Goal: Obtain resource: Download file/media

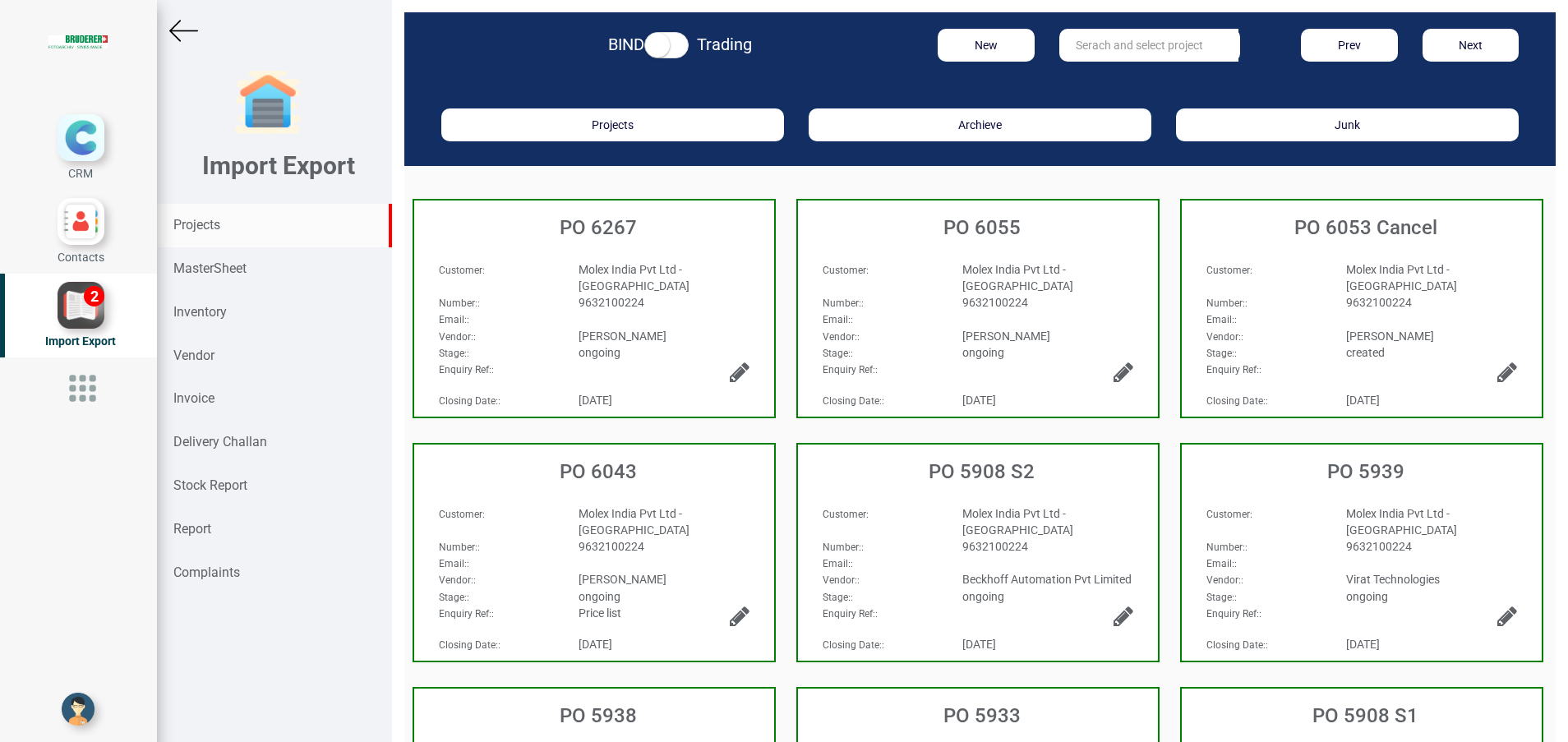
drag, startPoint x: 0, startPoint y: 0, endPoint x: 207, endPoint y: 218, distance: 300.6
click at [207, 218] on strong "Projects" at bounding box center [197, 224] width 47 height 15
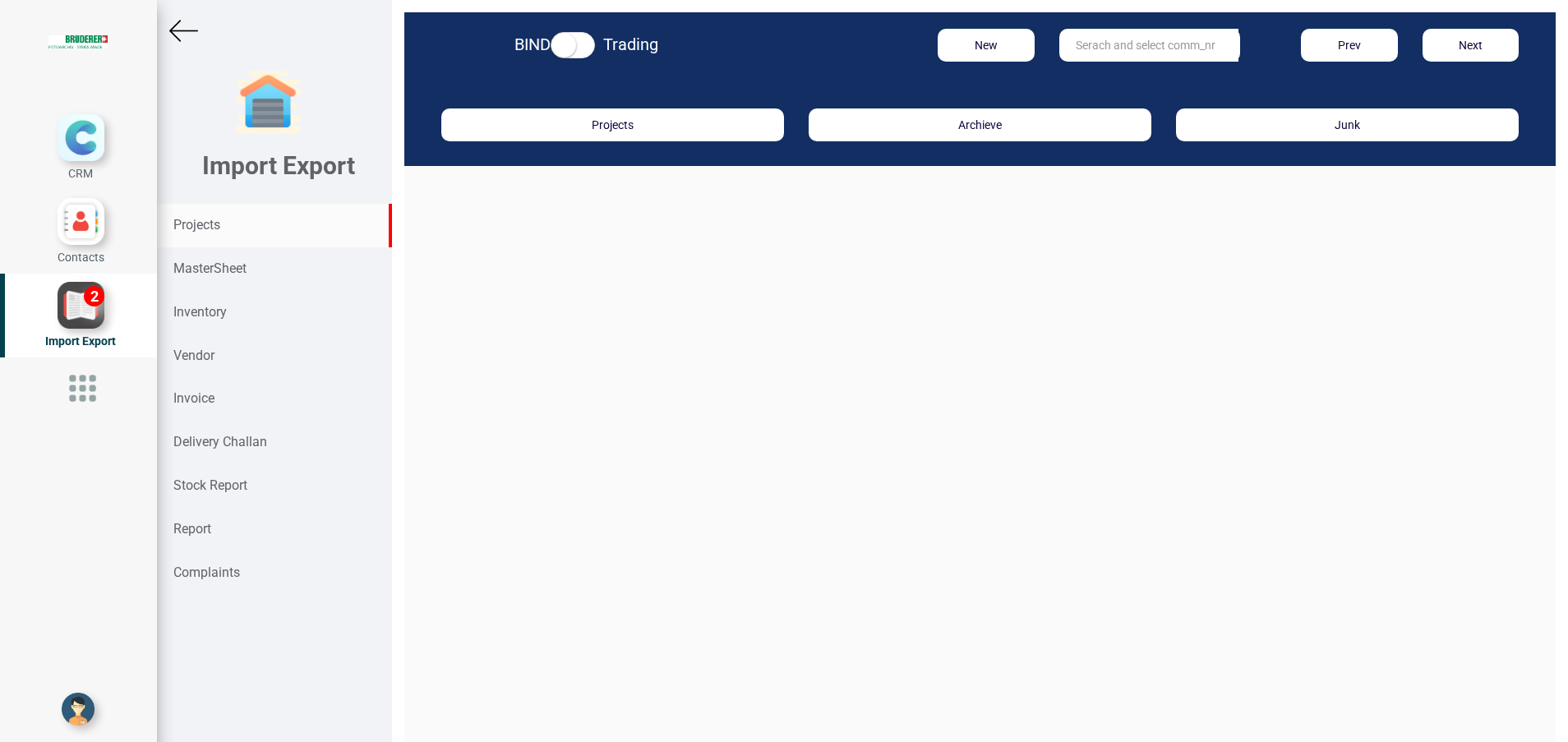
click at [1128, 45] on input "text" at bounding box center [1149, 45] width 179 height 32
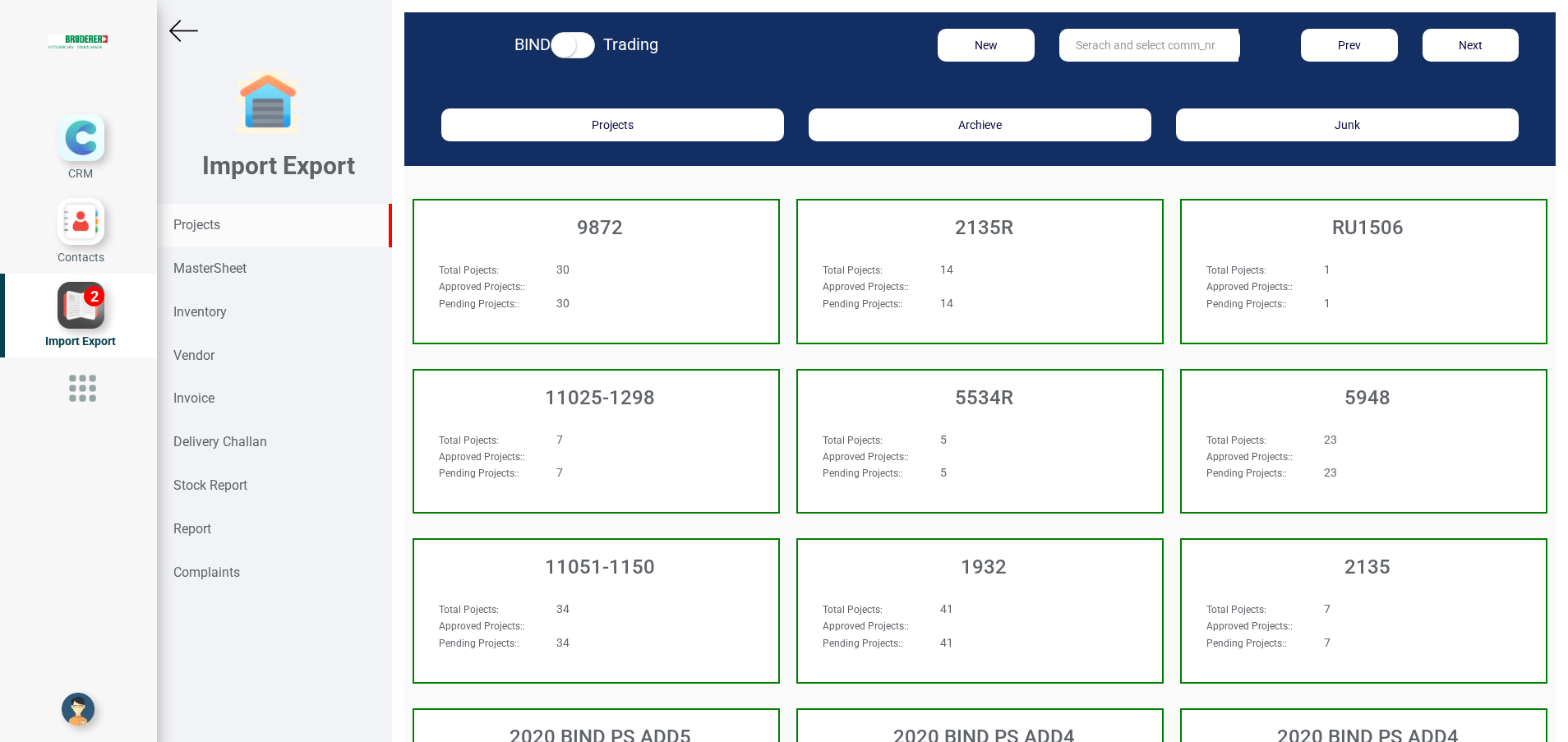
click at [1089, 44] on input "text" at bounding box center [1149, 45] width 179 height 32
type input "b"
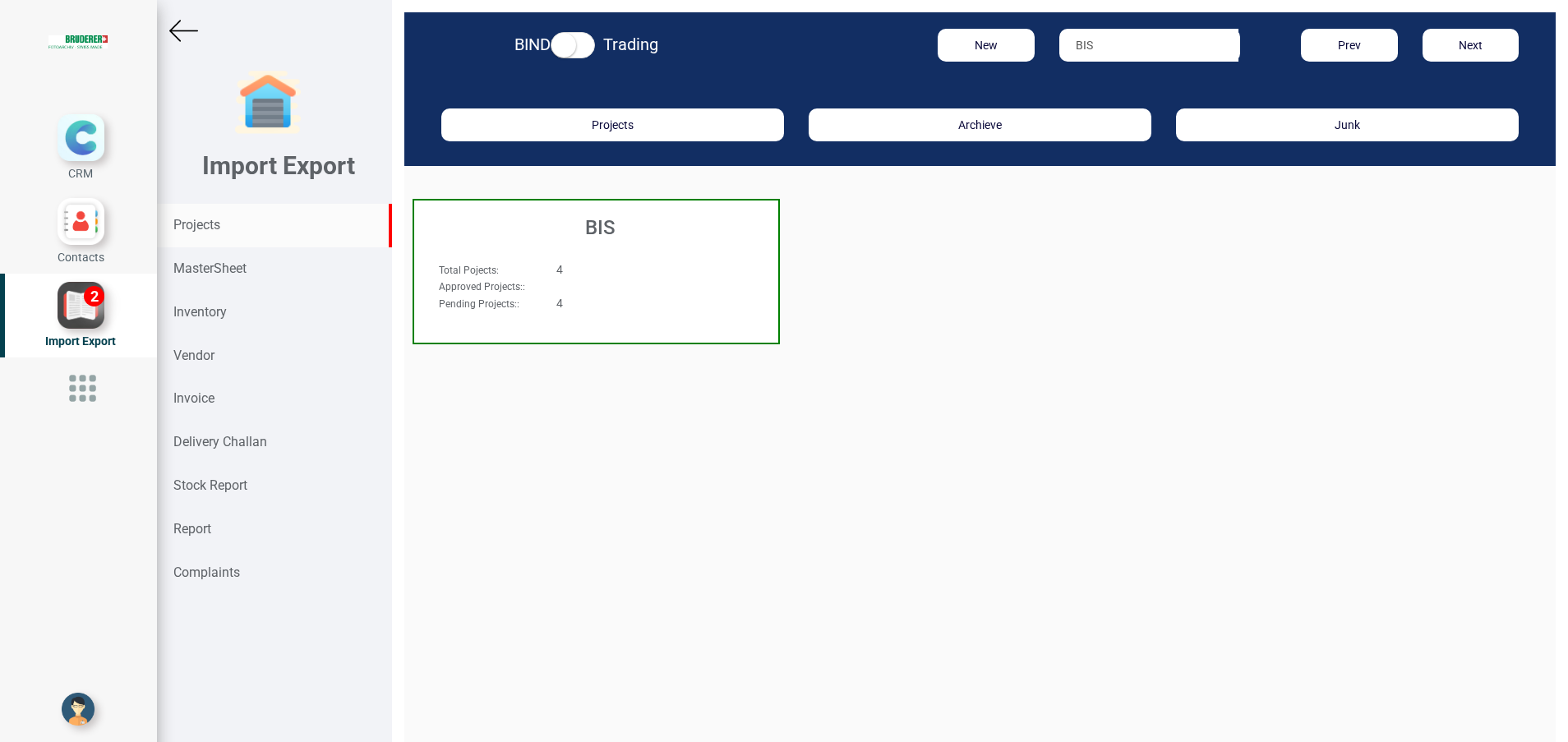
type input "BIS"
click at [602, 227] on h3 "BIS" at bounding box center [601, 227] width 356 height 22
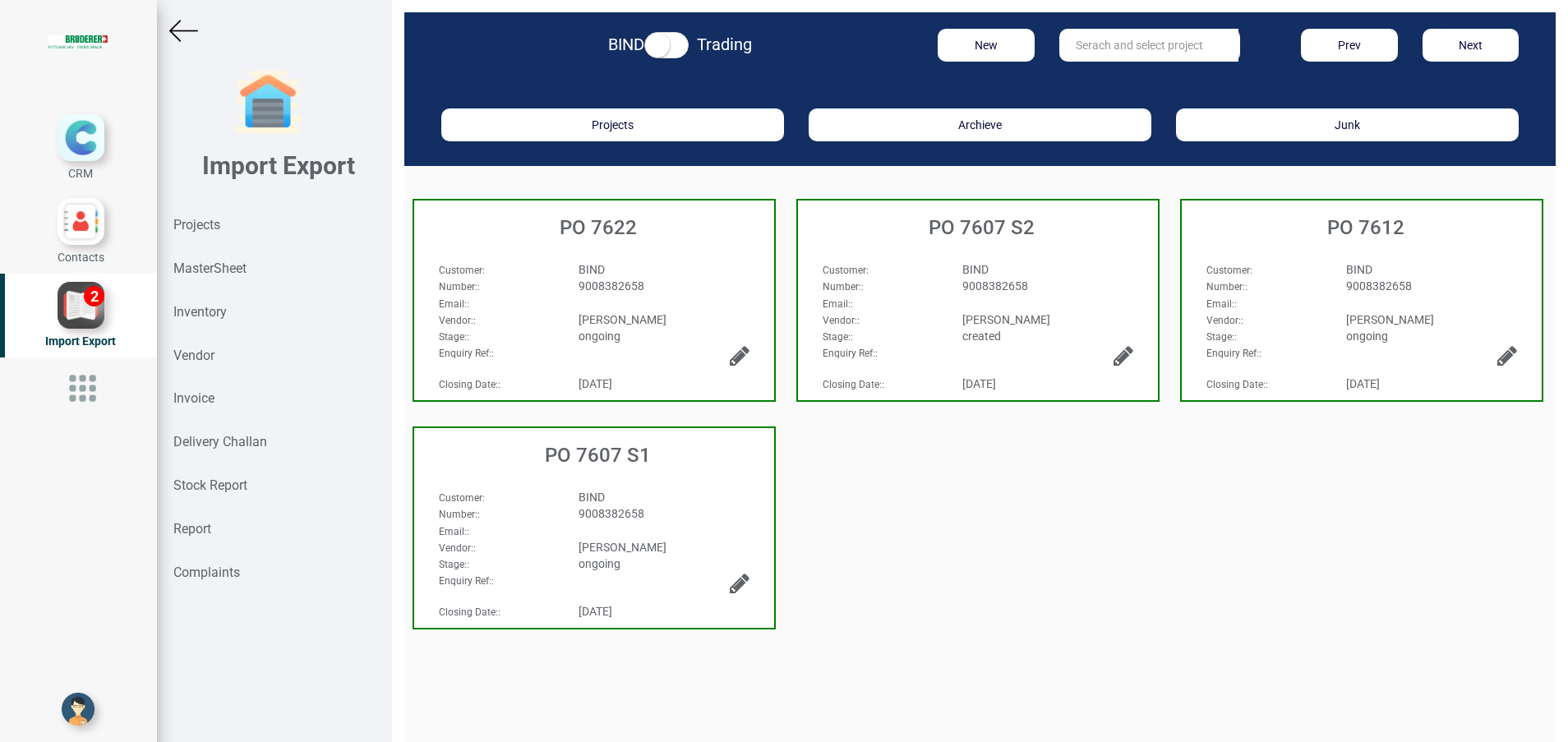
click at [922, 293] on div "Number: :" at bounding box center [880, 286] width 140 height 16
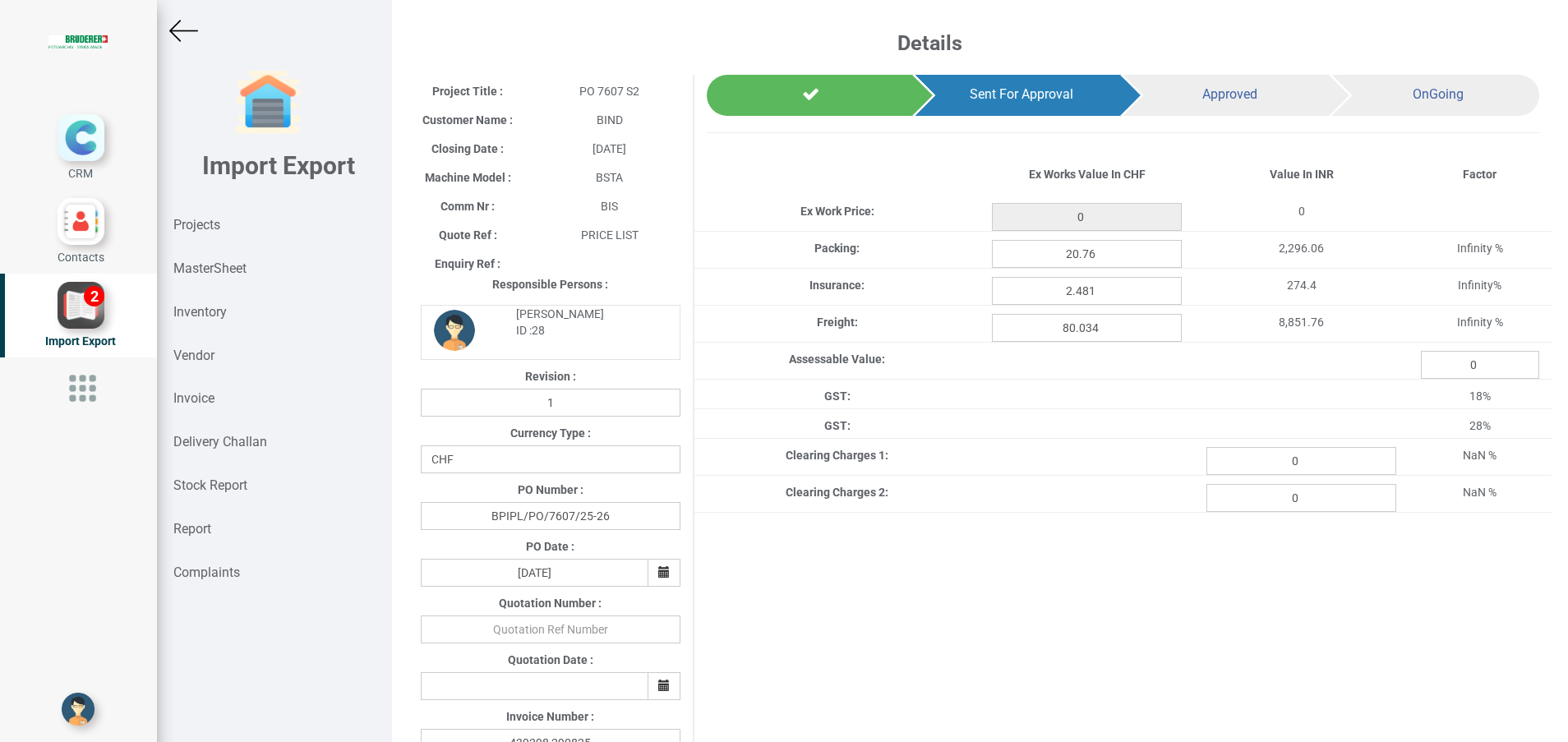
type input "1862.1"
click at [1321, 468] on input "0" at bounding box center [1302, 460] width 190 height 28
paste input "3861.42"
type input "3861.42"
click at [1238, 630] on div "Project Title : PO 7607 S2 Customer Name : BIND Closing Date : 2025-08-13 Machi…" at bounding box center [980, 665] width 1143 height 1181
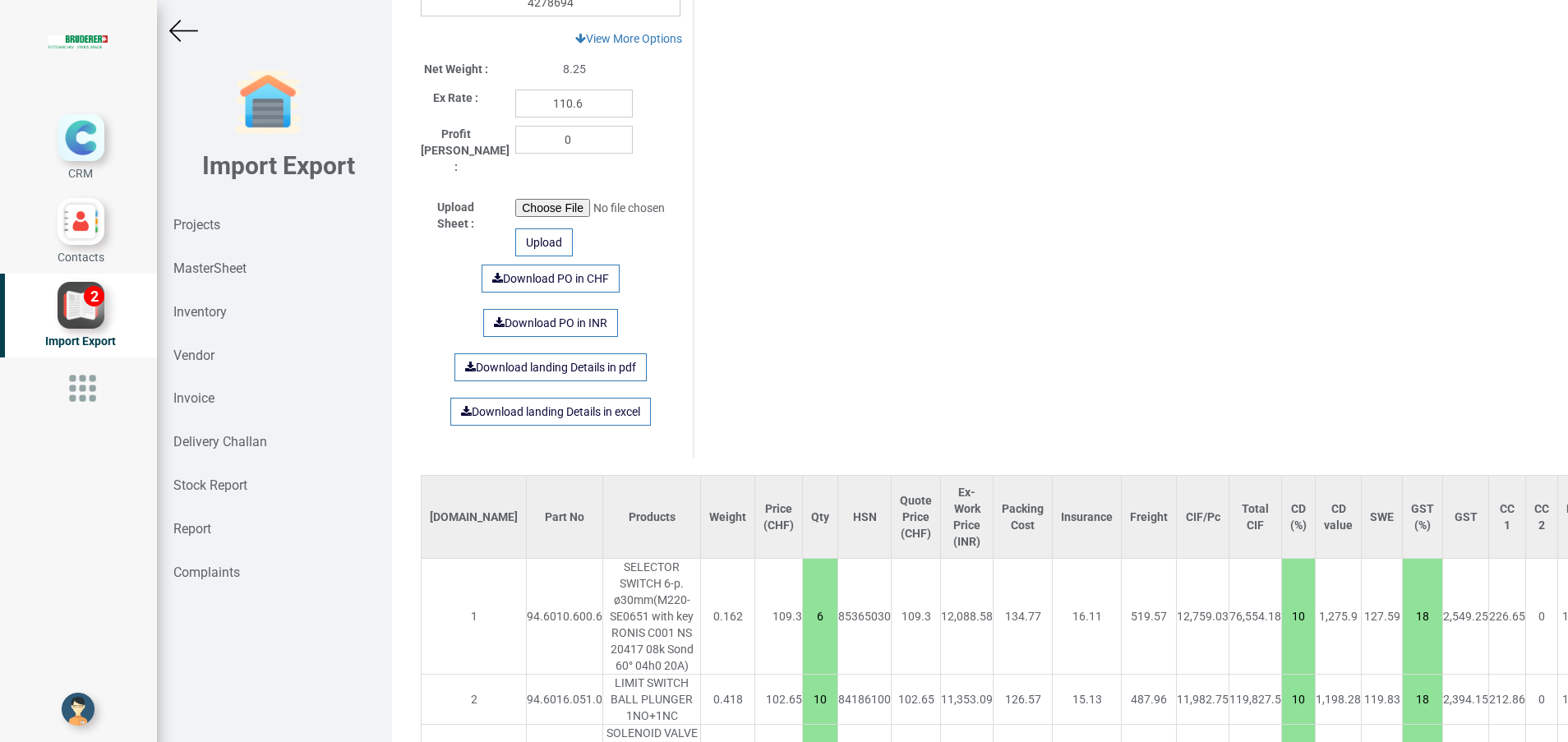
scroll to position [1091, 0]
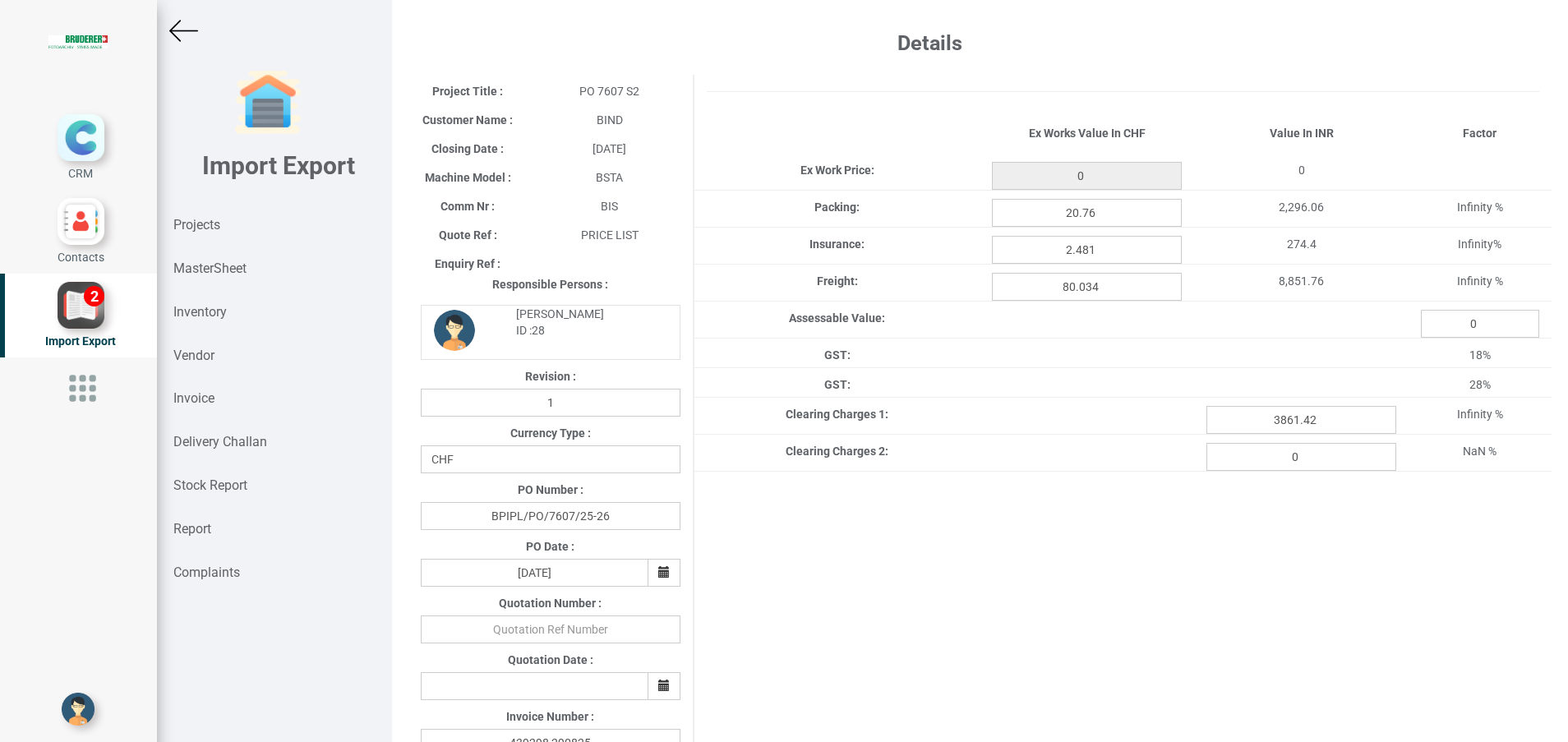
type input "1862.1"
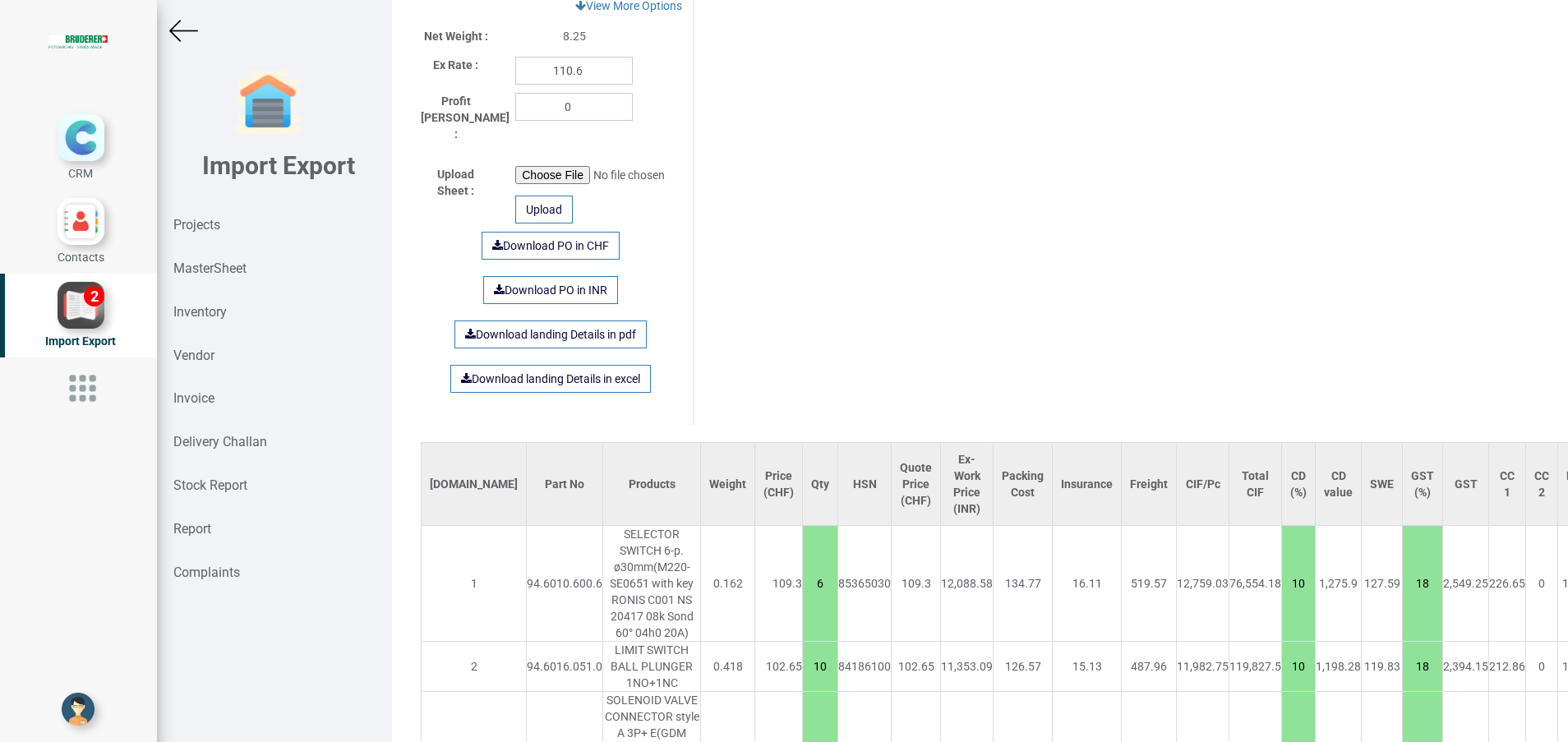
scroll to position [1091, 0]
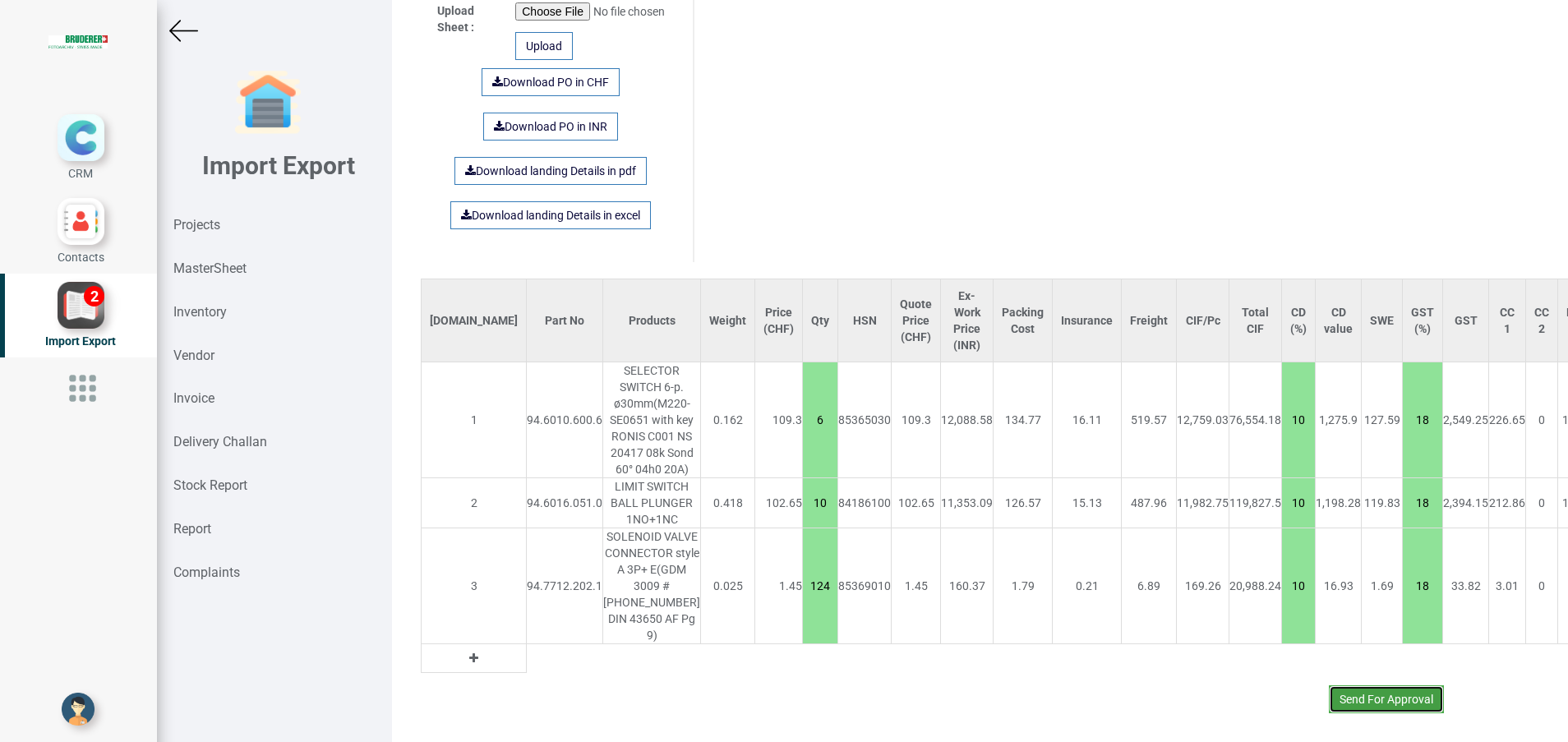
click at [1367, 698] on button "Send For Approval" at bounding box center [1386, 699] width 115 height 28
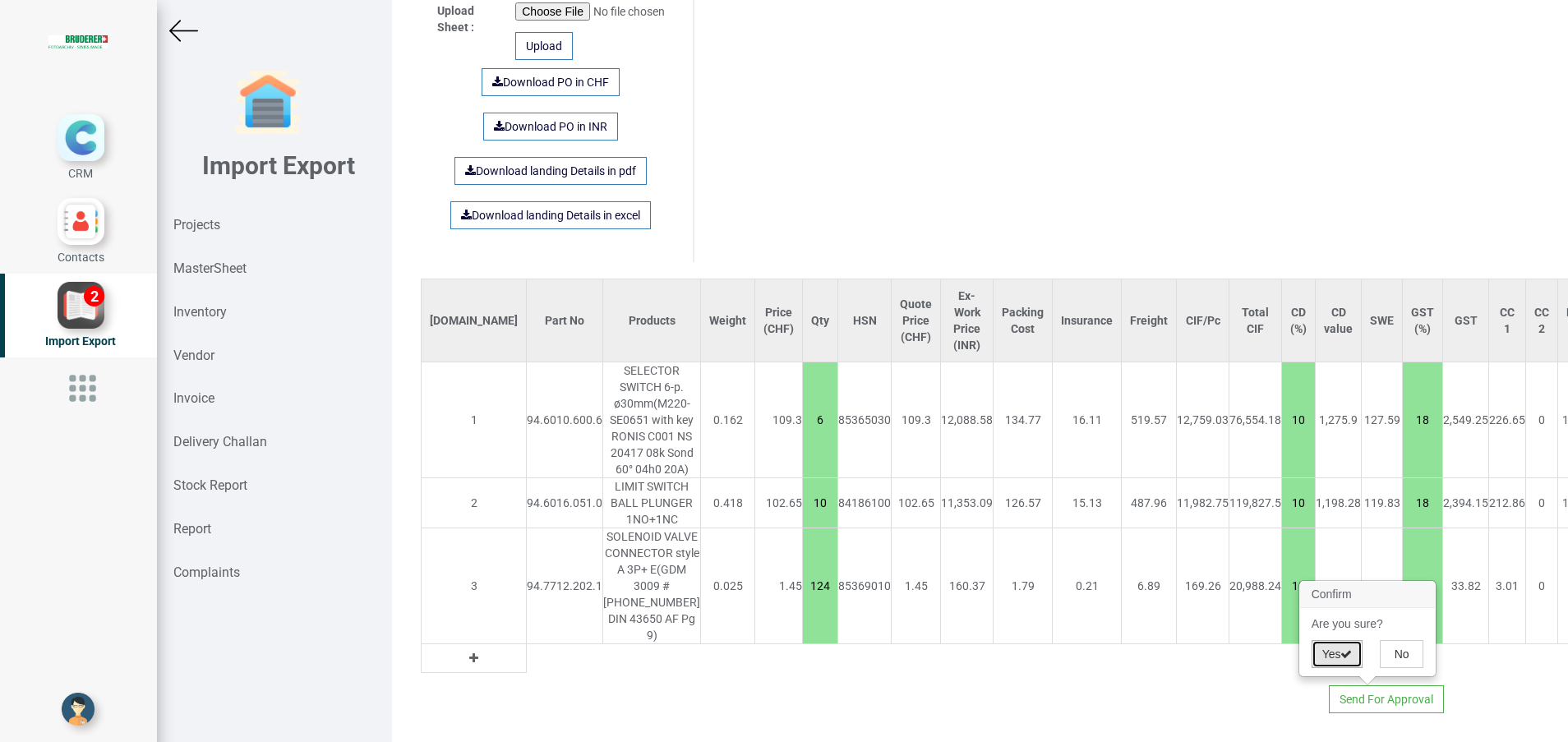
click at [1328, 656] on button "Yes" at bounding box center [1337, 654] width 51 height 28
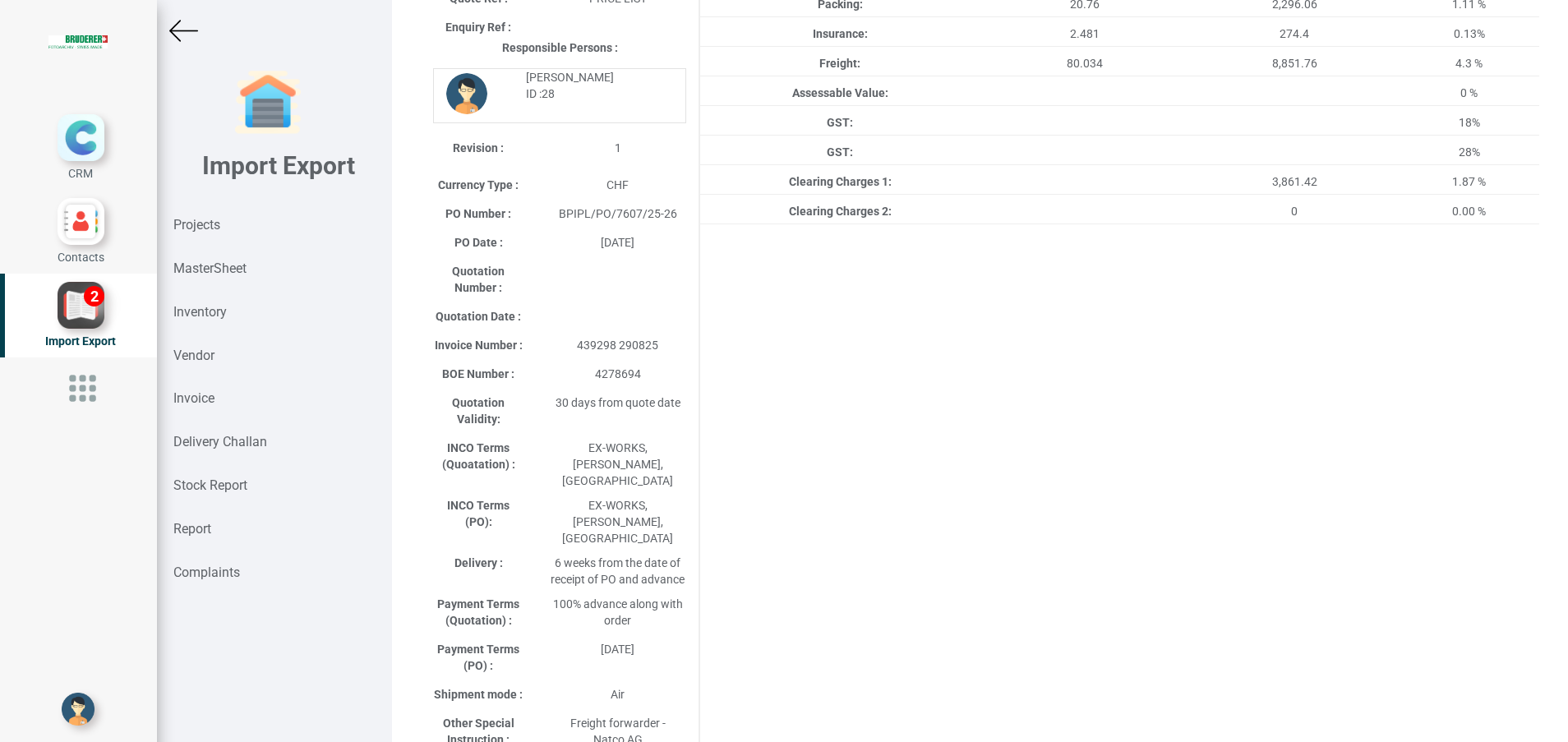
scroll to position [163, 0]
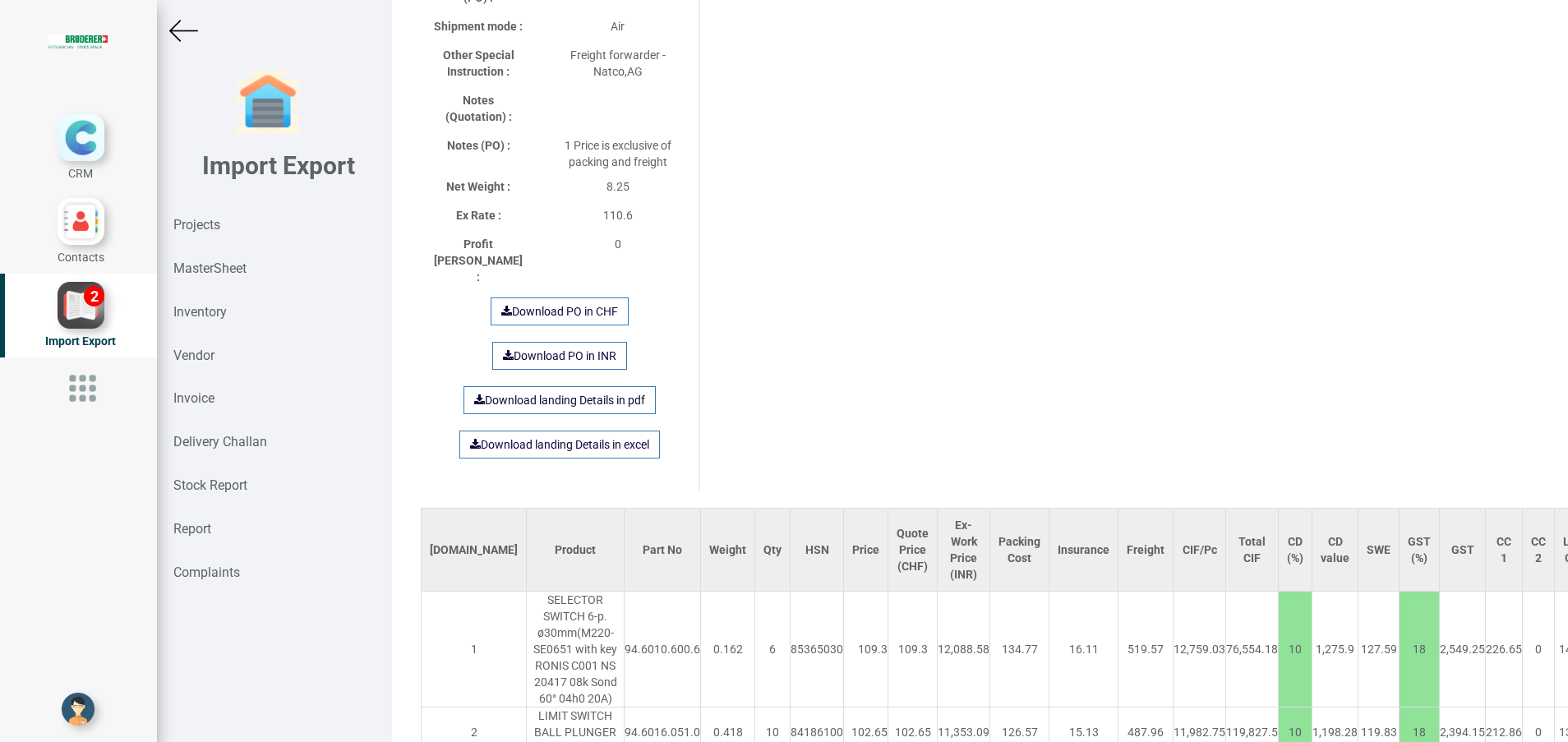
scroll to position [1150, 0]
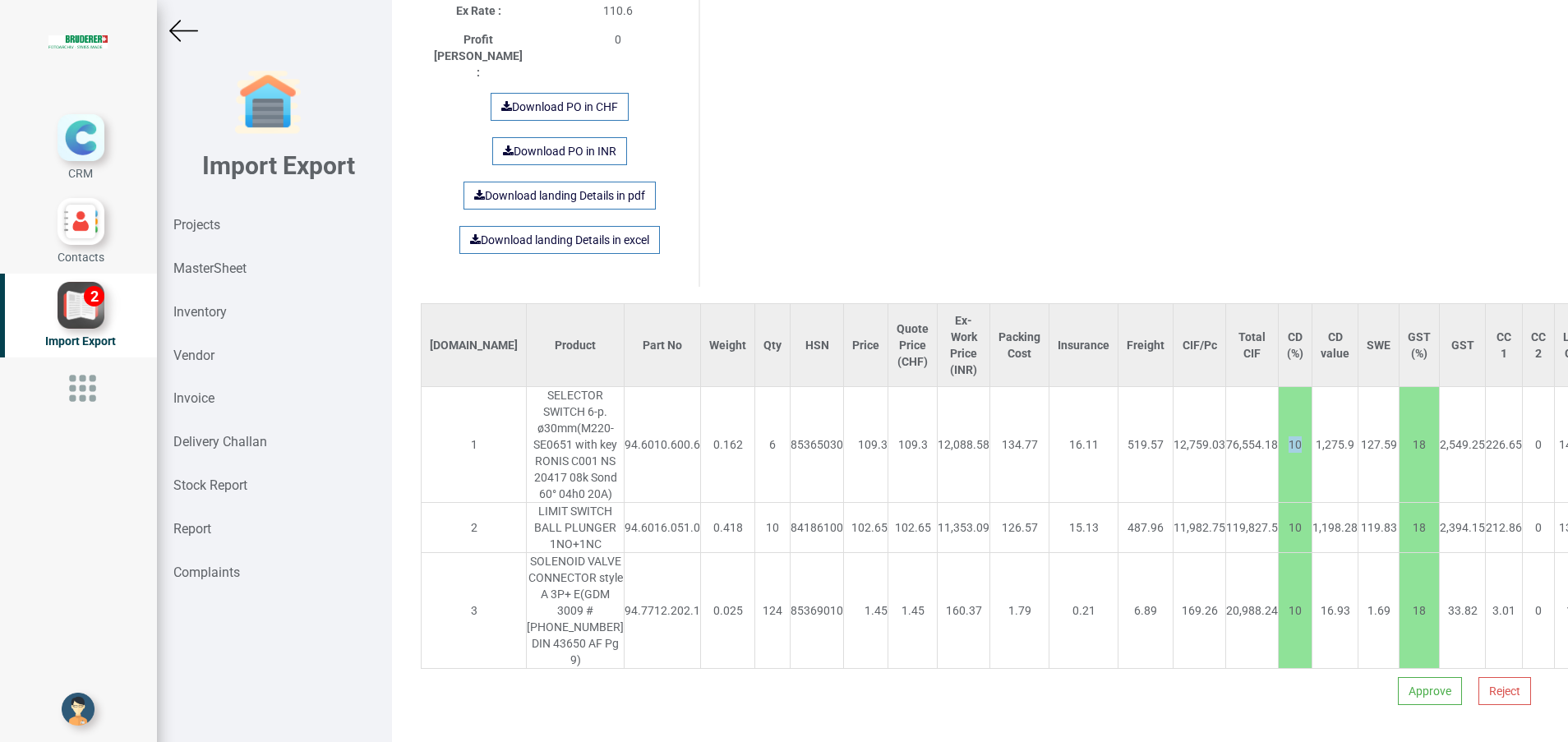
drag, startPoint x: 1200, startPoint y: 386, endPoint x: 1220, endPoint y: 386, distance: 20.0
click at [1279, 387] on td "10" at bounding box center [1295, 445] width 33 height 116
click at [1398, 694] on button "Approve" at bounding box center [1430, 691] width 64 height 28
click at [1380, 644] on button "Yes" at bounding box center [1378, 645] width 51 height 28
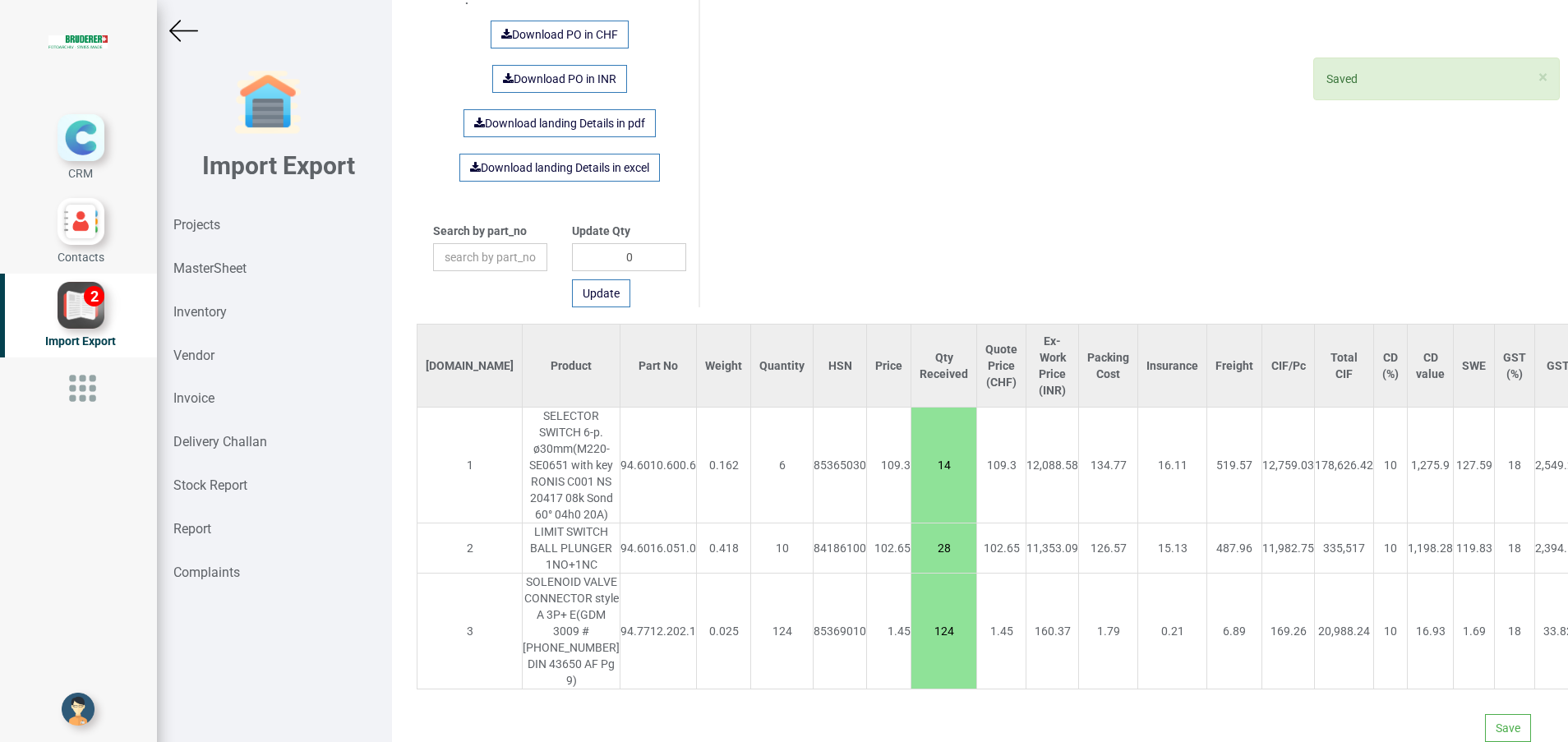
scroll to position [1098, 0]
drag, startPoint x: 837, startPoint y: 357, endPoint x: 883, endPoint y: 360, distance: 46.1
click at [883, 407] on tr "1 SELECTOR SWITCH 6-p. ø30mm (M220-SE0651 with key RONIS C001 NS 20417 08k Sond…" at bounding box center [1063, 465] width 1293 height 116
type input "6"
drag, startPoint x: 837, startPoint y: 473, endPoint x: 882, endPoint y: 479, distance: 45.4
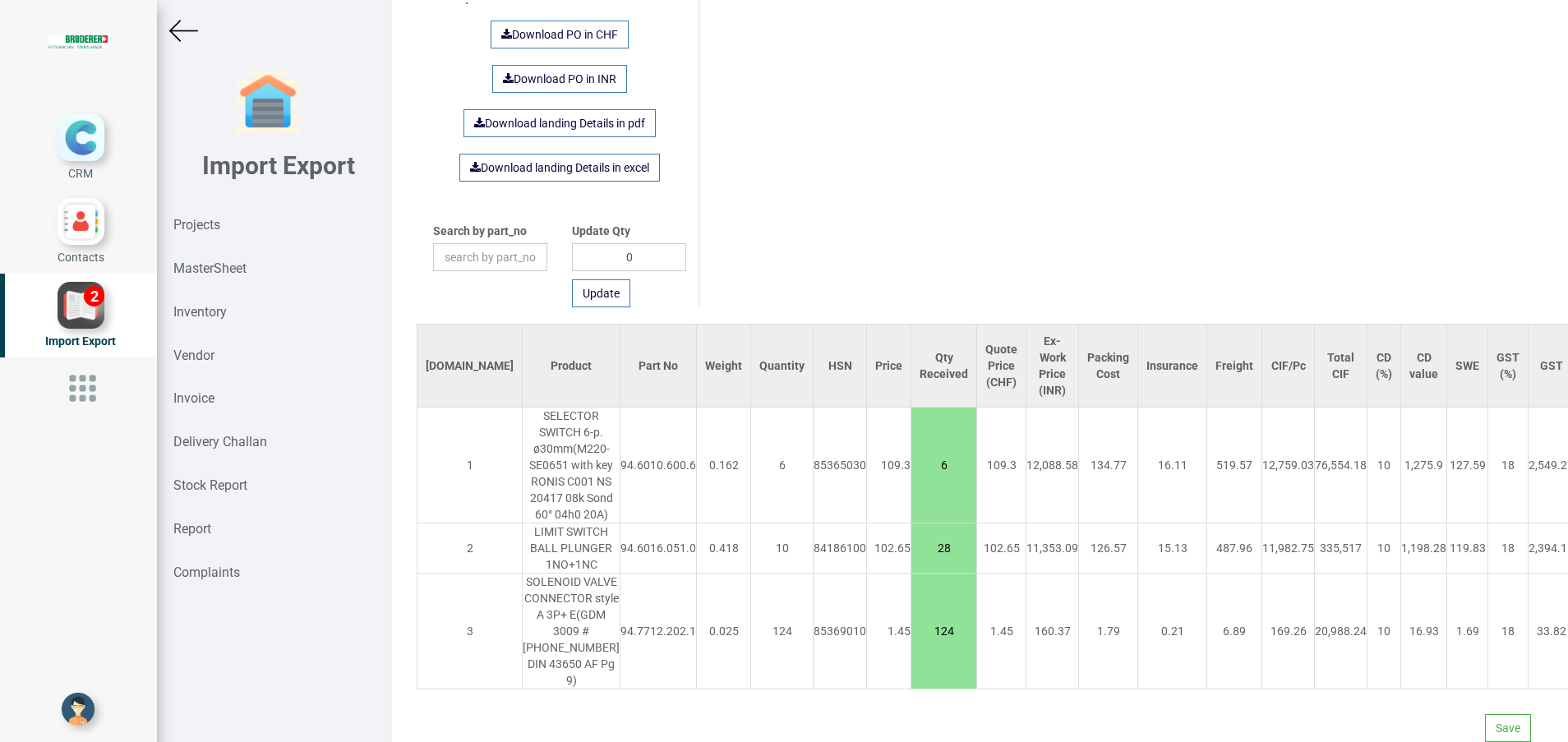
click at [882, 524] on tr "2 LIMIT SWITCH BALL PLUNGER 1NO+1NC 94.6016.051.0 0.418 10 84186100 102.65 28 1…" at bounding box center [1060, 549] width 1286 height 51
type input "10"
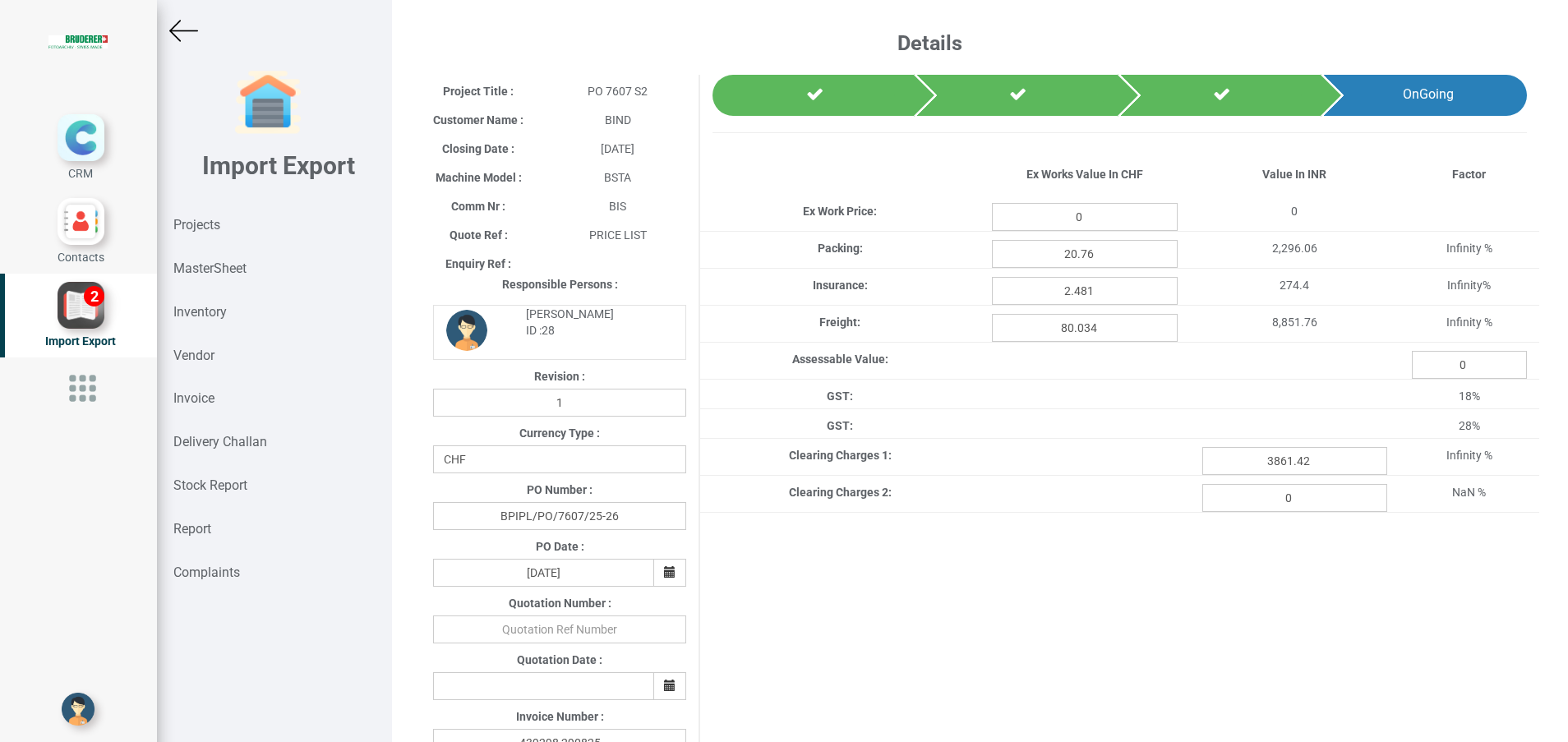
type input "1862.1"
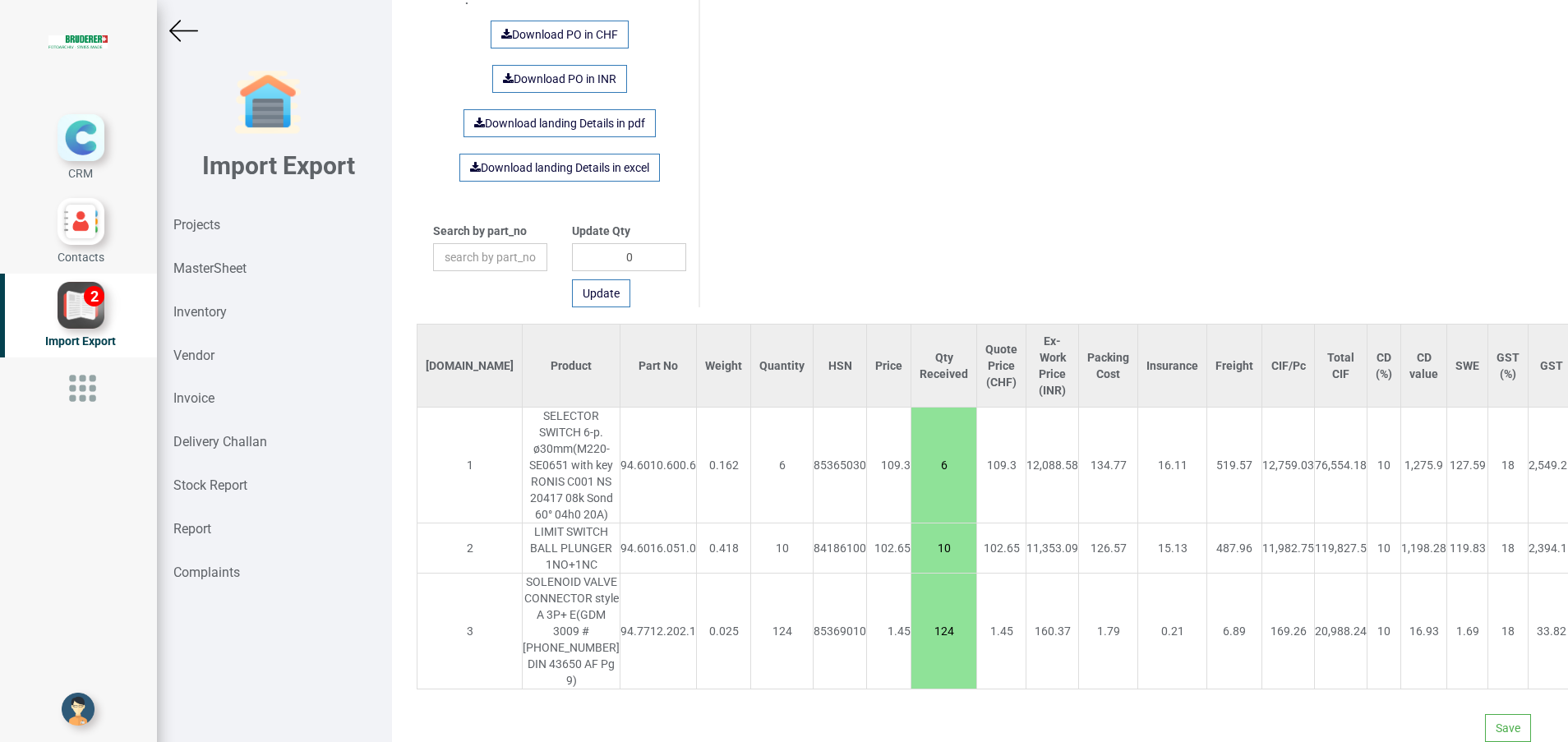
scroll to position [1098, 0]
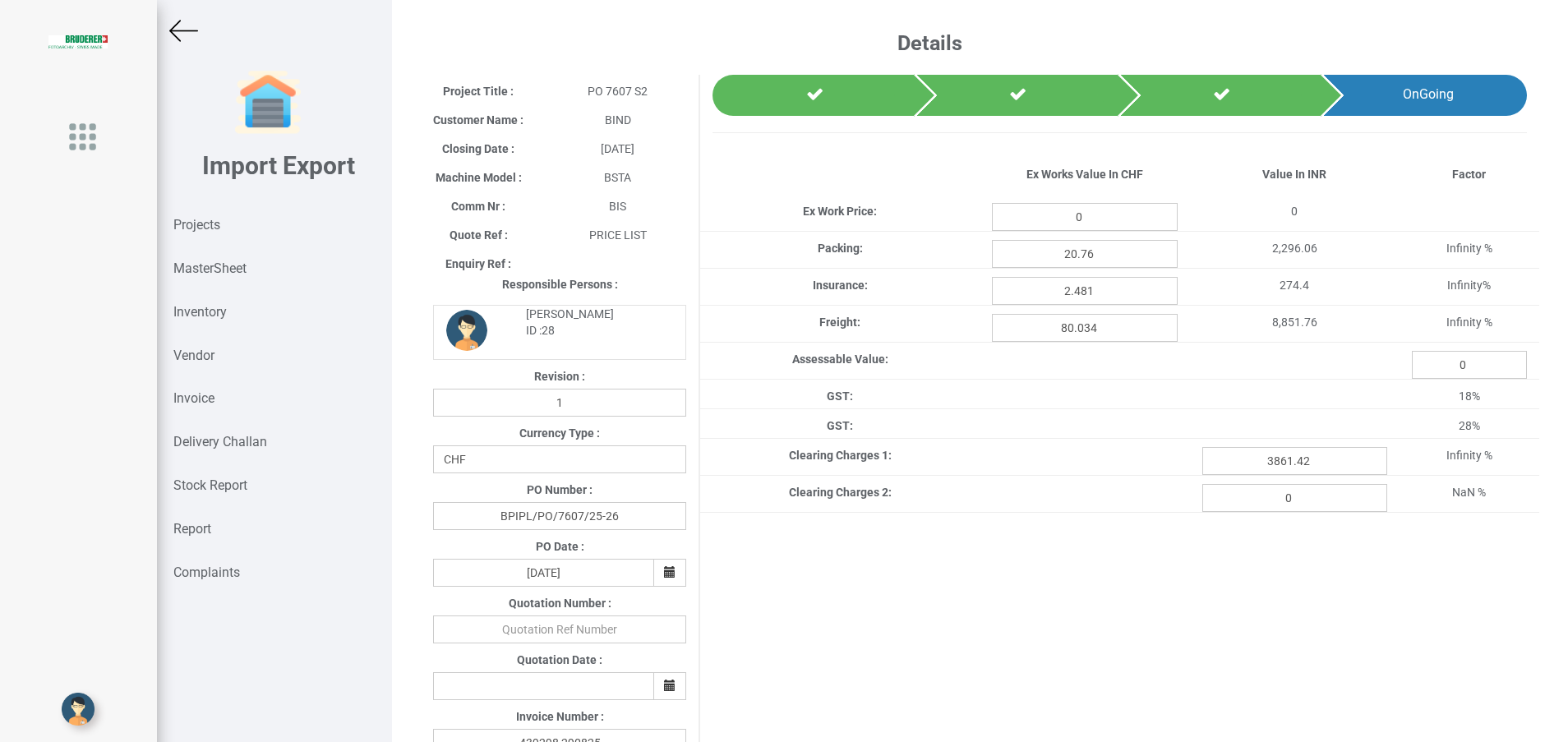
type input "1862.1"
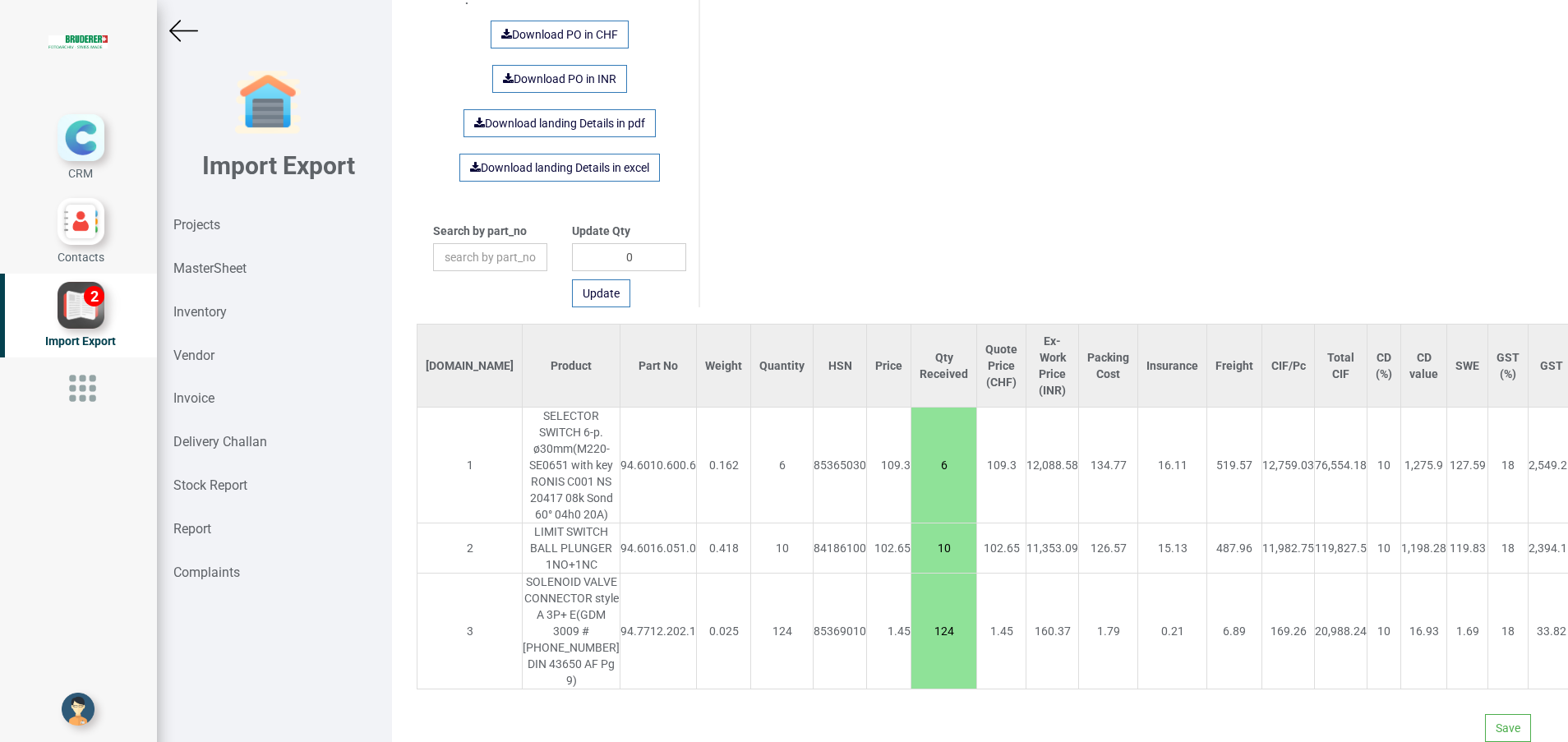
scroll to position [1098, 0]
click at [1489, 714] on button "Save" at bounding box center [1507, 728] width 46 height 28
click at [1458, 661] on button "Yes" at bounding box center [1457, 663] width 51 height 28
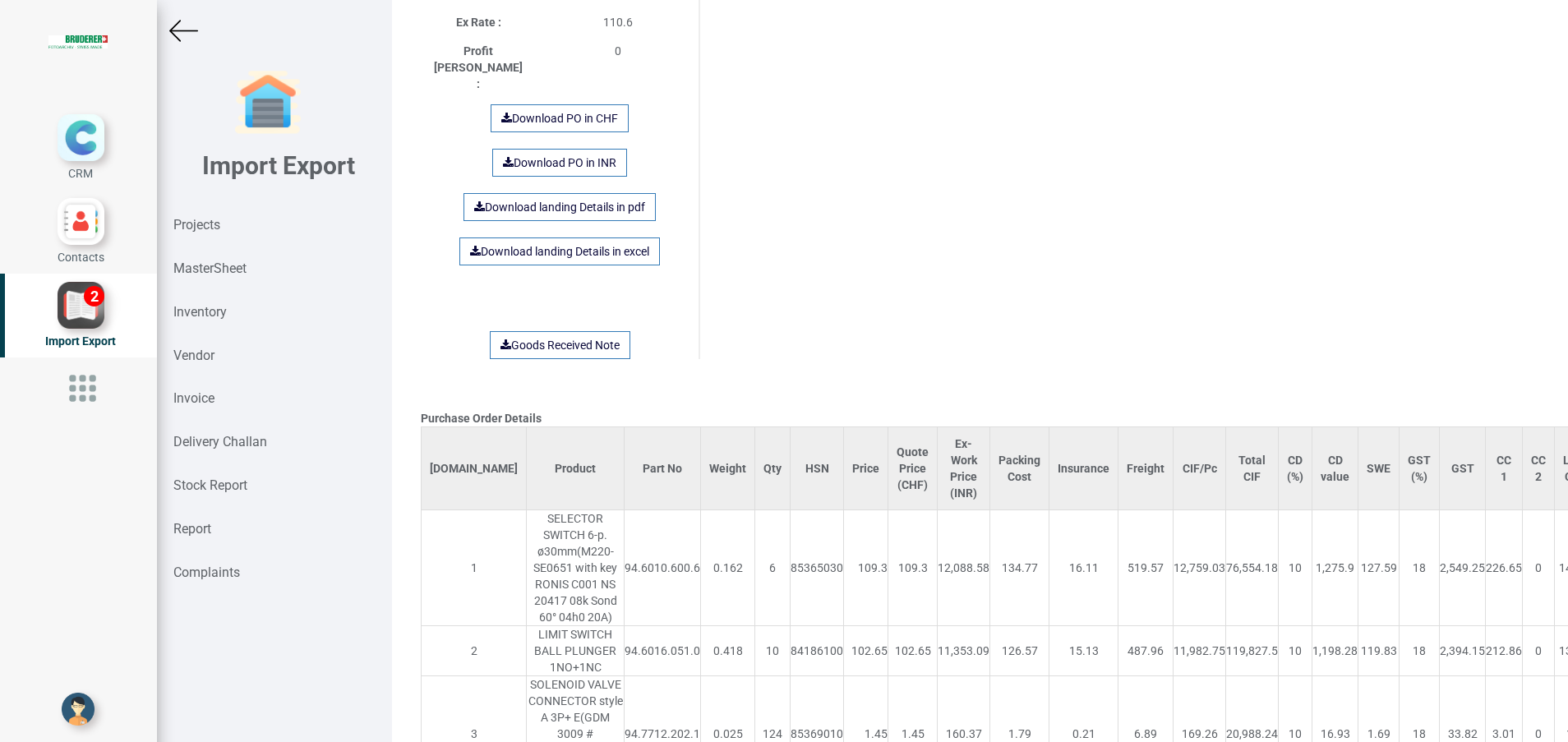
scroll to position [0, 0]
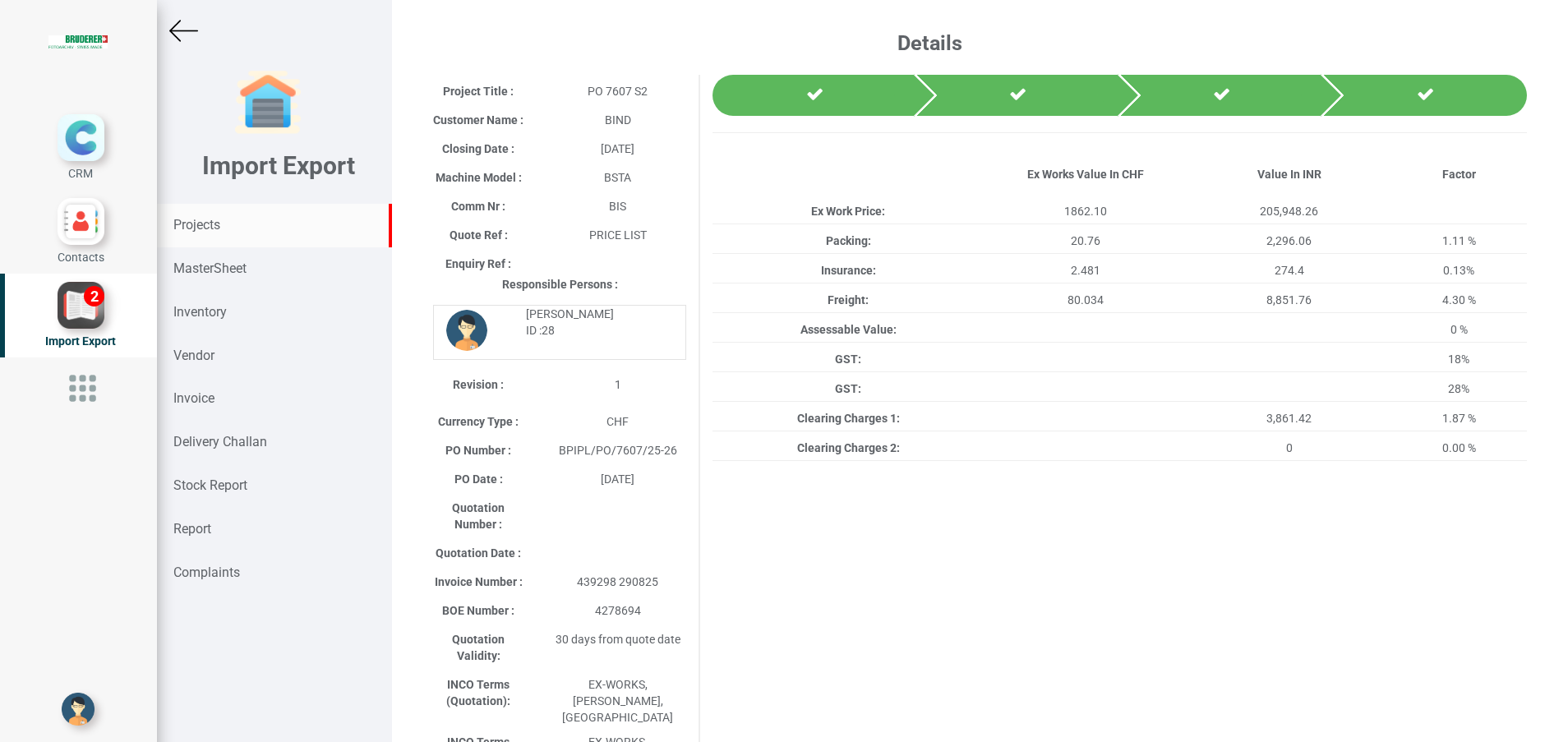
click at [217, 220] on strong "Projects" at bounding box center [197, 224] width 47 height 15
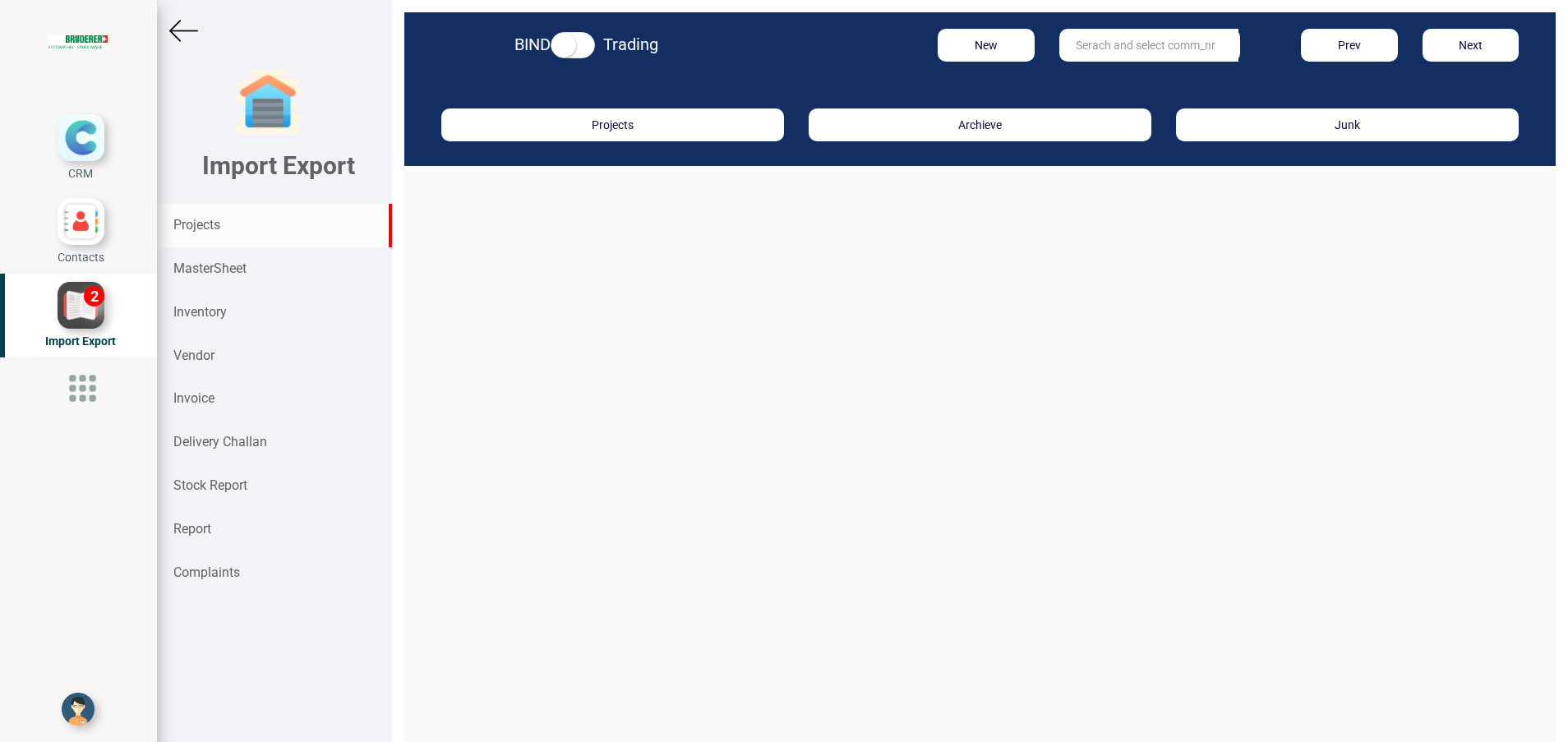
click at [1135, 33] on input "text" at bounding box center [1149, 45] width 179 height 32
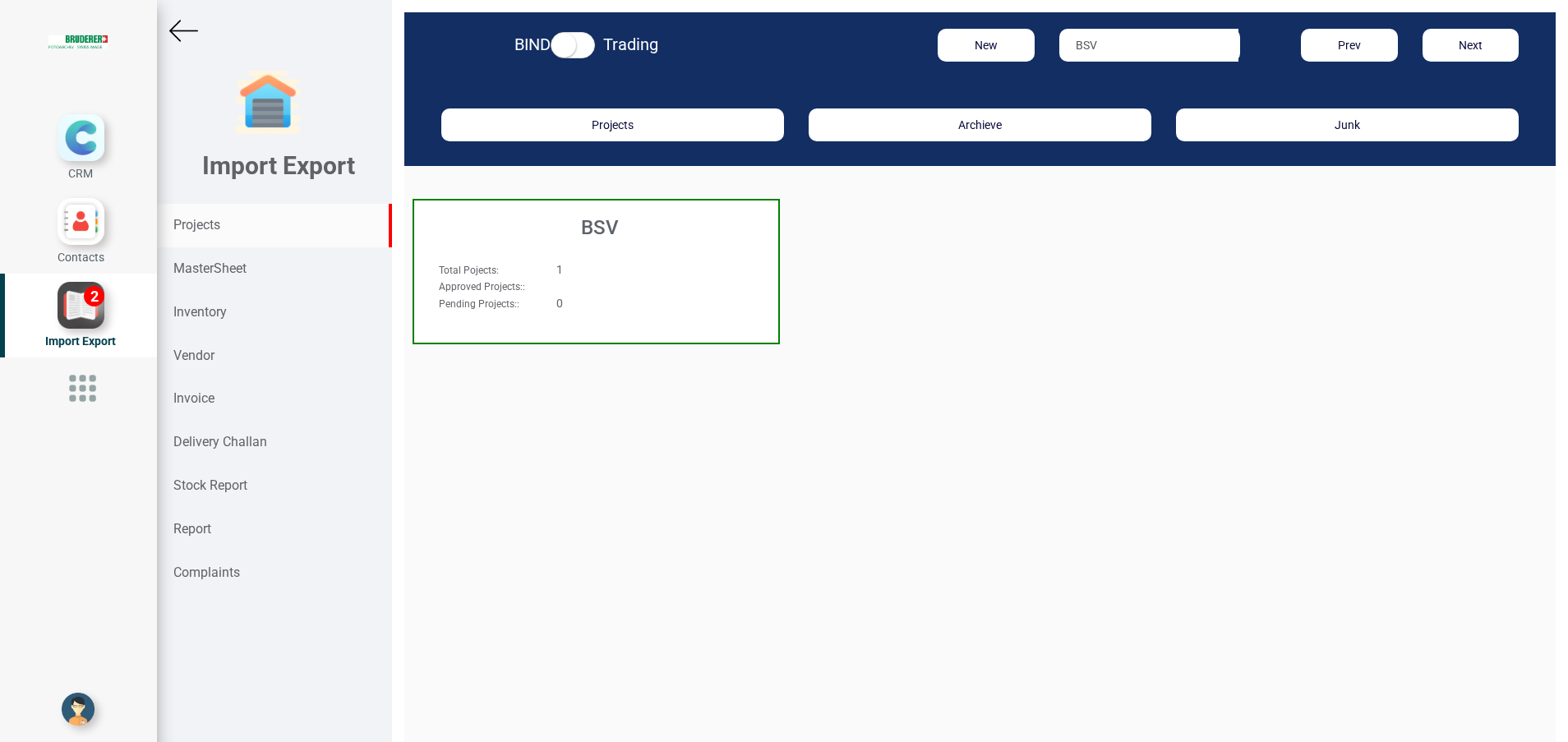
type input "BSV"
click at [611, 221] on h3 "BSV" at bounding box center [601, 227] width 356 height 22
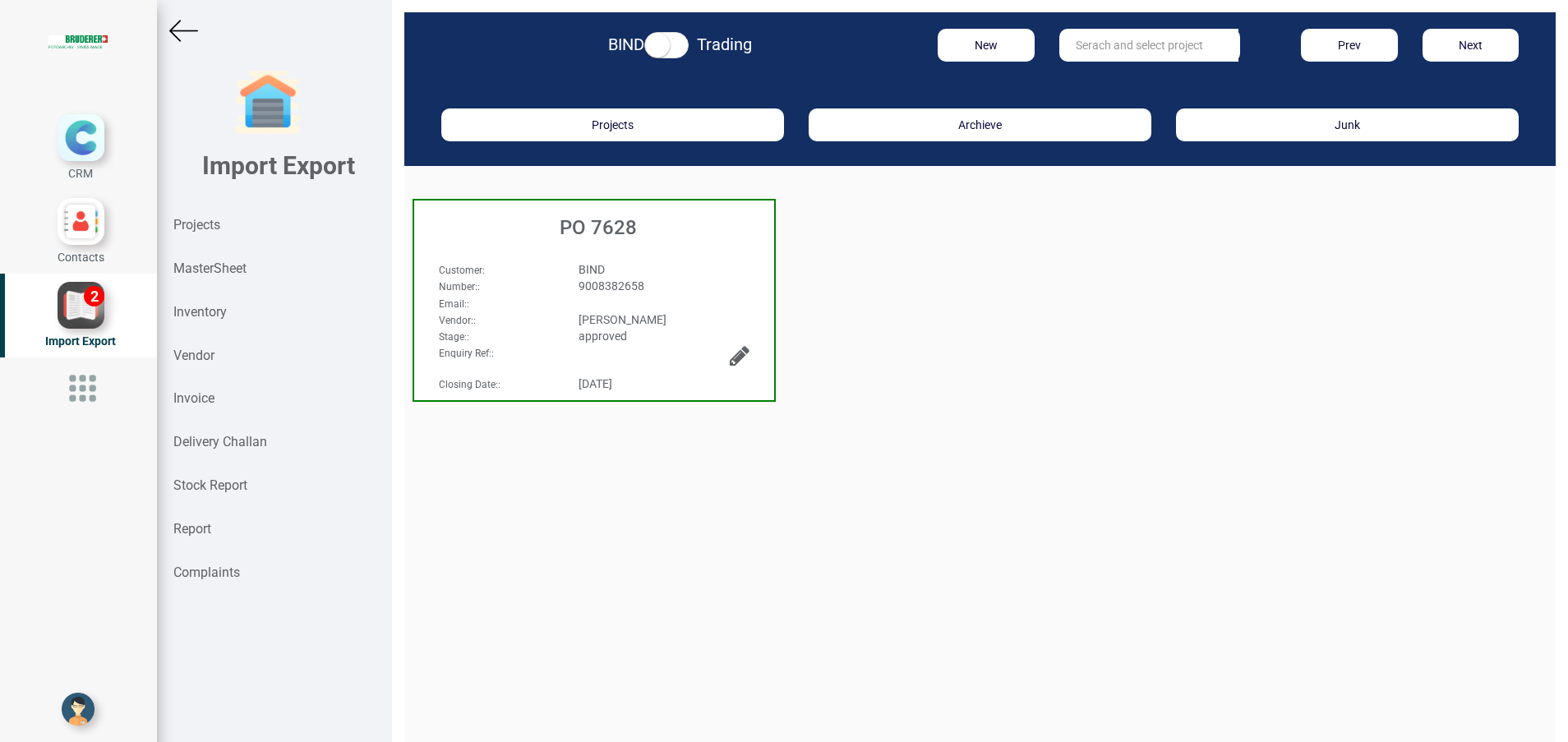
click at [611, 237] on h3 "PO 7628" at bounding box center [598, 227] width 351 height 22
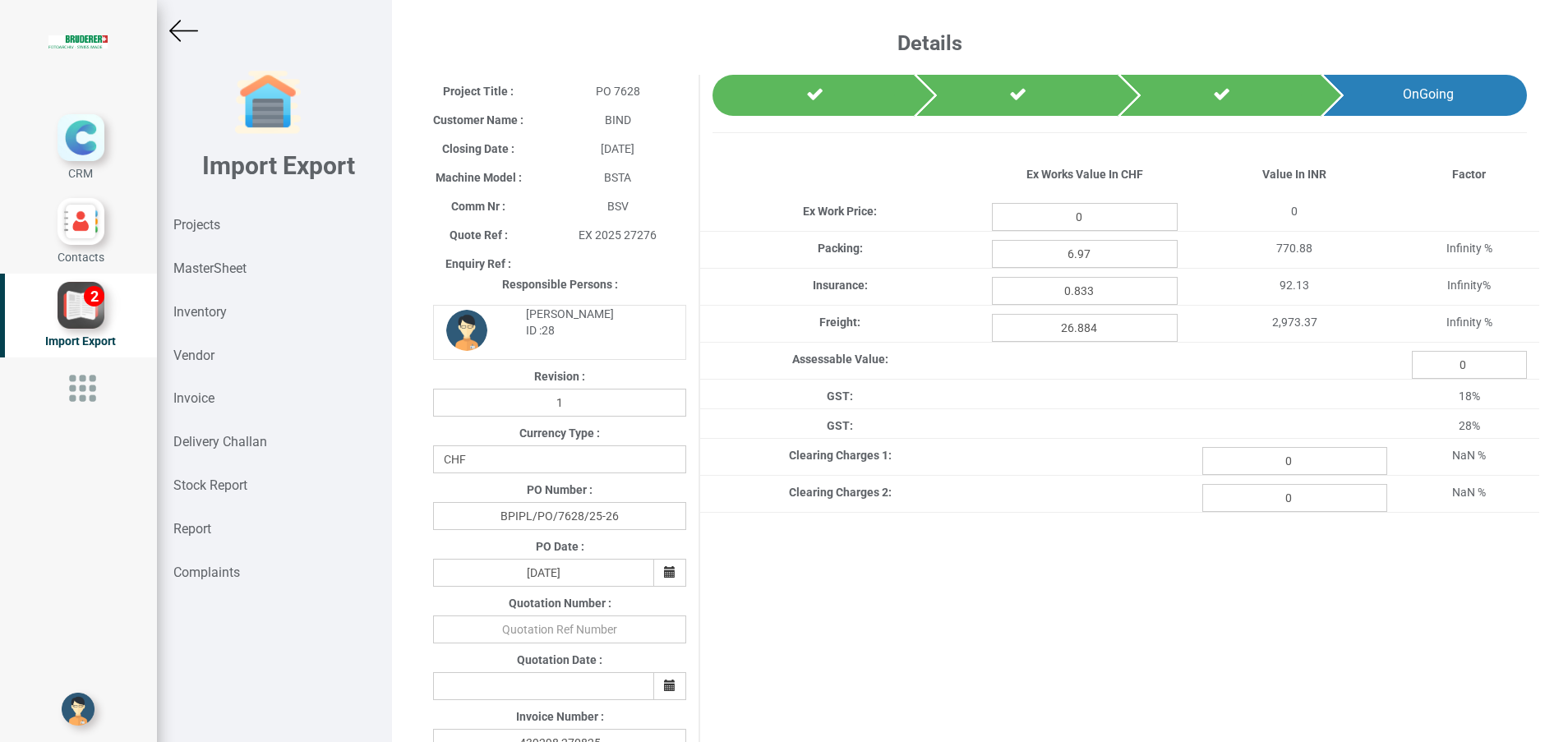
type input "625.5"
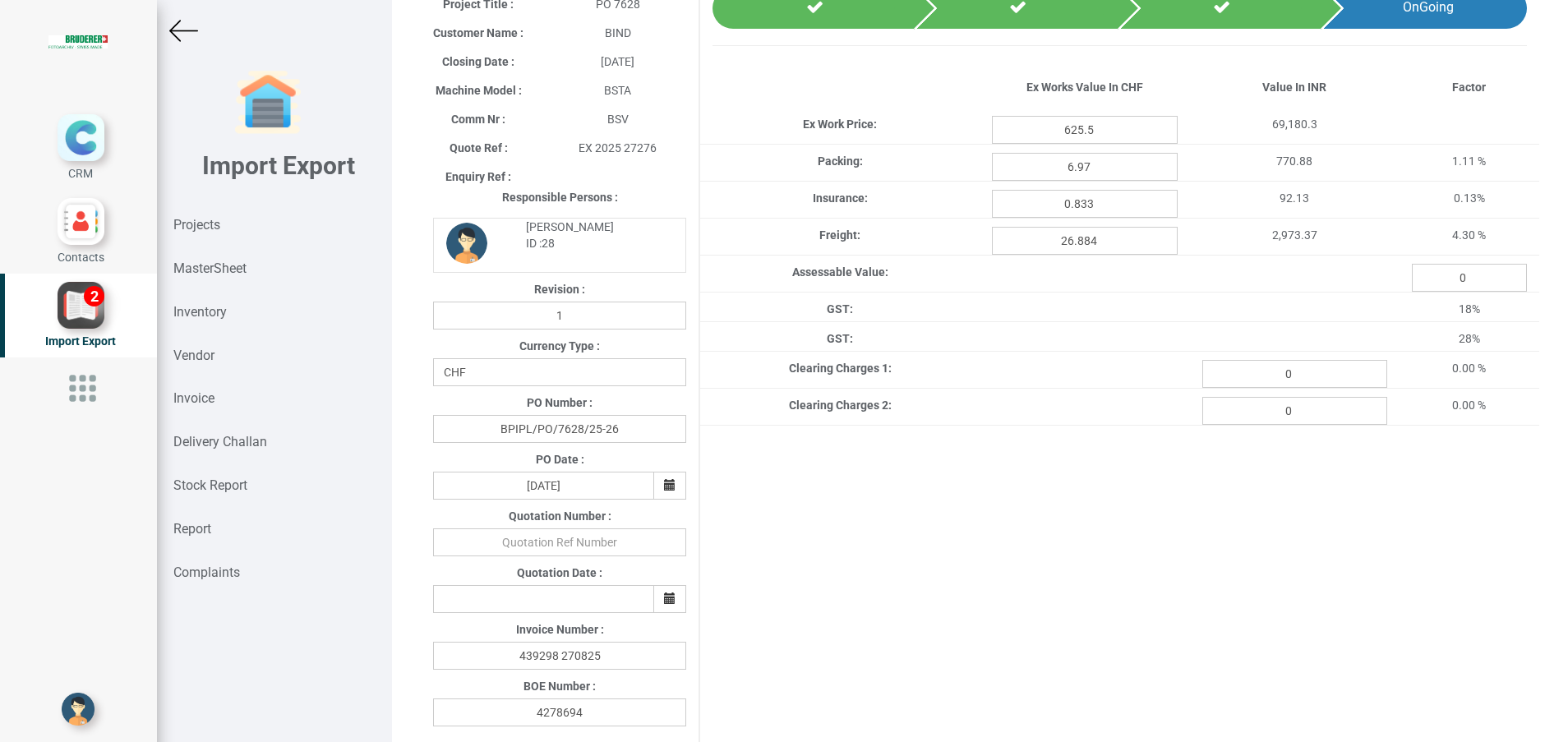
scroll to position [73, 0]
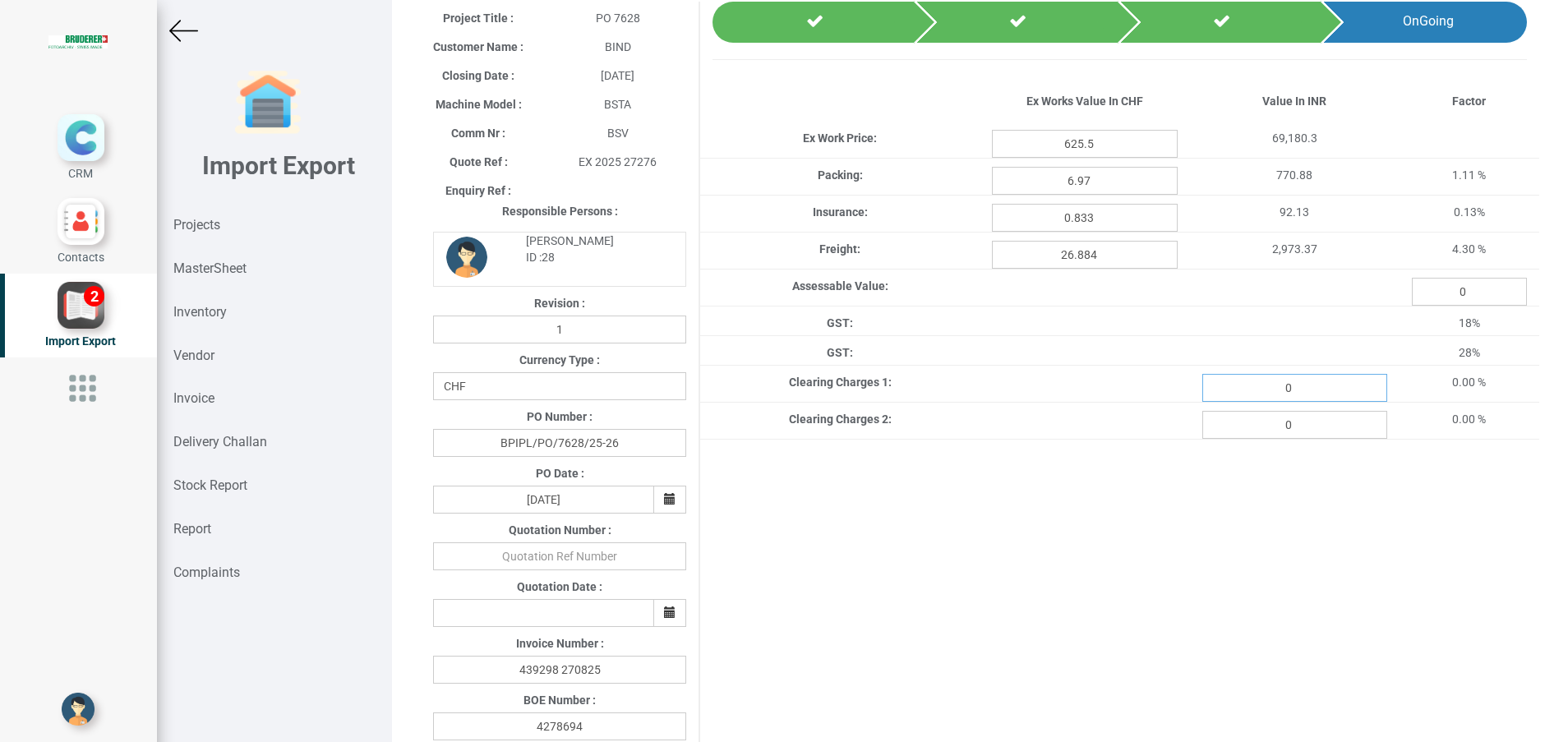
drag, startPoint x: 1287, startPoint y: 391, endPoint x: 1250, endPoint y: 388, distance: 37.1
click at [1250, 388] on input "0" at bounding box center [1294, 387] width 185 height 28
paste input "1297.09"
click at [1229, 532] on div "Project Title : PO 7628 Customer Name : BIND Closing Date : 2025-07-21 Machine …" at bounding box center [980, 599] width 1152 height 1229
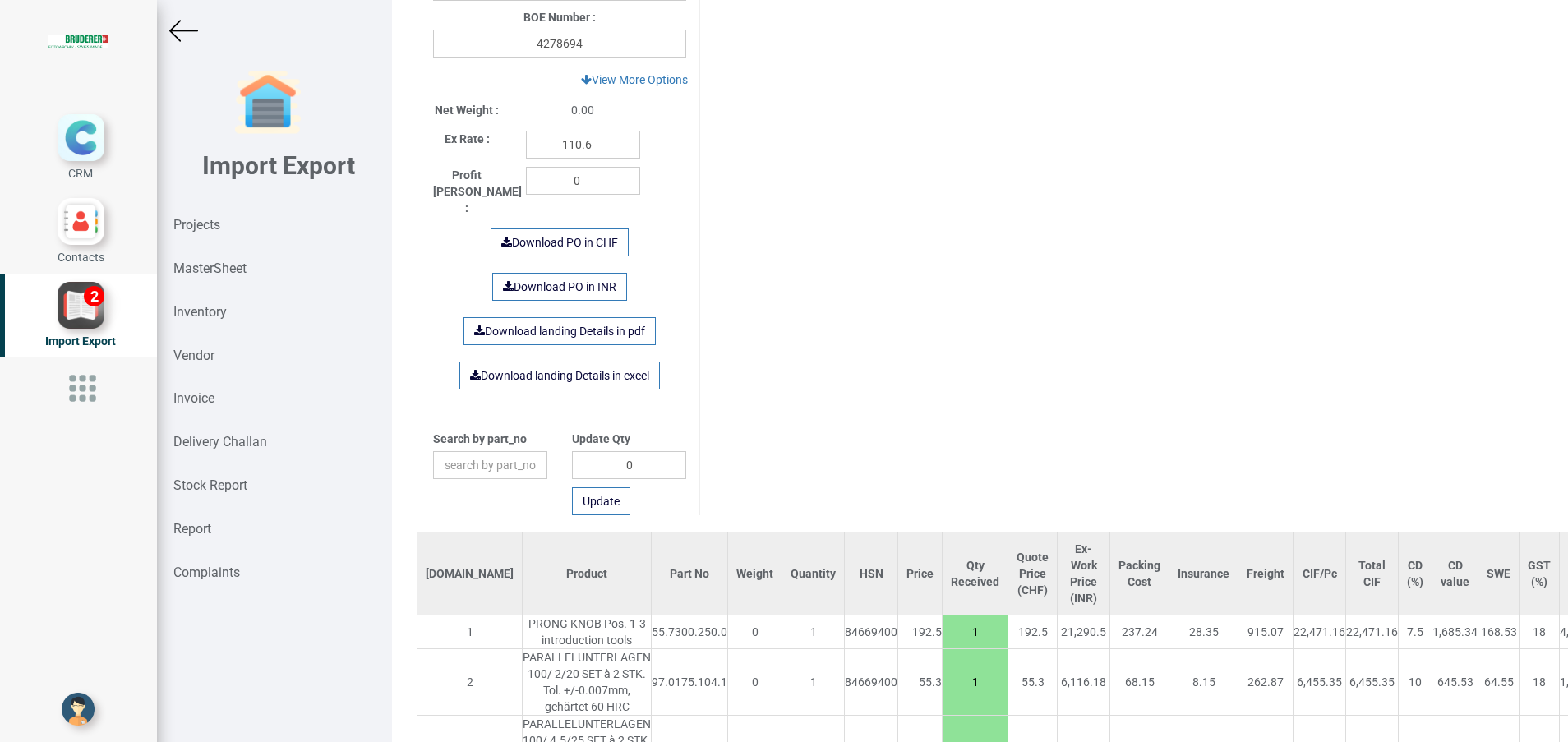
scroll to position [918, 0]
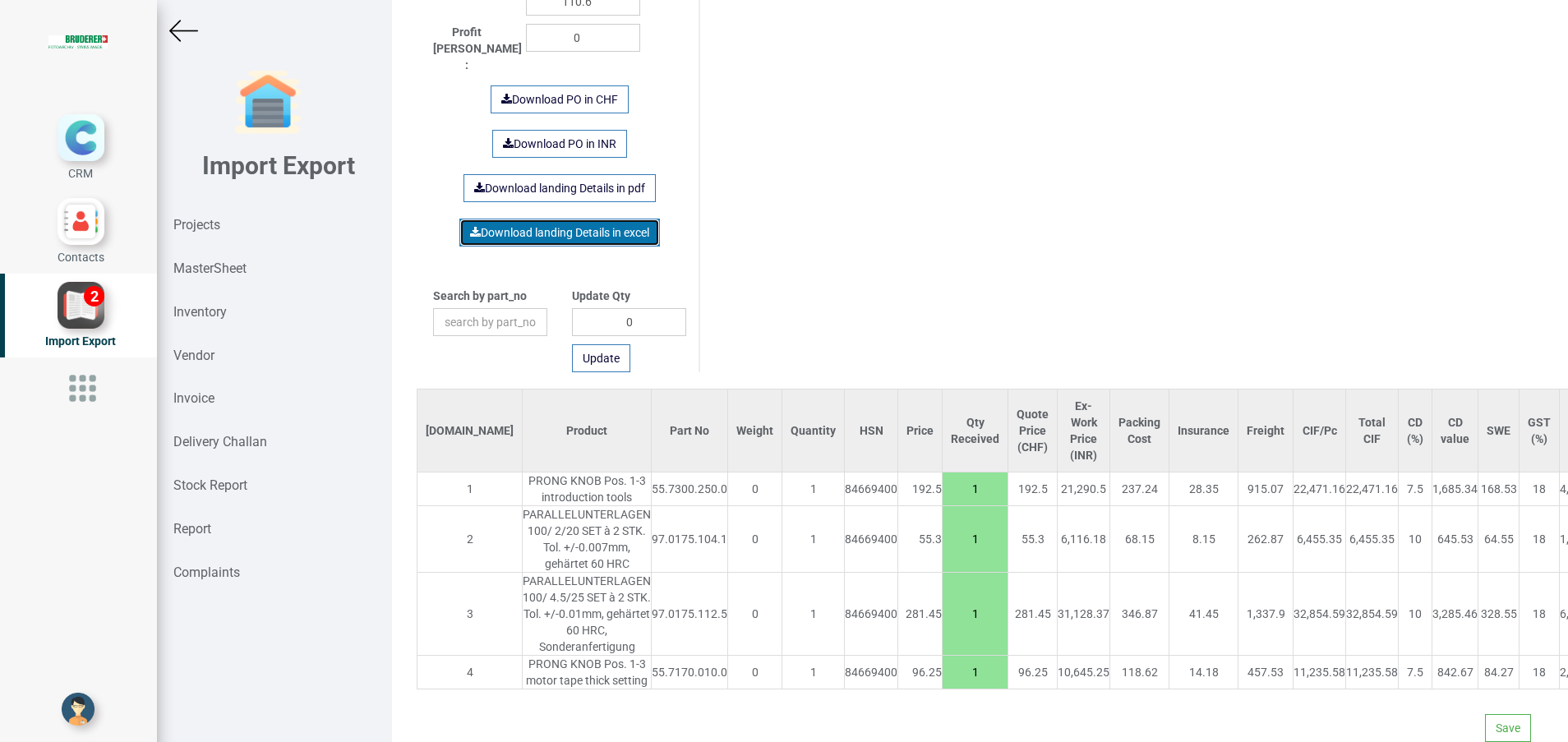
click at [603, 218] on link "Download landing Details in excel" at bounding box center [560, 232] width 201 height 28
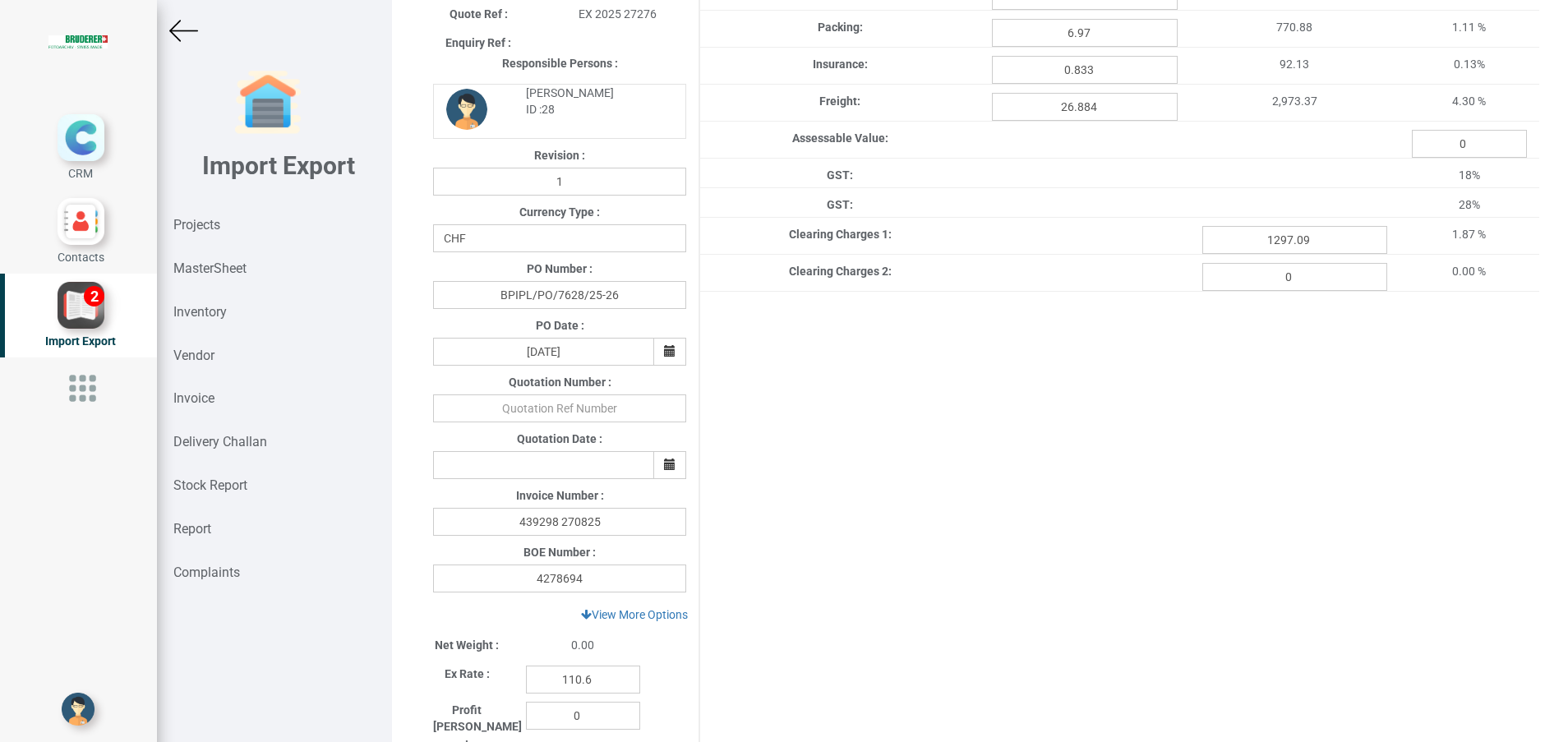
scroll to position [213, 0]
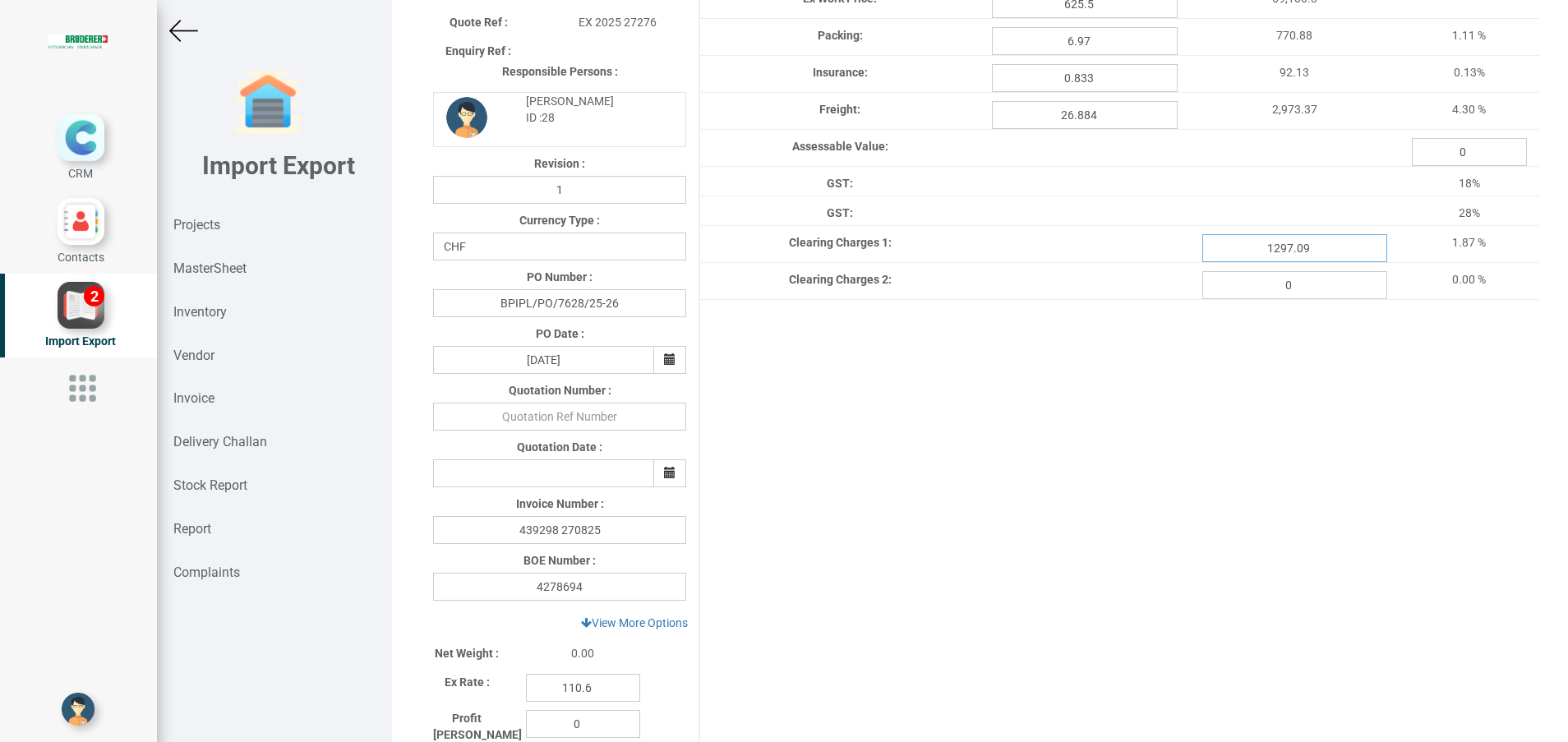
click at [1244, 237] on input "1297.09" at bounding box center [1294, 247] width 185 height 28
type input "9"
type input "1948.09"
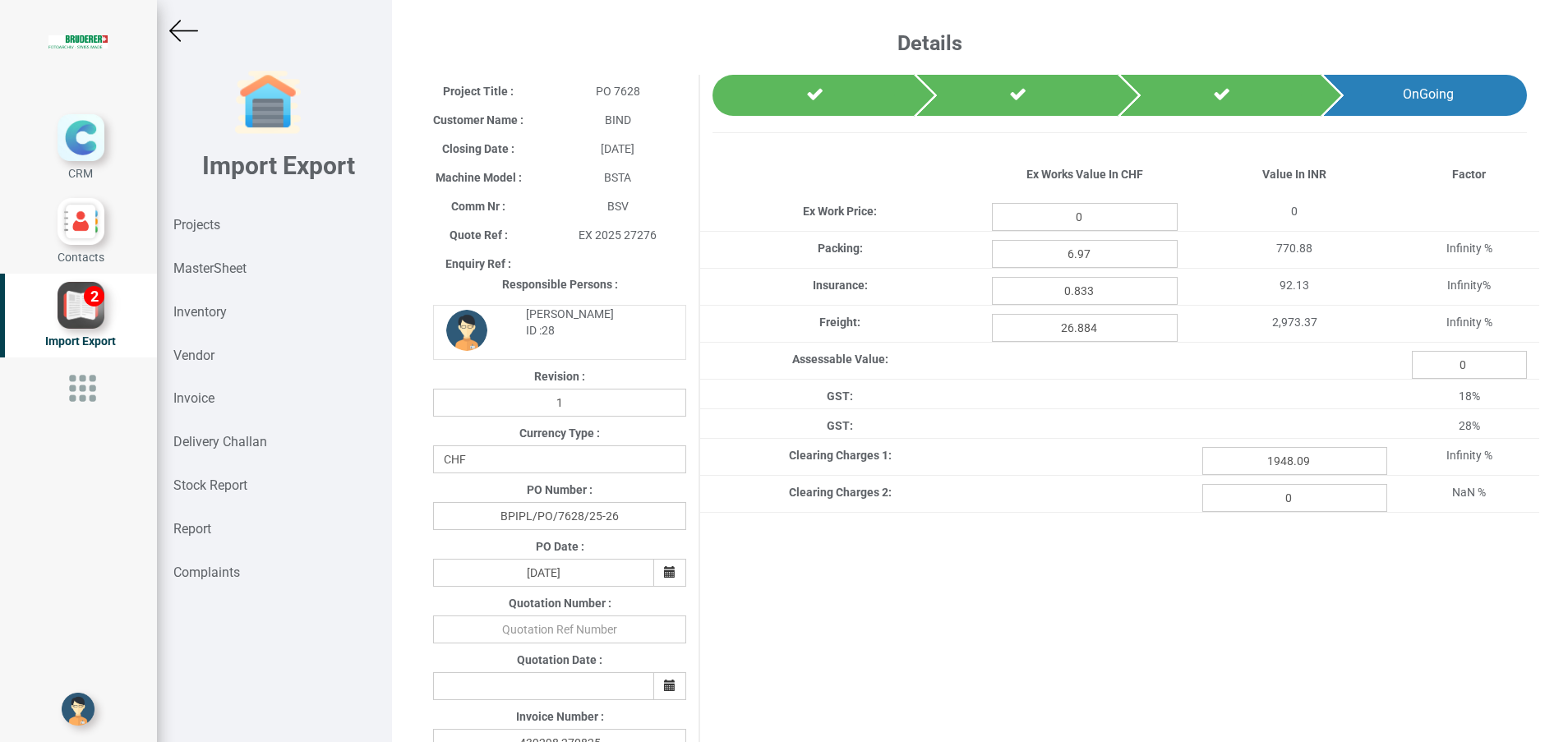
type input "625.5"
click at [1216, 675] on div "Project Title : PO 7628 Customer Name : BIND Closing Date : [DATE] Machine Mode…" at bounding box center [980, 672] width 1152 height 1229
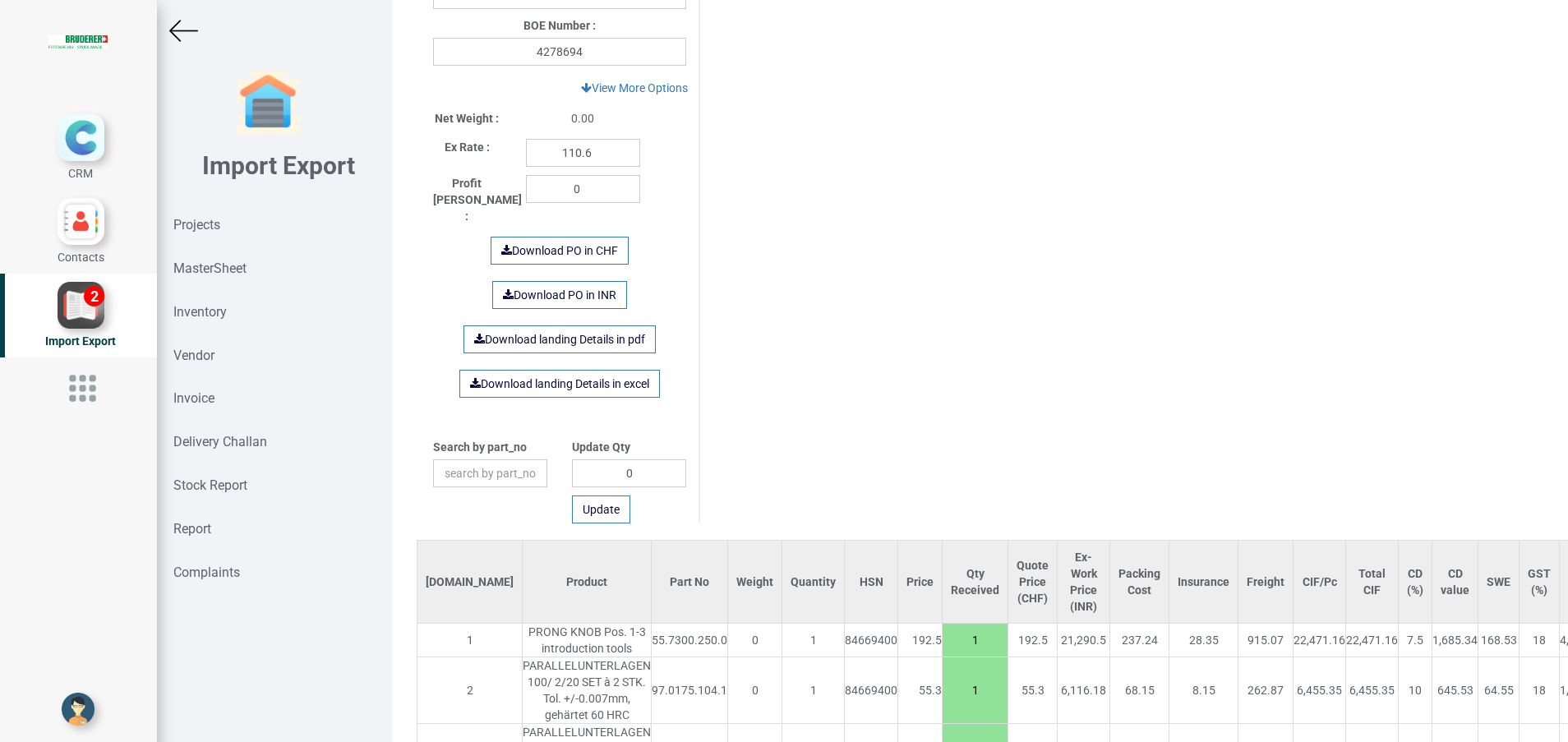
scroll to position [918, 0]
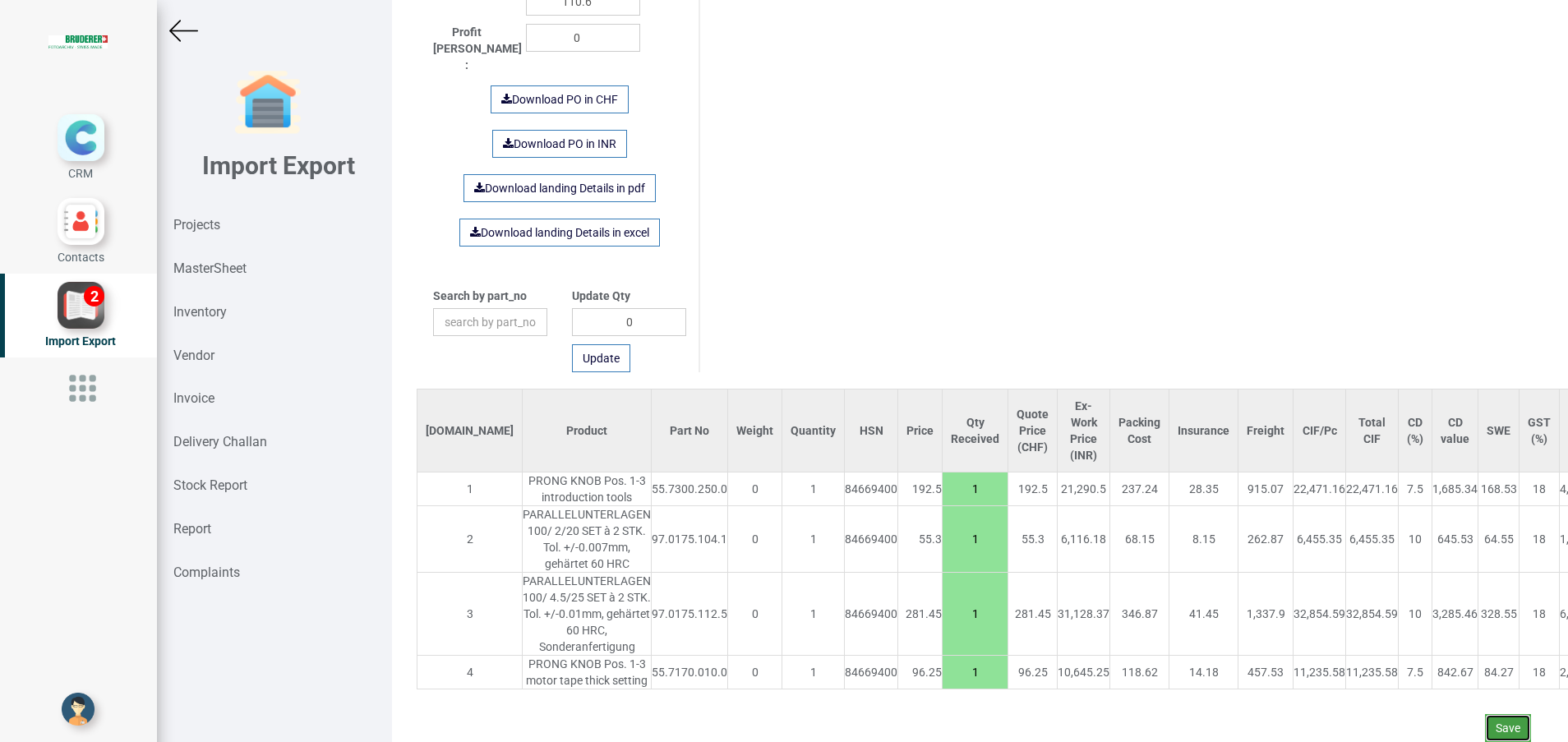
click at [1488, 714] on button "Save" at bounding box center [1507, 728] width 46 height 28
click at [1450, 664] on button "Yes" at bounding box center [1457, 663] width 51 height 28
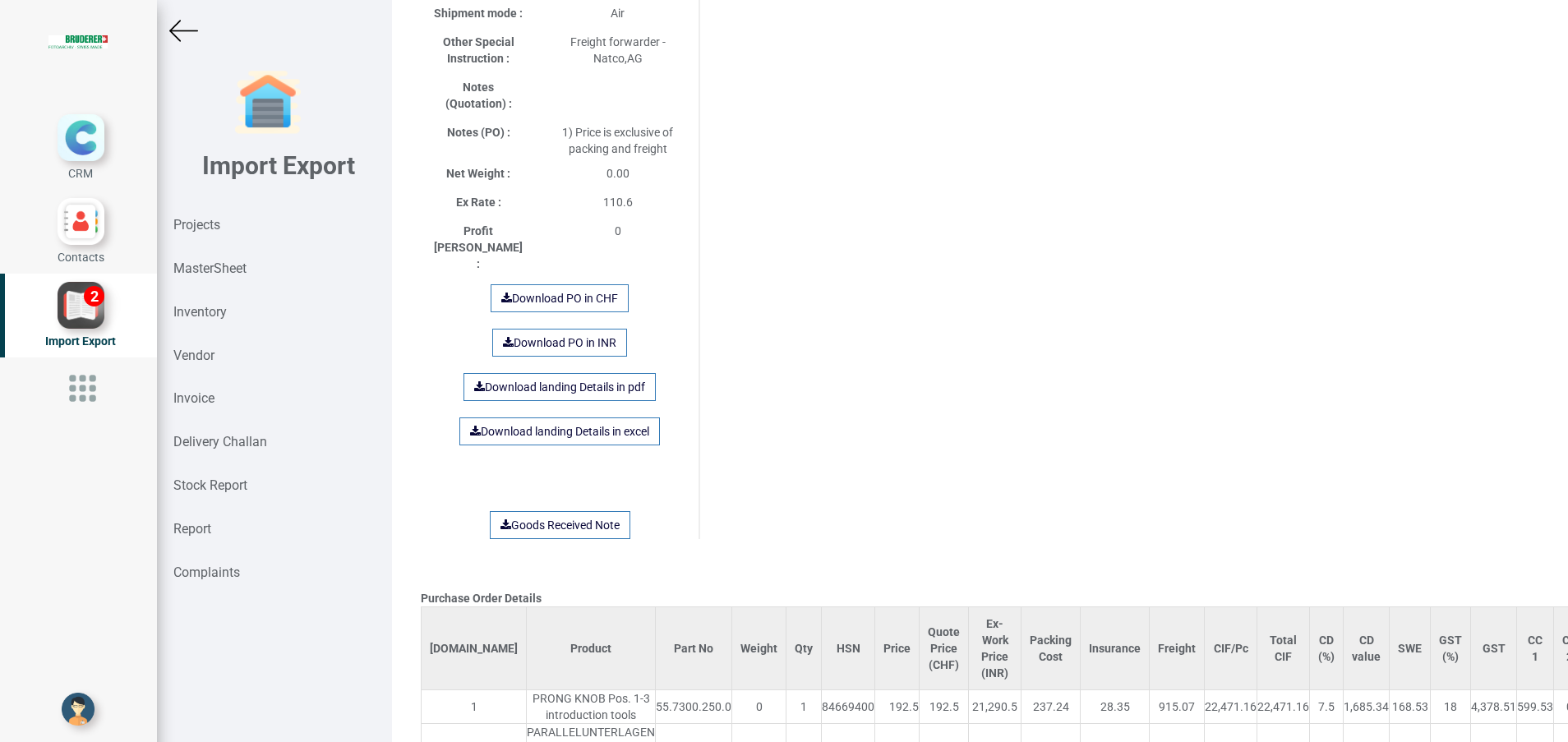
scroll to position [0, 0]
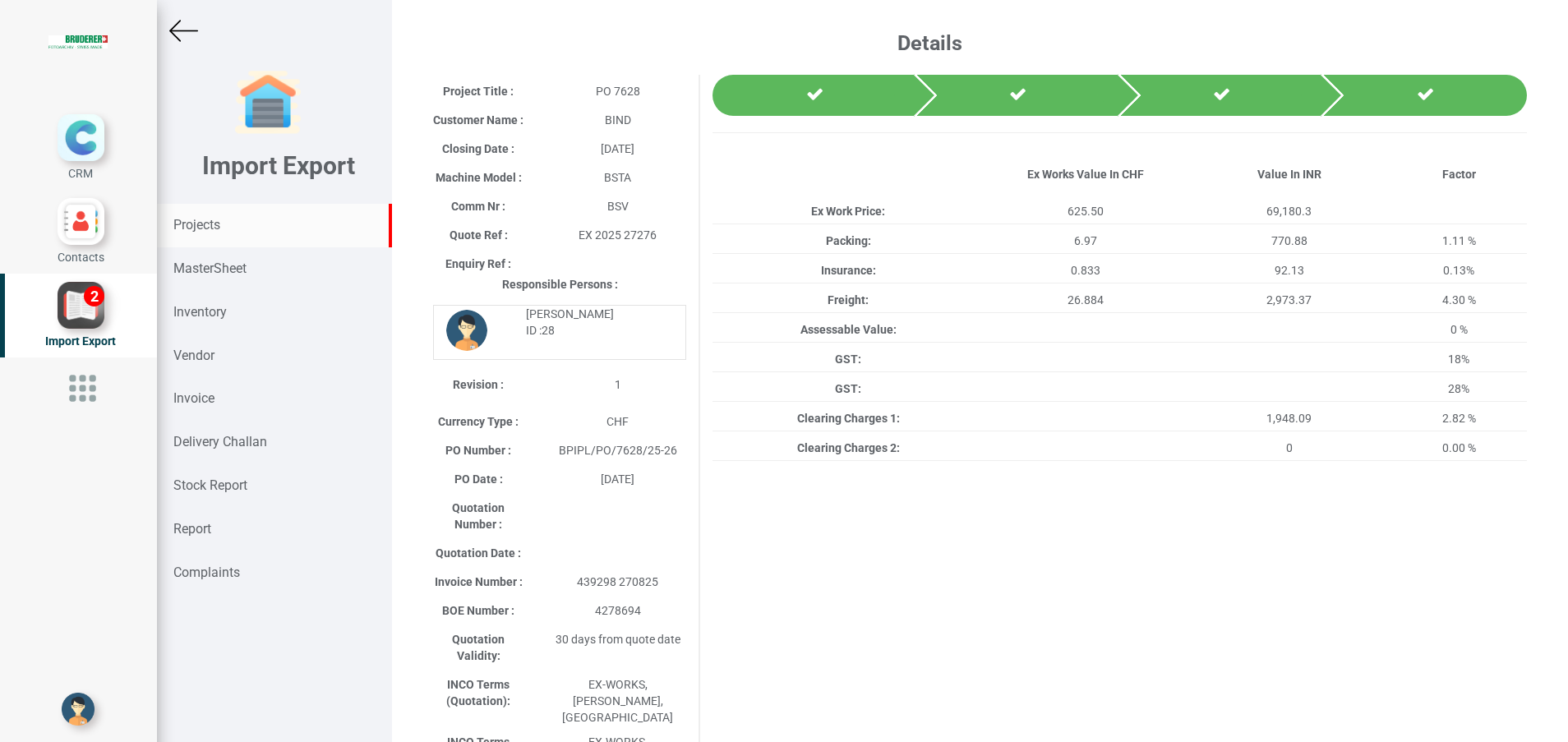
click at [219, 230] on strong "Projects" at bounding box center [197, 224] width 47 height 15
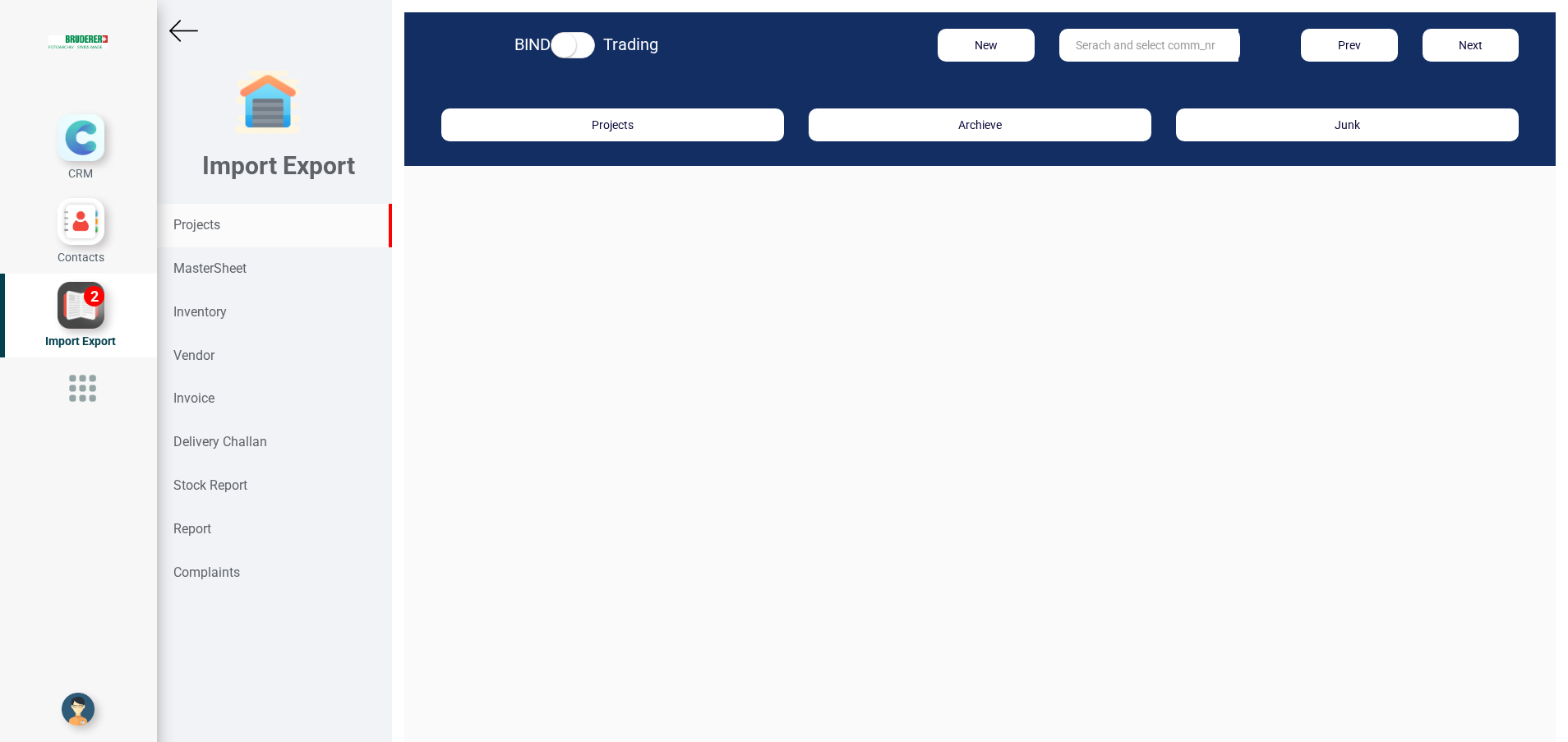
click at [1109, 42] on input "text" at bounding box center [1149, 45] width 179 height 32
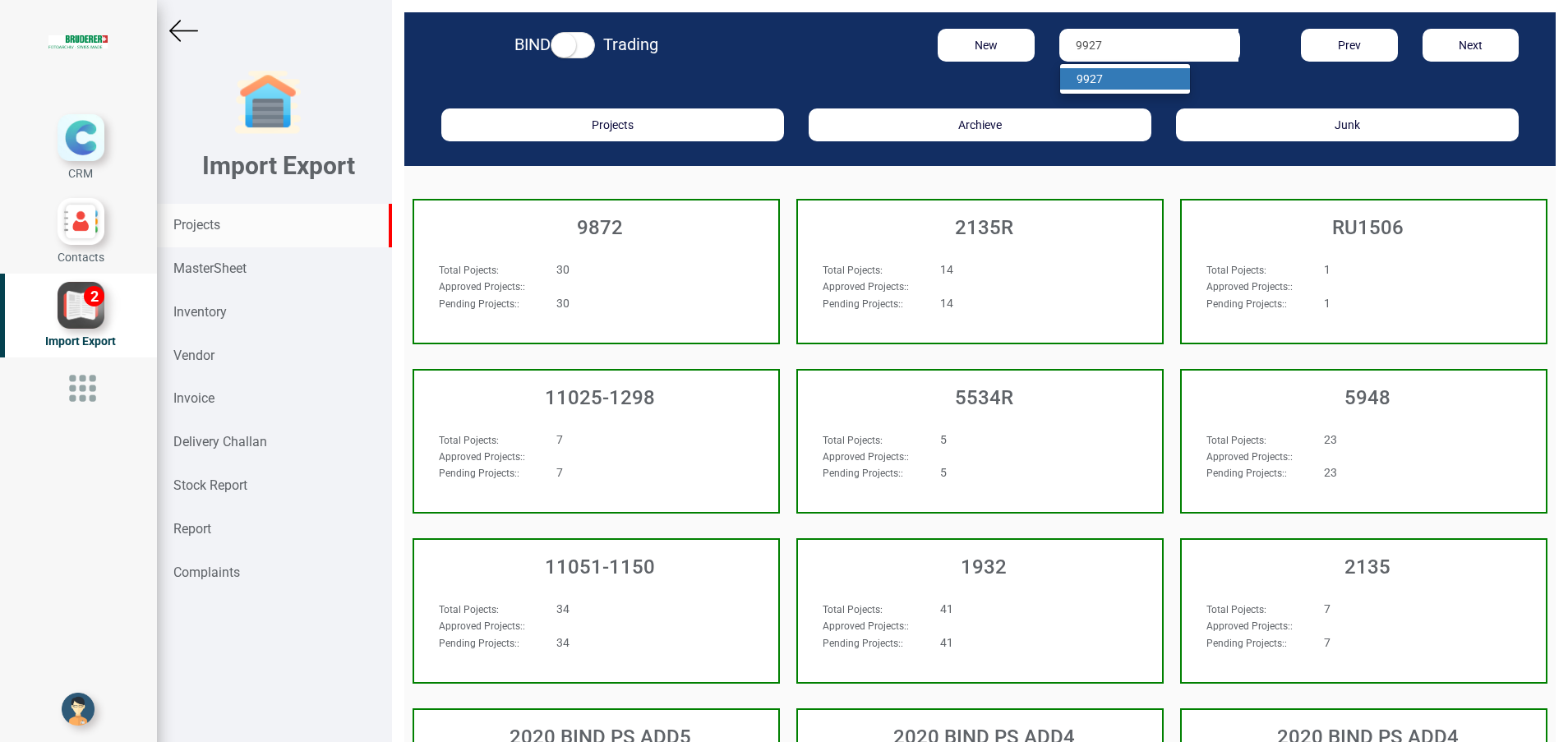
type input "9927"
click at [1079, 78] on strong "9927" at bounding box center [1089, 79] width 26 height 14
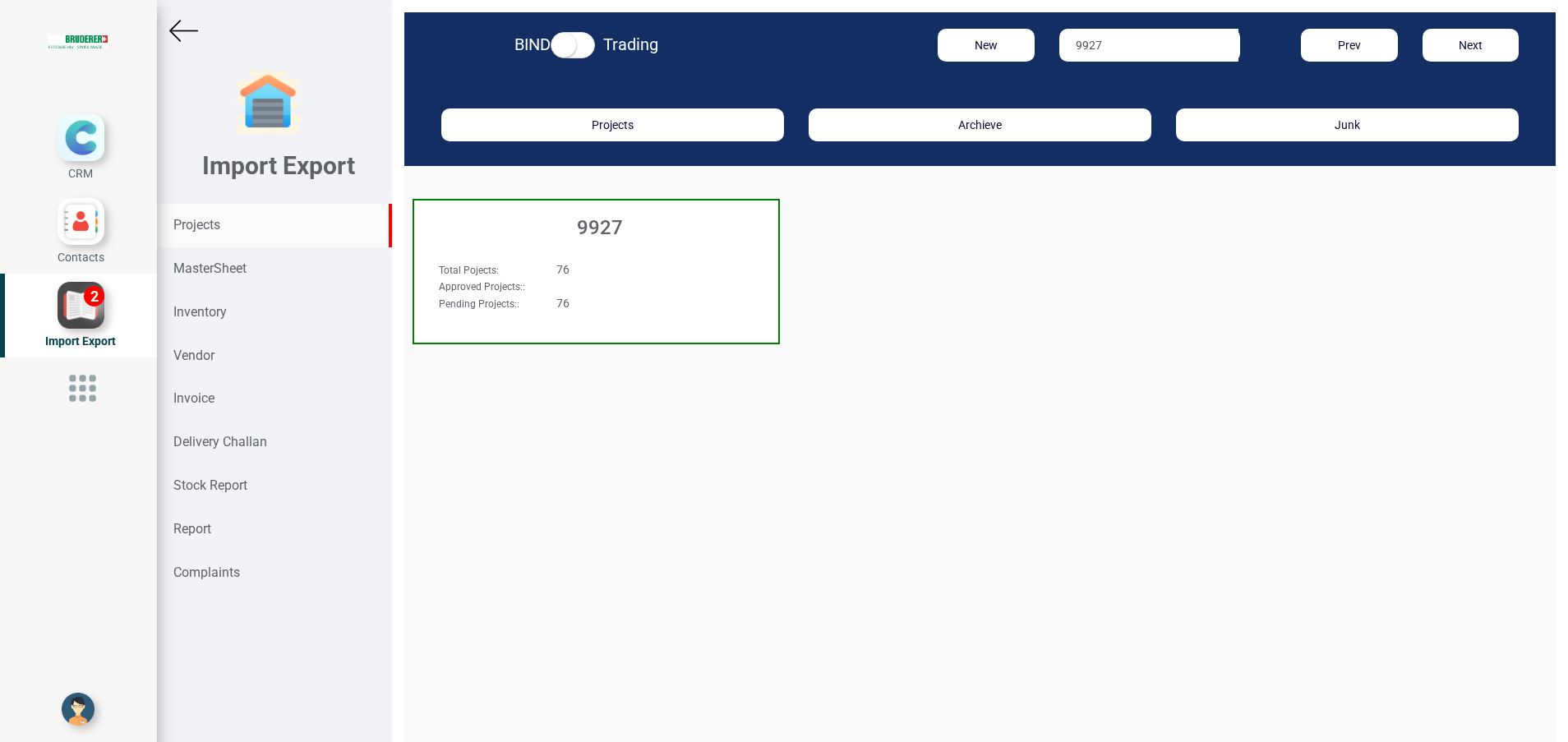
click at [611, 239] on div "9927" at bounding box center [596, 223] width 364 height 46
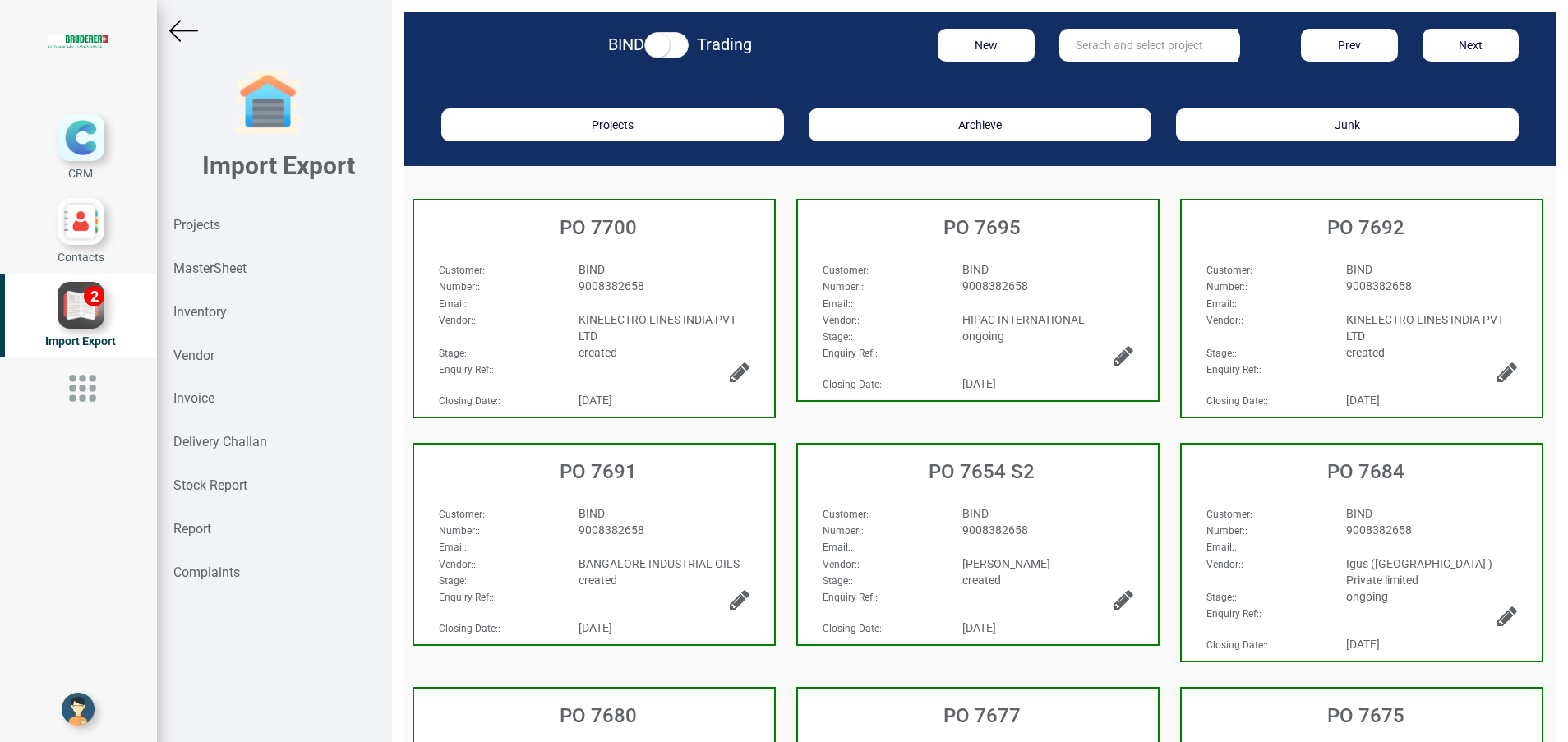
click at [1095, 52] on input "text" at bounding box center [1149, 45] width 179 height 32
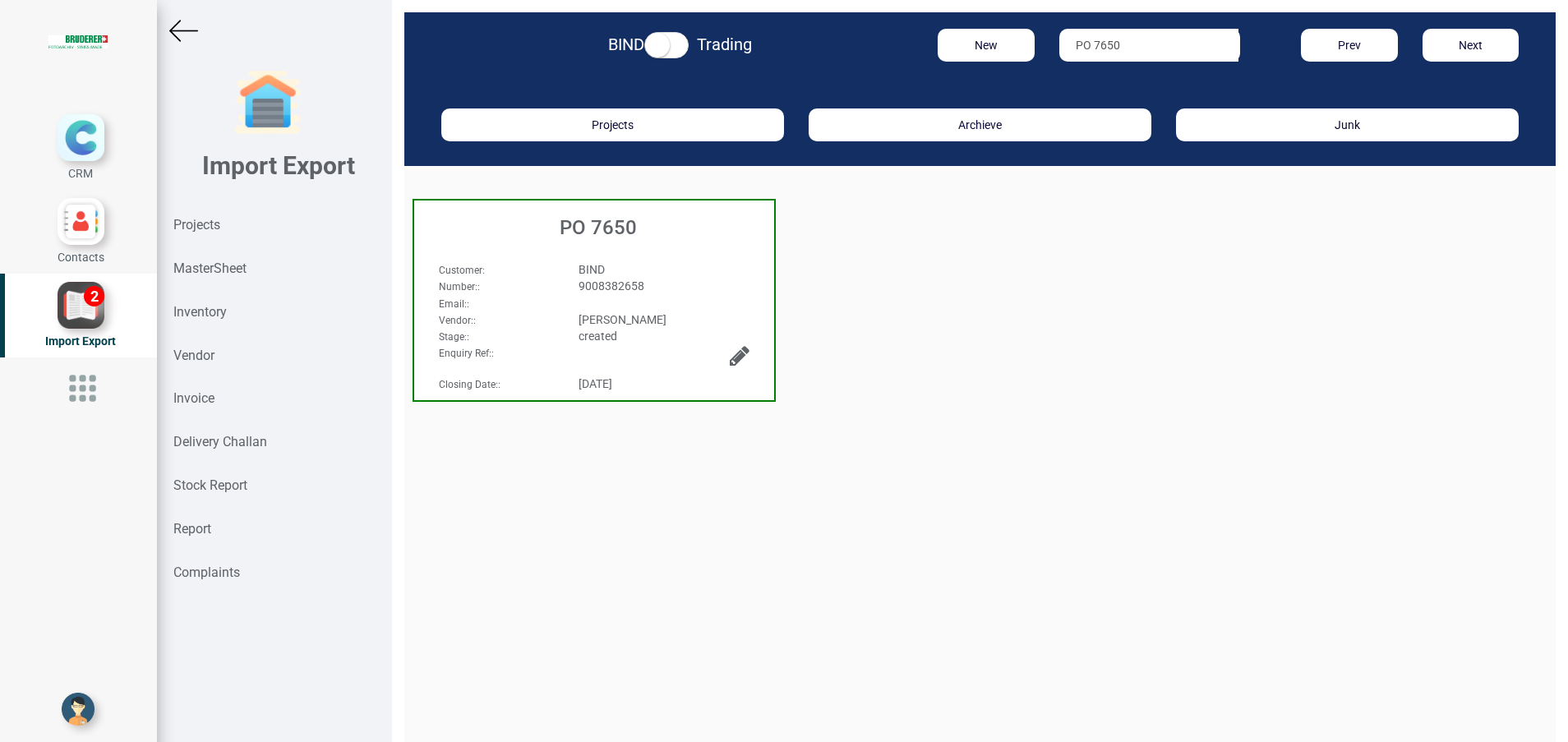
type input "PO 7650"
click at [608, 234] on h3 "PO 7650" at bounding box center [598, 227] width 351 height 22
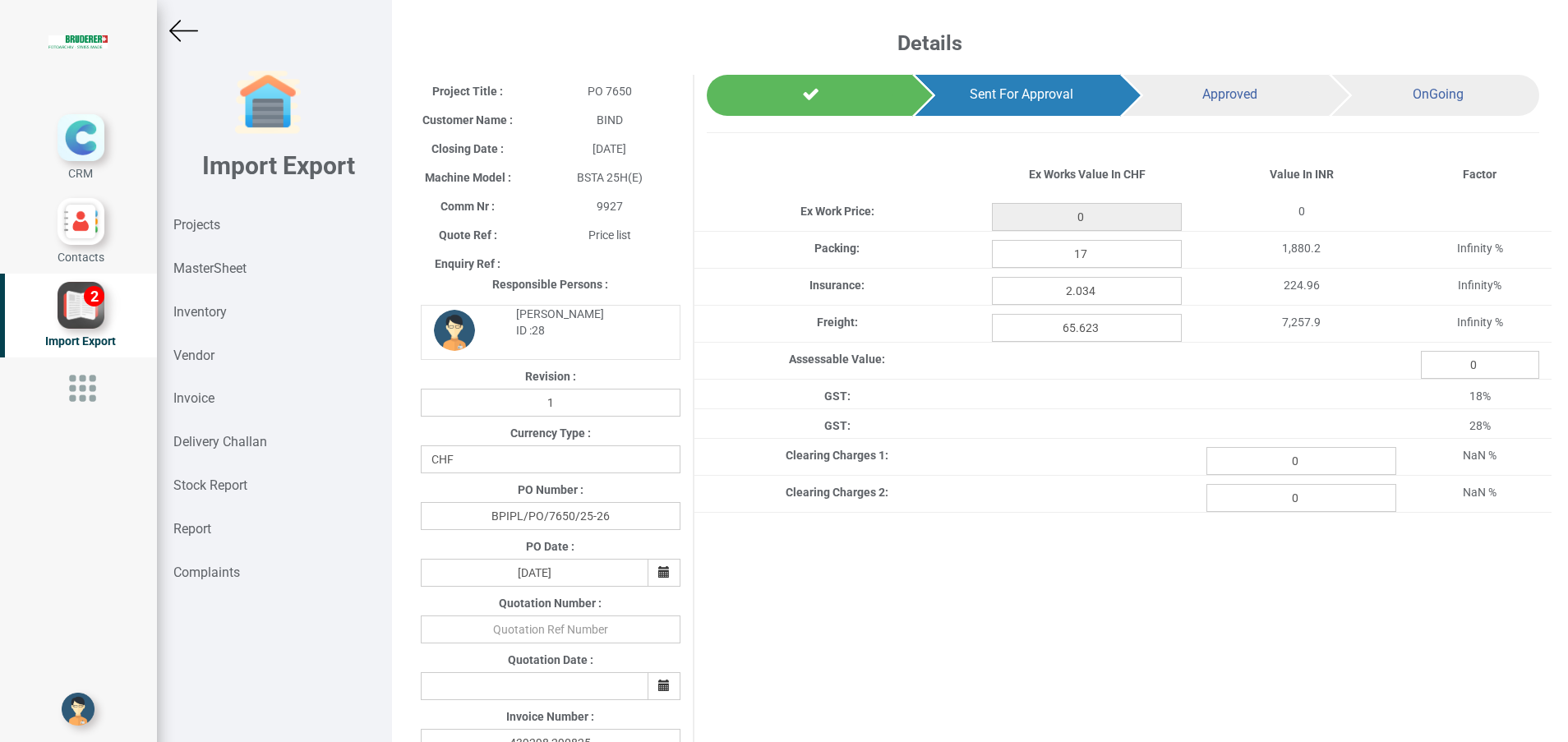
type input "1526.7999999999997"
drag, startPoint x: 1317, startPoint y: 453, endPoint x: 1258, endPoint y: 459, distance: 59.3
click at [1258, 459] on input "0" at bounding box center [1302, 460] width 190 height 28
paste input "3166.11"
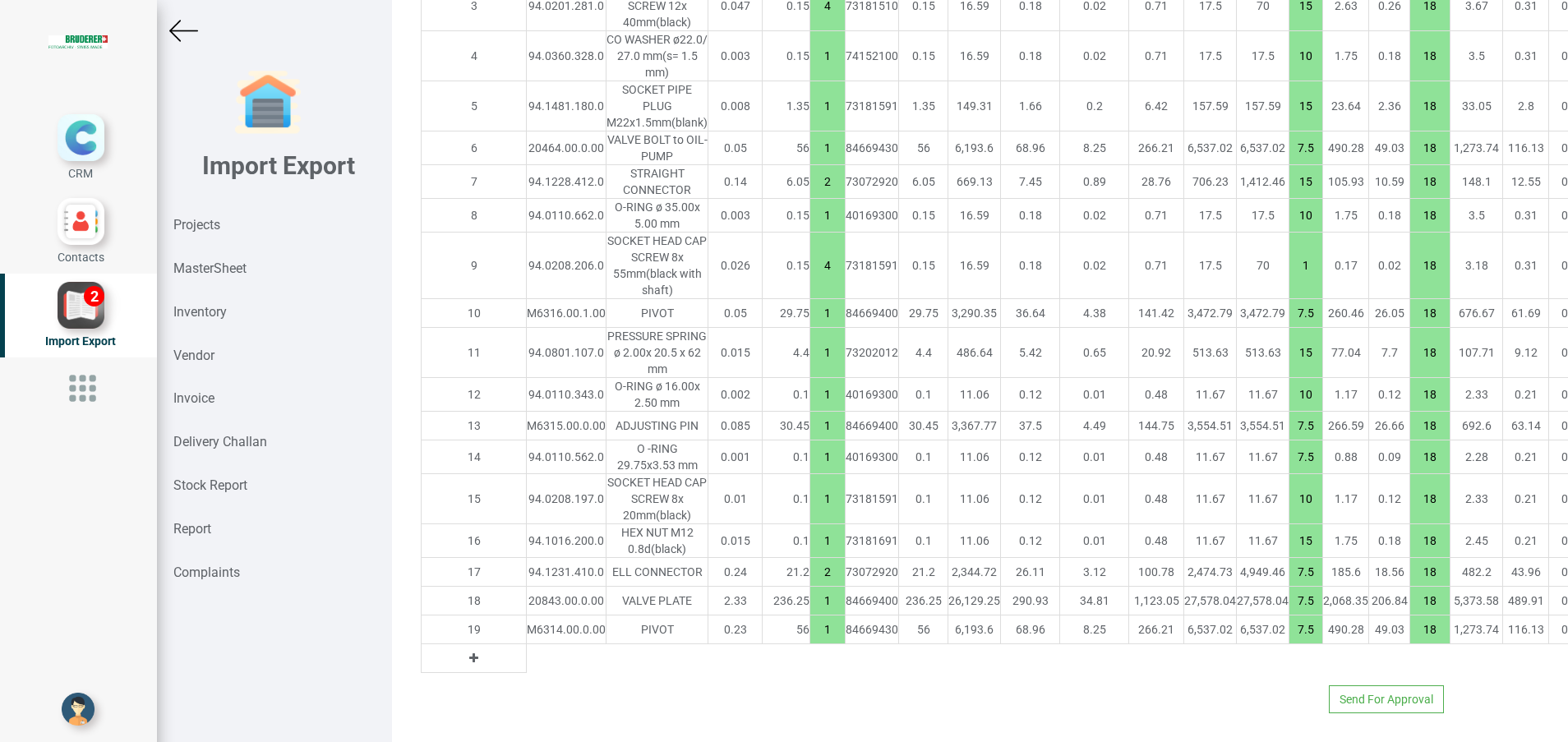
scroll to position [1667, 0]
type input "3166.11"
click at [1375, 691] on button "Send For Approval" at bounding box center [1386, 699] width 115 height 28
click at [1332, 649] on button "Yes" at bounding box center [1337, 635] width 51 height 28
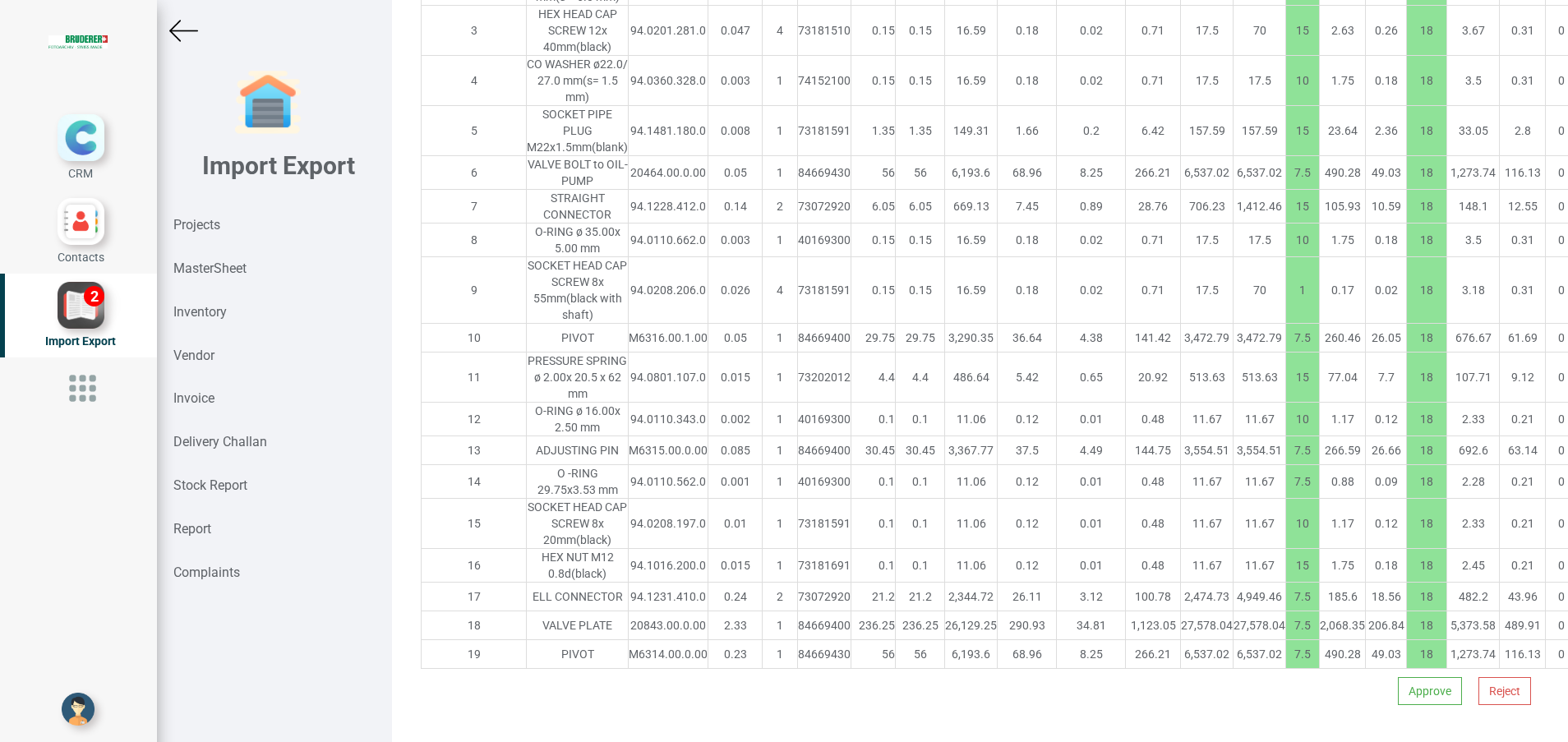
scroll to position [1739, 0]
click at [1406, 692] on button "Approve" at bounding box center [1430, 691] width 64 height 28
click at [1369, 652] on button "Yes" at bounding box center [1378, 645] width 51 height 28
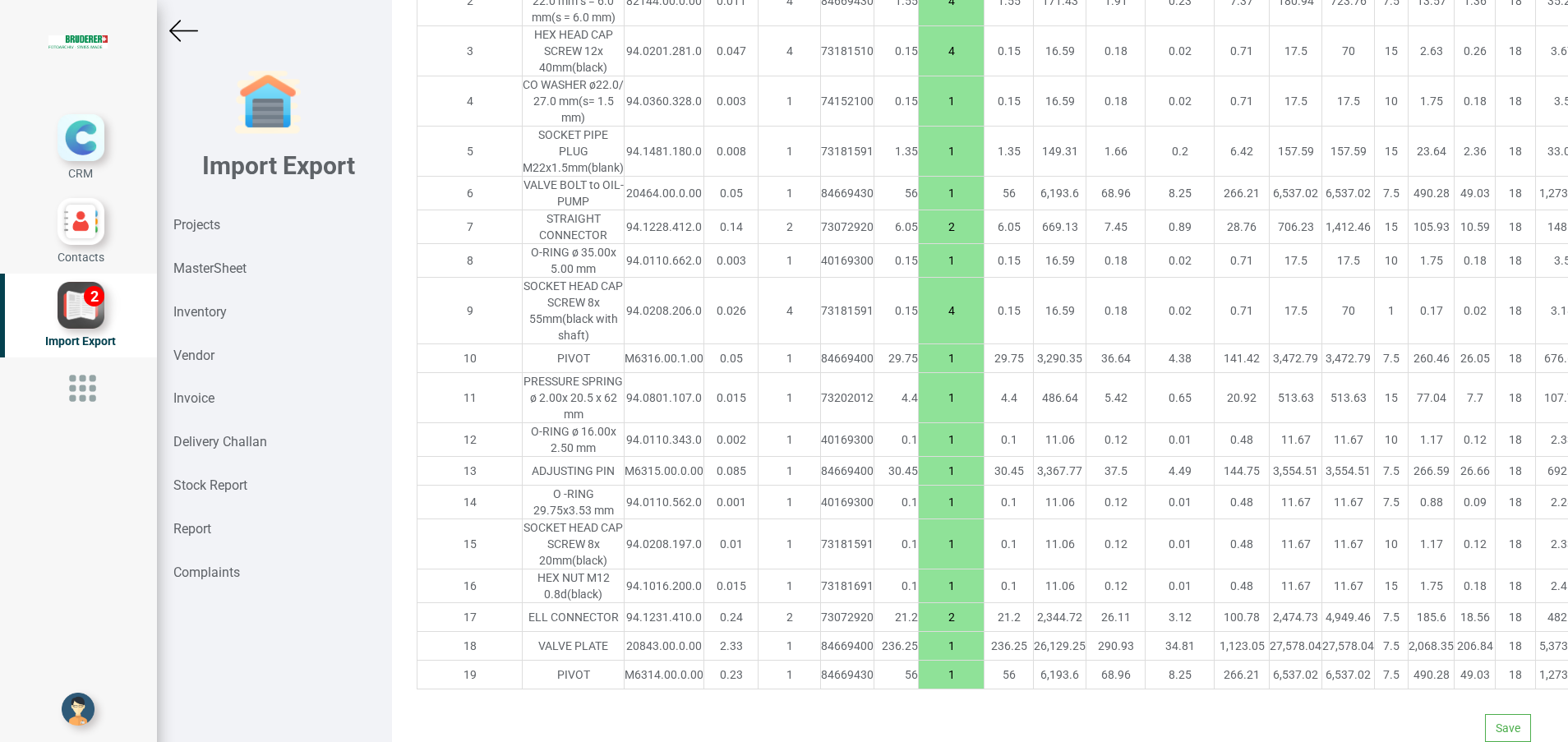
scroll to position [1655, 0]
click at [1485, 714] on button "Save" at bounding box center [1507, 728] width 46 height 28
click at [1456, 662] on button "Yes" at bounding box center [1457, 663] width 51 height 28
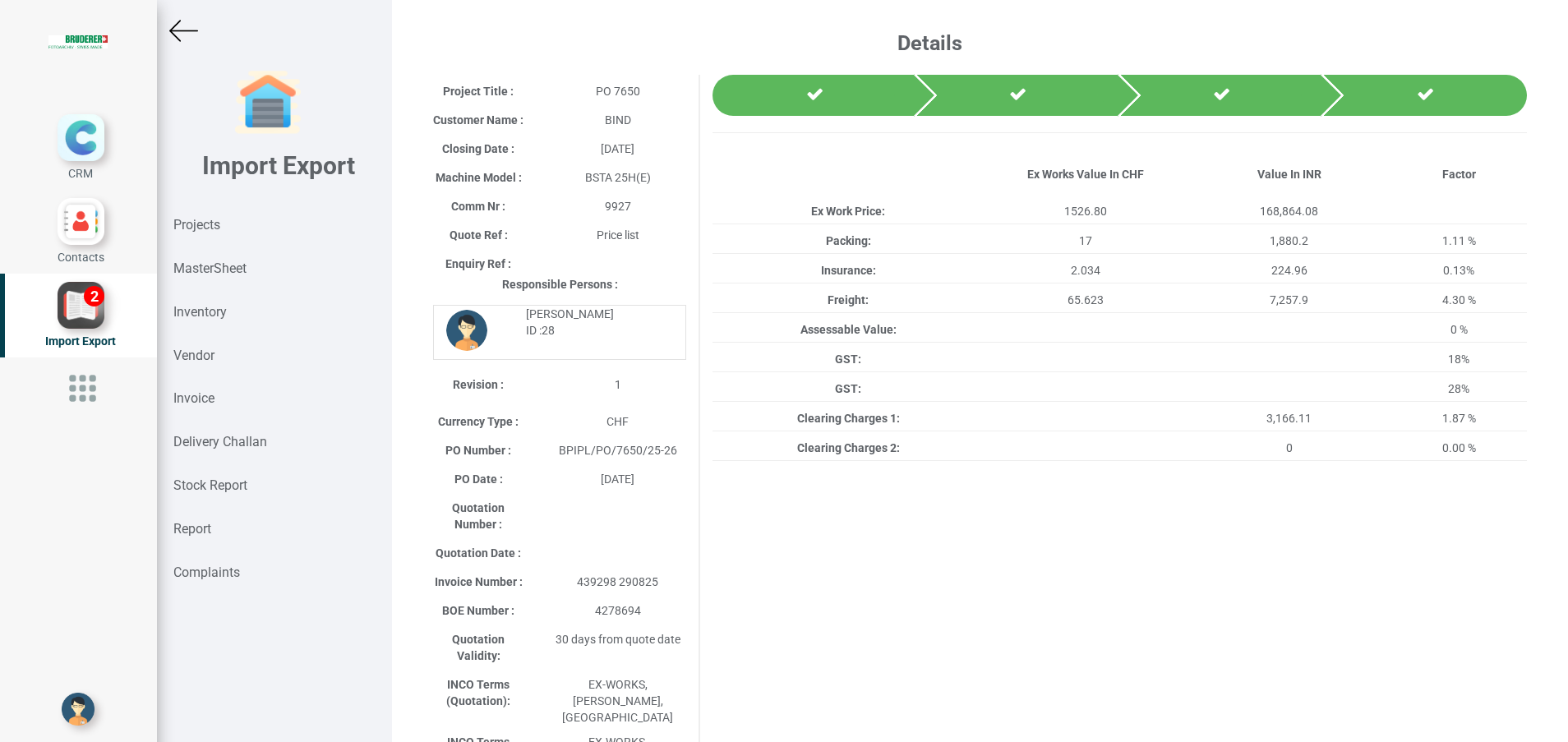
click at [178, 34] on img at bounding box center [183, 31] width 29 height 29
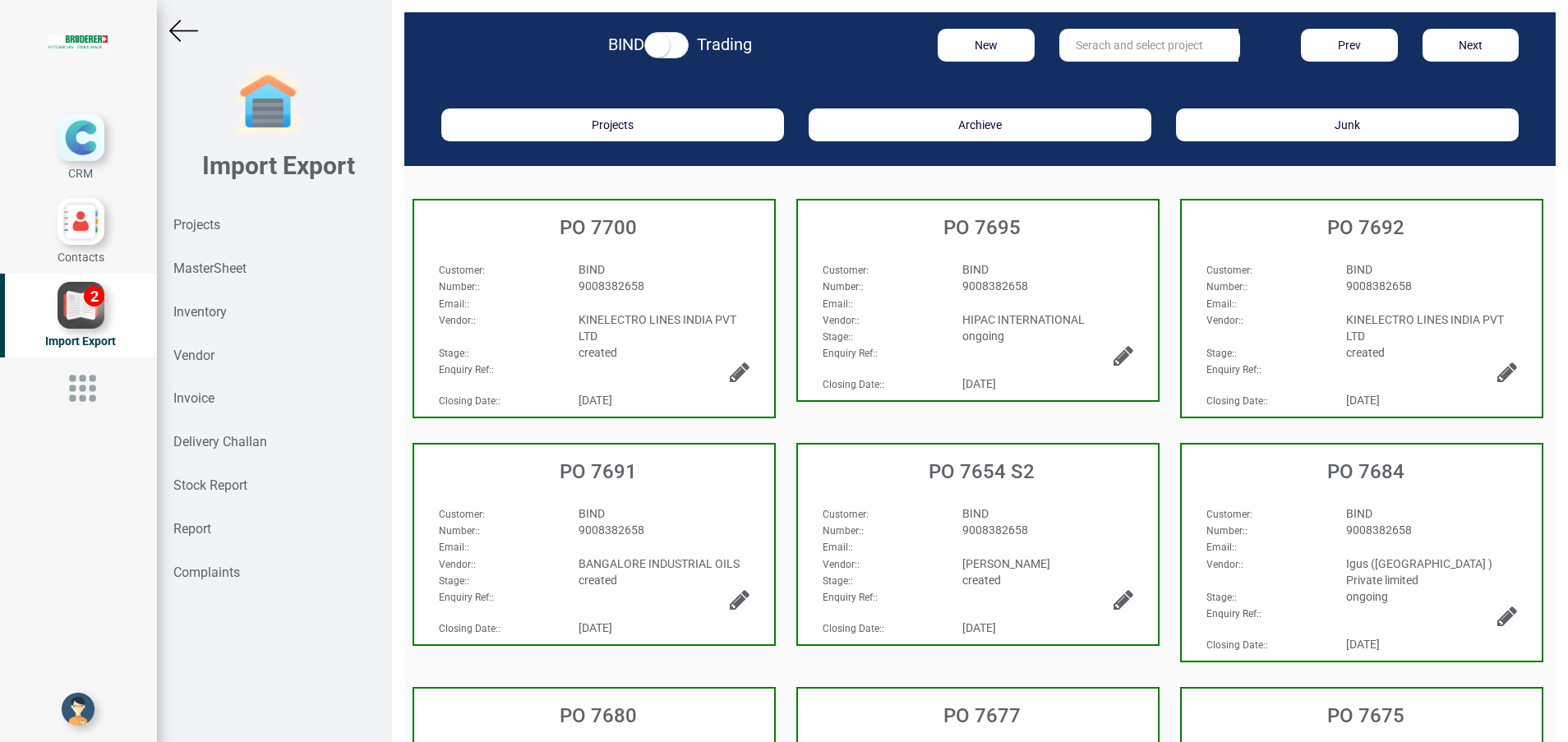
click at [1126, 60] on input "text" at bounding box center [1149, 45] width 179 height 32
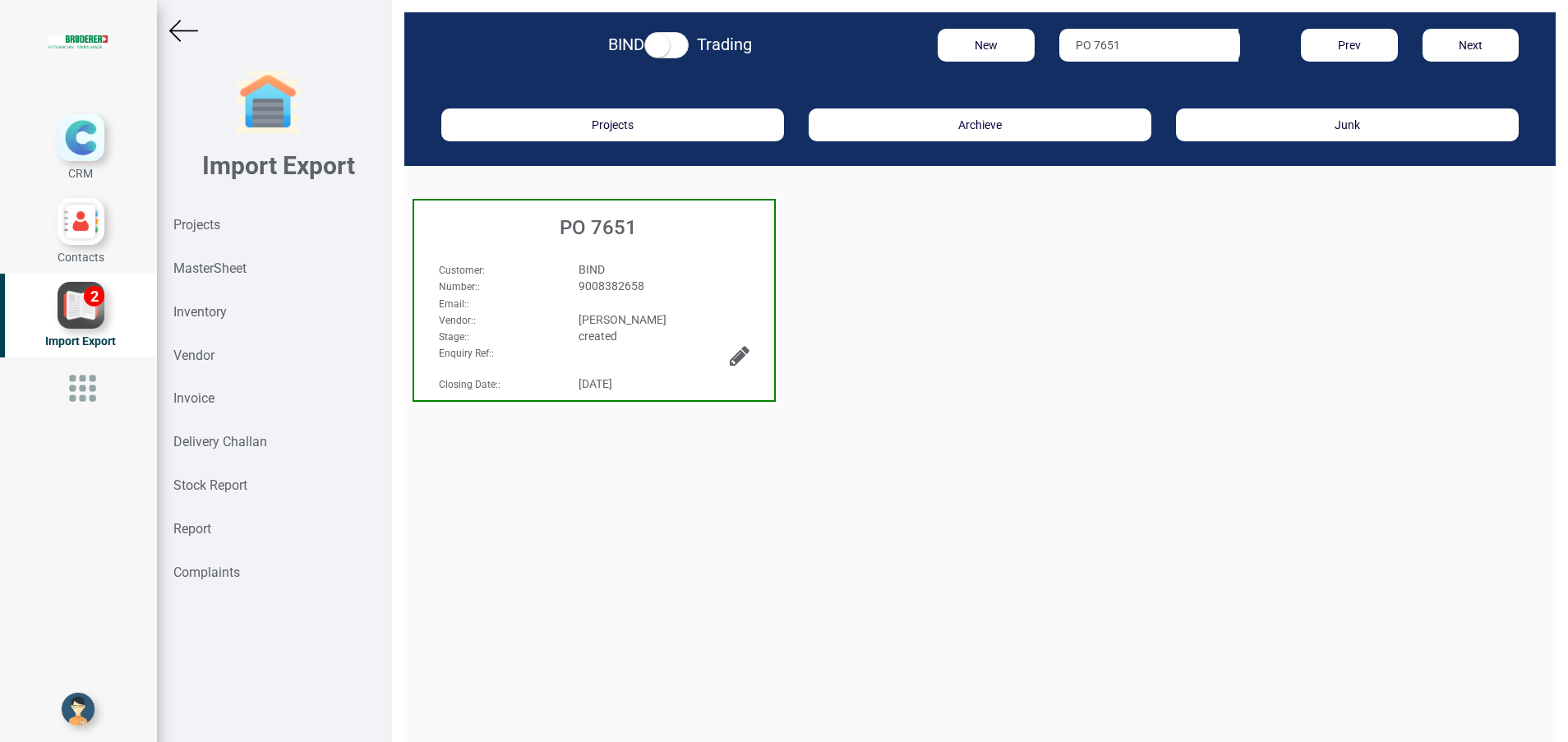
type input "PO 7651"
click at [630, 228] on h3 "PO 7651" at bounding box center [598, 227] width 351 height 22
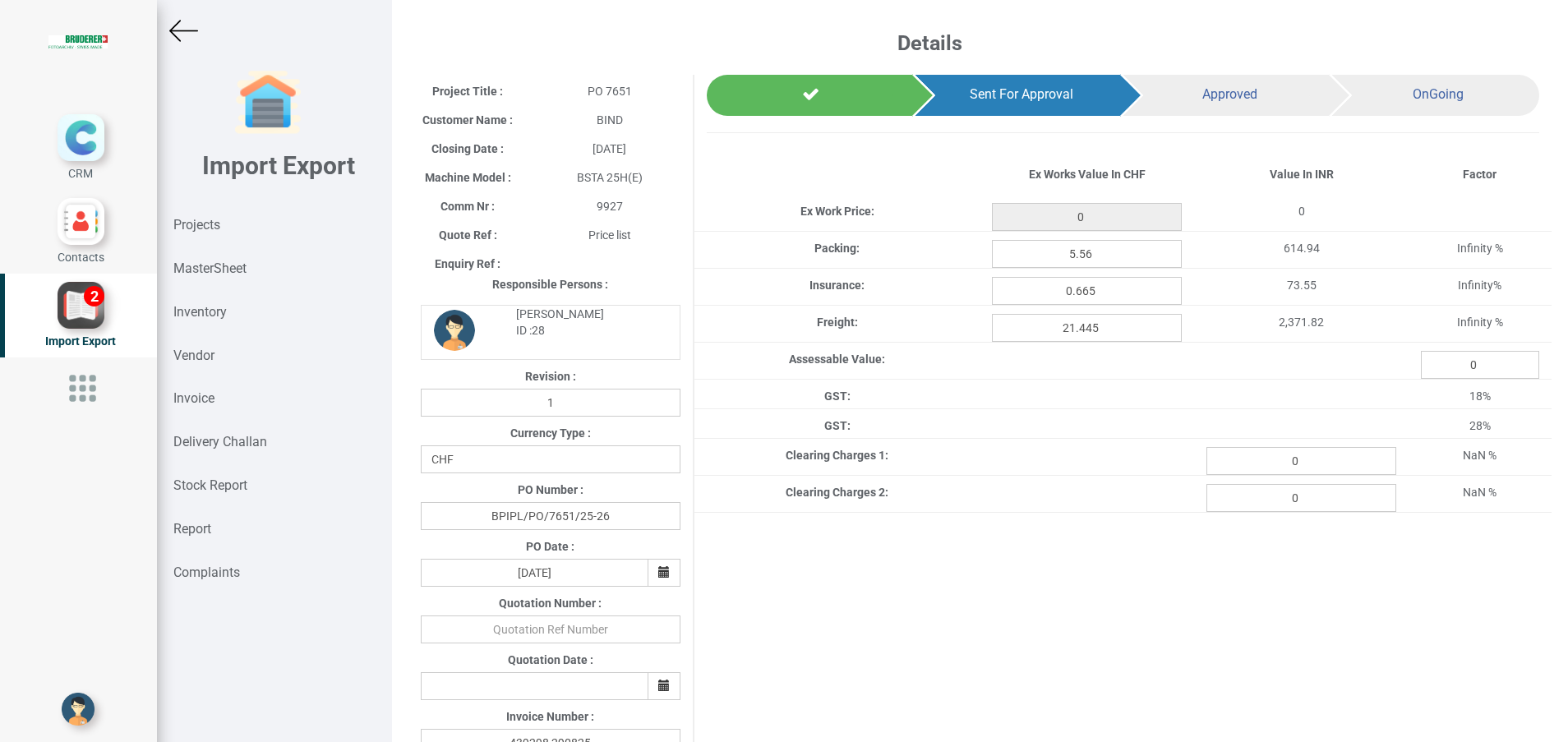
type input "498.95"
click at [1232, 450] on input "0" at bounding box center [1302, 460] width 190 height 28
paste input "1034.67"
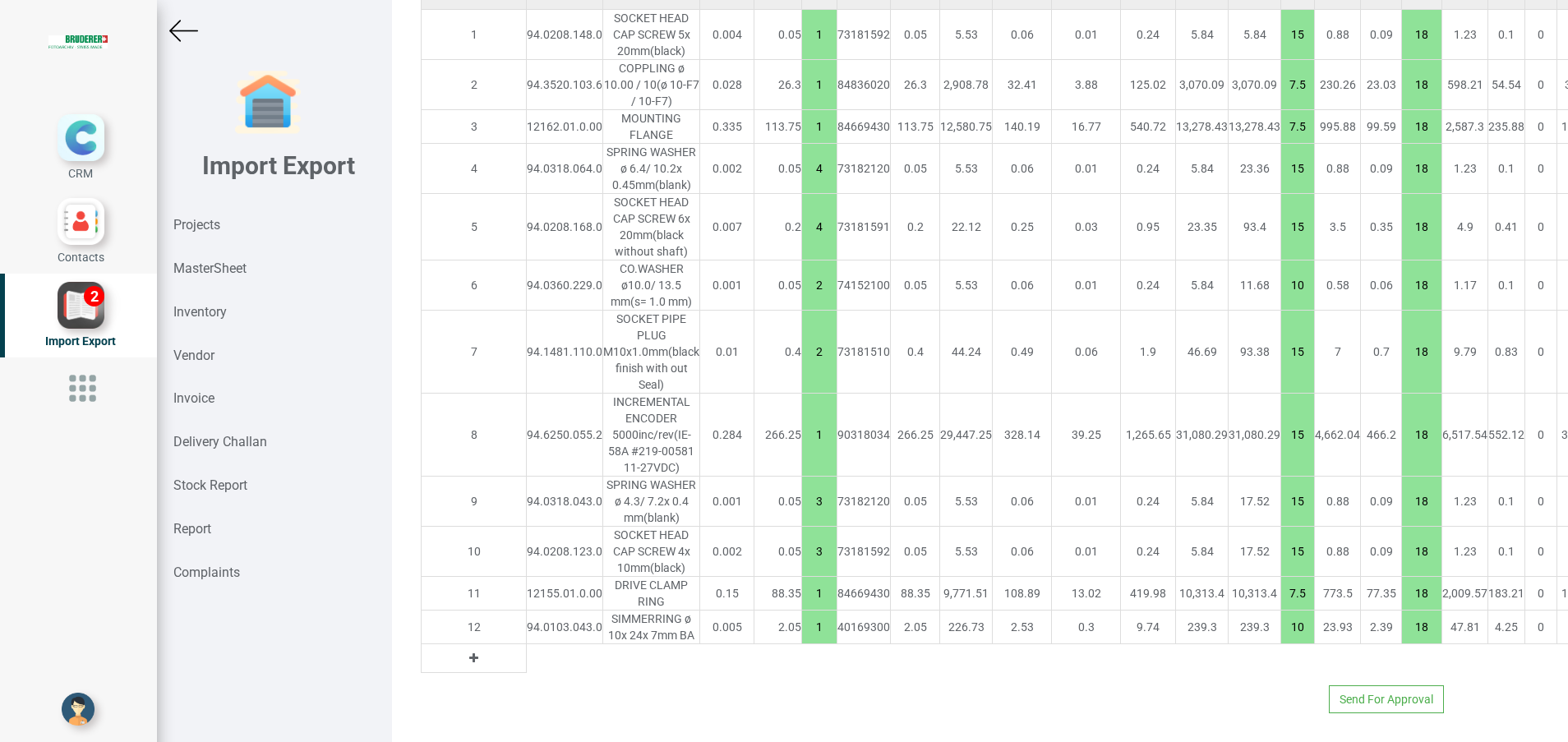
scroll to position [1477, 0]
type input "1034.67"
click at [1387, 696] on button "Send For Approval" at bounding box center [1386, 699] width 115 height 28
click at [1336, 660] on button "Yes" at bounding box center [1337, 654] width 51 height 28
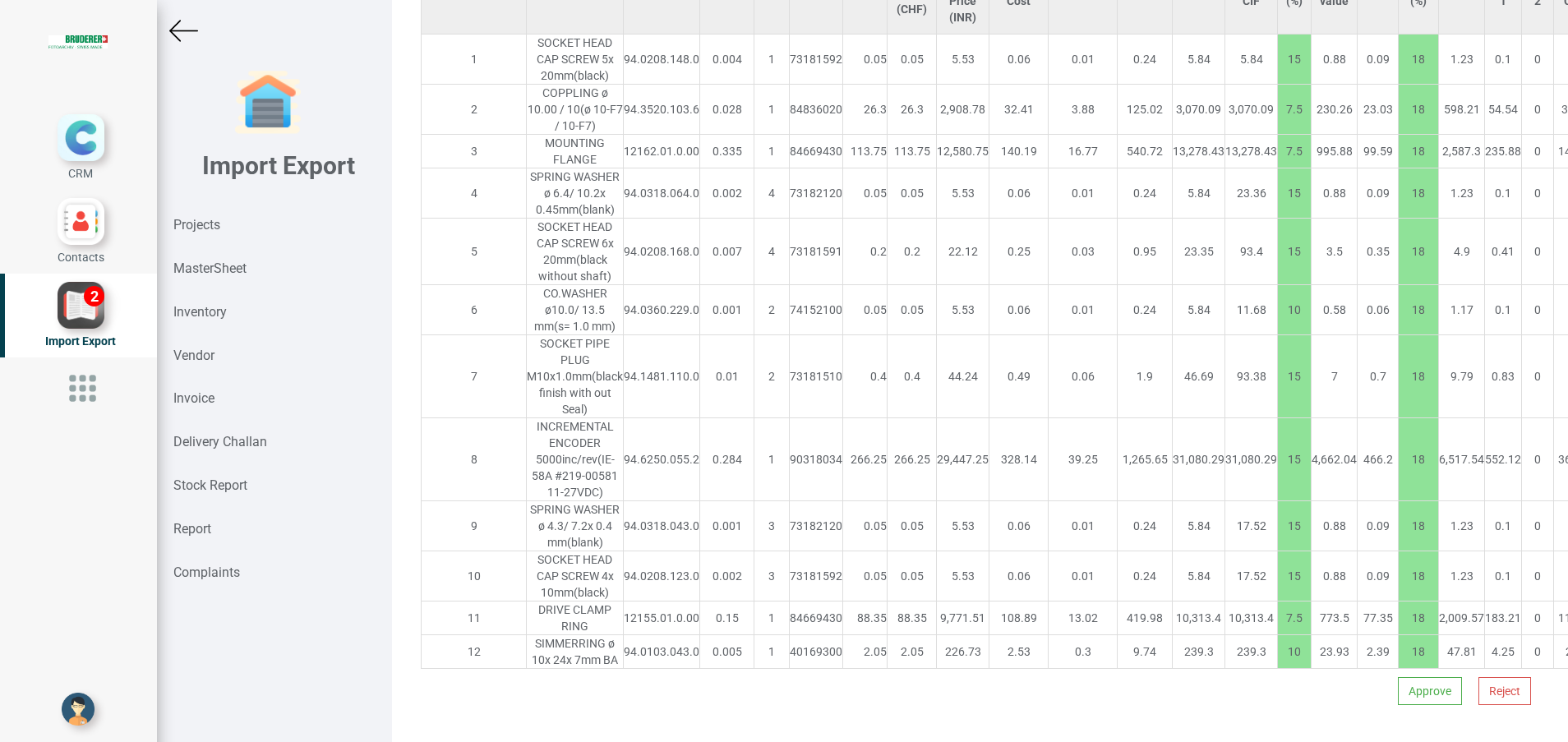
scroll to position [1544, 0]
click at [1398, 705] on button "Approve" at bounding box center [1430, 691] width 64 height 28
click at [1375, 674] on button "Yes" at bounding box center [1378, 670] width 51 height 28
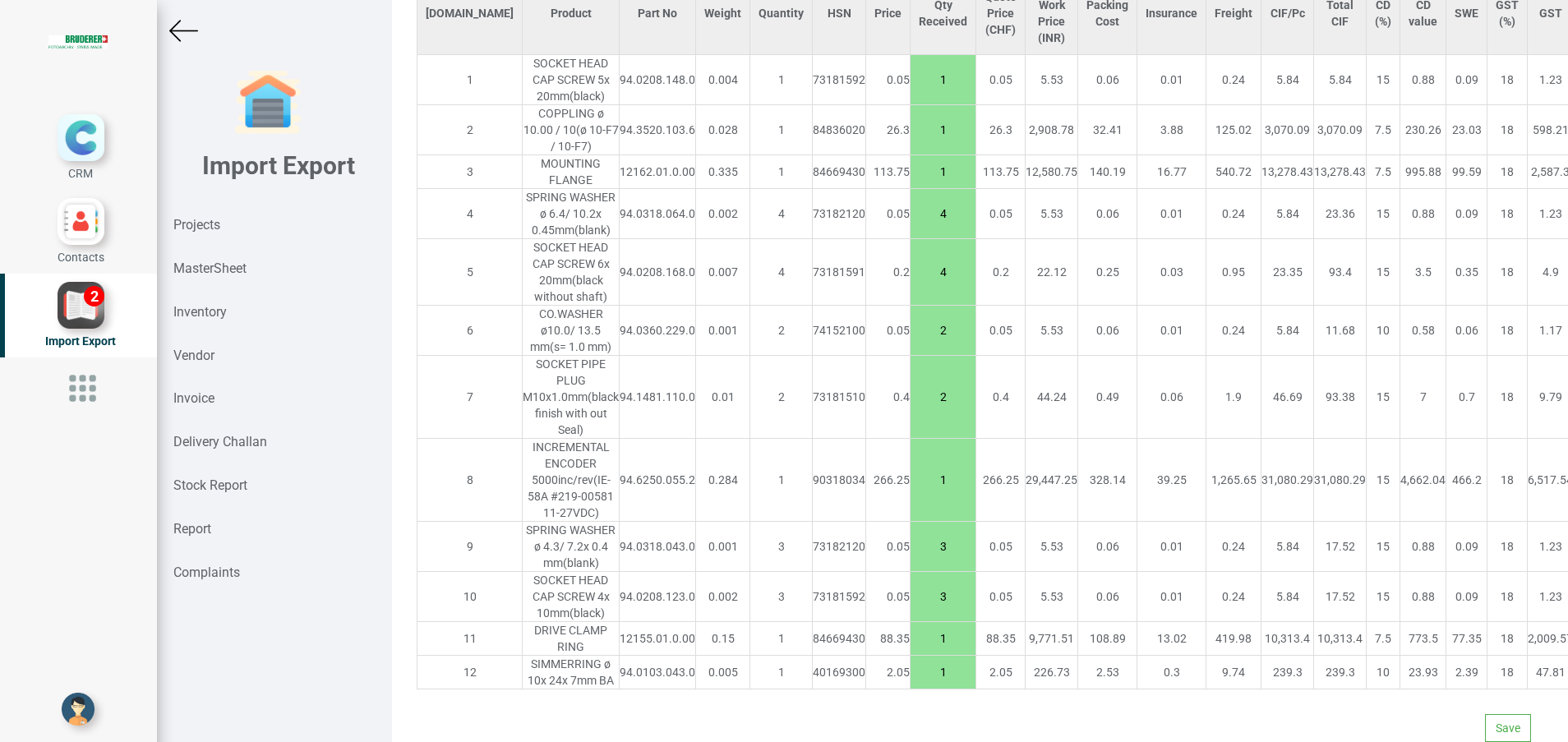
scroll to position [1483, 0]
click at [1485, 714] on button "Save" at bounding box center [1507, 728] width 46 height 28
click at [1454, 657] on button "Yes" at bounding box center [1457, 663] width 51 height 28
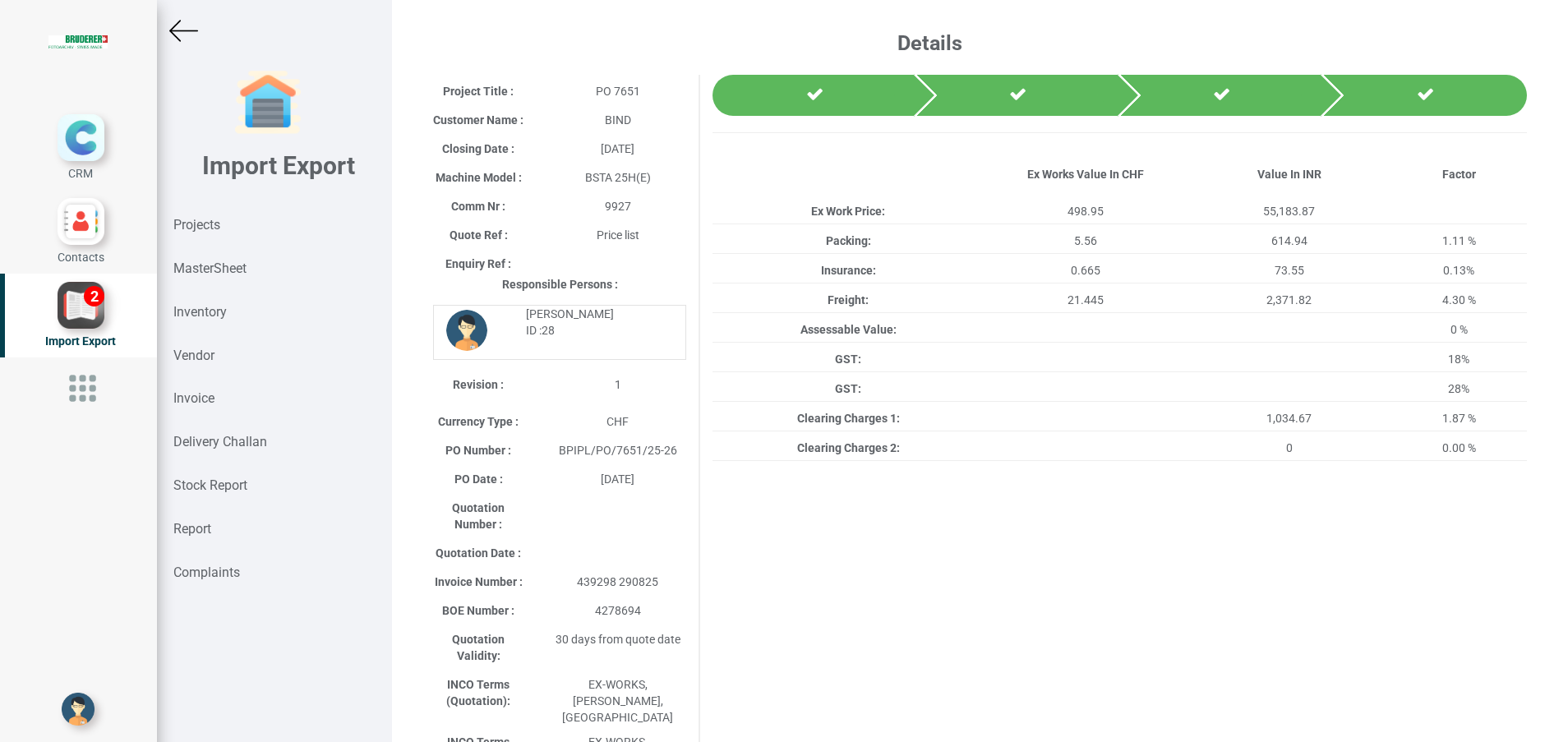
click at [193, 35] on img at bounding box center [183, 31] width 29 height 29
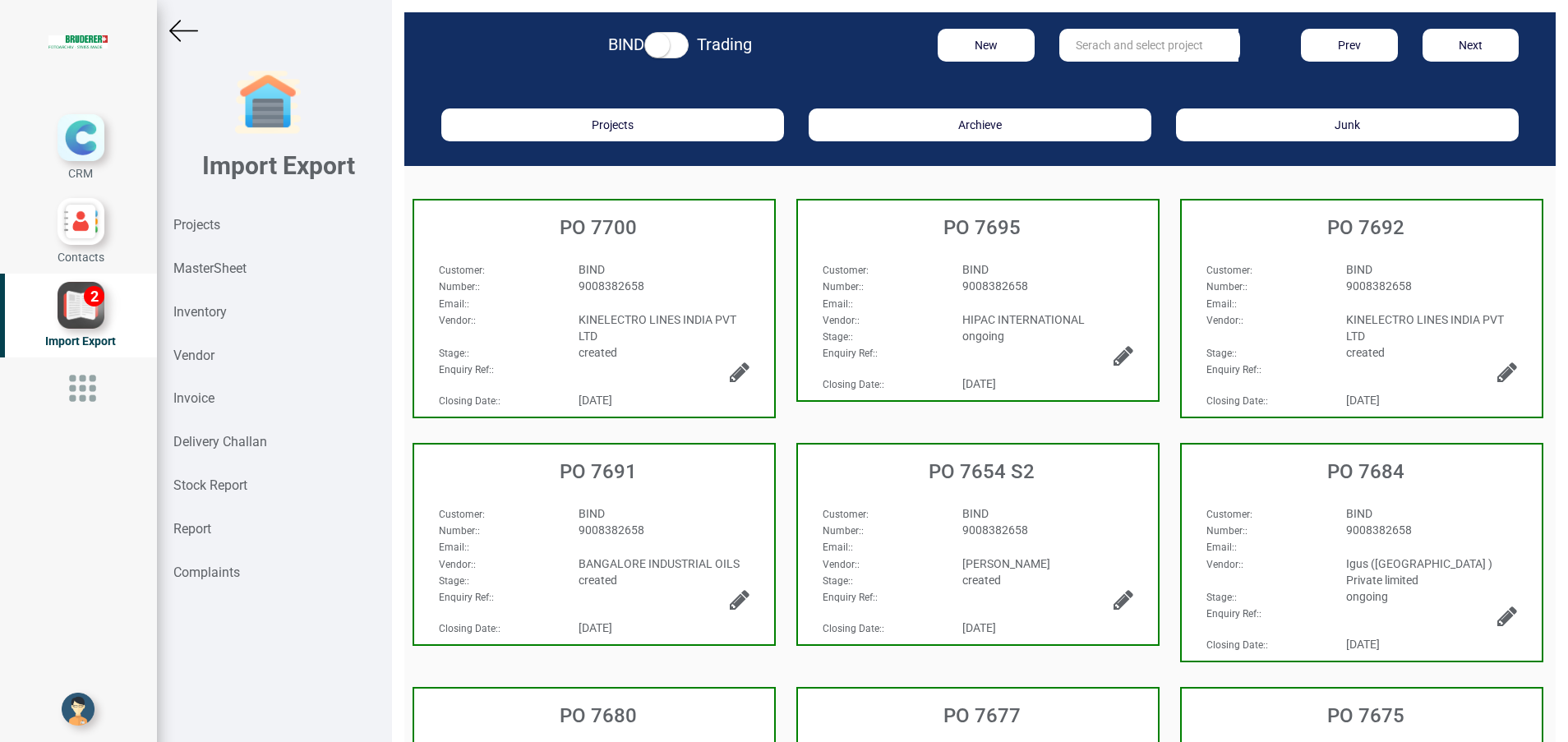
click at [1153, 60] on input "text" at bounding box center [1149, 45] width 179 height 32
click at [1106, 83] on strong "7652" at bounding box center [1105, 79] width 26 height 14
type input "PO 7652"
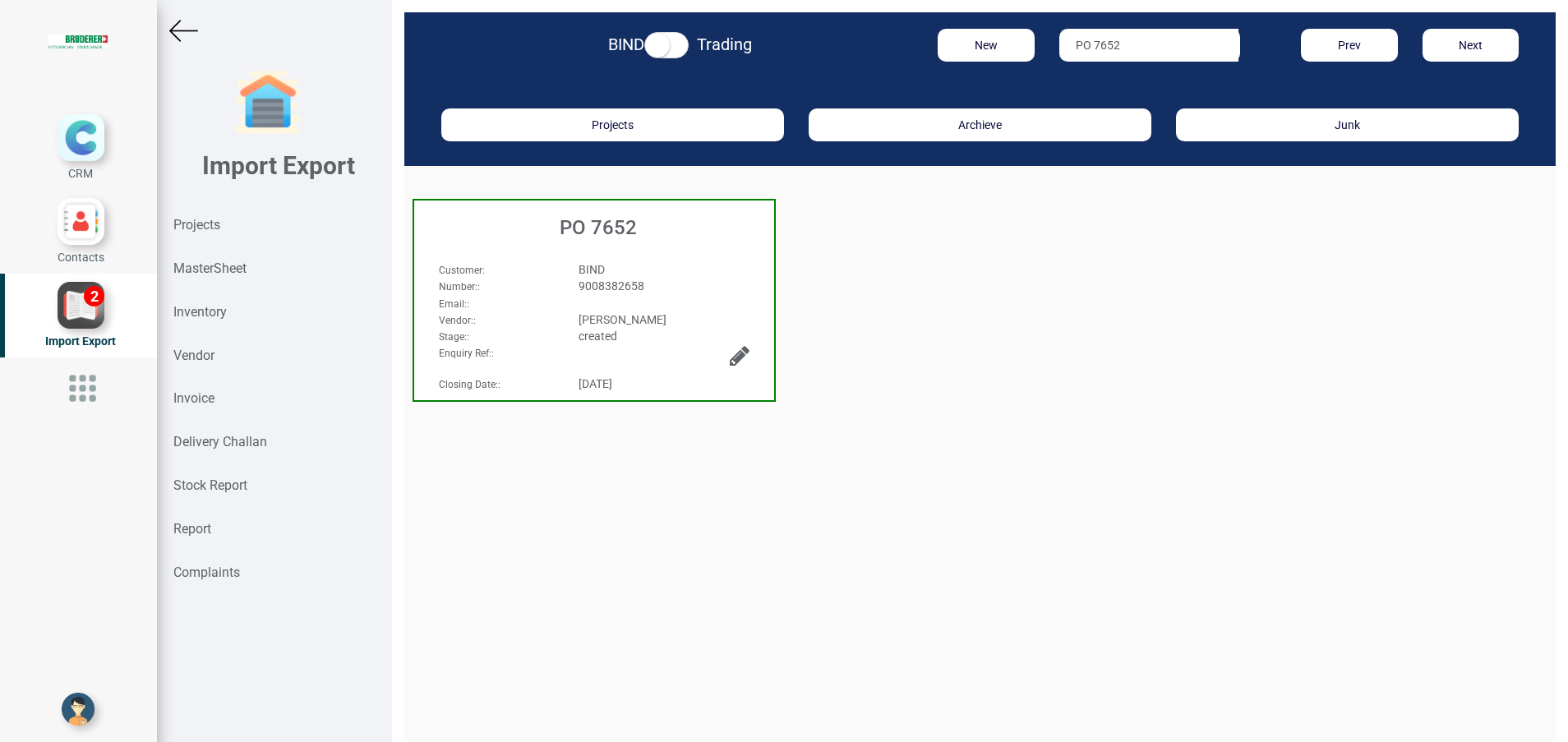
click at [609, 233] on h3 "PO 7652" at bounding box center [598, 227] width 351 height 22
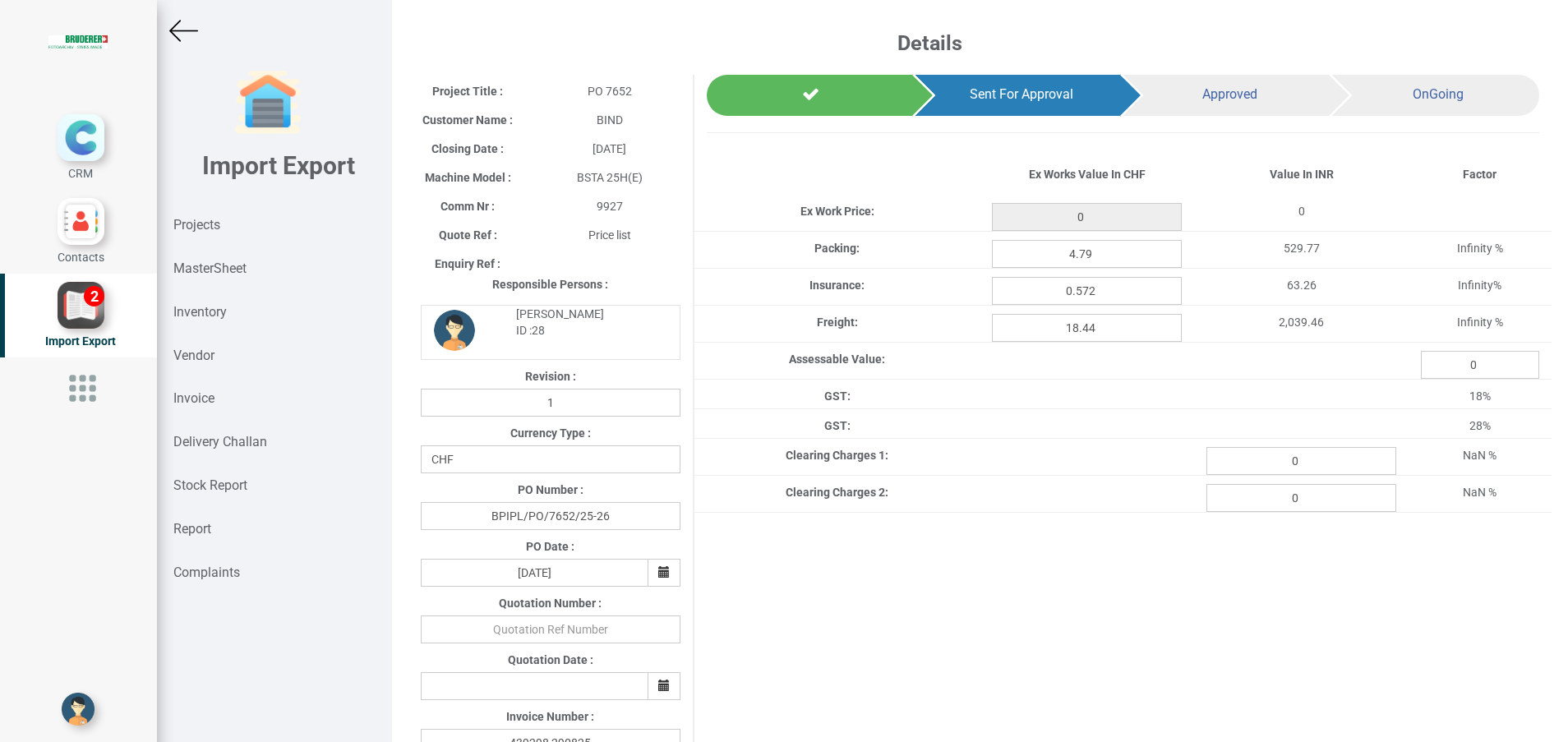
type input "429.20000000000005"
drag, startPoint x: 1311, startPoint y: 466, endPoint x: 1210, endPoint y: 468, distance: 101.0
click at [1210, 468] on input "0" at bounding box center [1302, 460] width 190 height 28
paste input "890.03"
type input "890.03"
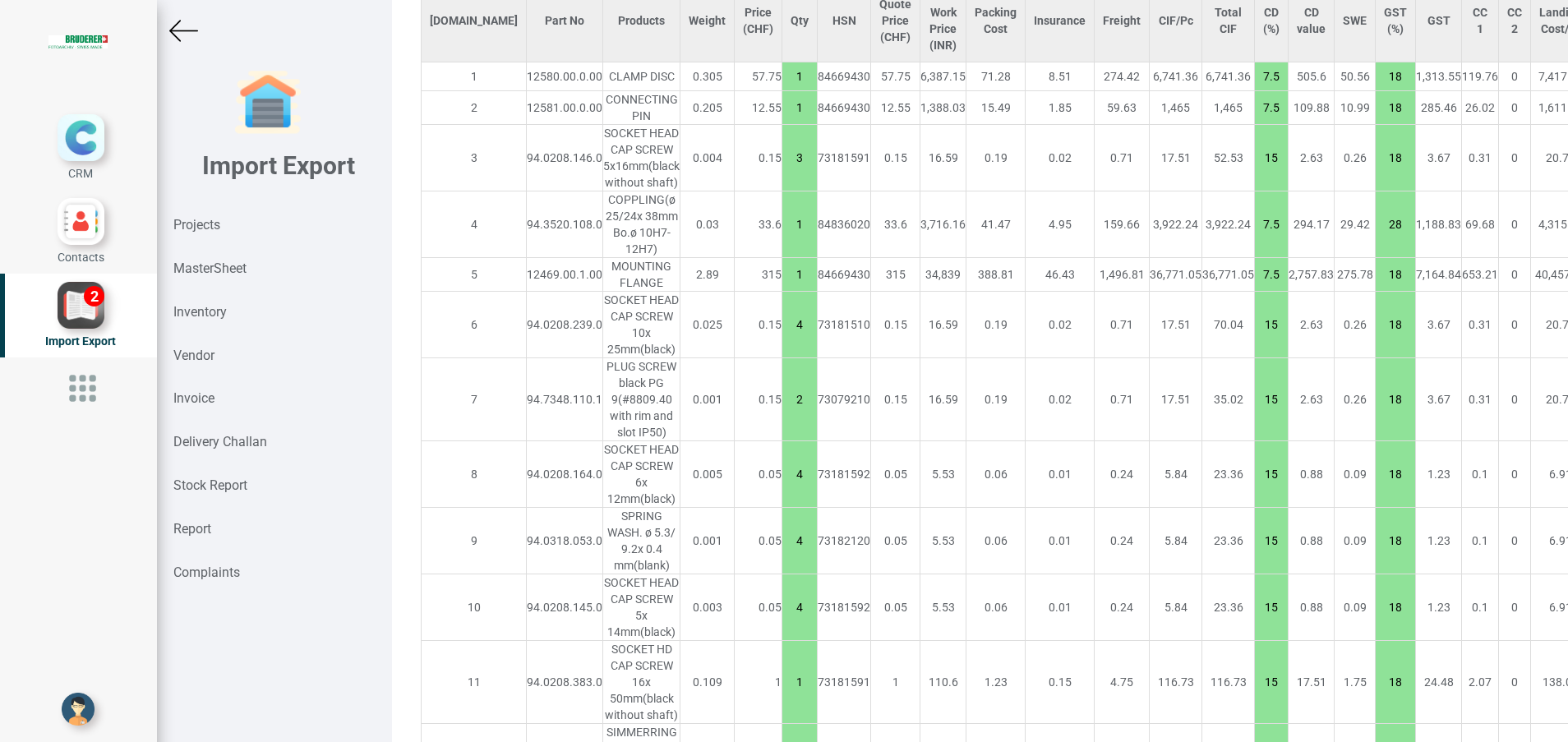
scroll to position [1489, 0]
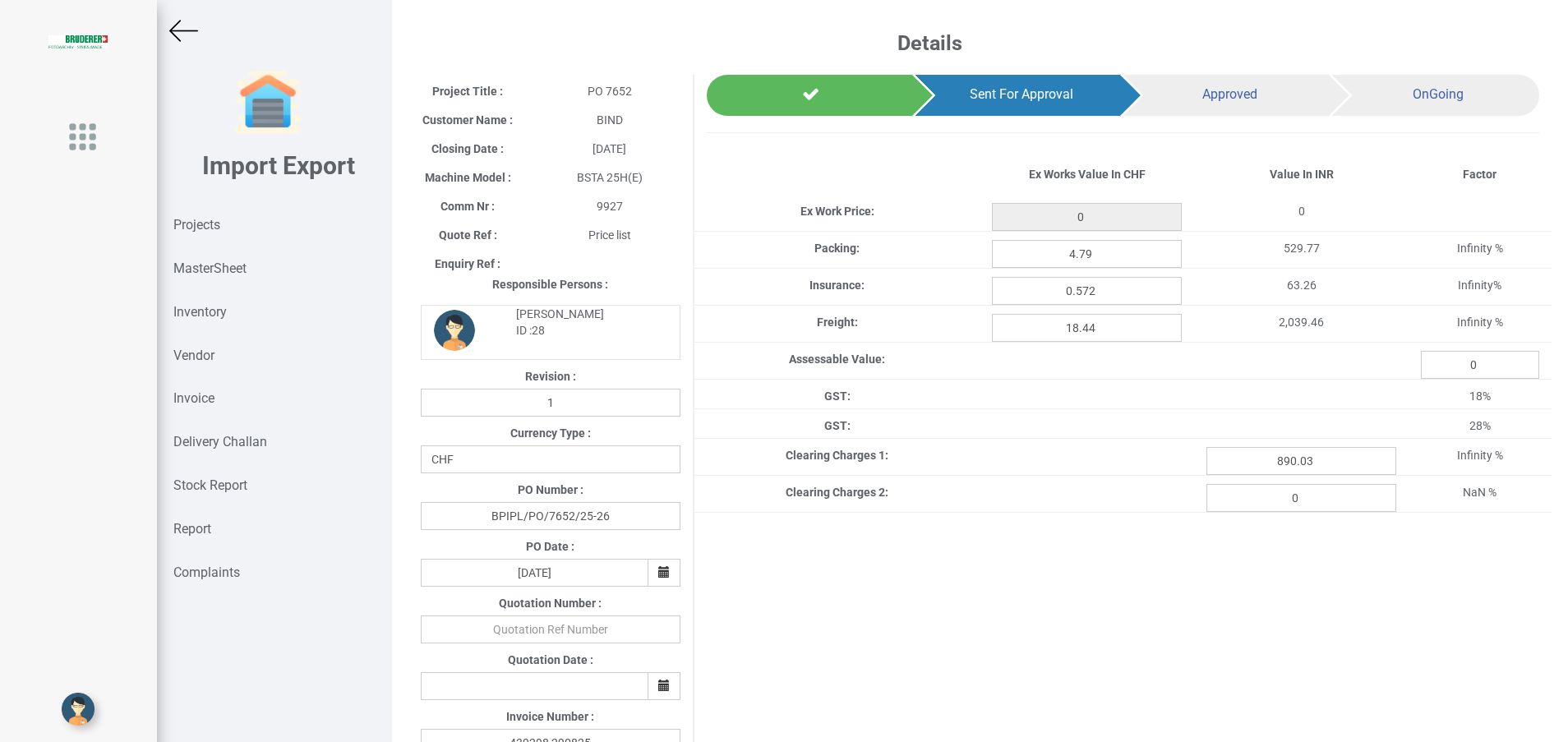
type input "429.20000000000005"
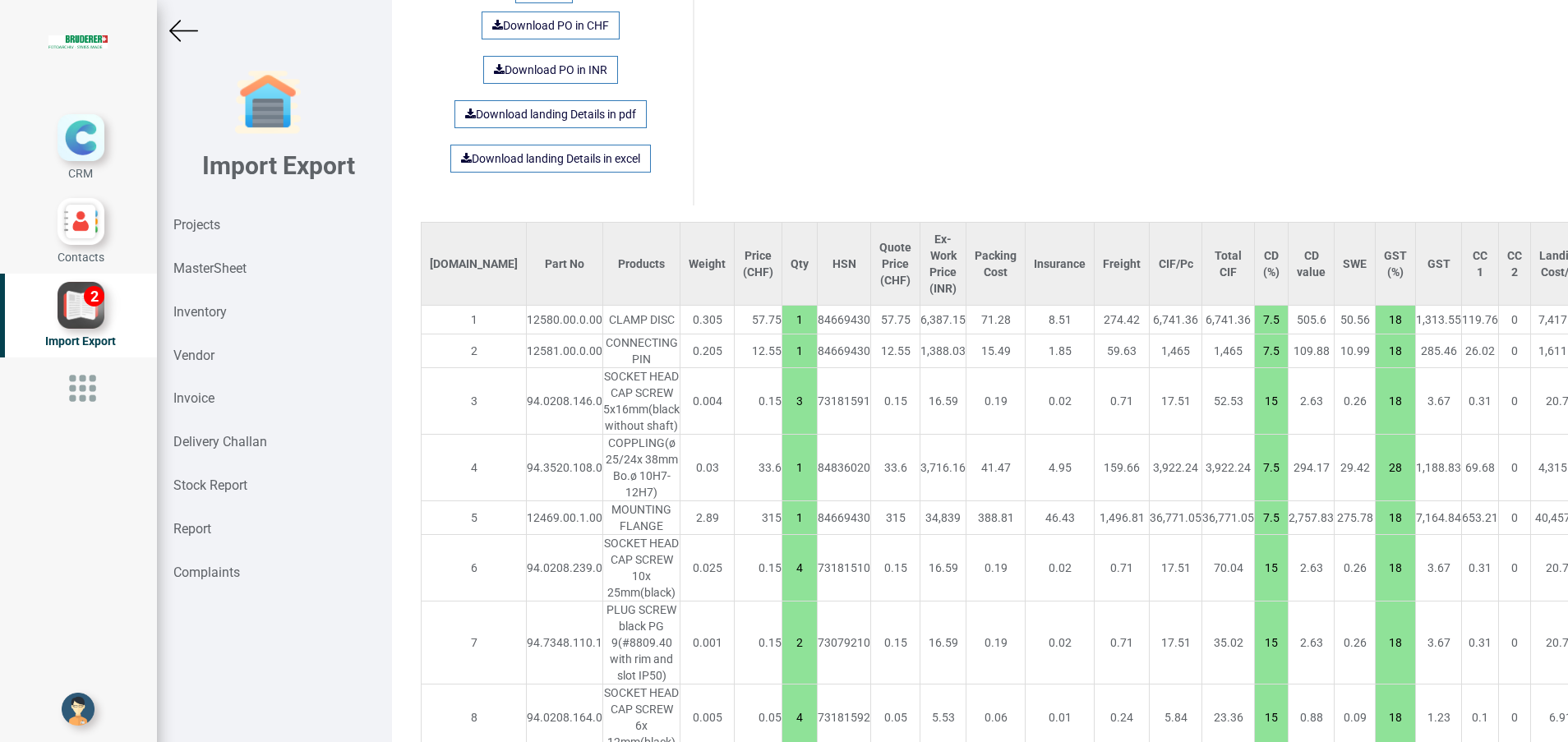
scroll to position [1489, 0]
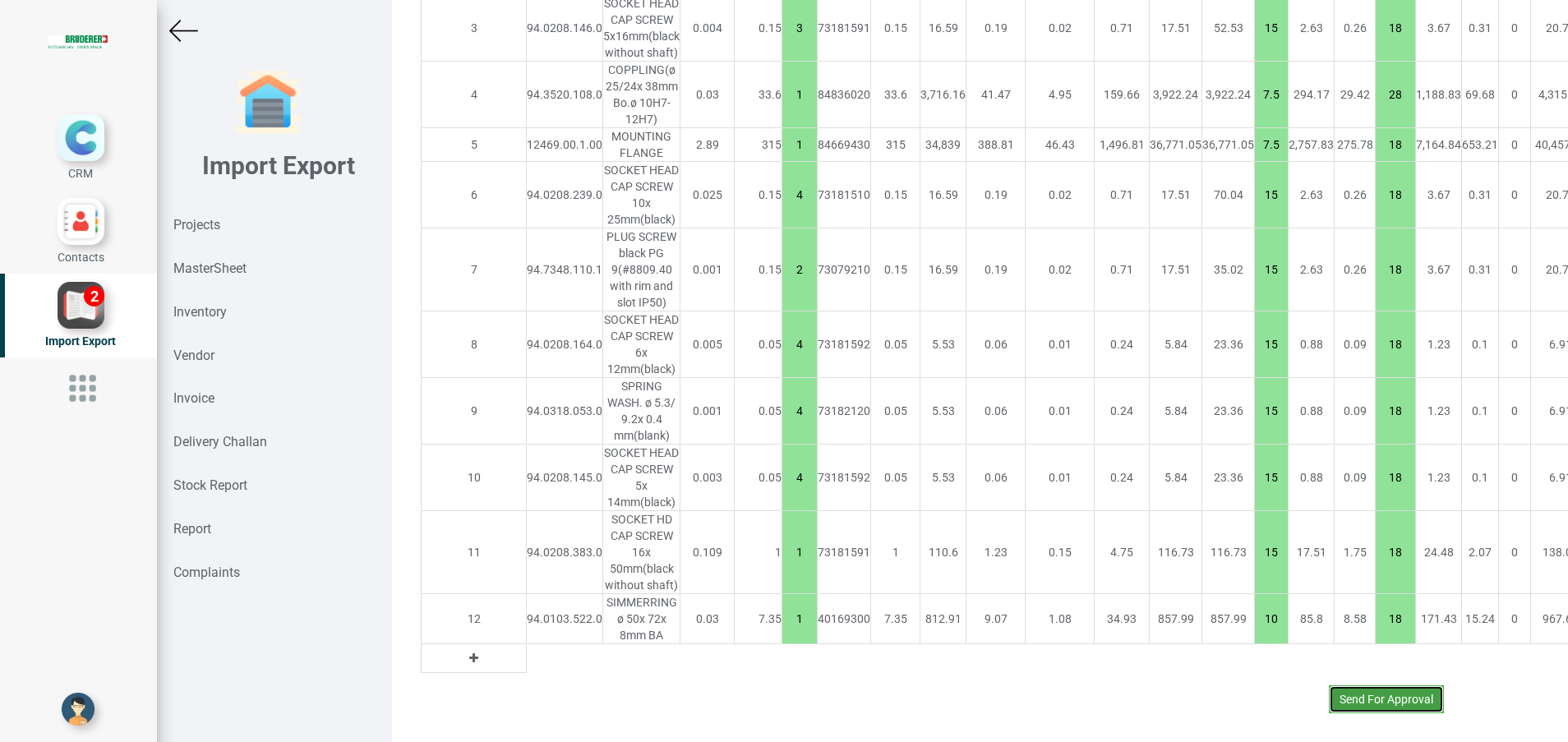
click at [1353, 691] on button "Send For Approval" at bounding box center [1386, 699] width 115 height 28
click at [1329, 656] on button "Yes" at bounding box center [1337, 654] width 51 height 28
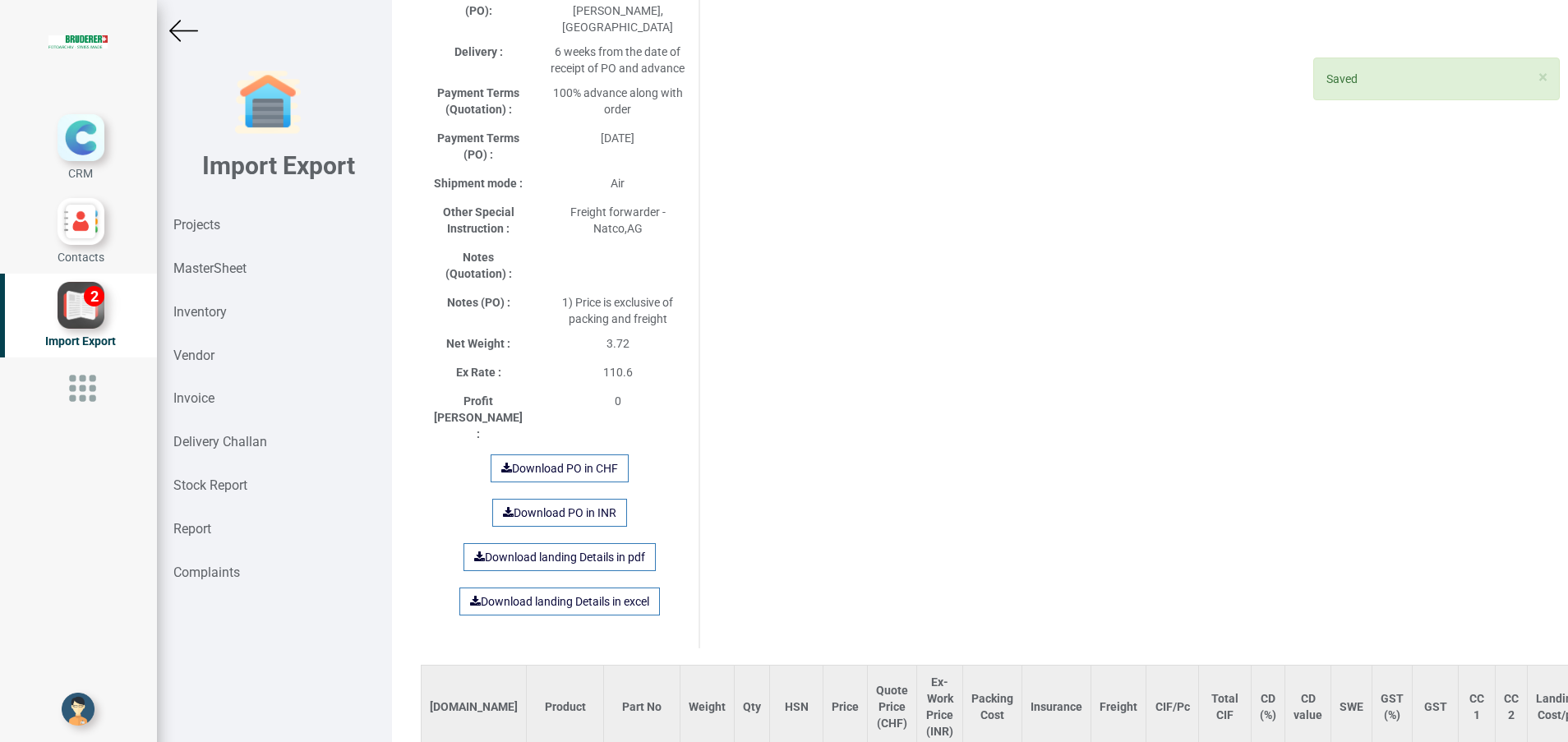
scroll to position [1514, 0]
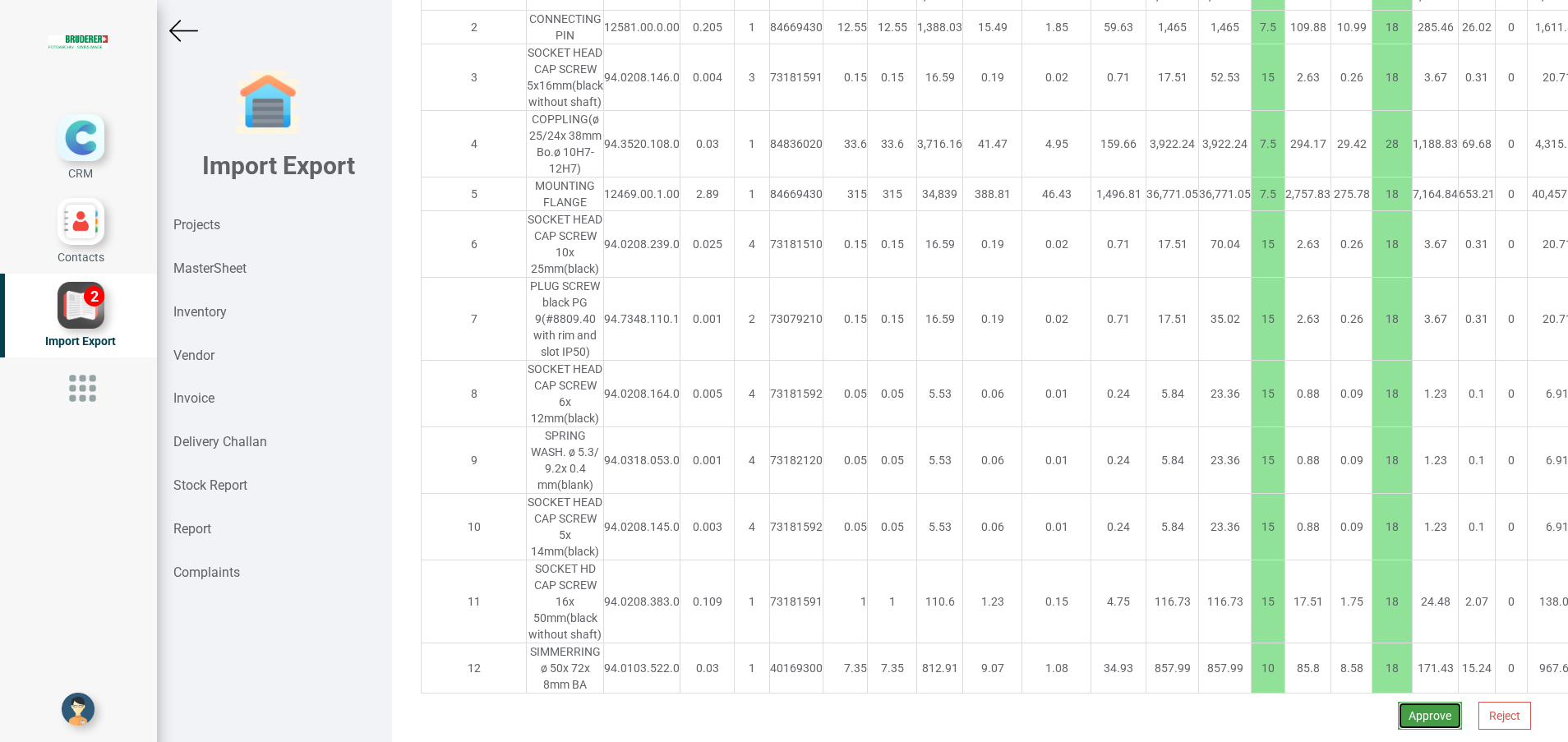
click at [1408, 701] on button "Approve" at bounding box center [1430, 715] width 64 height 28
click at [1377, 652] on button "Yes" at bounding box center [1378, 645] width 51 height 28
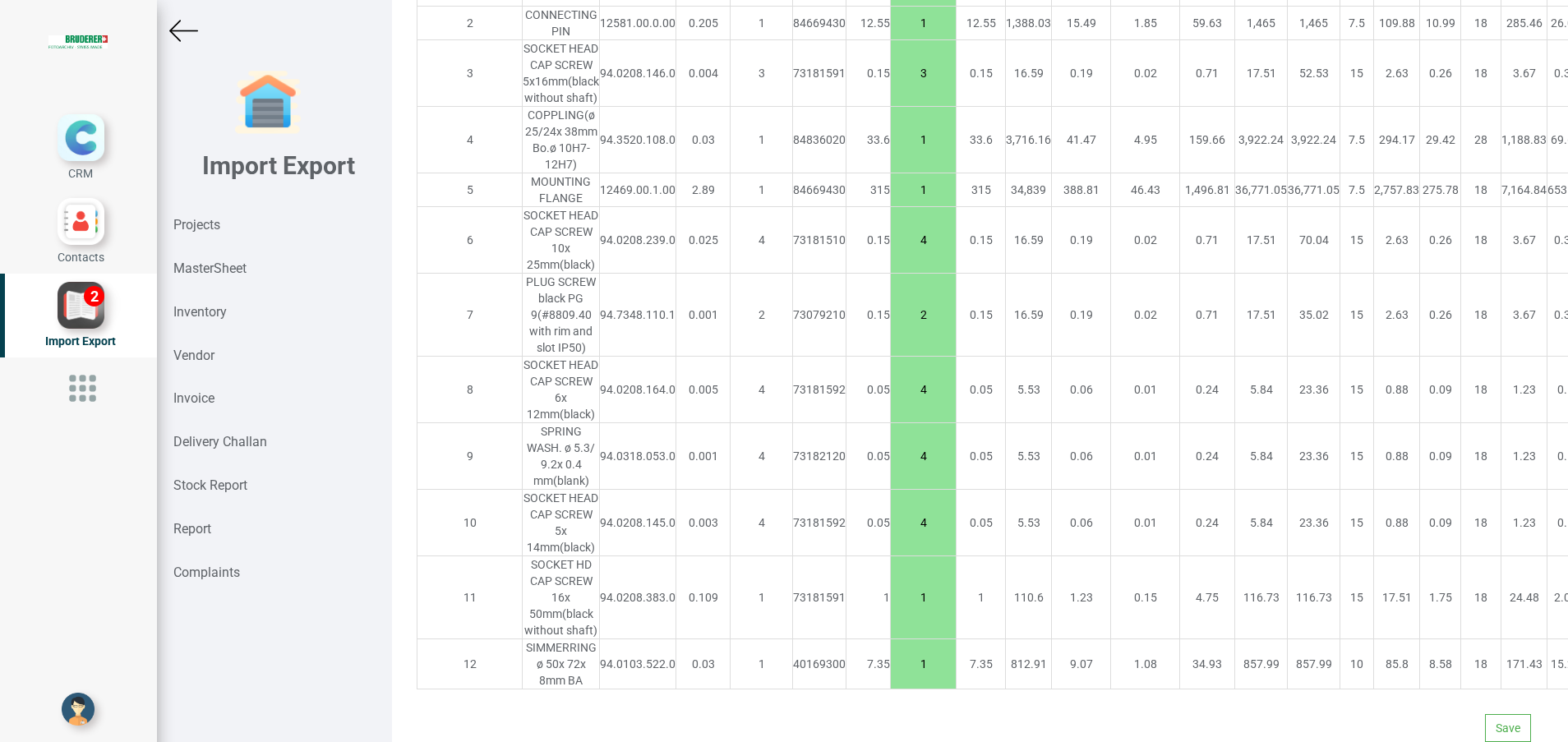
scroll to position [1494, 0]
click at [1485, 714] on button "Save" at bounding box center [1507, 728] width 46 height 28
click at [1458, 667] on button "Yes" at bounding box center [1457, 663] width 51 height 28
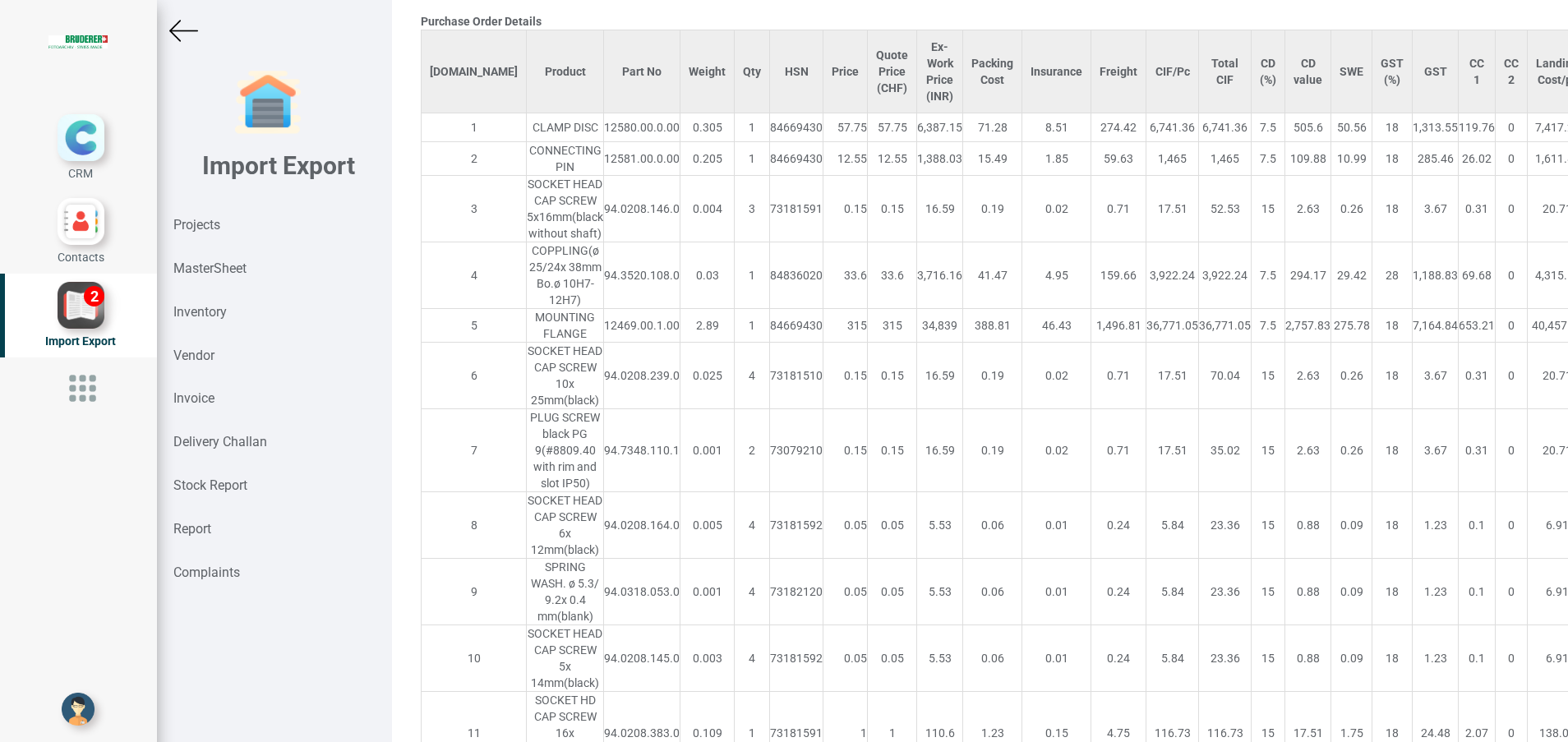
scroll to position [0, 0]
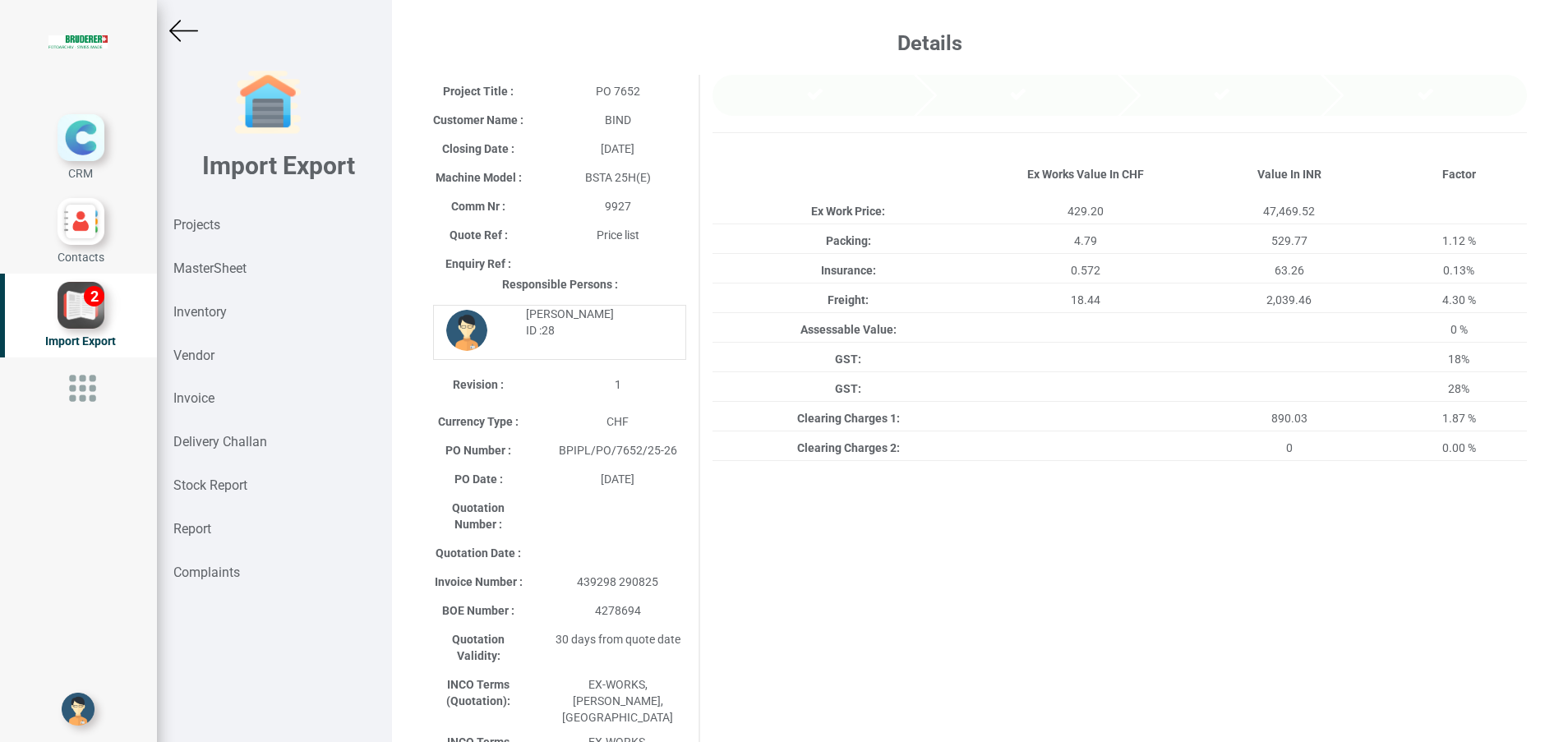
click at [181, 32] on img at bounding box center [183, 31] width 29 height 29
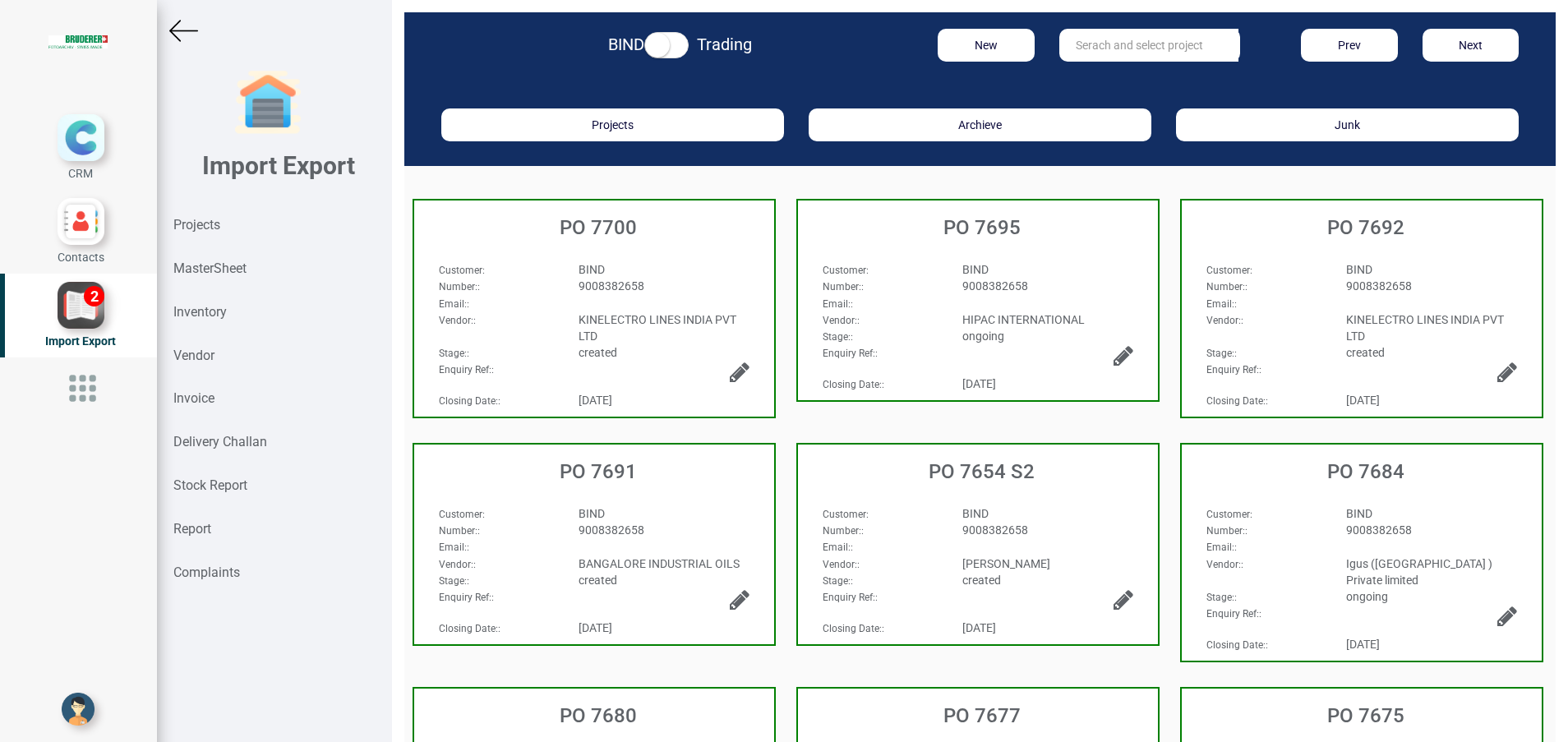
click at [1081, 46] on input "text" at bounding box center [1149, 45] width 179 height 32
click at [1096, 74] on strong "7653" at bounding box center [1105, 79] width 26 height 14
type input "PO 7653"
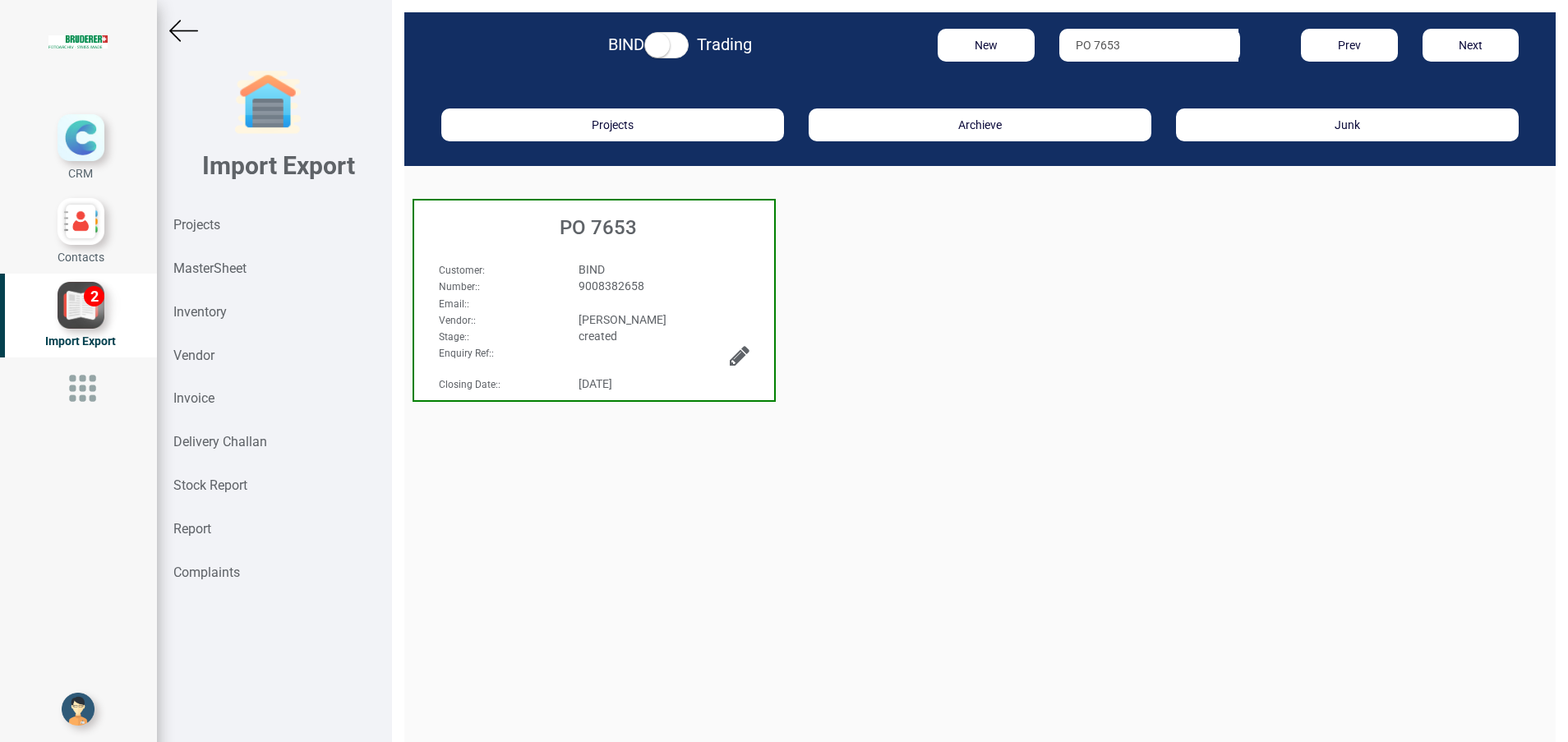
click at [612, 218] on h3 "PO 7653" at bounding box center [598, 227] width 351 height 22
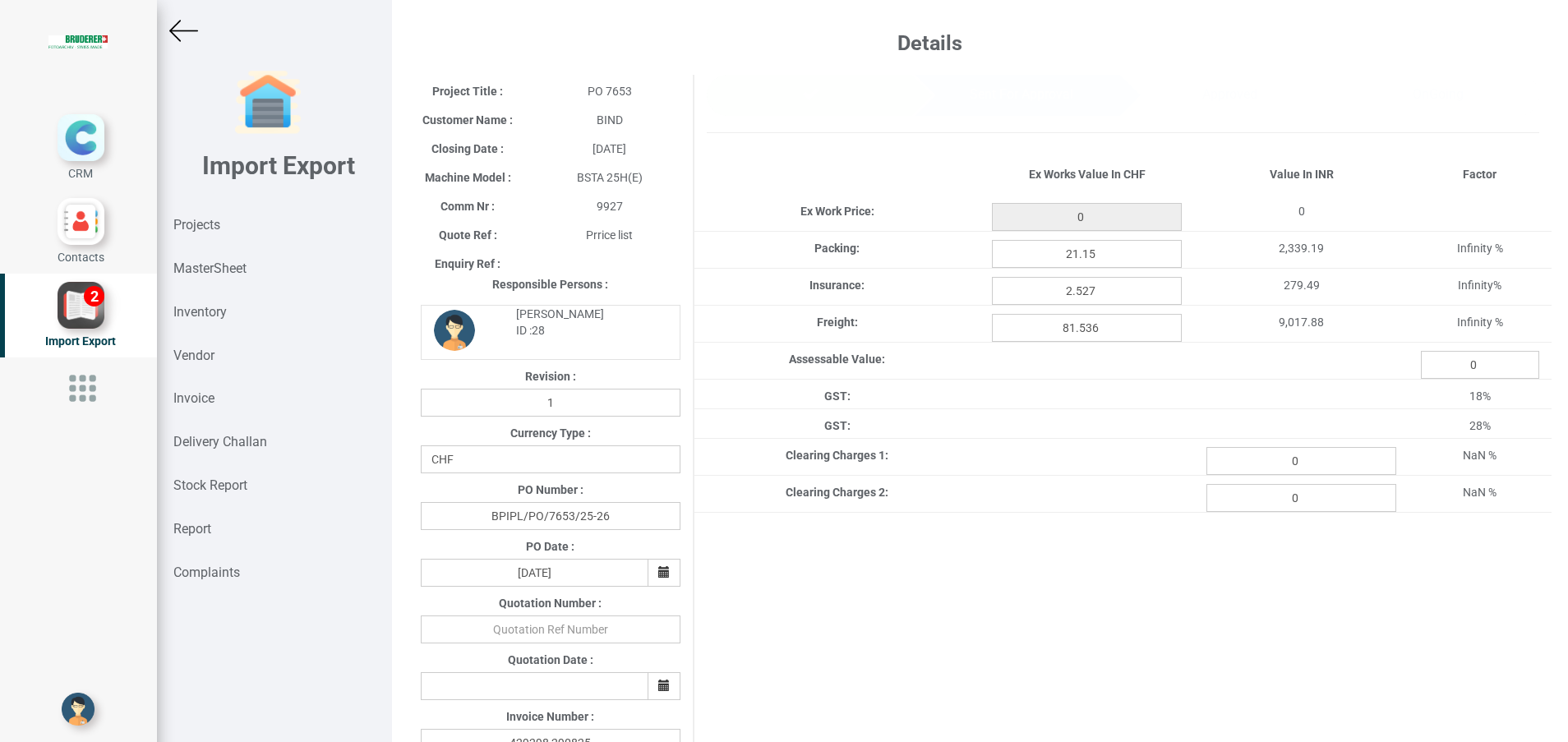
type input "1897.05"
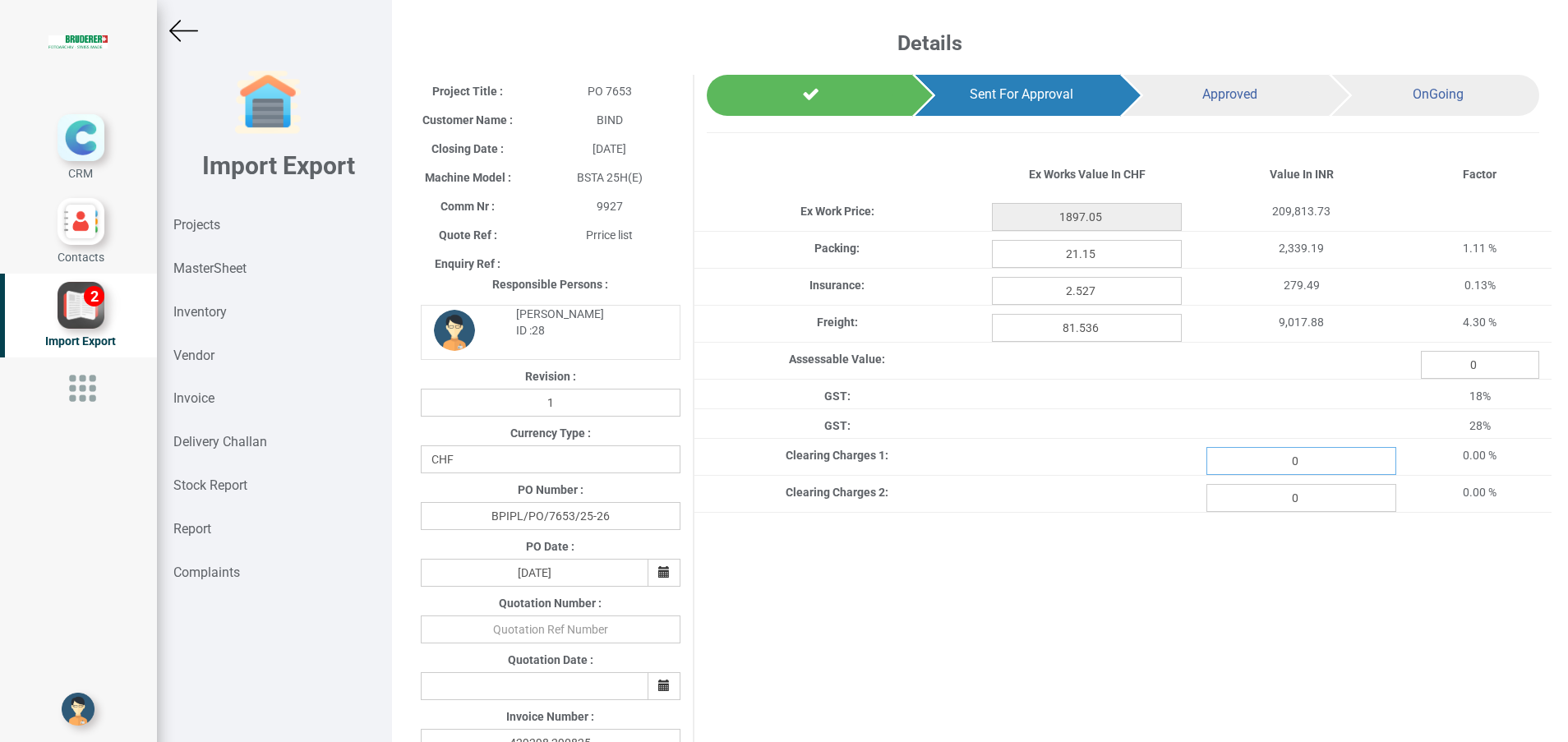
drag, startPoint x: 1290, startPoint y: 470, endPoint x: 1235, endPoint y: 464, distance: 55.3
click at [1235, 464] on input "0" at bounding box center [1302, 460] width 190 height 28
paste input "3933.90"
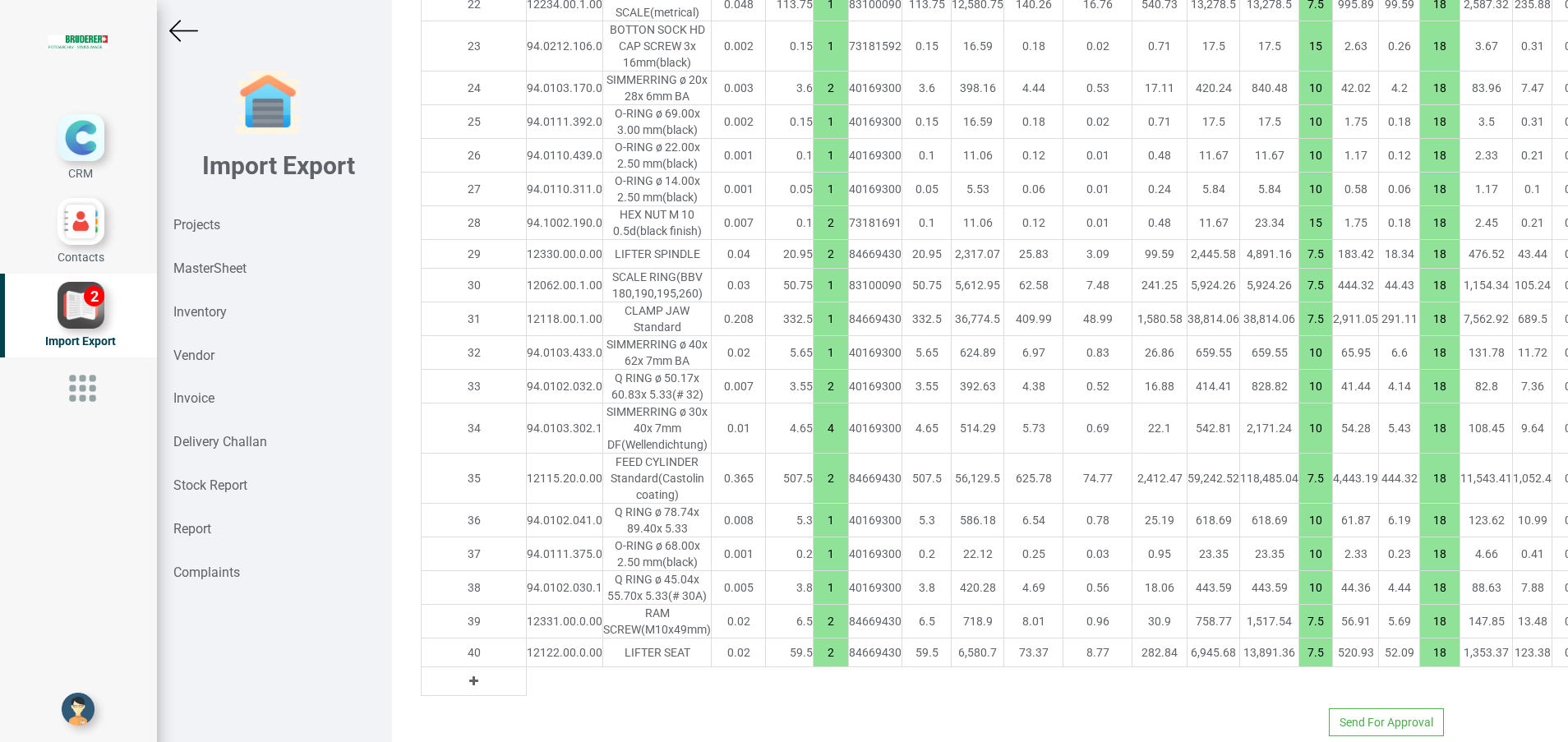
scroll to position [2621, 0]
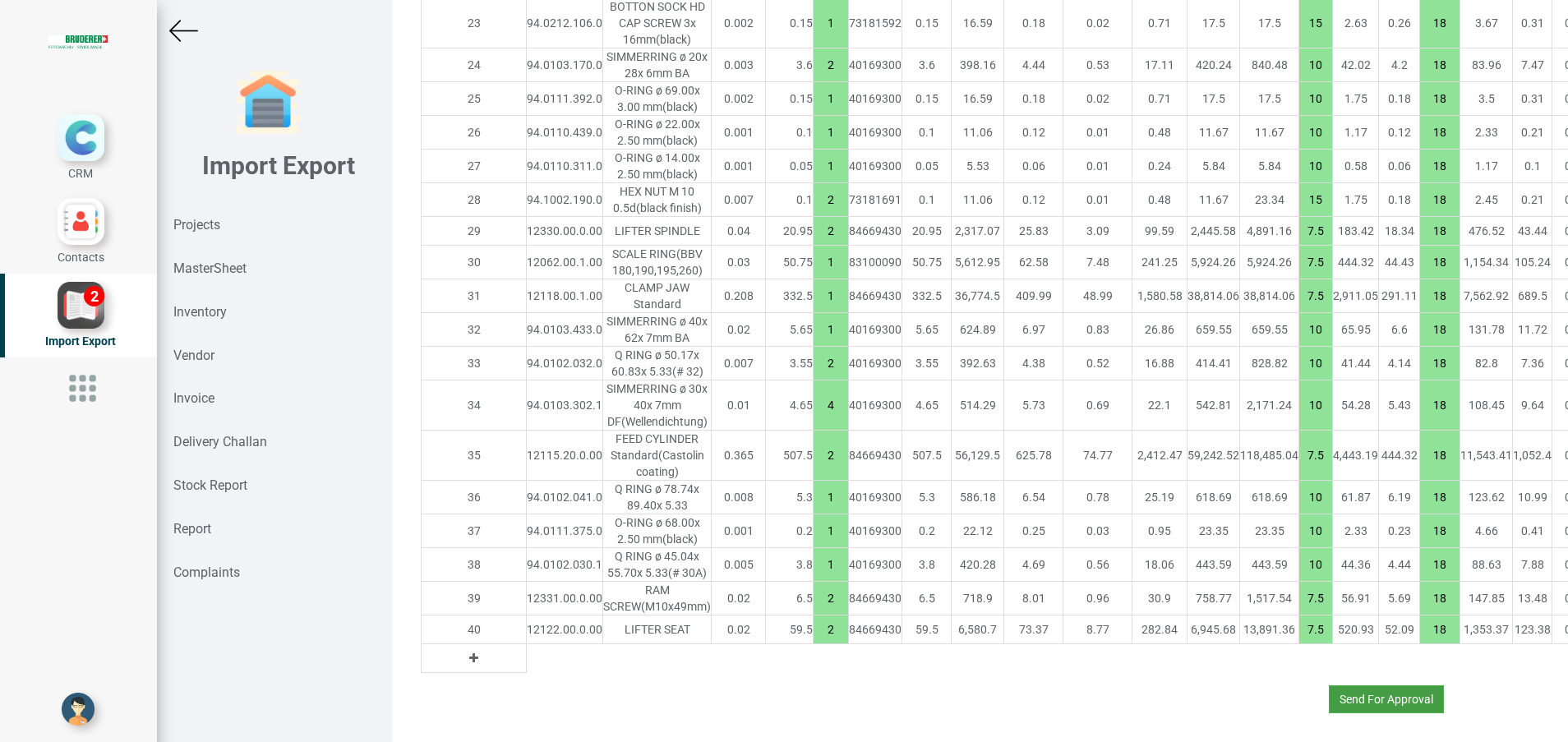
type input "3933.90"
click at [1347, 686] on button "Send For Approval" at bounding box center [1386, 699] width 115 height 28
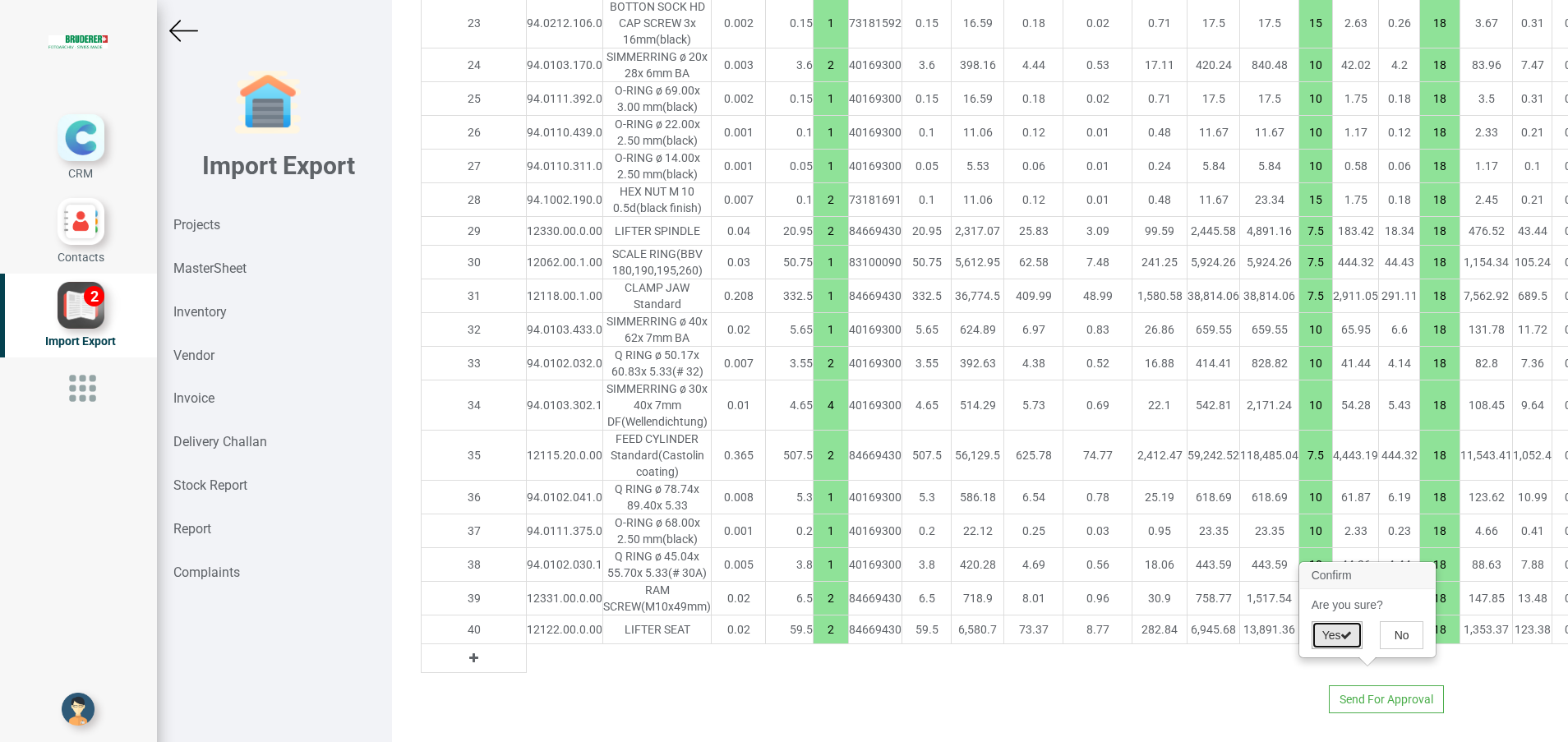
click at [1335, 635] on button "Yes" at bounding box center [1337, 635] width 51 height 28
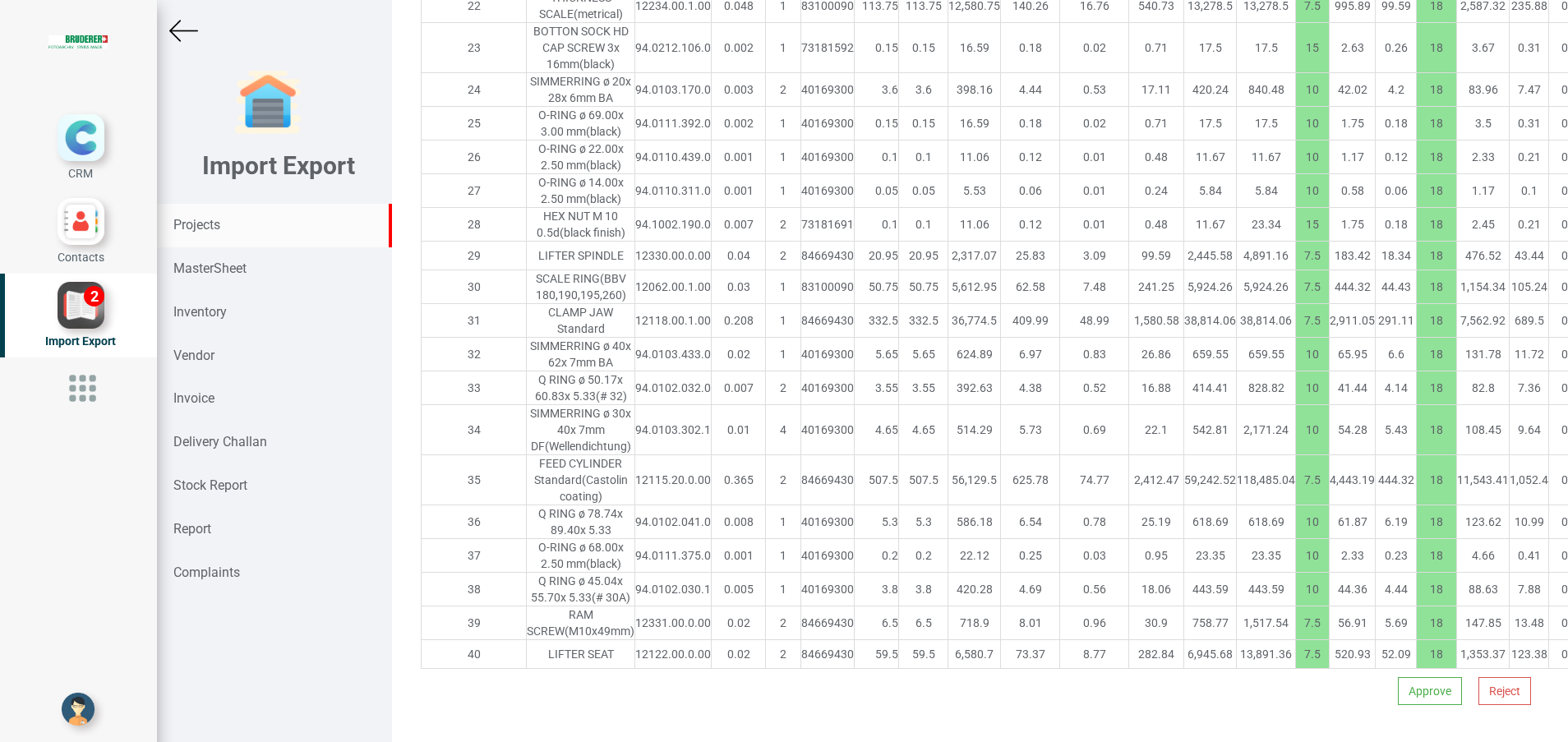
scroll to position [2694, 0]
click at [1405, 682] on button "Approve" at bounding box center [1430, 691] width 64 height 28
click at [1367, 635] on button "Yes" at bounding box center [1378, 645] width 51 height 28
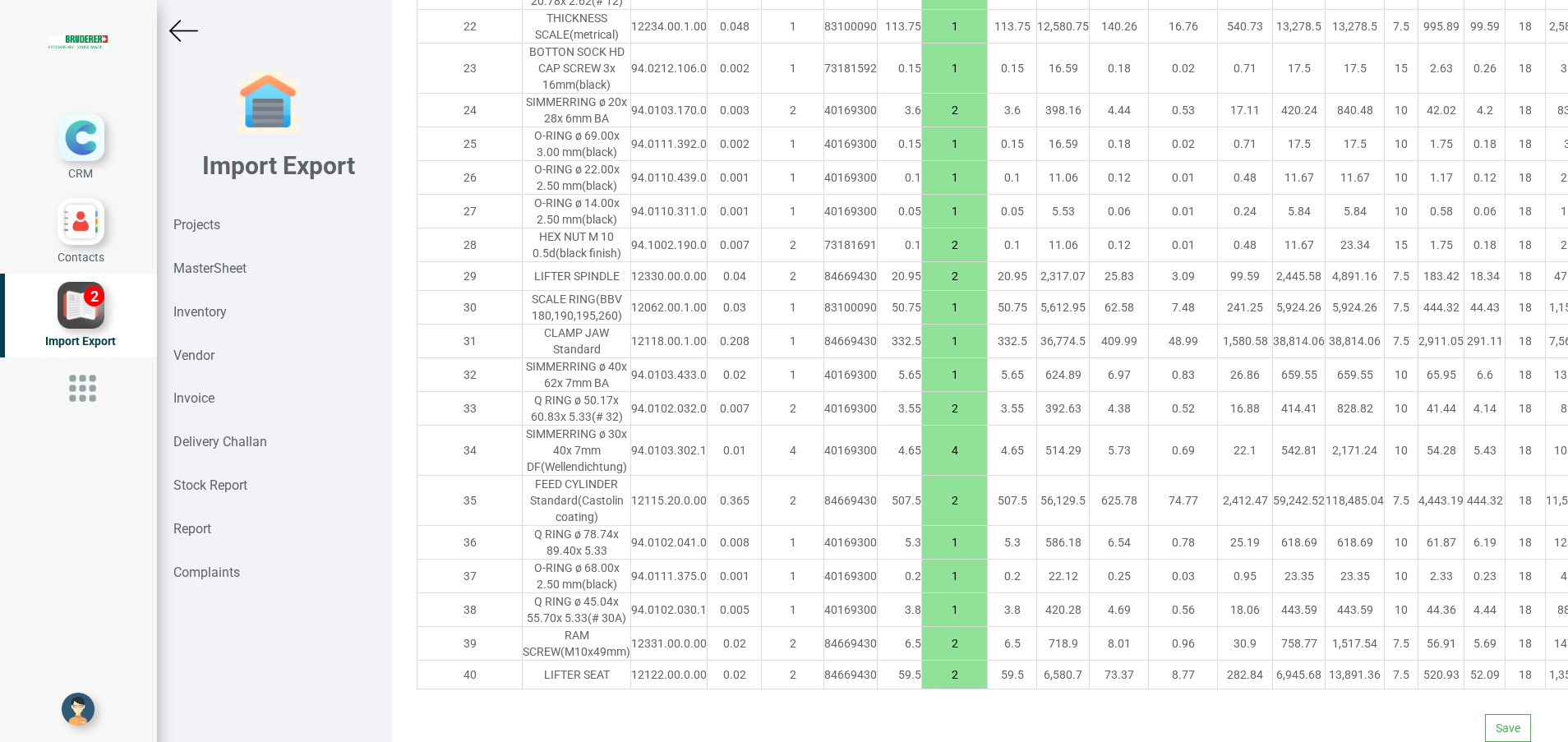
scroll to position [2608, 0]
click at [1494, 714] on button "Save" at bounding box center [1507, 728] width 46 height 28
click at [1463, 661] on button "Yes" at bounding box center [1457, 663] width 51 height 28
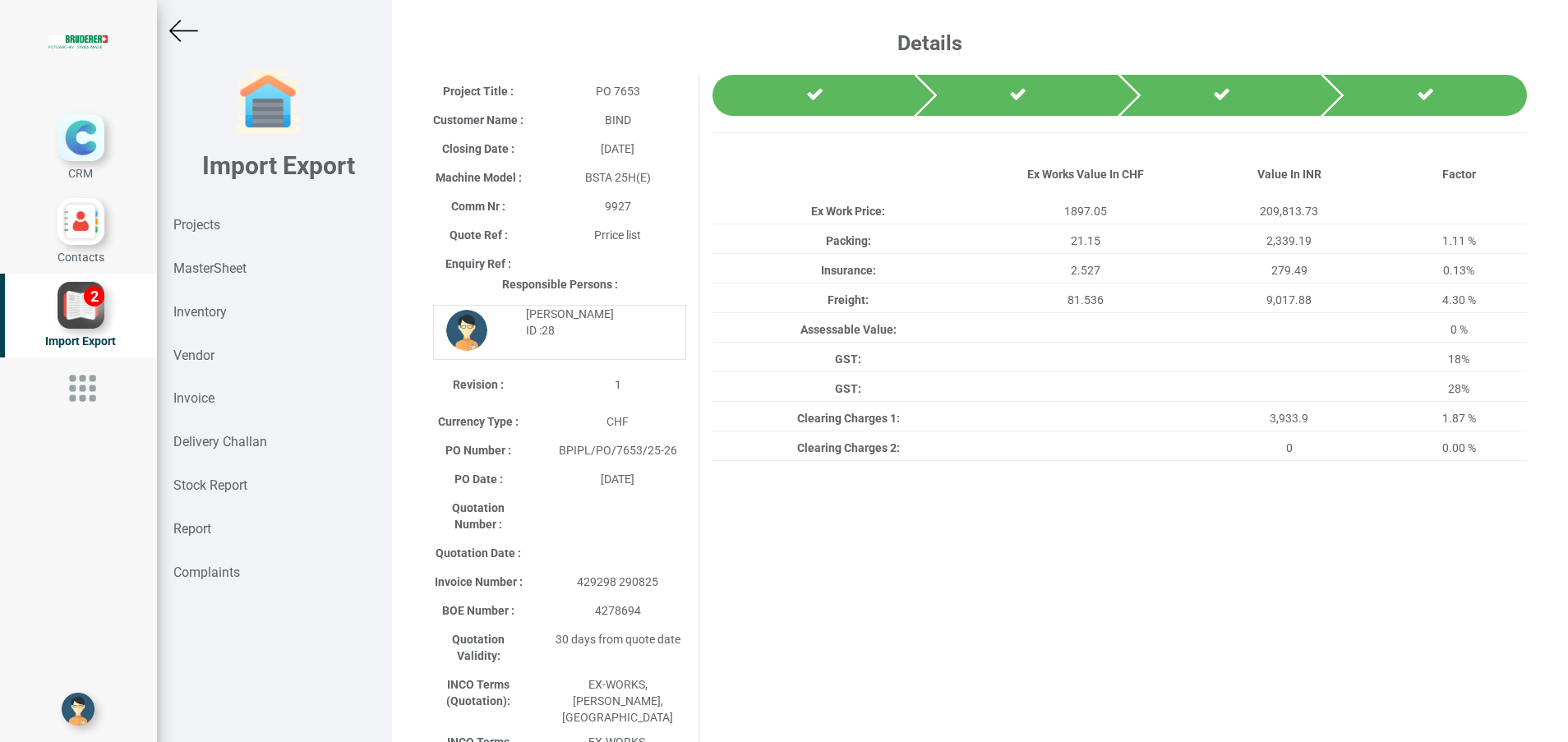
click at [182, 37] on img at bounding box center [183, 31] width 29 height 29
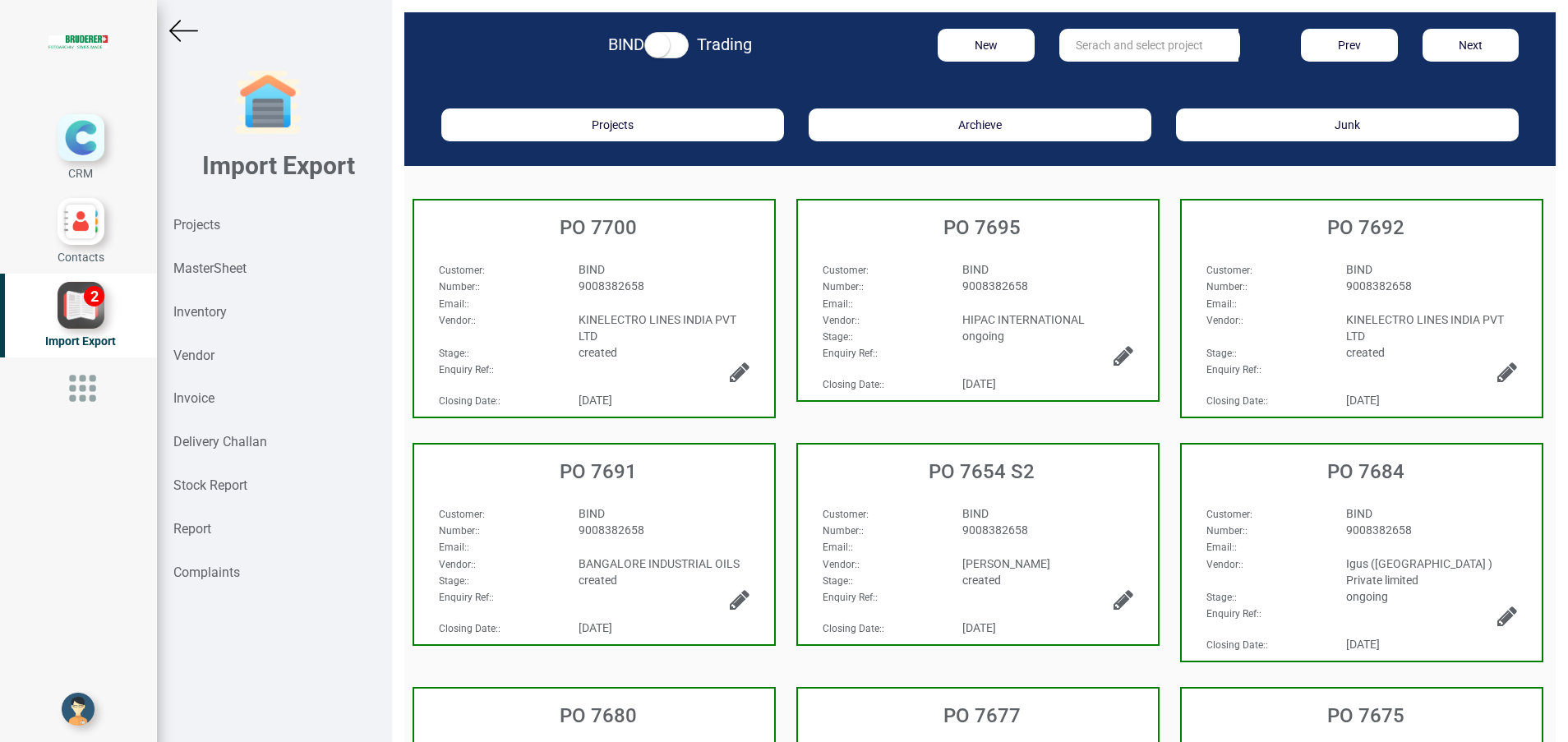
click at [1087, 36] on input "text" at bounding box center [1149, 45] width 179 height 32
click at [1103, 69] on link "PO 7654 S1" at bounding box center [1125, 79] width 130 height 22
type input "PO 7654 S1"
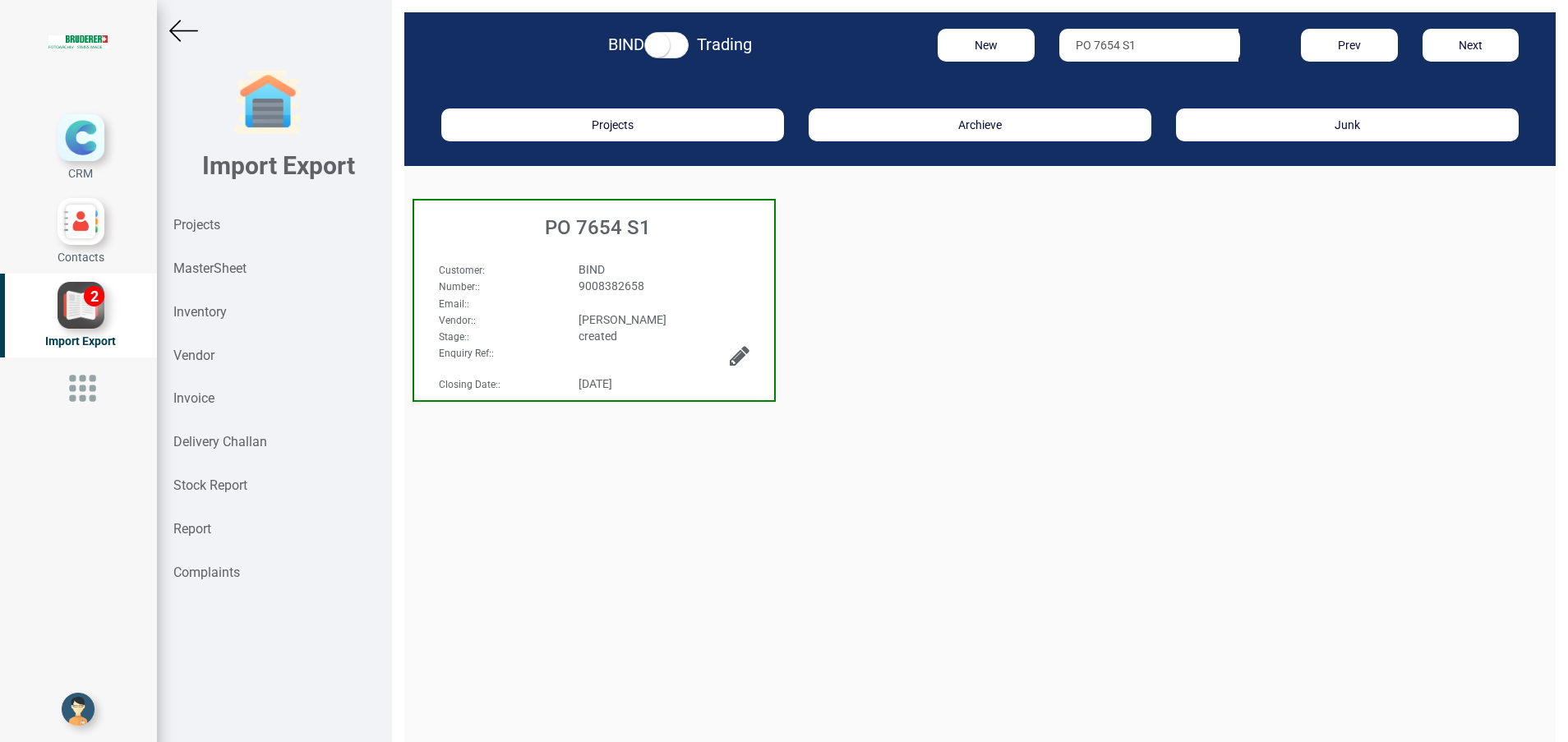
click at [625, 217] on h3 "PO 7654 S1" at bounding box center [598, 227] width 351 height 22
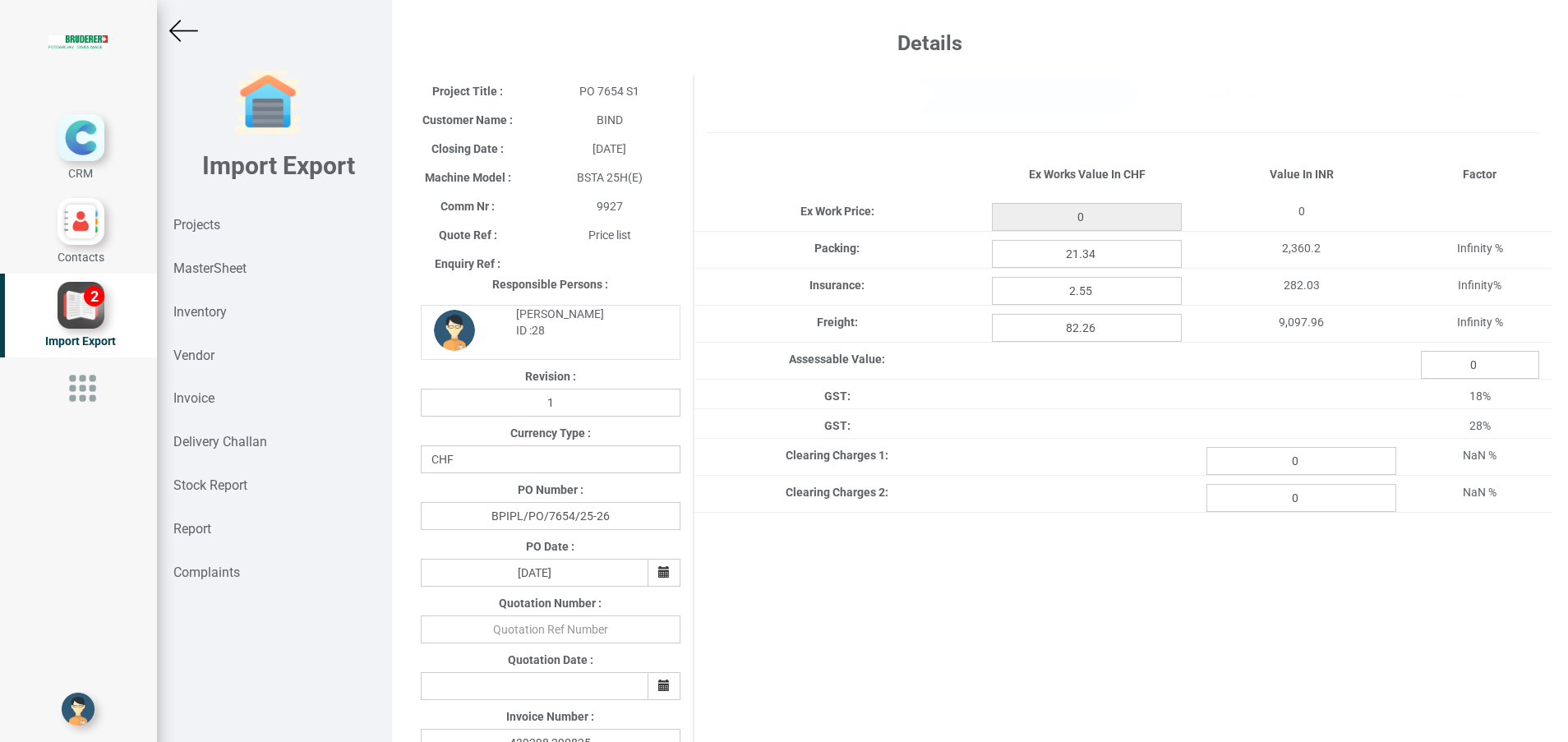
type input "1913.9499999999998"
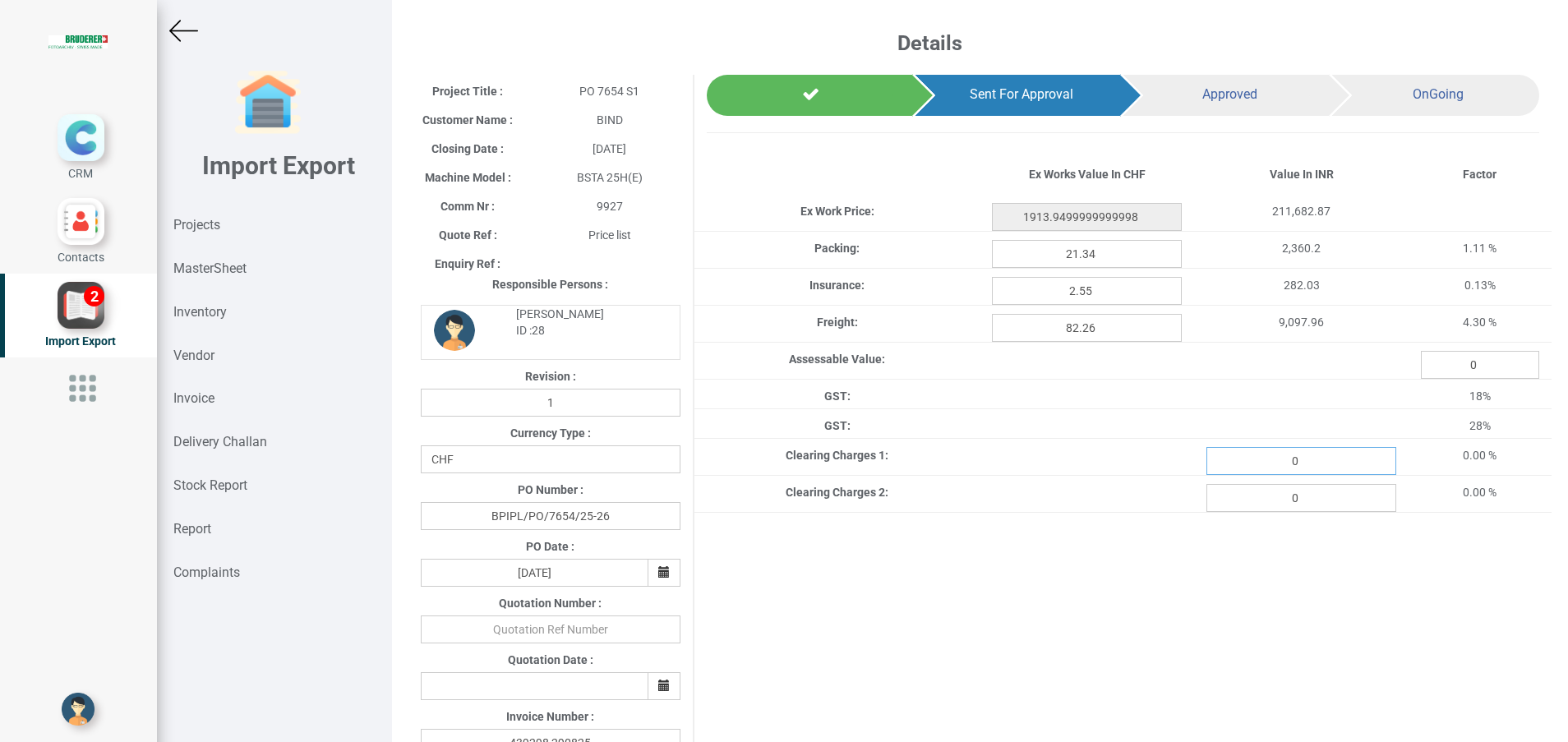
drag, startPoint x: 1311, startPoint y: 458, endPoint x: 1263, endPoint y: 458, distance: 48.0
click at [1263, 458] on input "0" at bounding box center [1302, 460] width 190 height 28
paste input "3968.94"
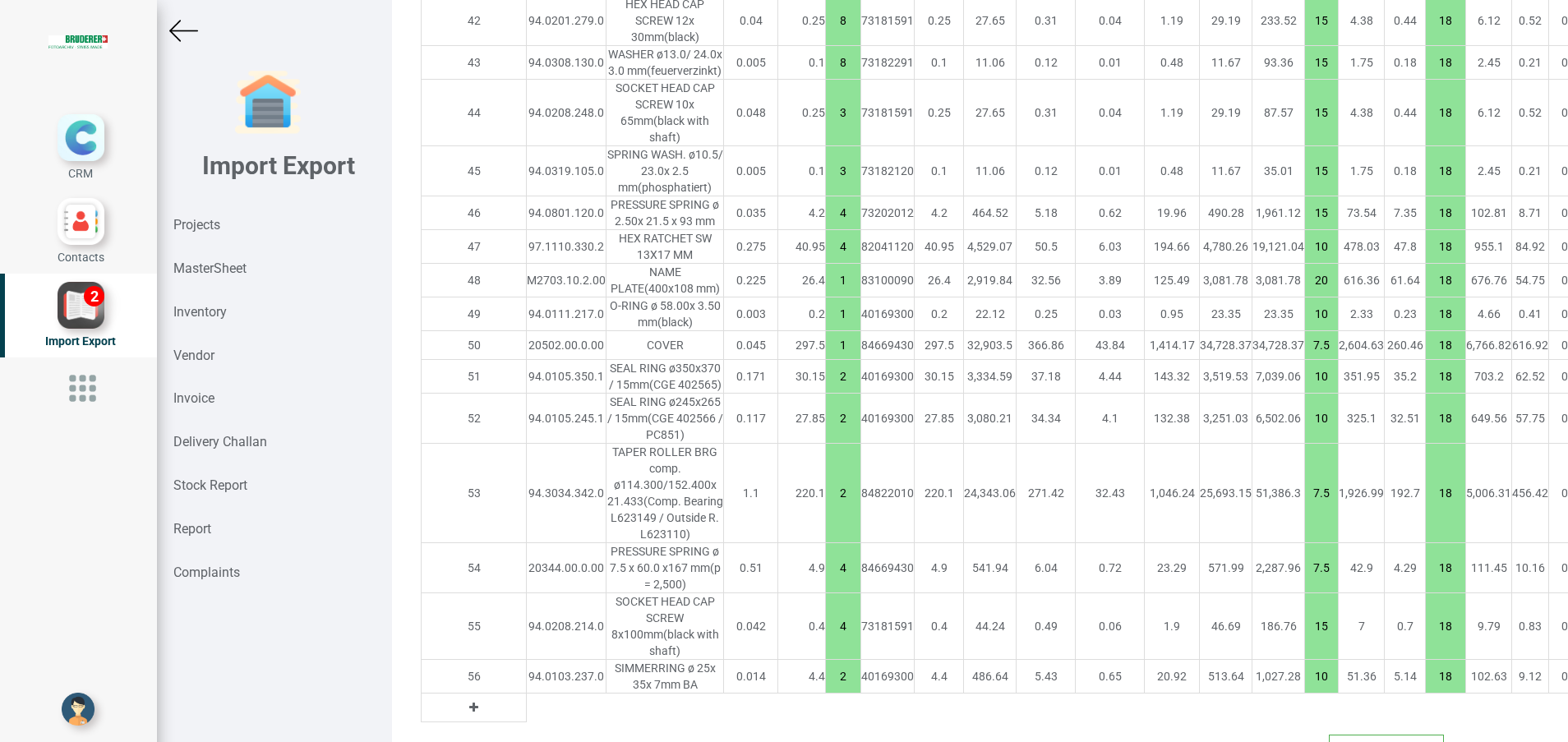
scroll to position [3030, 0]
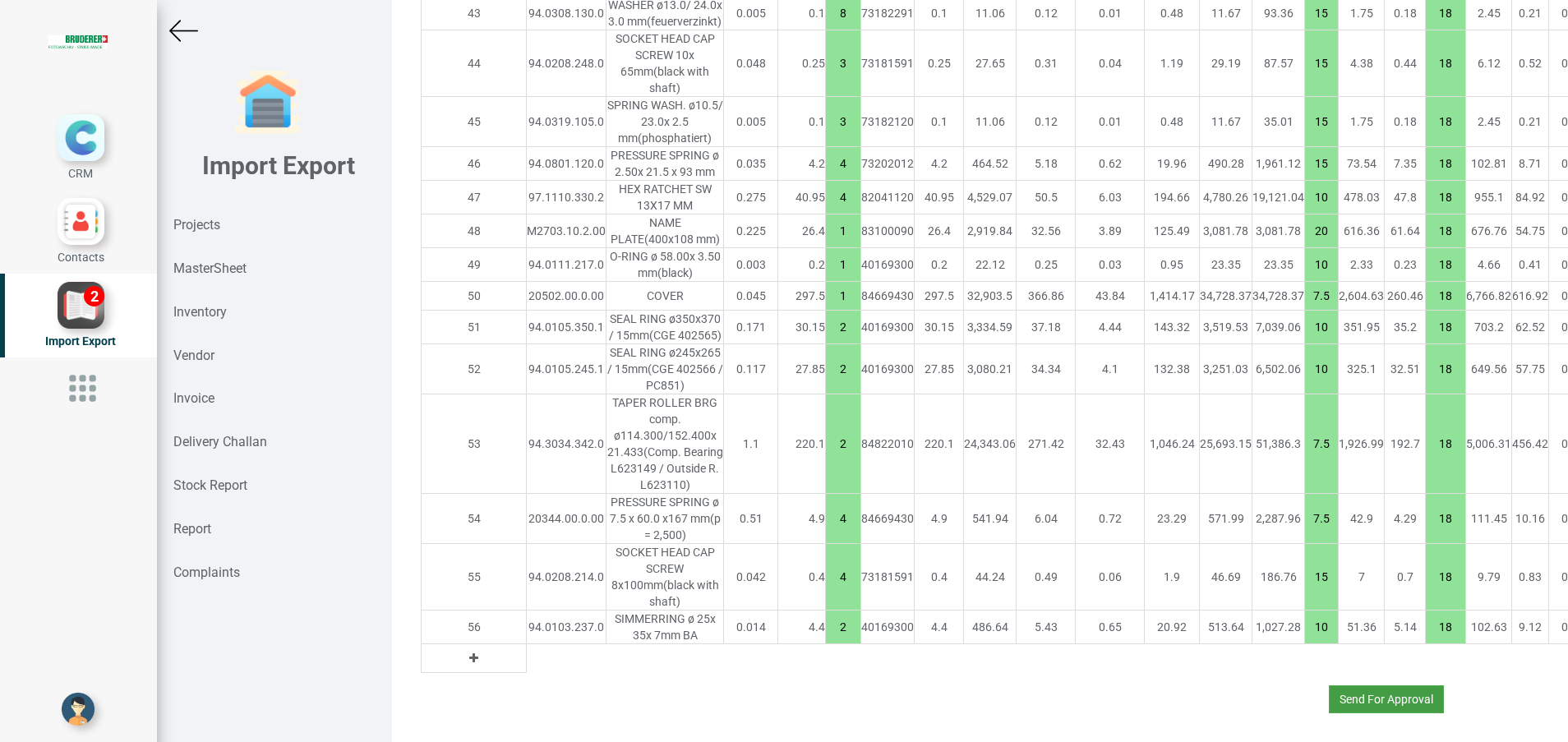
type input "3968.94"
click at [1358, 685] on button "Send For Approval" at bounding box center [1386, 699] width 115 height 28
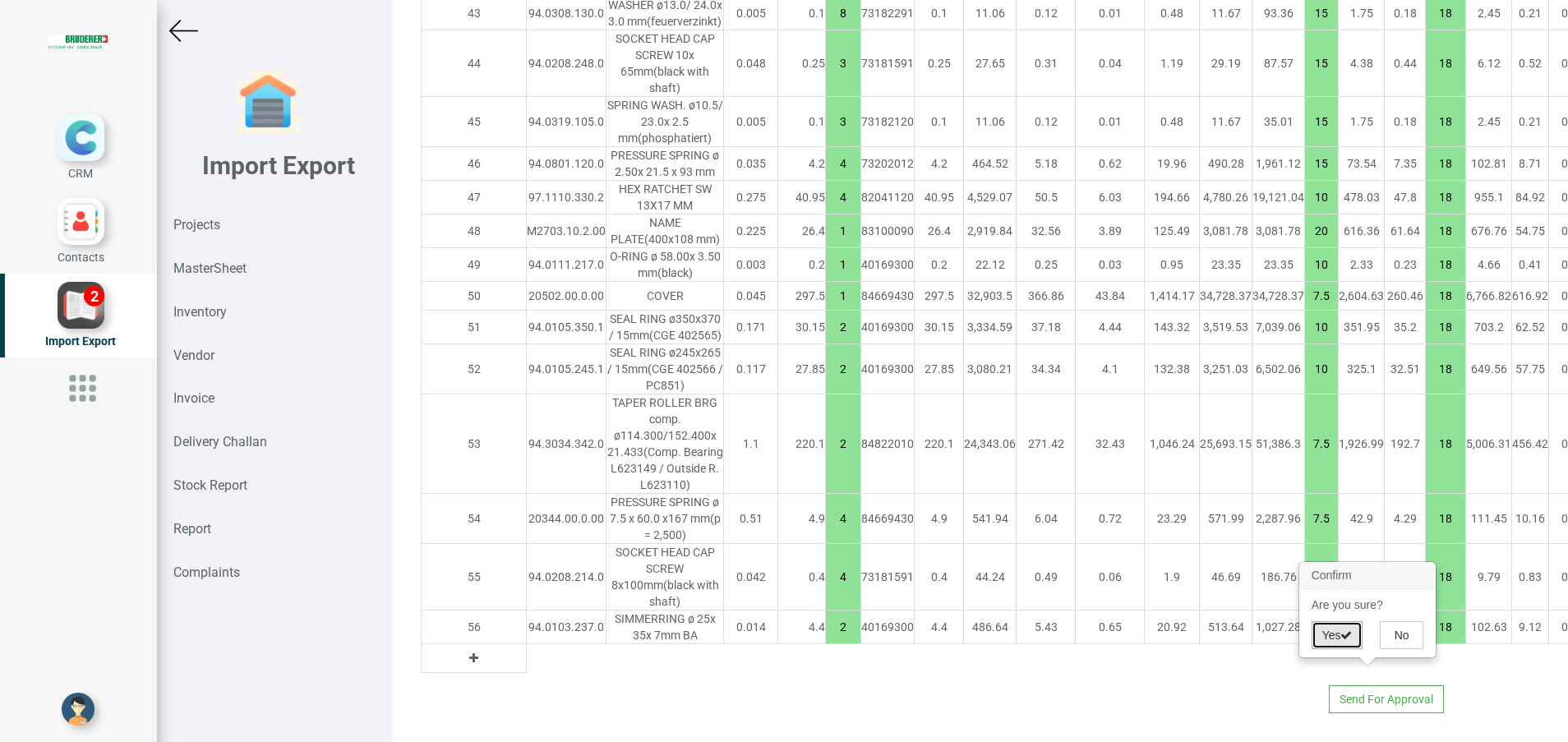
click at [1325, 634] on button "Yes" at bounding box center [1337, 635] width 51 height 28
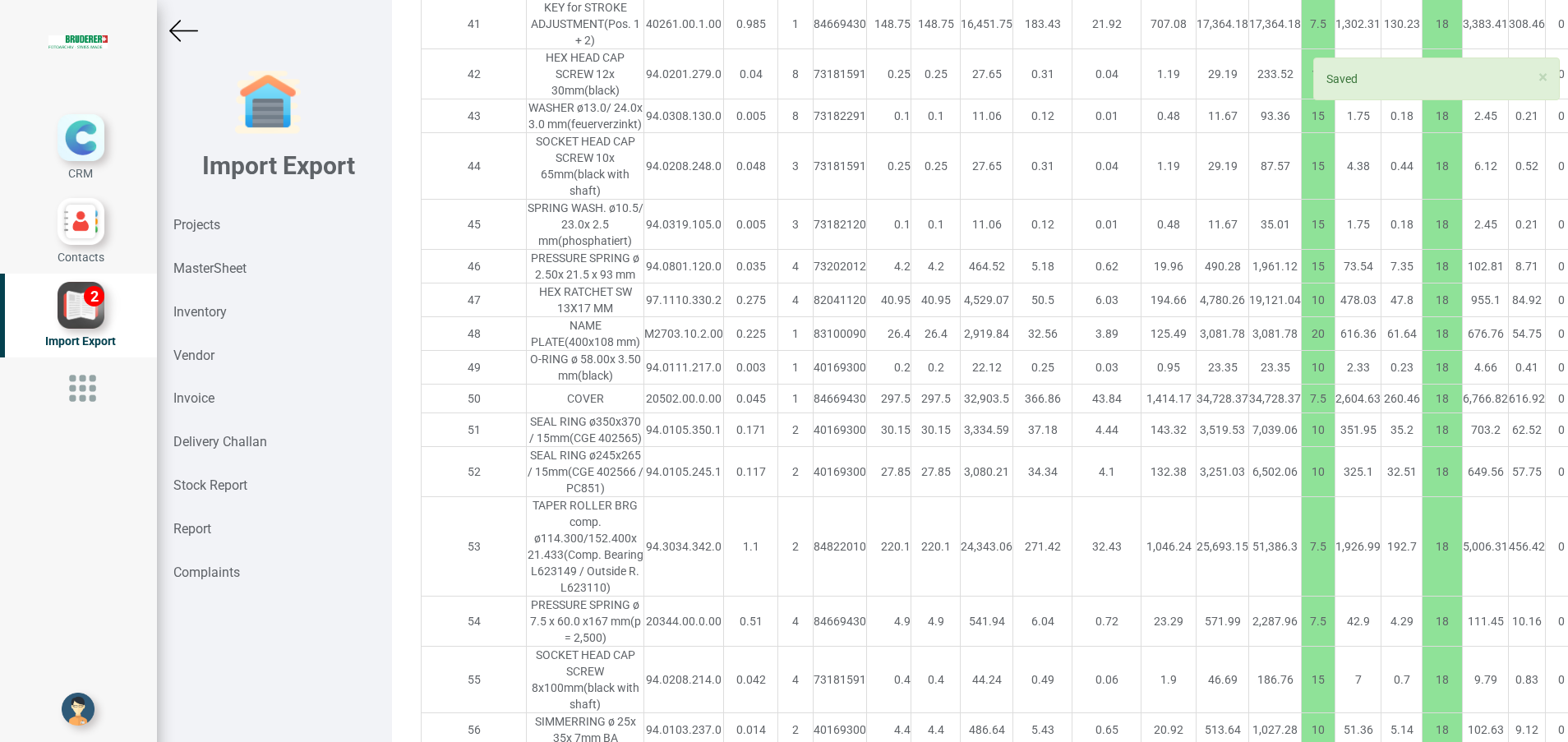
scroll to position [3102, 0]
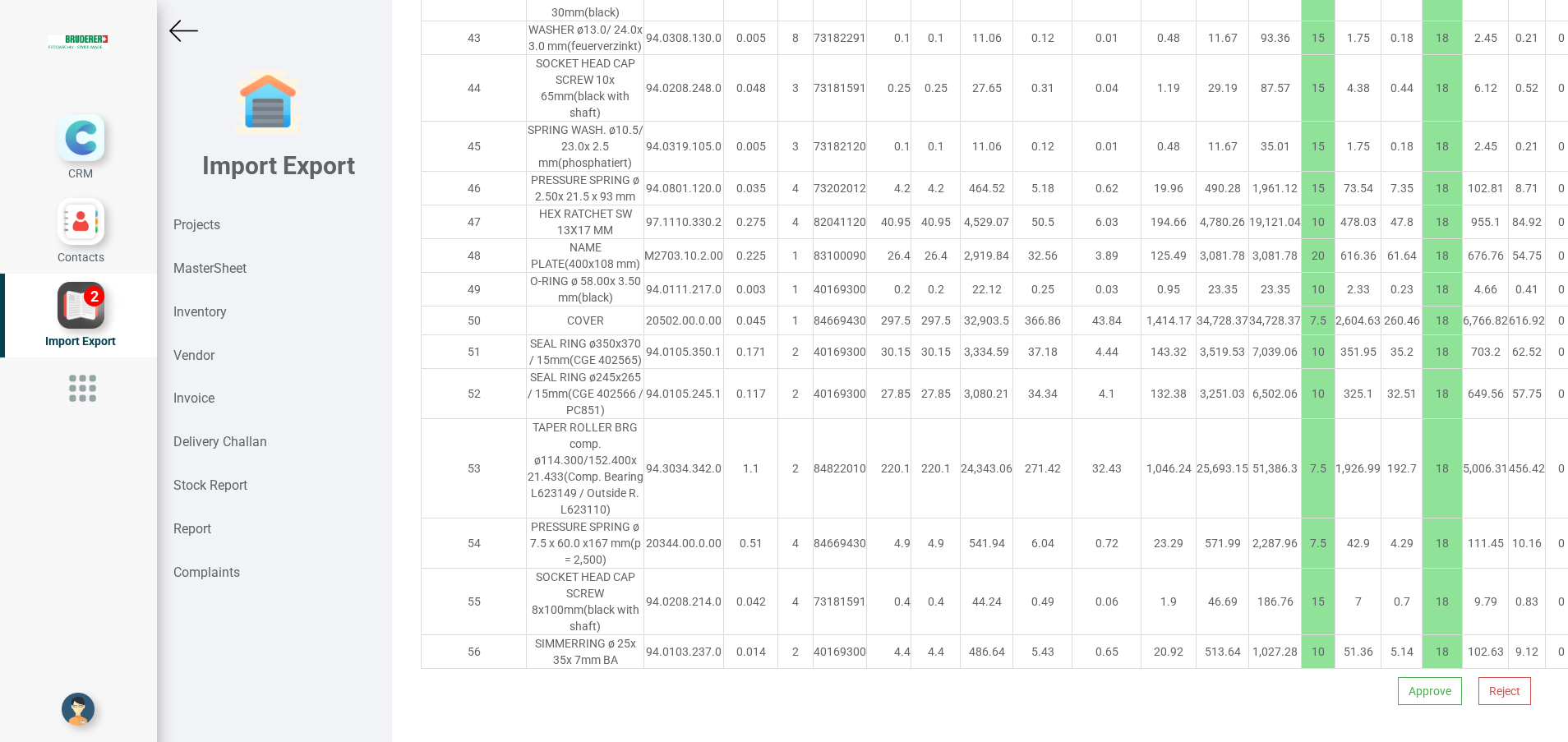
scroll to position [3102, 0]
click at [1398, 693] on button "Approve" at bounding box center [1430, 691] width 64 height 28
click at [1374, 647] on button "Yes" at bounding box center [1378, 645] width 51 height 28
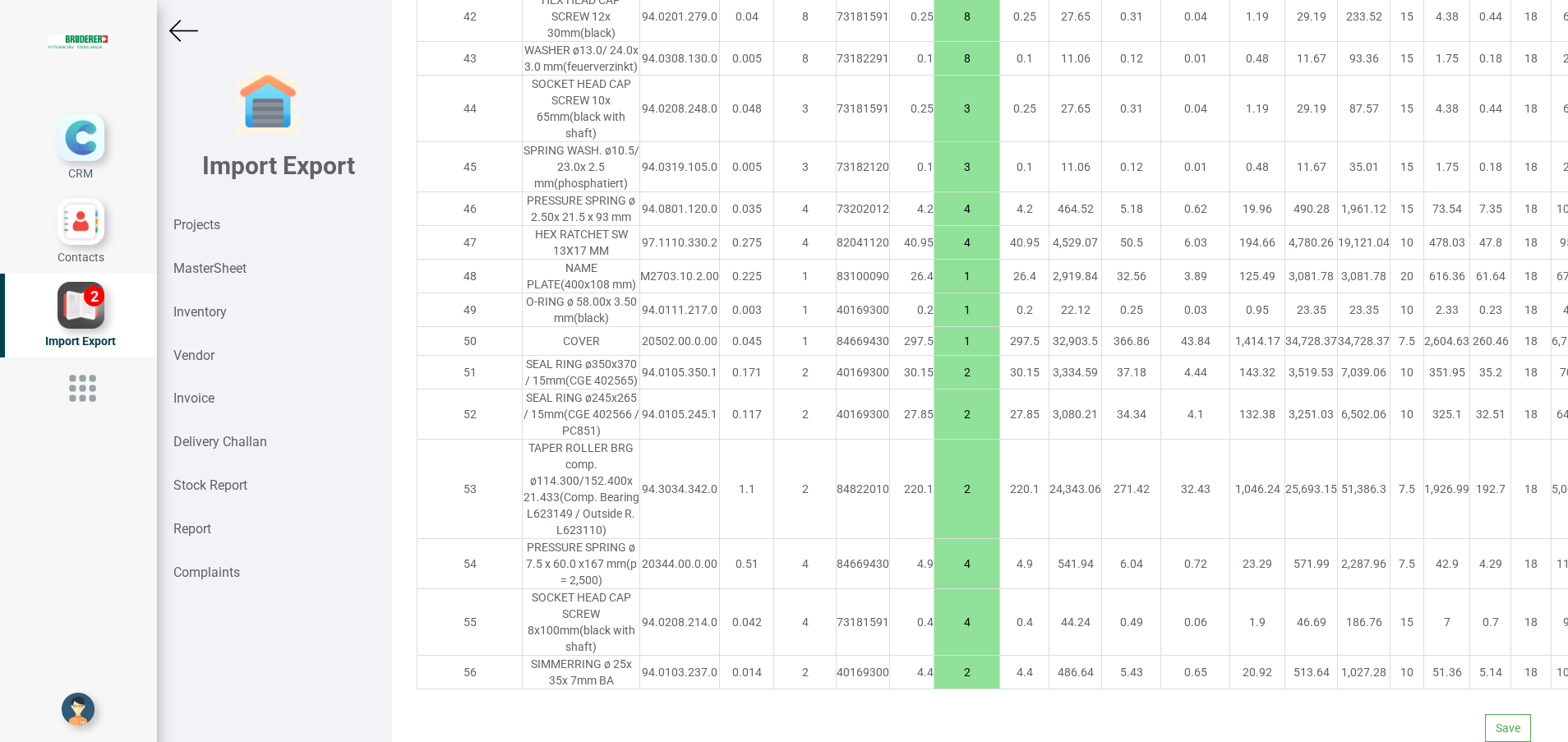
scroll to position [3018, 0]
click at [1495, 714] on button "Save" at bounding box center [1507, 728] width 46 height 28
click at [1465, 663] on icon at bounding box center [1466, 663] width 12 height 12
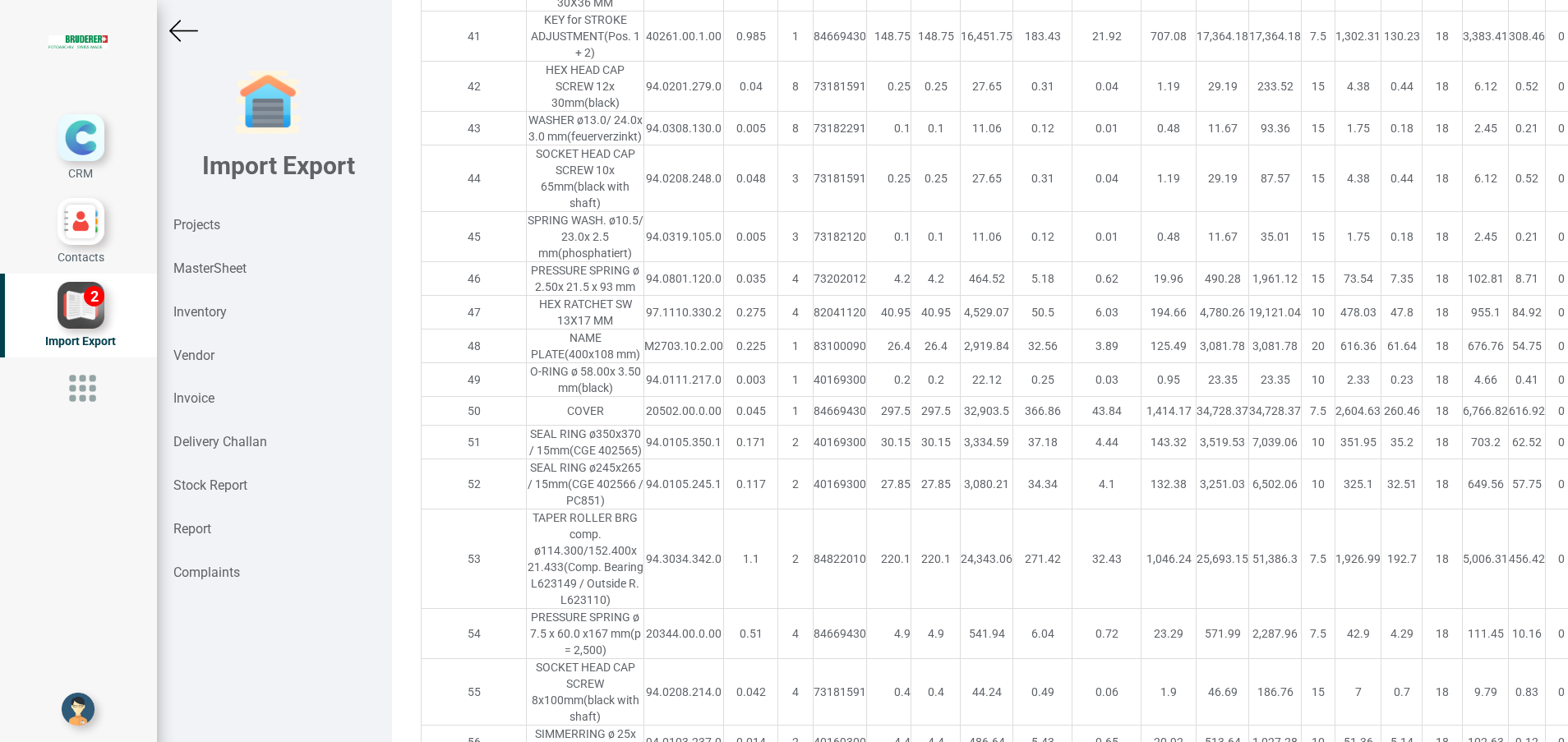
scroll to position [0, 0]
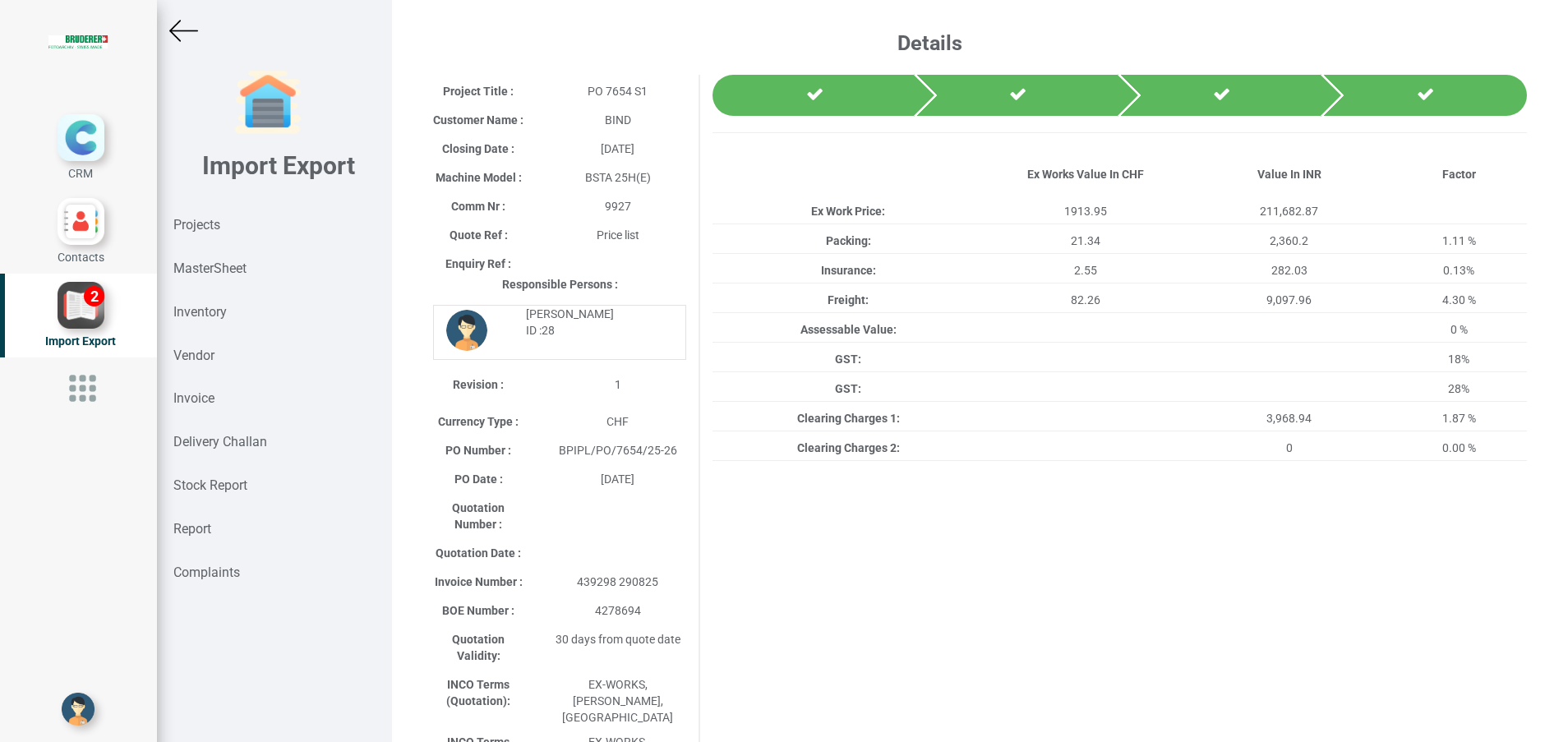
click at [187, 31] on img at bounding box center [183, 31] width 29 height 29
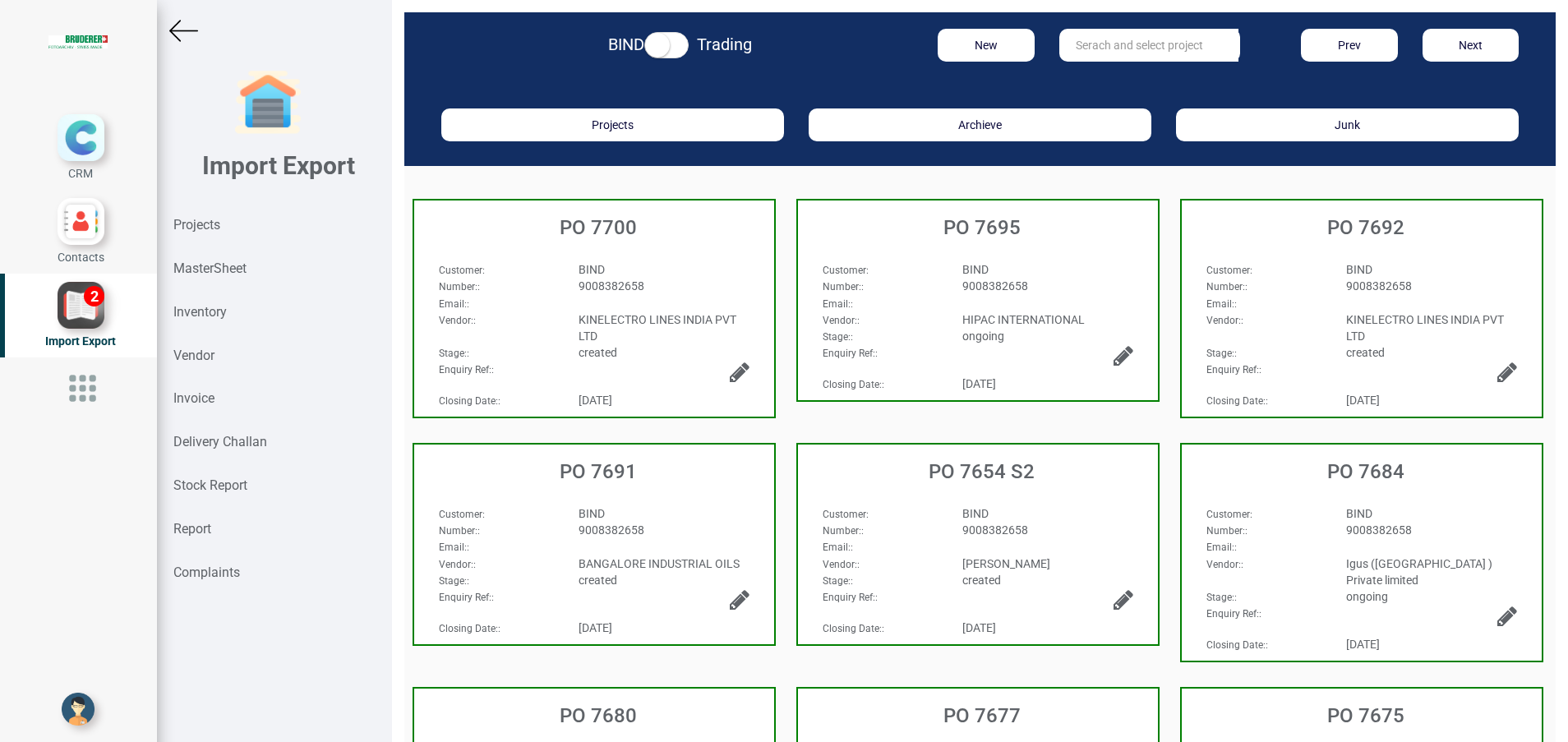
click at [1069, 45] on input "text" at bounding box center [1149, 45] width 179 height 32
click at [1096, 75] on strong "7657" at bounding box center [1105, 79] width 26 height 14
type input "PO 7657"
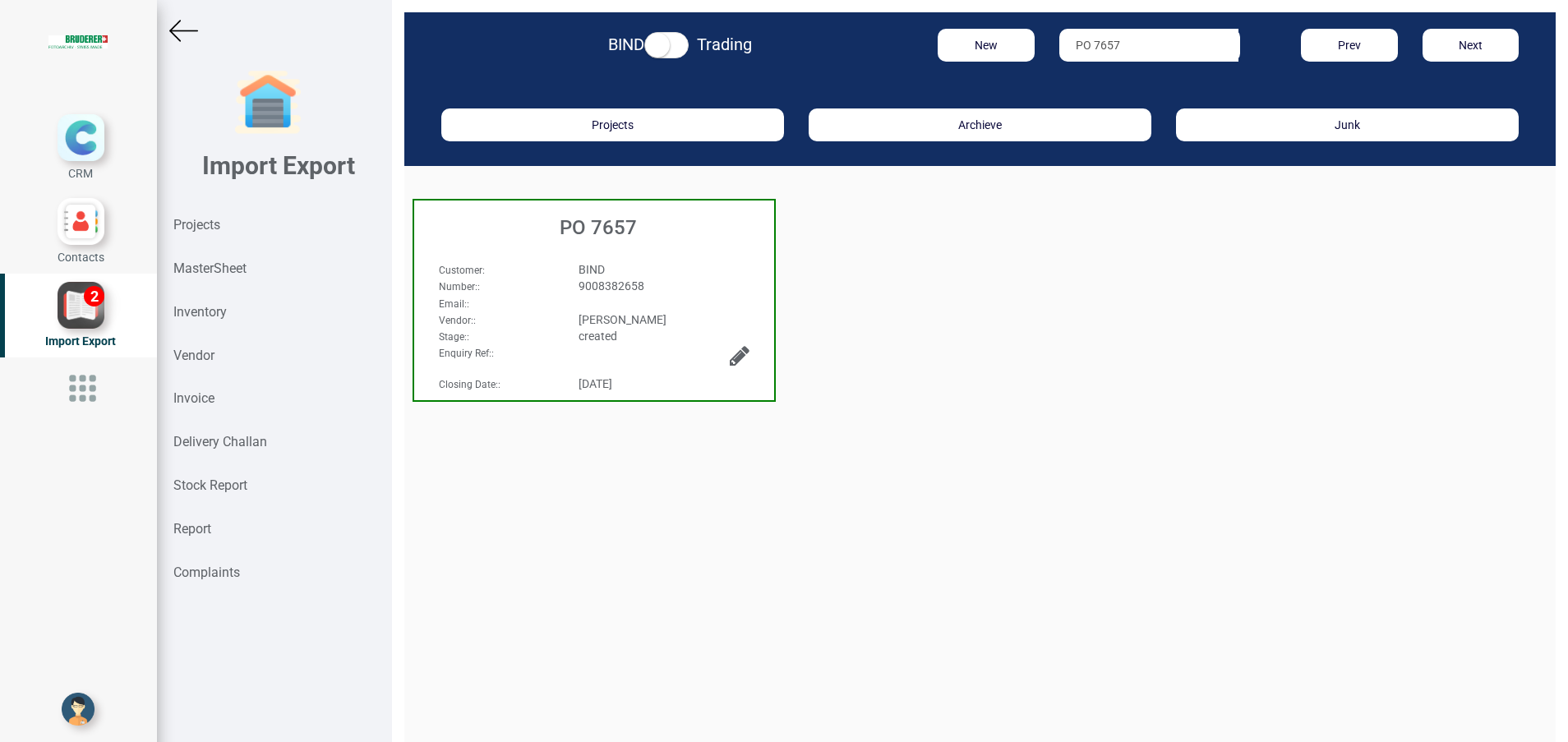
click at [601, 240] on div "PO 7657" at bounding box center [594, 223] width 360 height 46
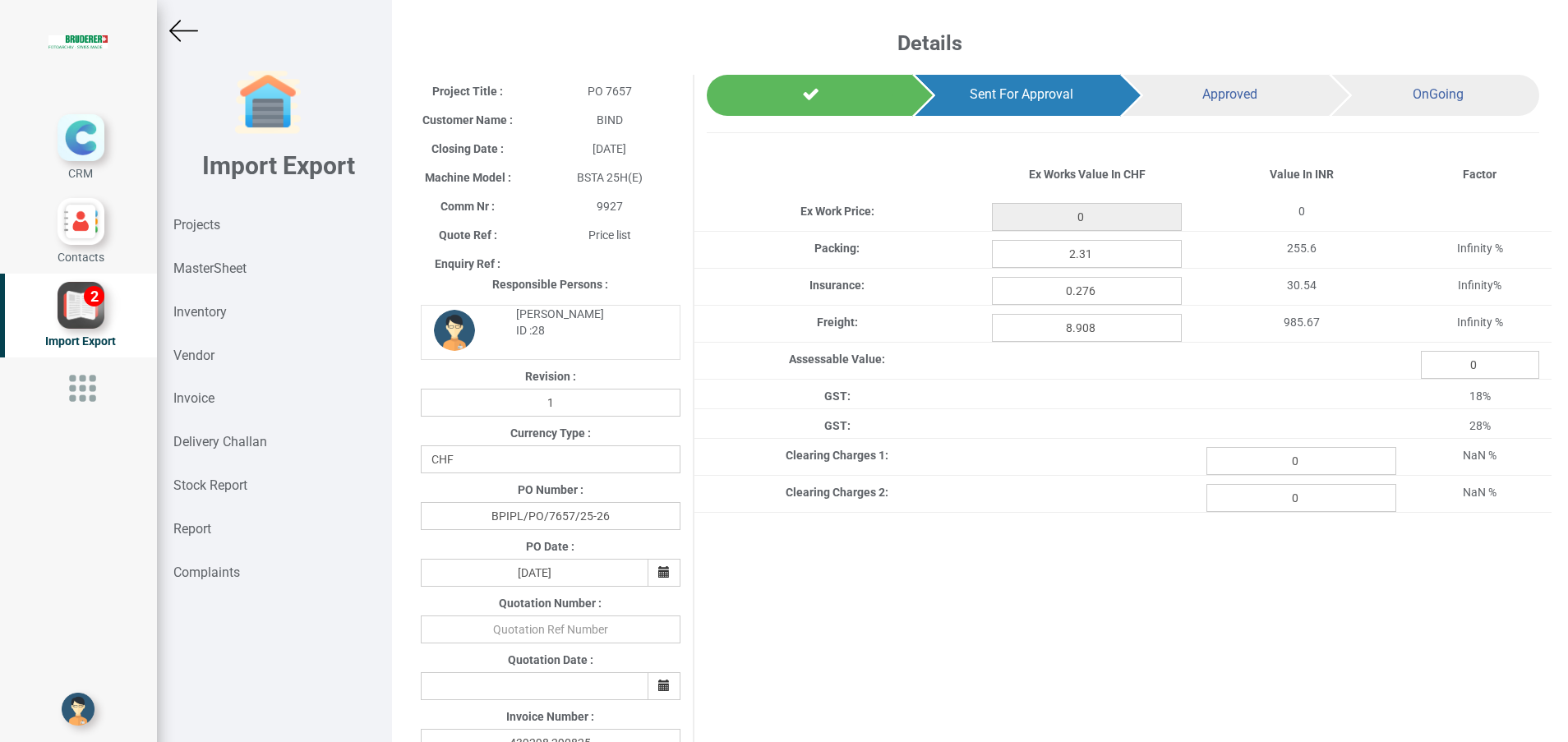
type input "207.25"
drag, startPoint x: 1308, startPoint y: 459, endPoint x: 1223, endPoint y: 463, distance: 85.1
click at [1223, 463] on input "0" at bounding box center [1302, 460] width 190 height 28
paste input "429.77"
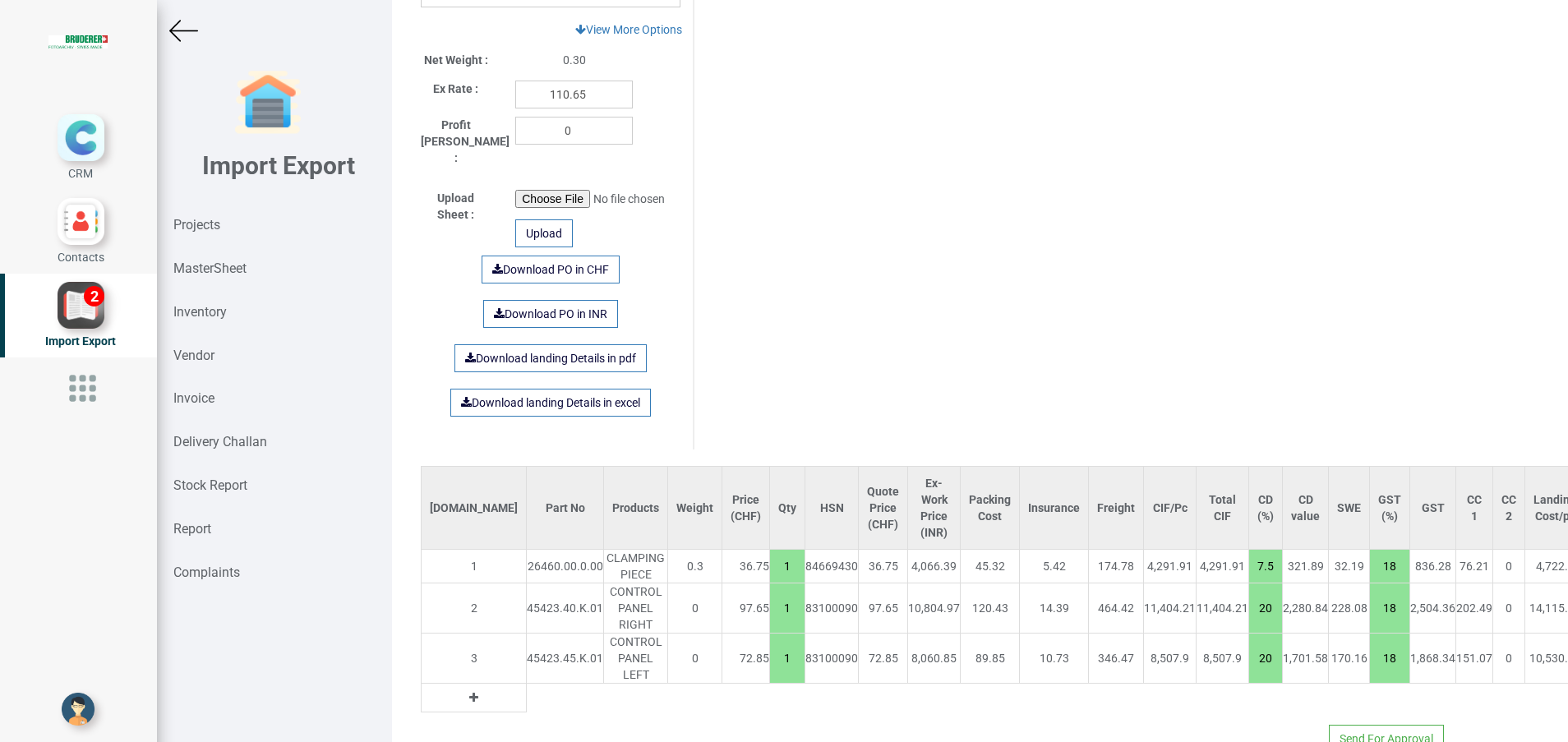
scroll to position [812, 0]
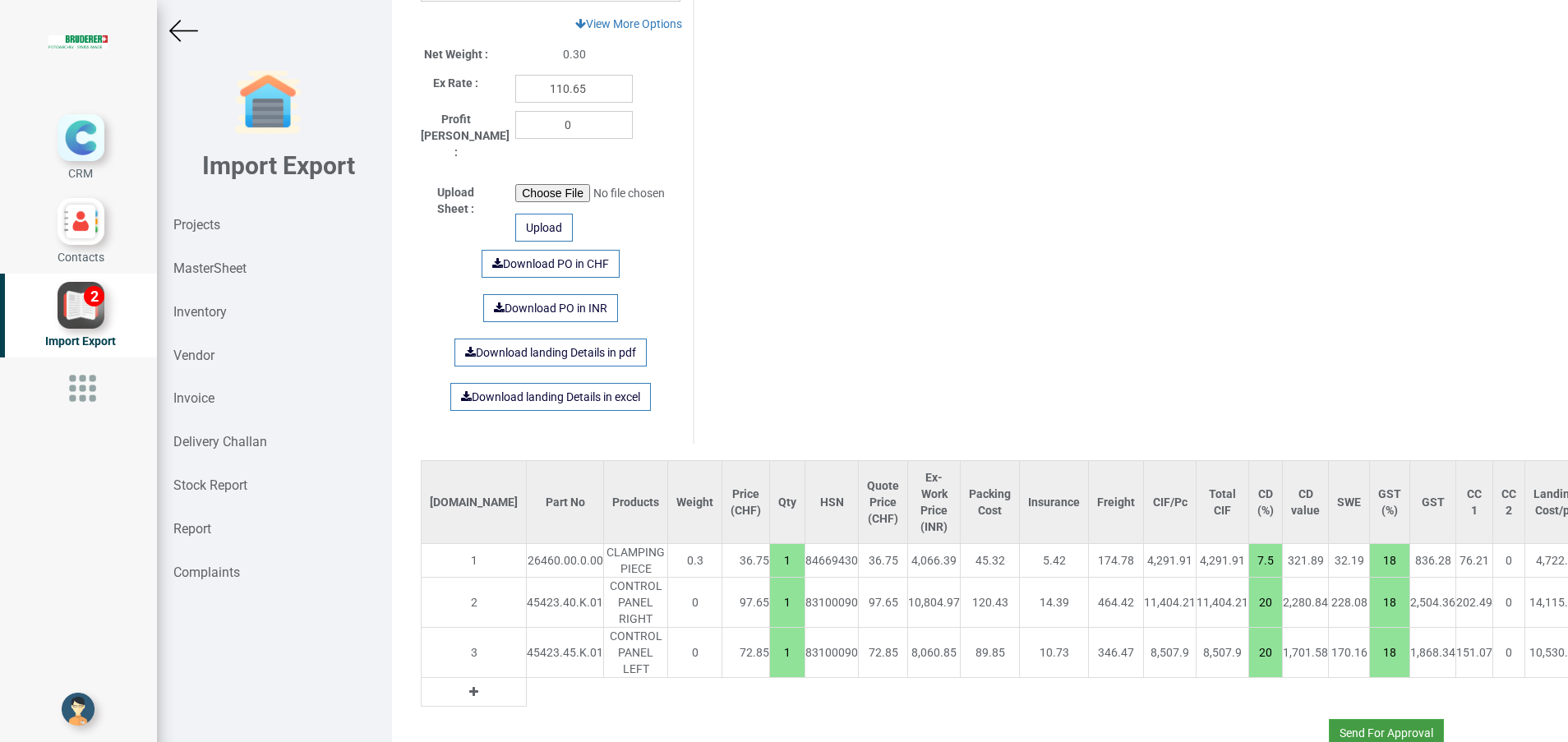
type input "429.77"
click at [1369, 719] on button "Send For Approval" at bounding box center [1386, 732] width 115 height 28
click at [1332, 675] on button "Yes" at bounding box center [1337, 671] width 51 height 28
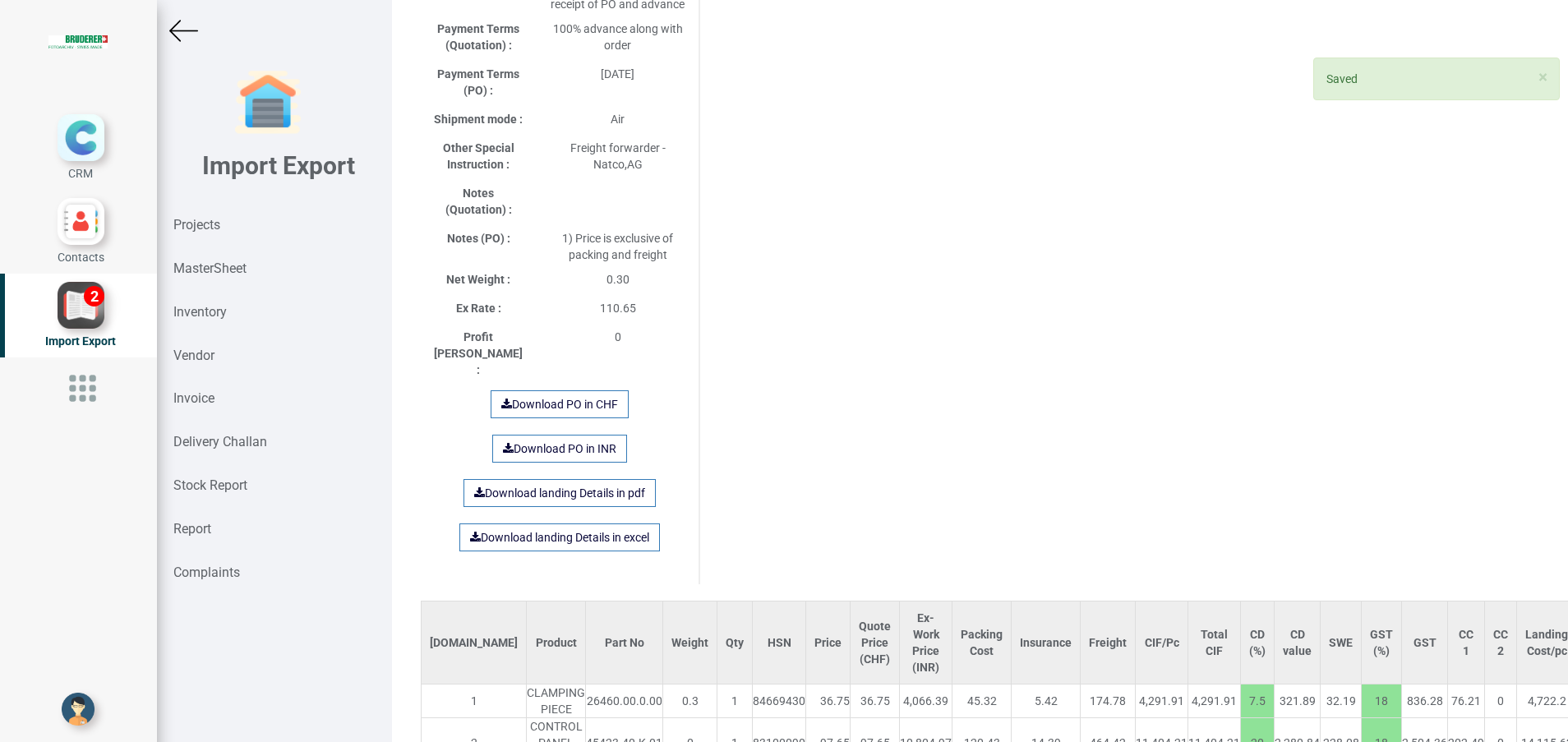
scroll to position [920, 0]
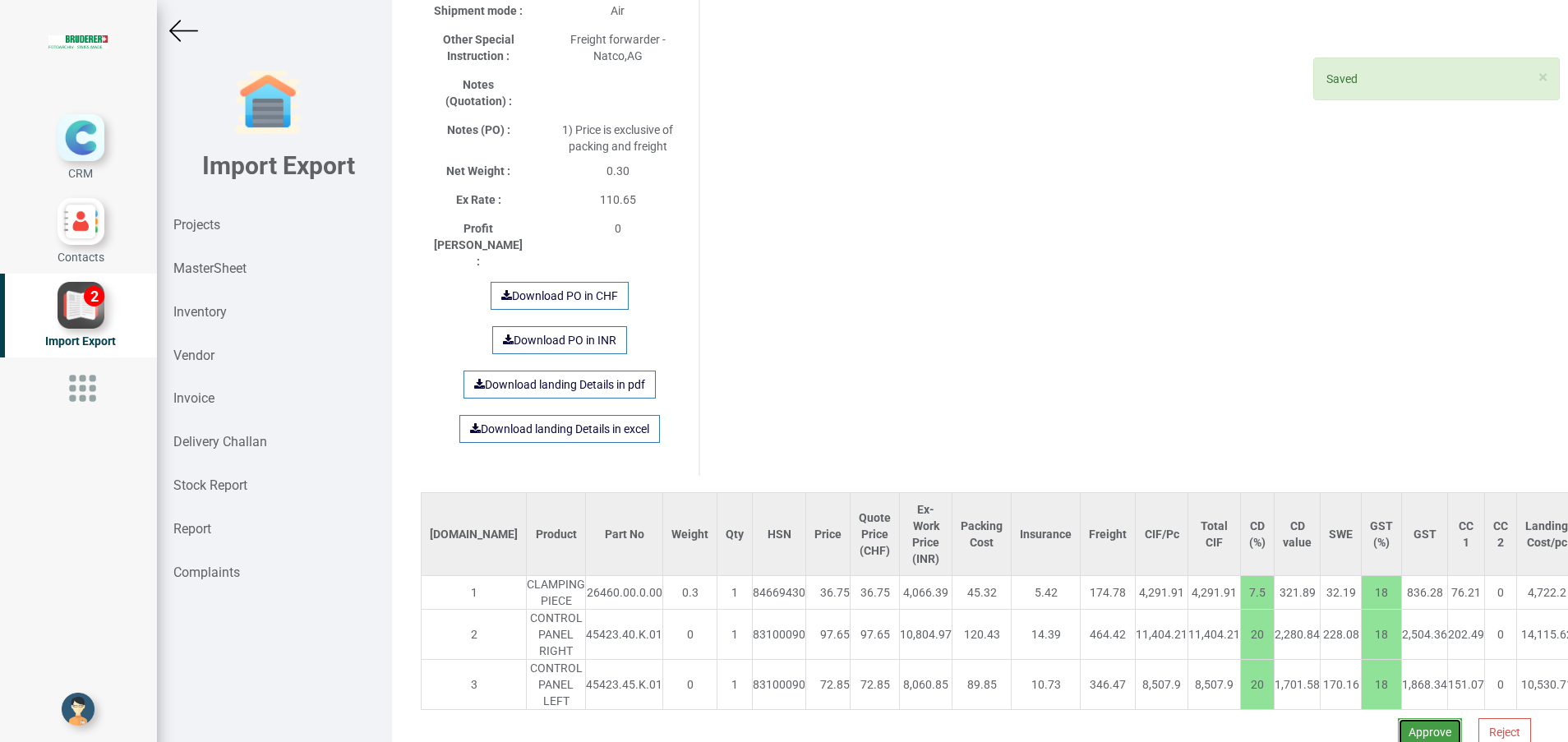
click at [1406, 718] on button "Approve" at bounding box center [1430, 731] width 64 height 28
click at [1370, 645] on button "Yes" at bounding box center [1378, 645] width 51 height 28
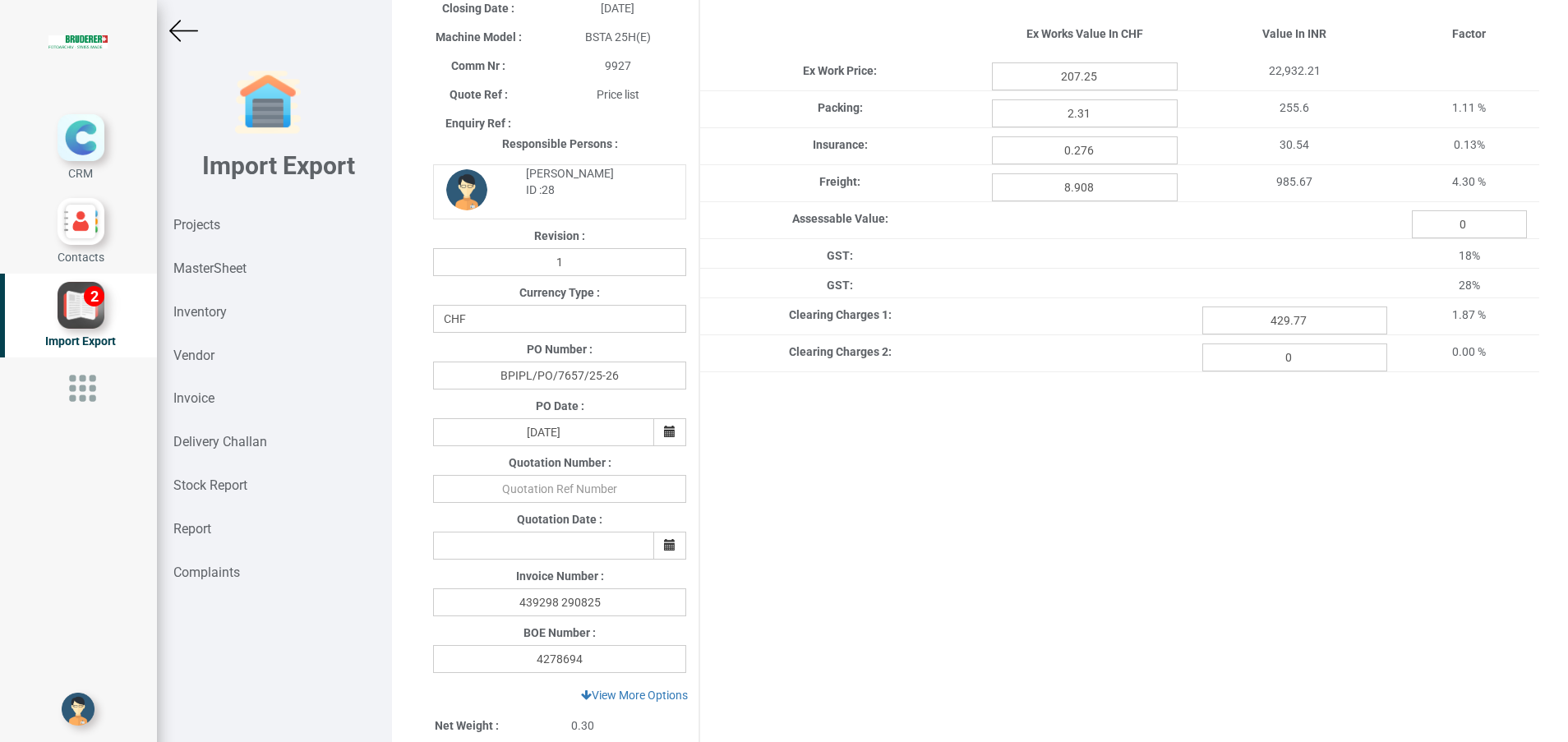
scroll to position [835, 0]
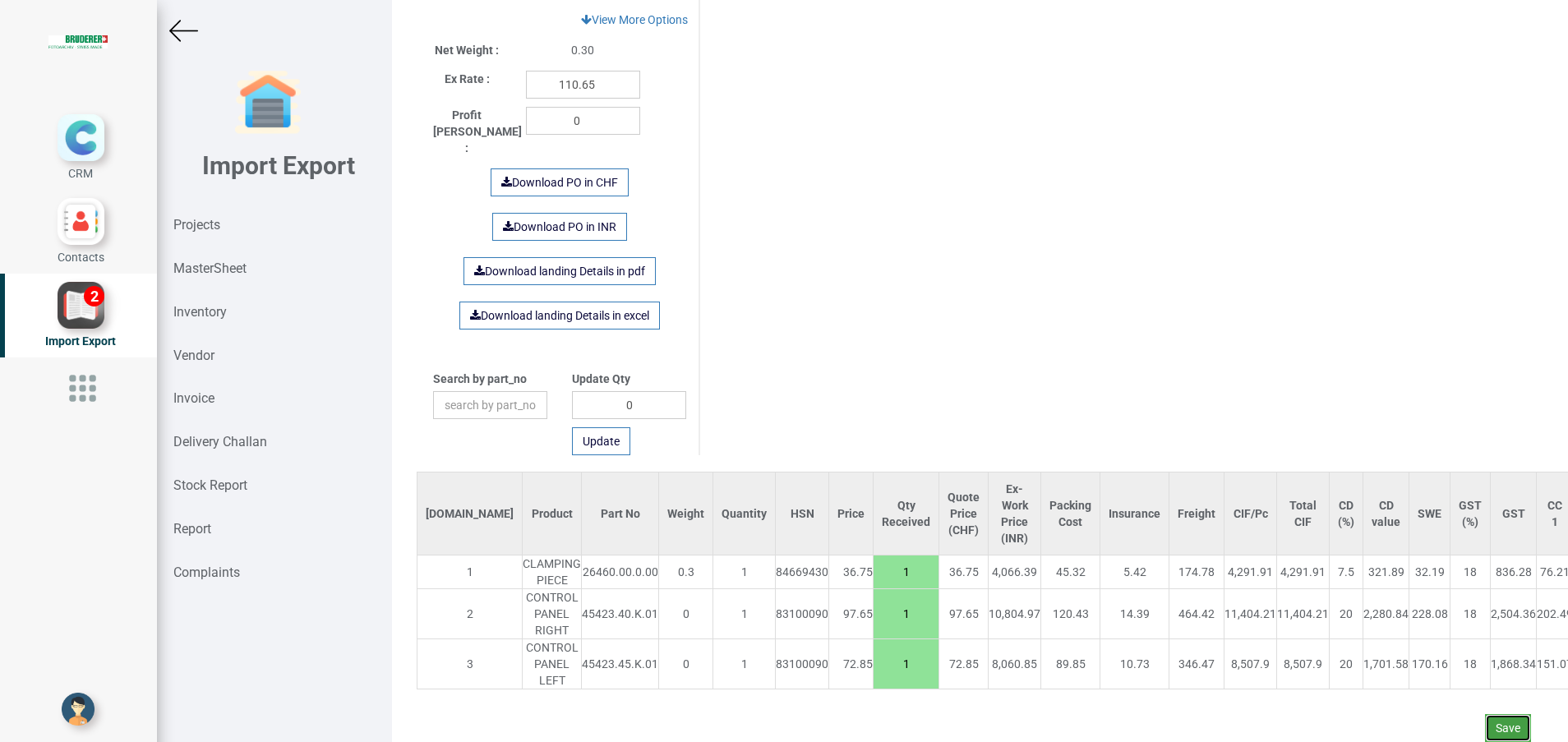
click at [1485, 714] on button "Save" at bounding box center [1507, 728] width 46 height 28
click at [1454, 662] on button "Yes" at bounding box center [1457, 663] width 51 height 28
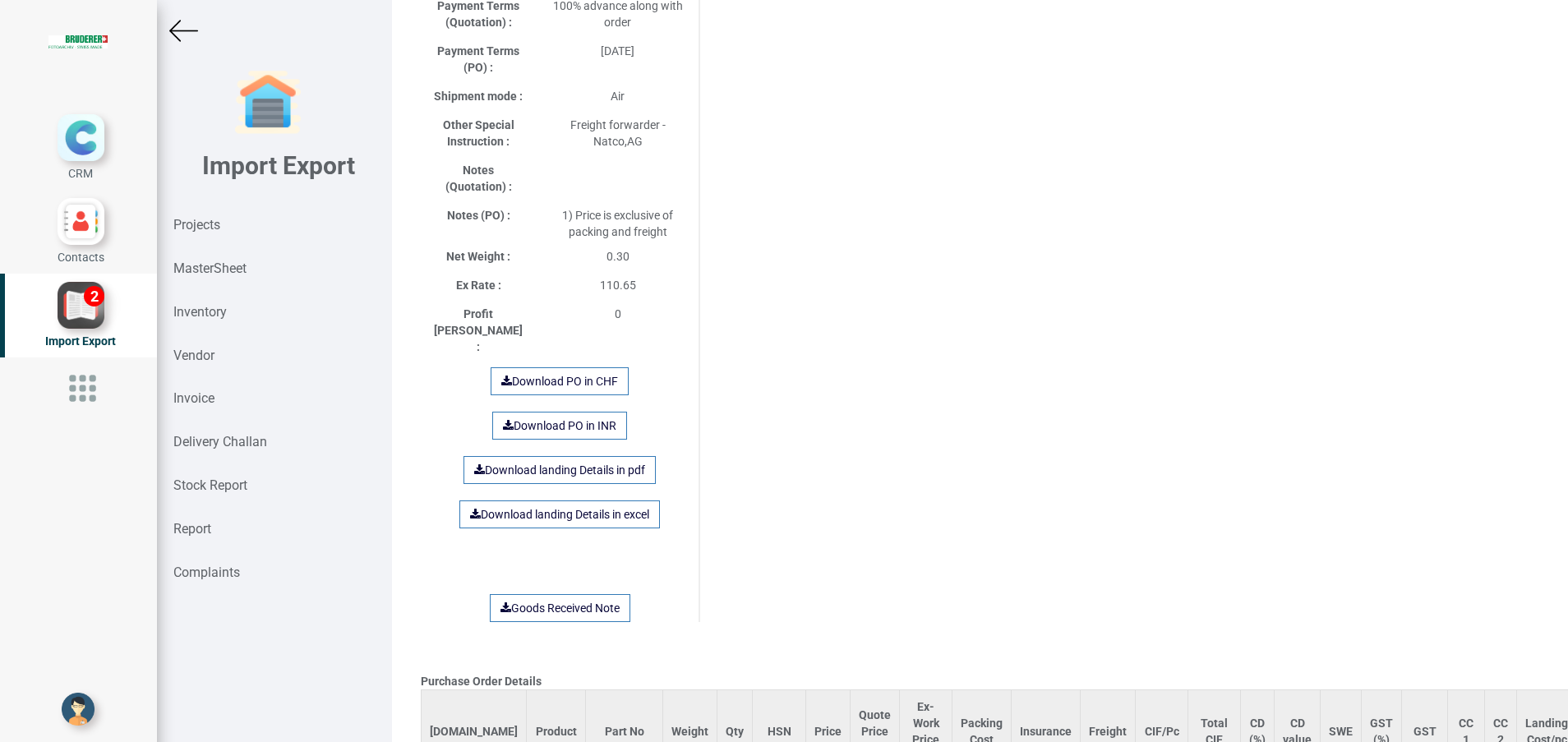
scroll to position [0, 0]
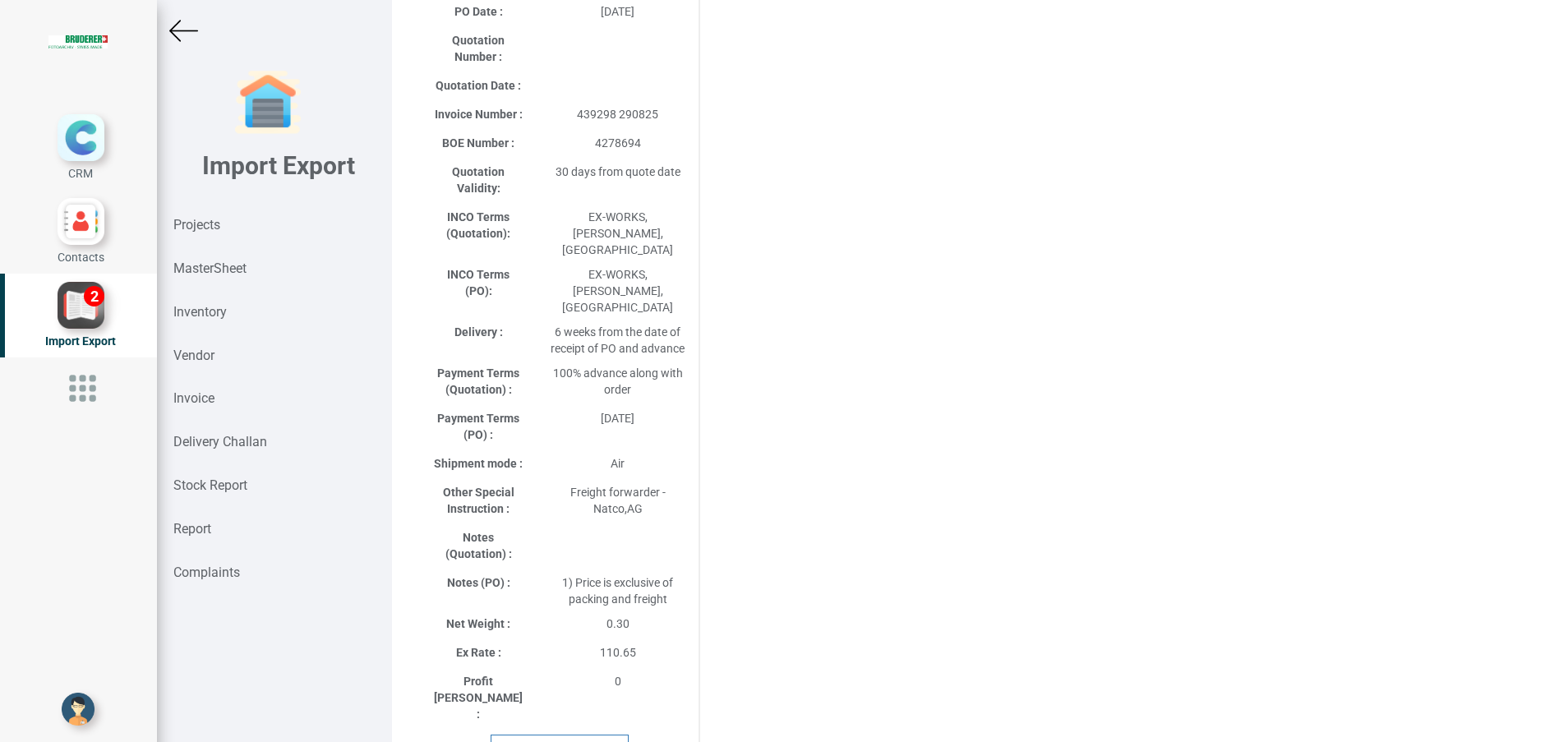
scroll to position [1046, 0]
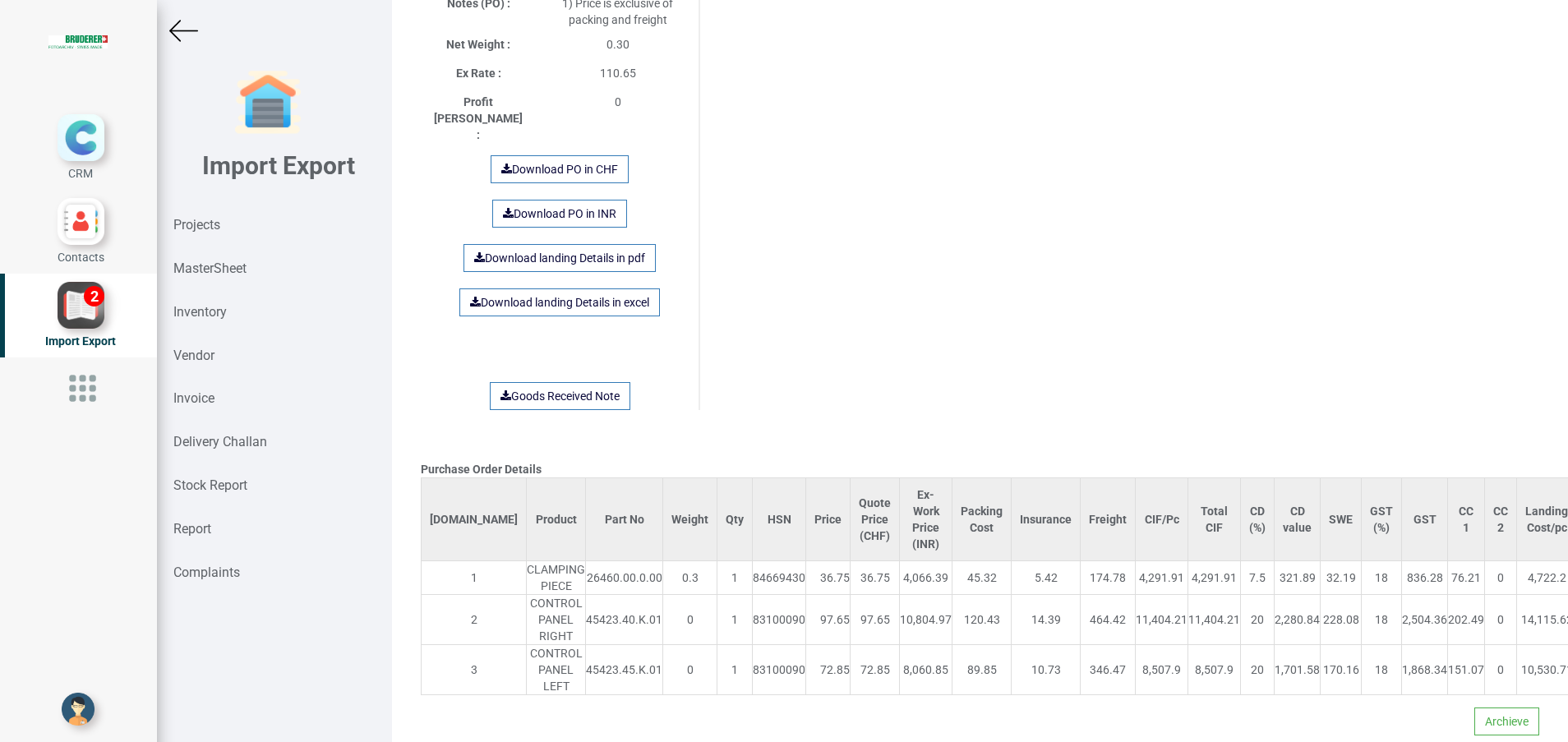
click at [187, 28] on img at bounding box center [183, 31] width 29 height 29
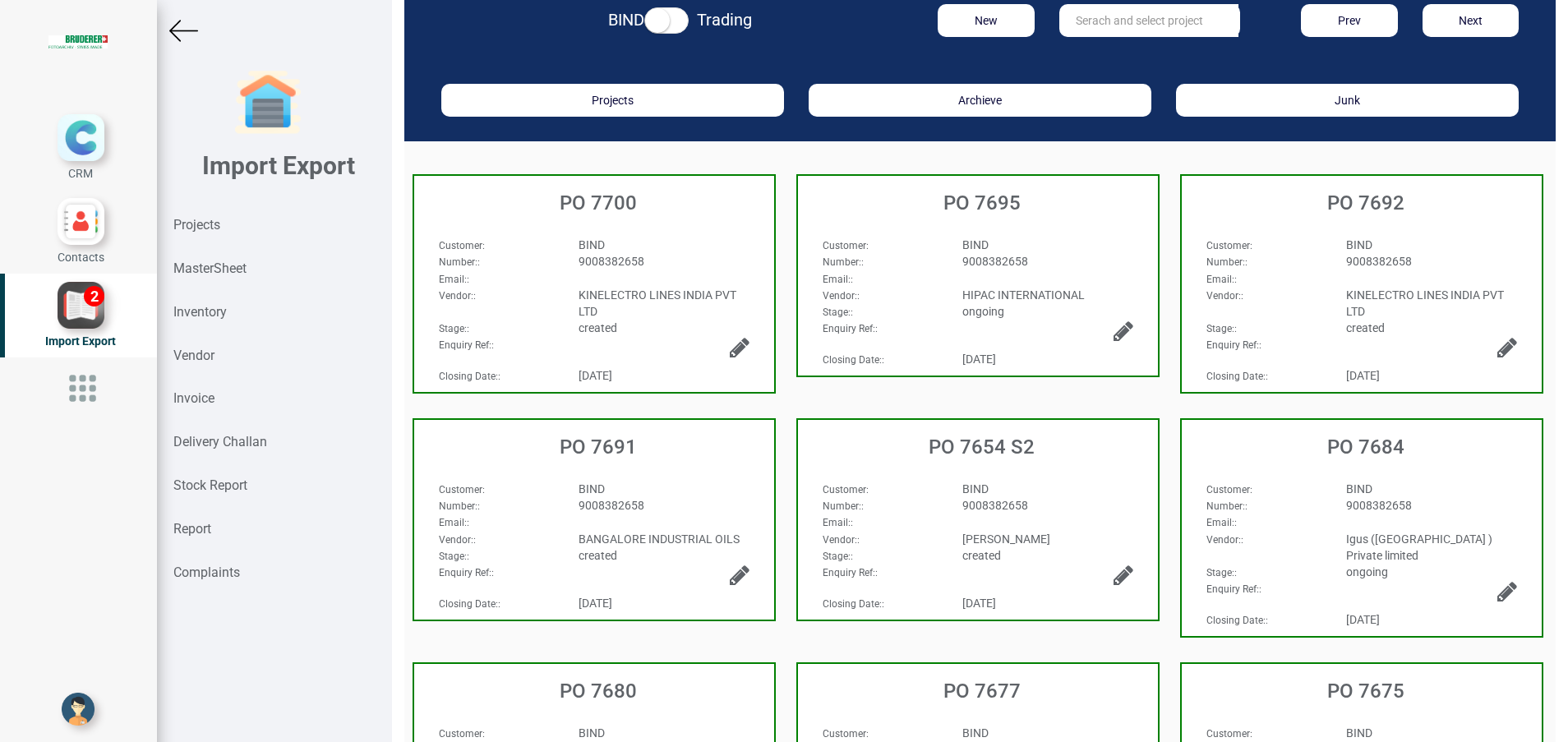
click at [1103, 31] on input "text" at bounding box center [1149, 21] width 179 height 32
type input "7"
type input "9"
click at [1115, 55] on link "PO 7677" at bounding box center [1125, 54] width 130 height 22
type input "PO 7677"
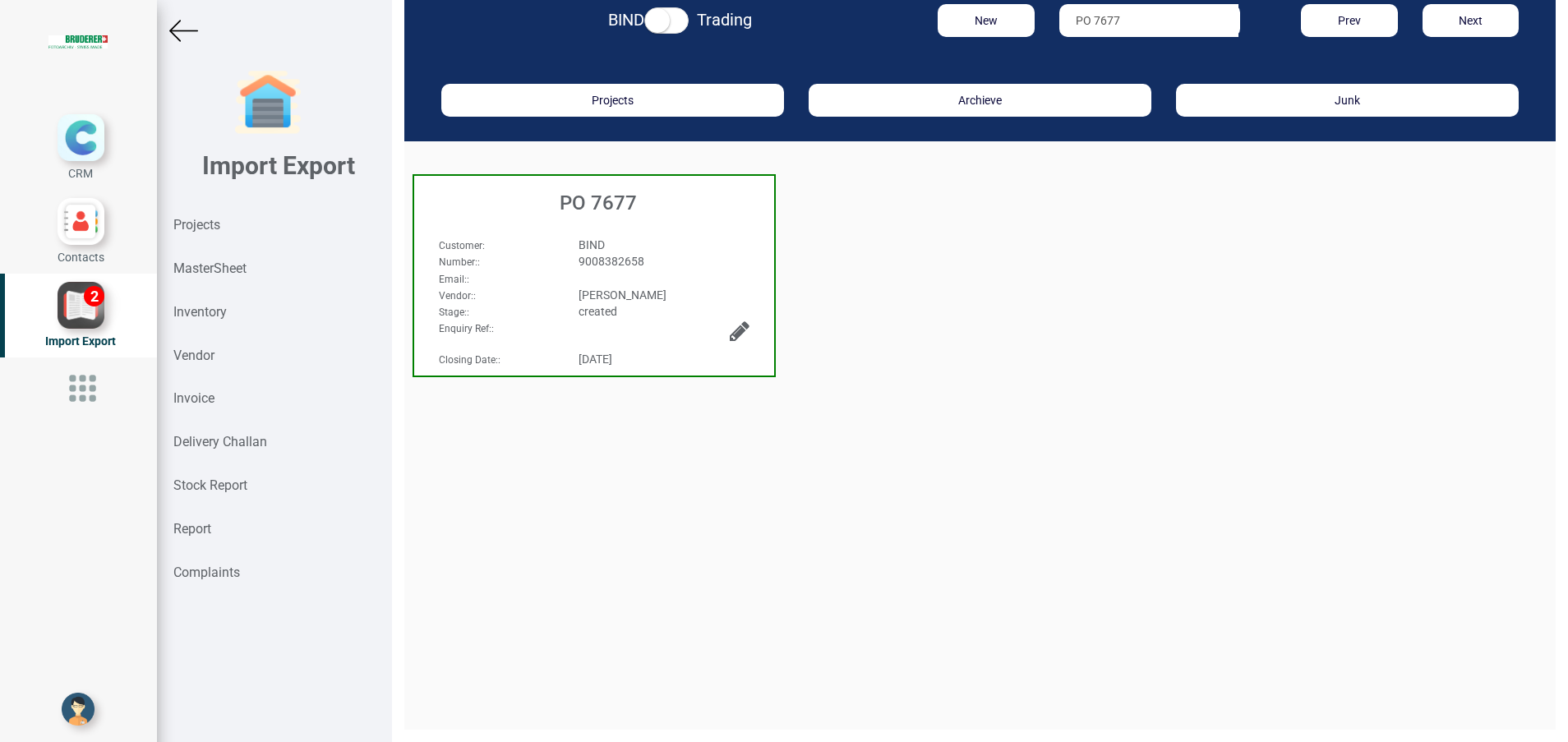
click at [623, 199] on h3 "PO 7677" at bounding box center [598, 203] width 351 height 22
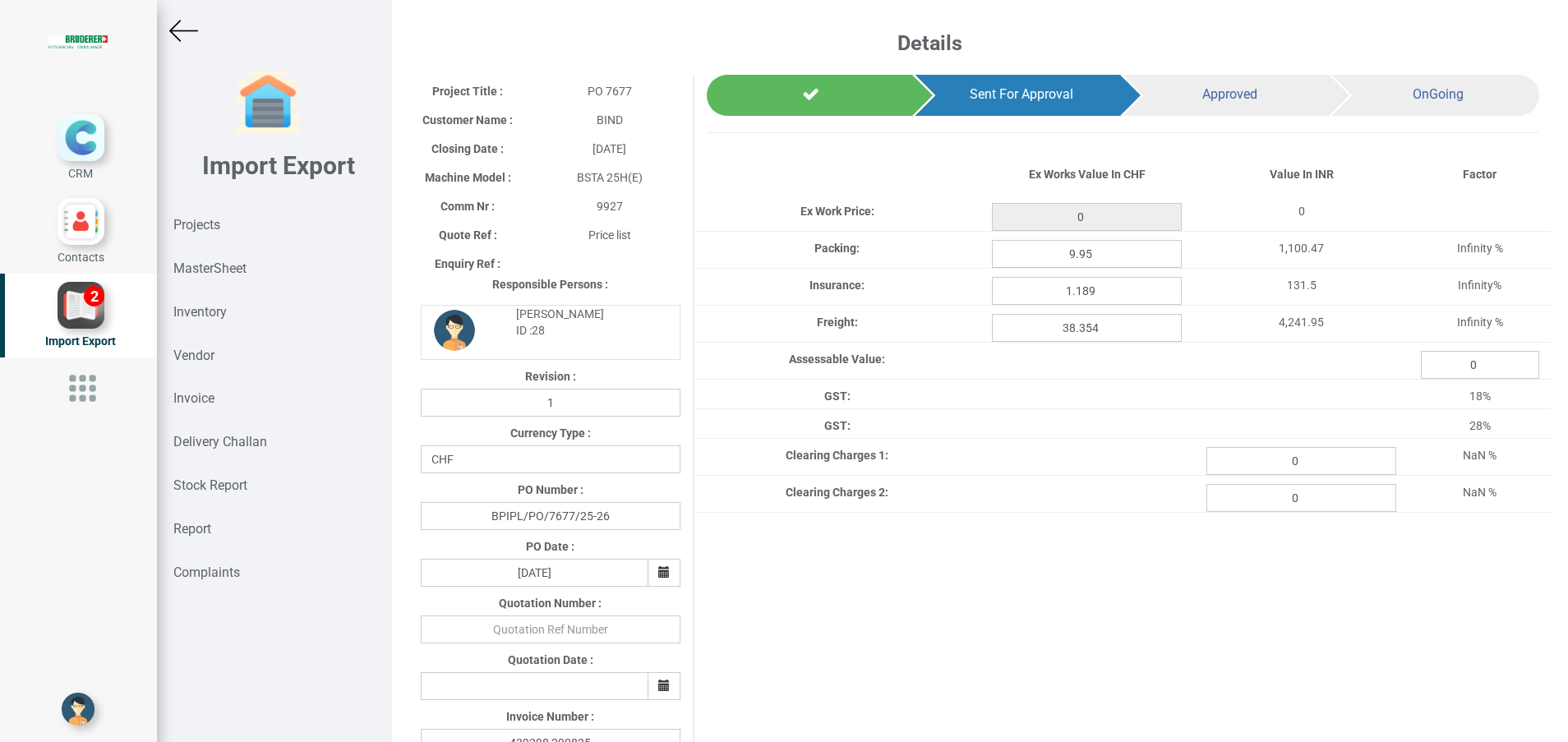
type input "892.35"
drag, startPoint x: 1293, startPoint y: 472, endPoint x: 1231, endPoint y: 461, distance: 63.0
click at [1231, 461] on input "0" at bounding box center [1302, 460] width 190 height 28
paste input "1850.46"
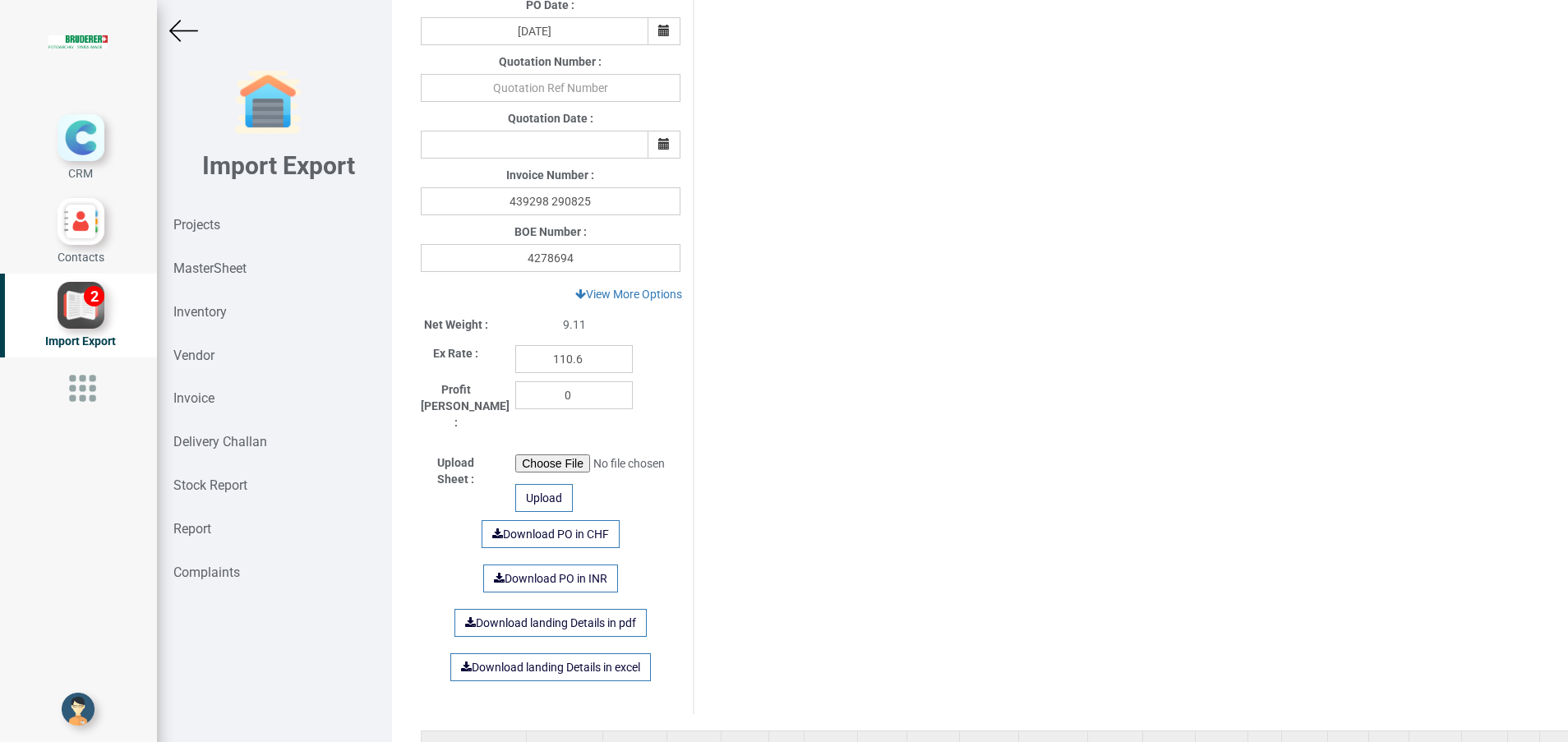
scroll to position [808, 0]
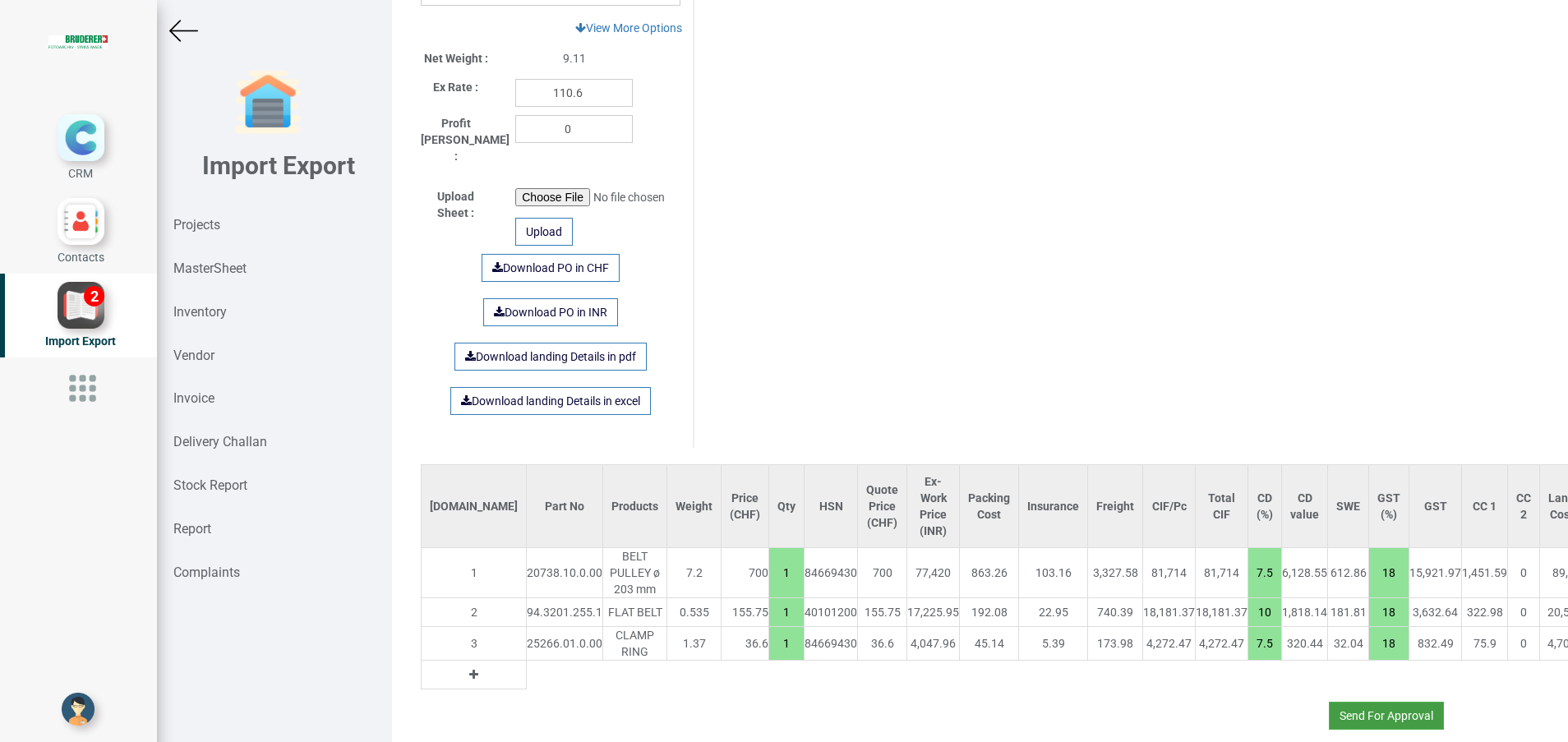
type input "1850.46"
click at [1353, 702] on button "Send For Approval" at bounding box center [1386, 715] width 115 height 28
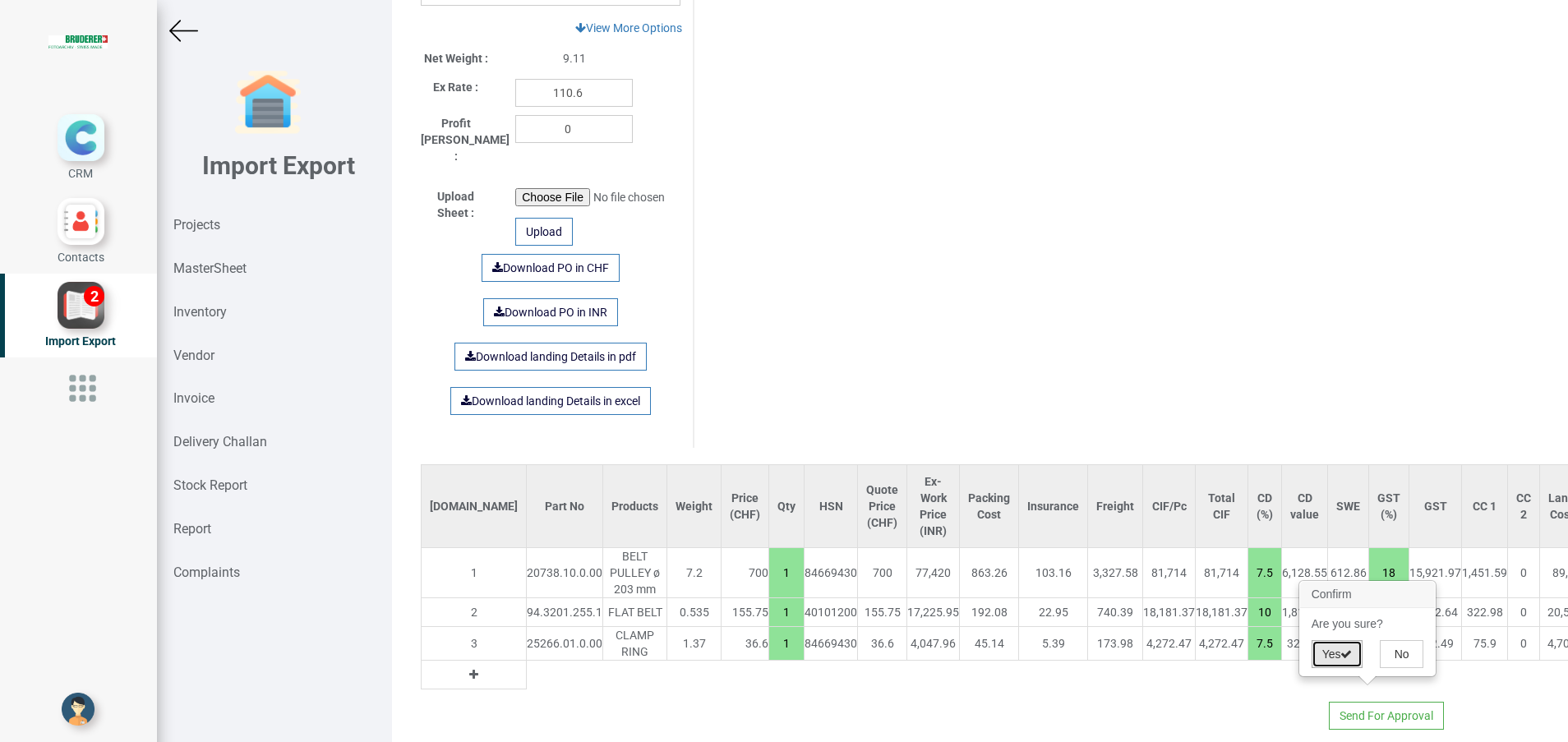
click at [1321, 644] on button "Yes" at bounding box center [1337, 654] width 51 height 28
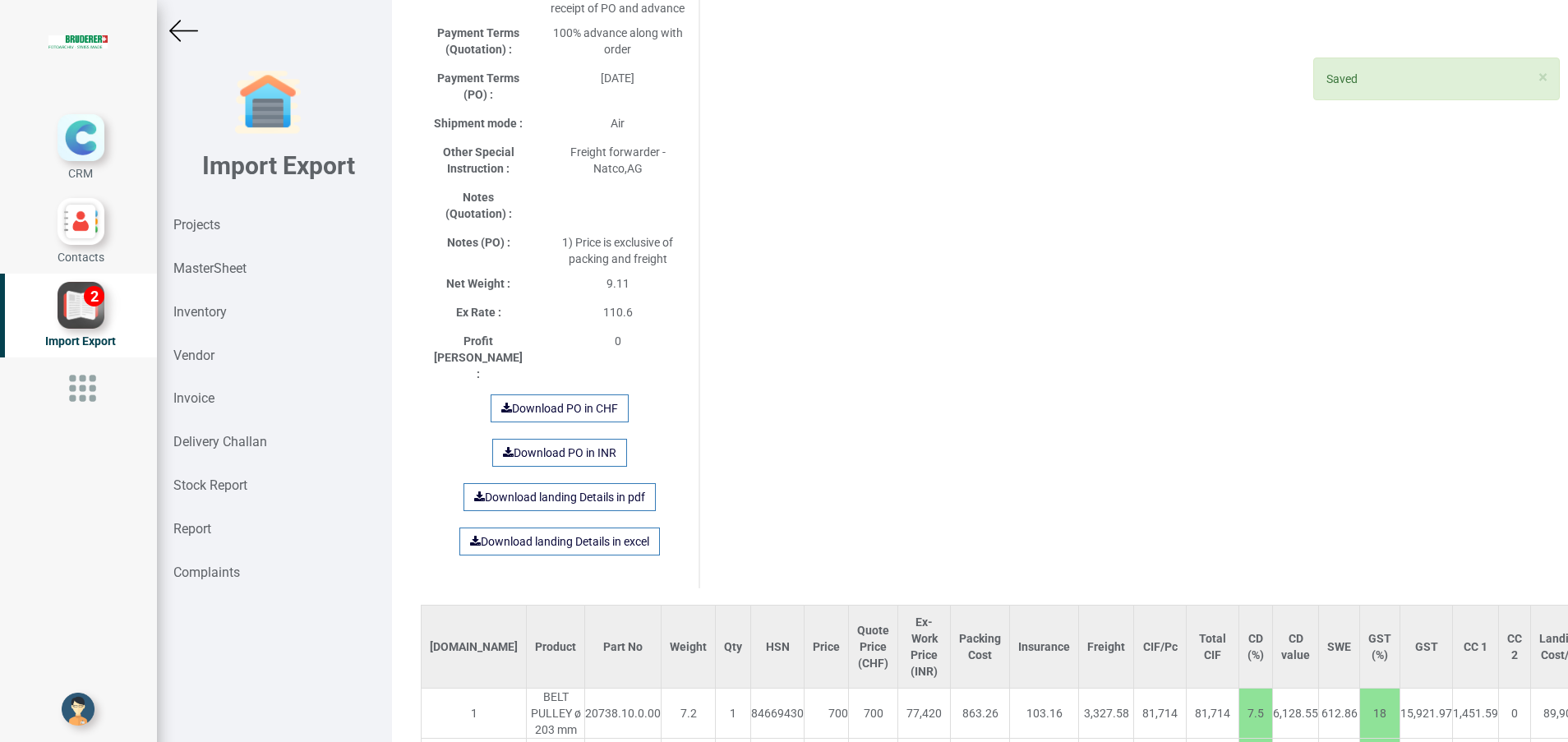
scroll to position [899, 0]
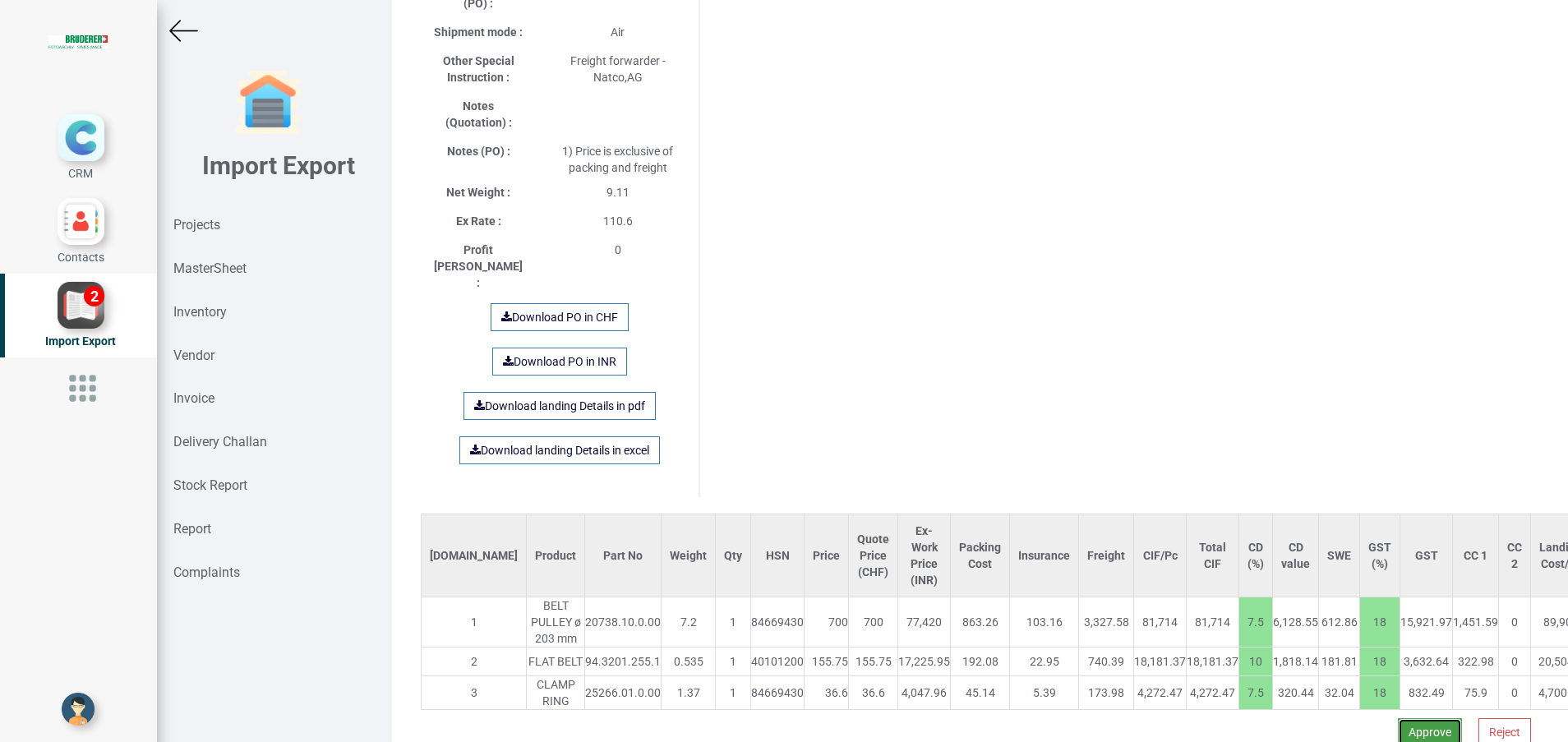
click at [1408, 718] on button "Approve" at bounding box center [1430, 731] width 64 height 28
click at [1375, 635] on button "Yes" at bounding box center [1378, 645] width 51 height 28
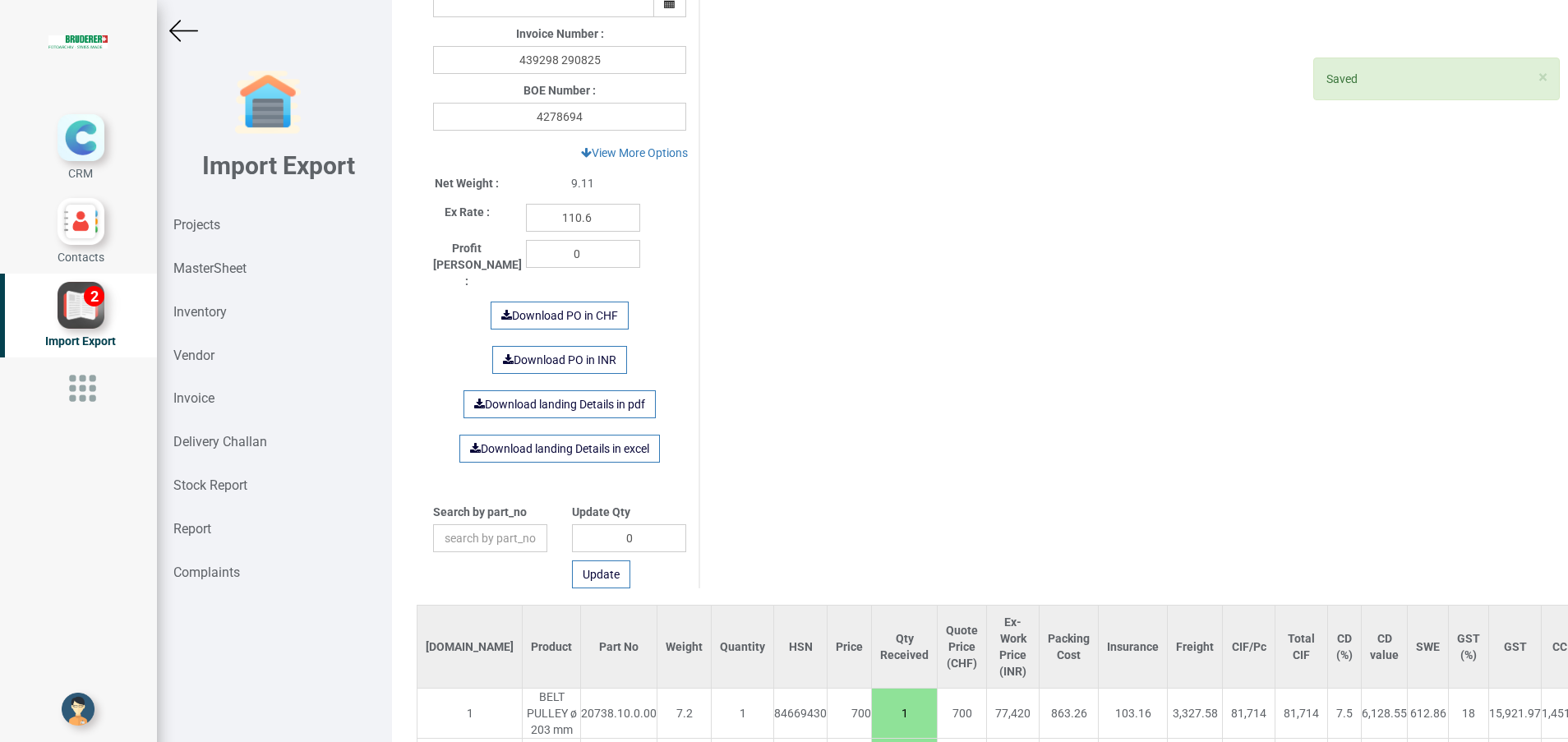
scroll to position [813, 0]
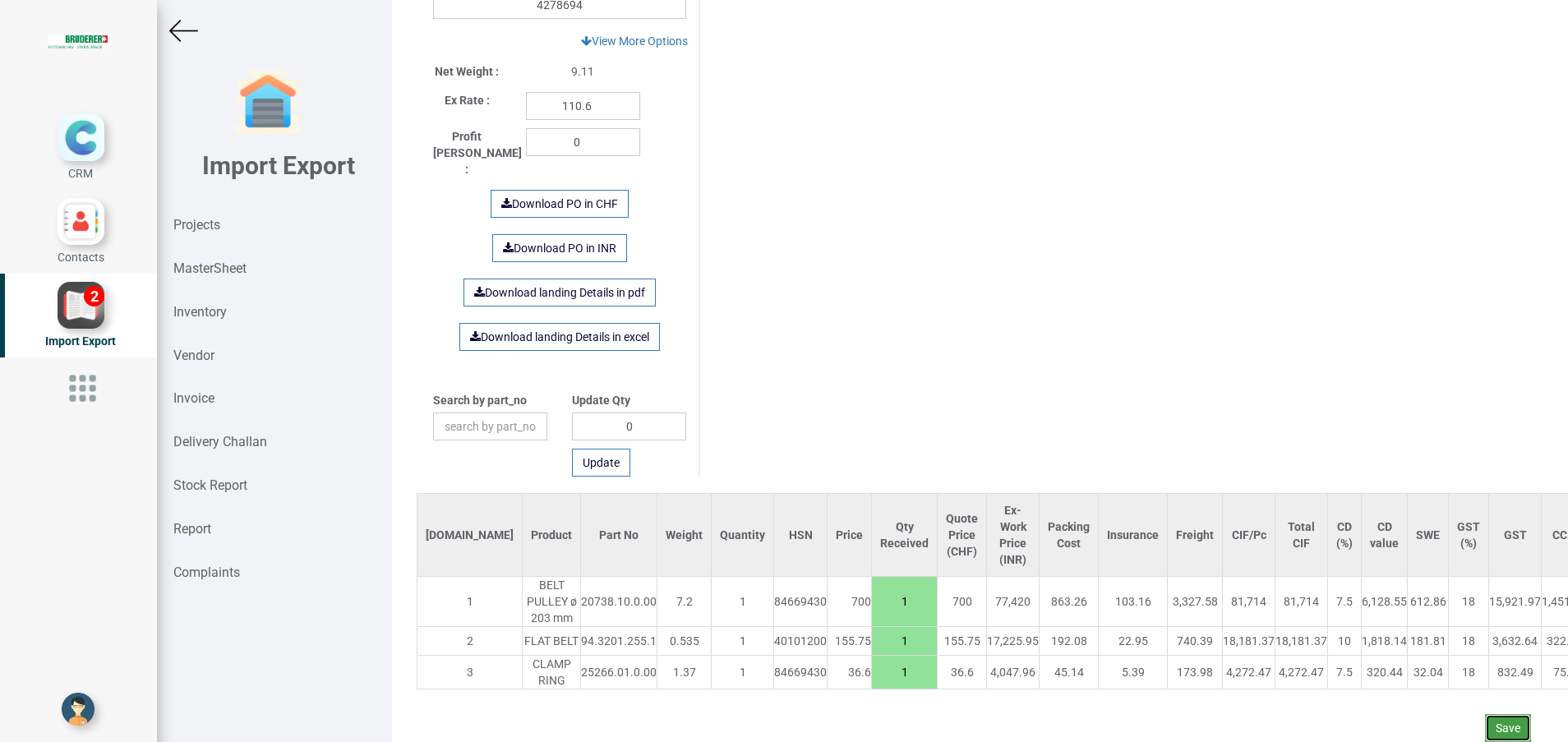
click at [1485, 714] on button "Save" at bounding box center [1507, 728] width 46 height 28
click at [1451, 662] on button "Yes" at bounding box center [1457, 663] width 51 height 28
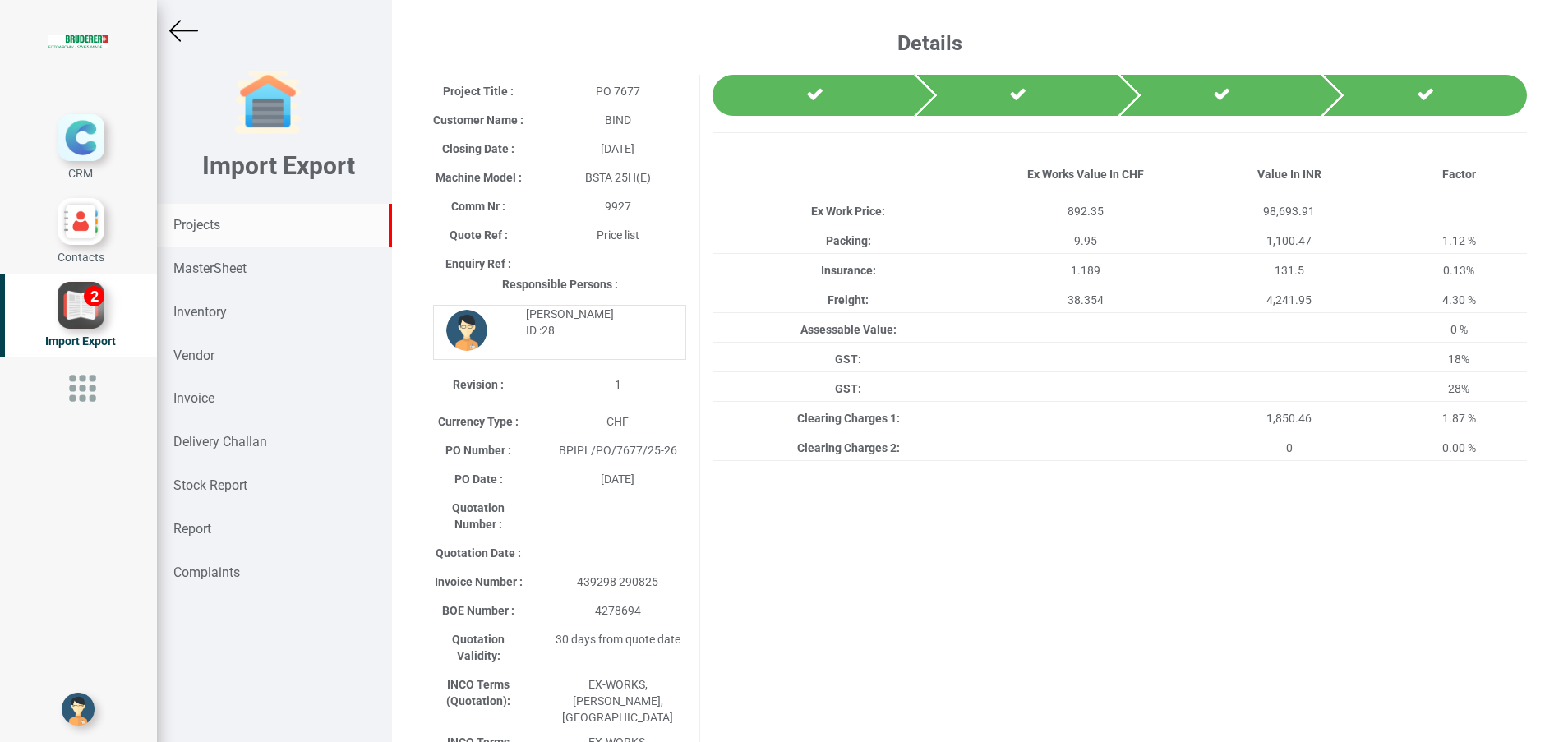
click at [209, 230] on strong "Projects" at bounding box center [197, 224] width 47 height 15
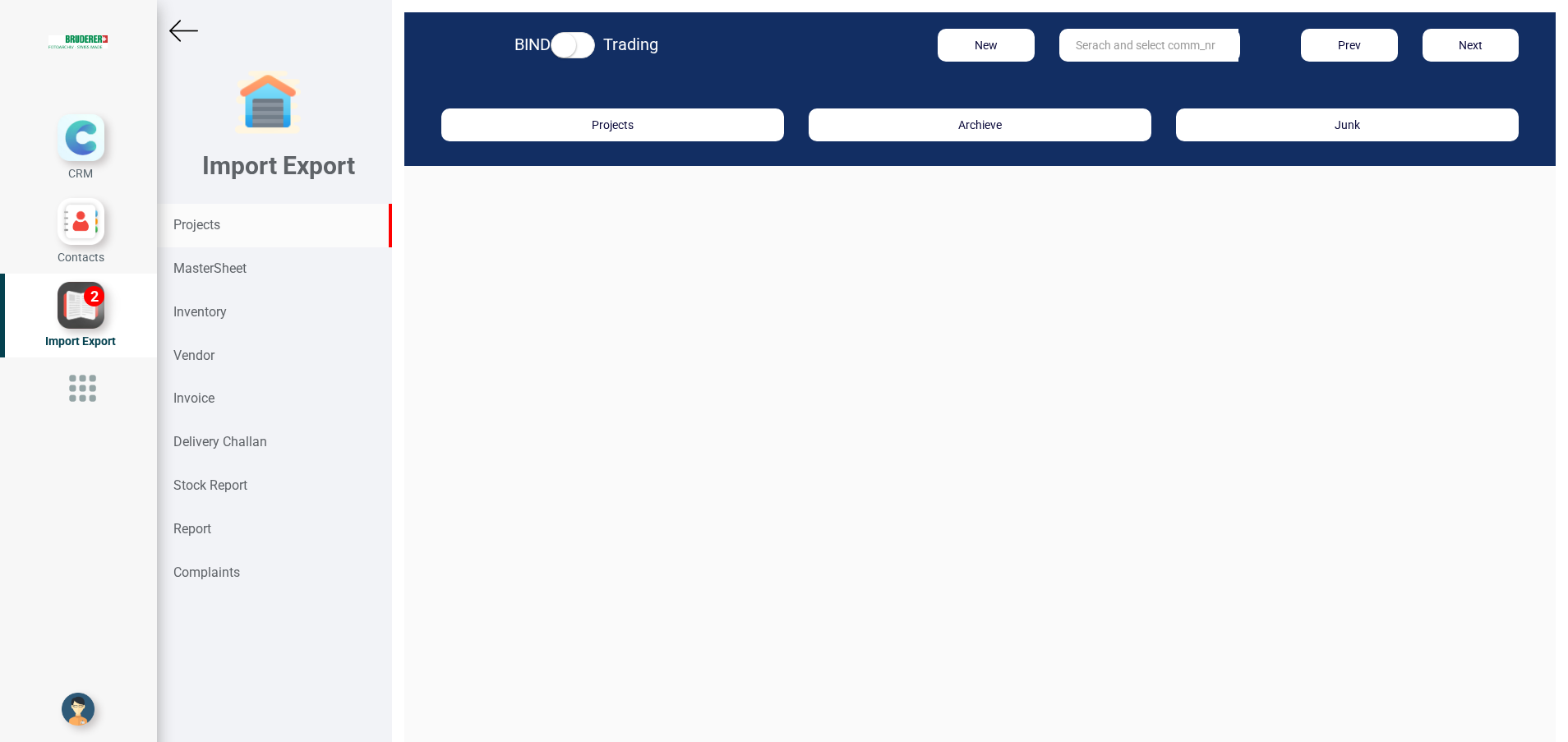
click at [1099, 42] on input "text" at bounding box center [1149, 45] width 179 height 32
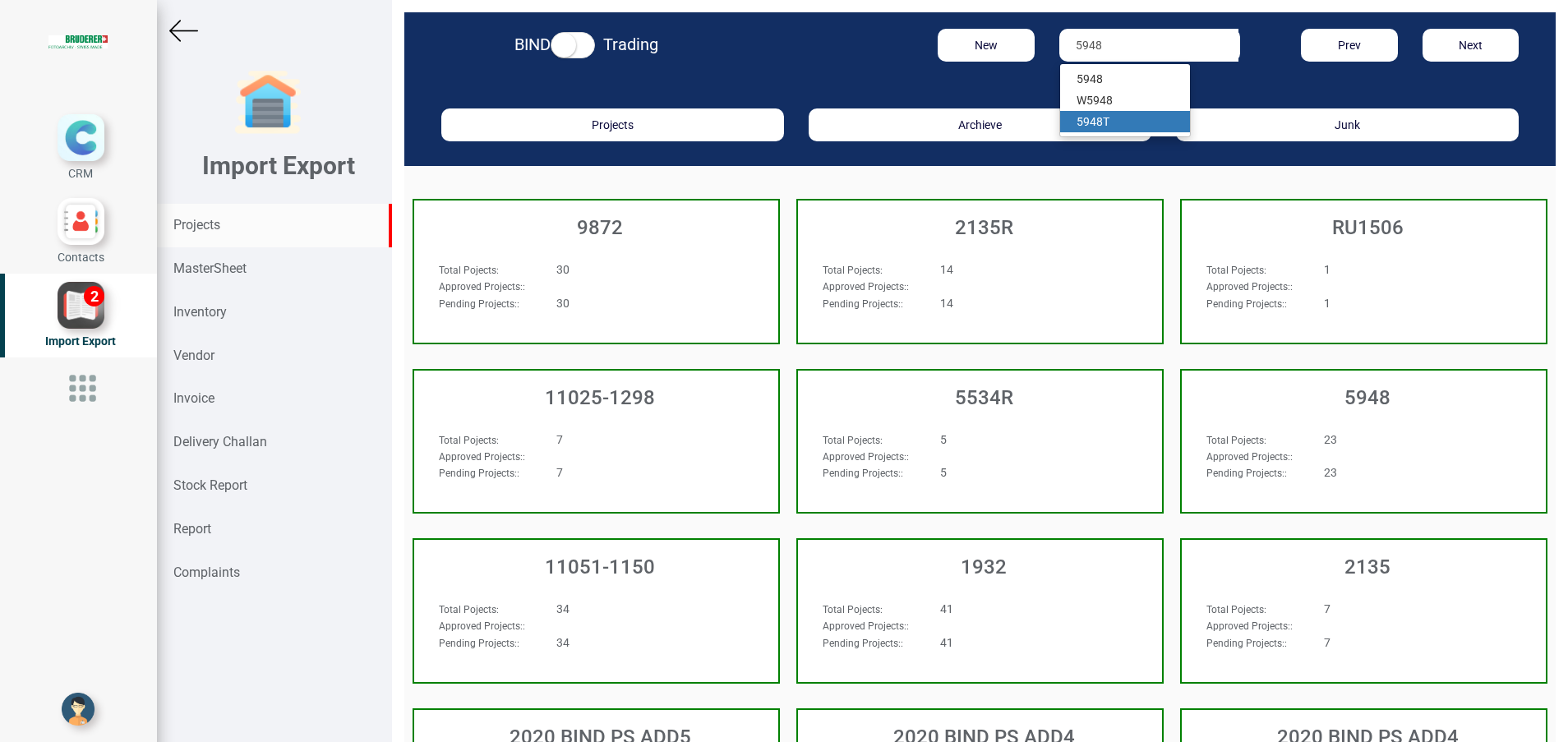
click at [1087, 117] on strong "5948" at bounding box center [1089, 121] width 26 height 14
type input "5948T"
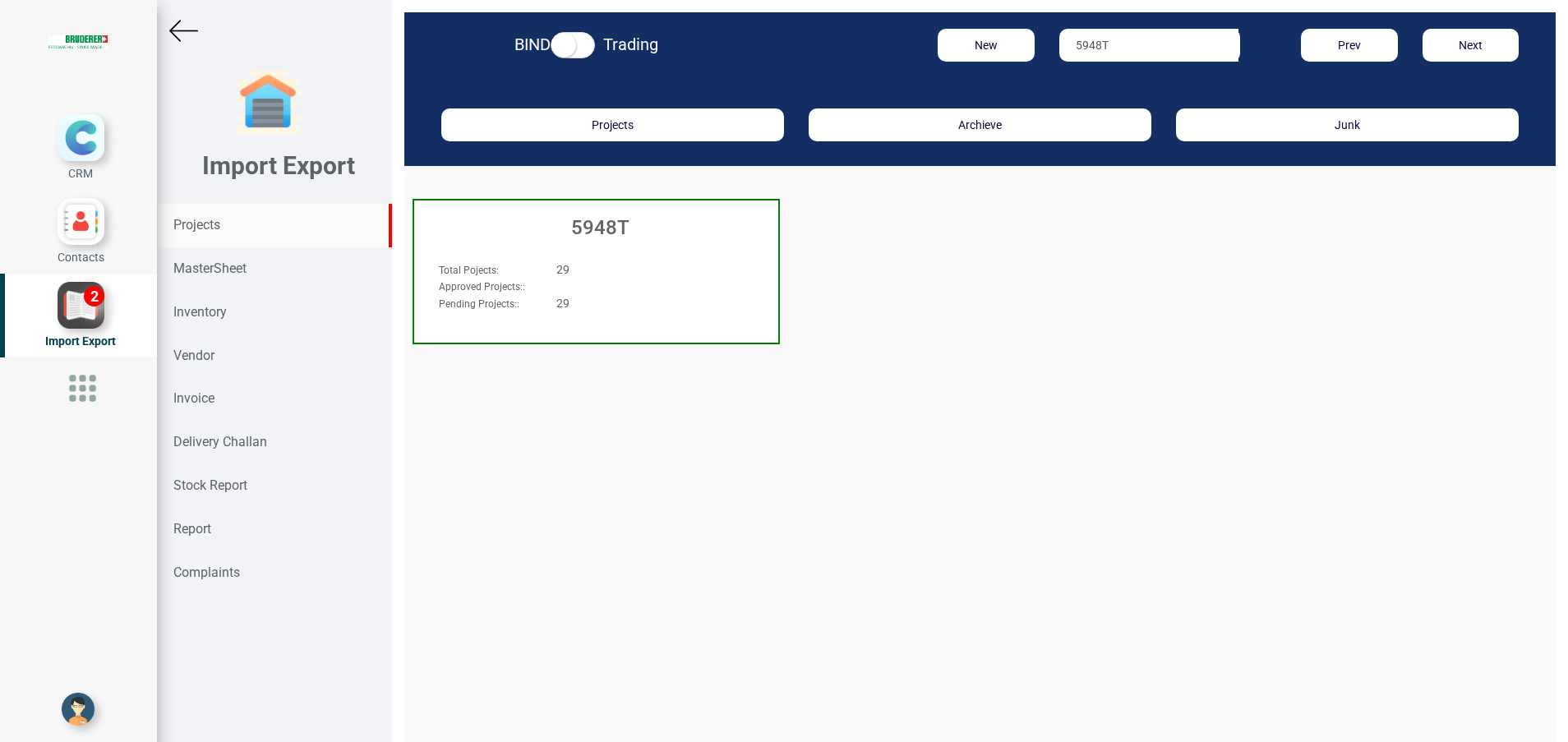
click at [633, 219] on h3 "5948T" at bounding box center [601, 227] width 356 height 22
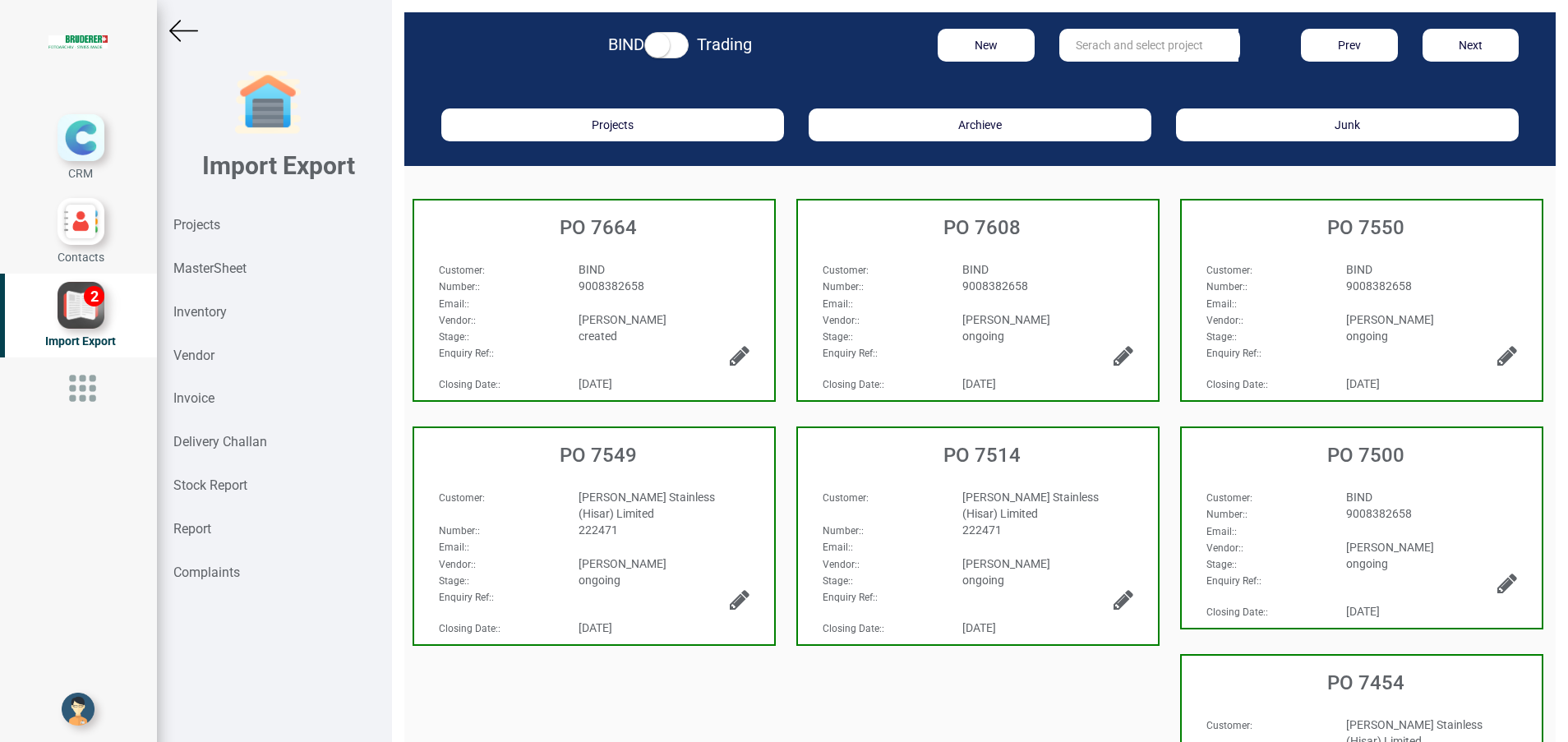
click at [672, 289] on div "9008382658" at bounding box center [664, 286] width 196 height 16
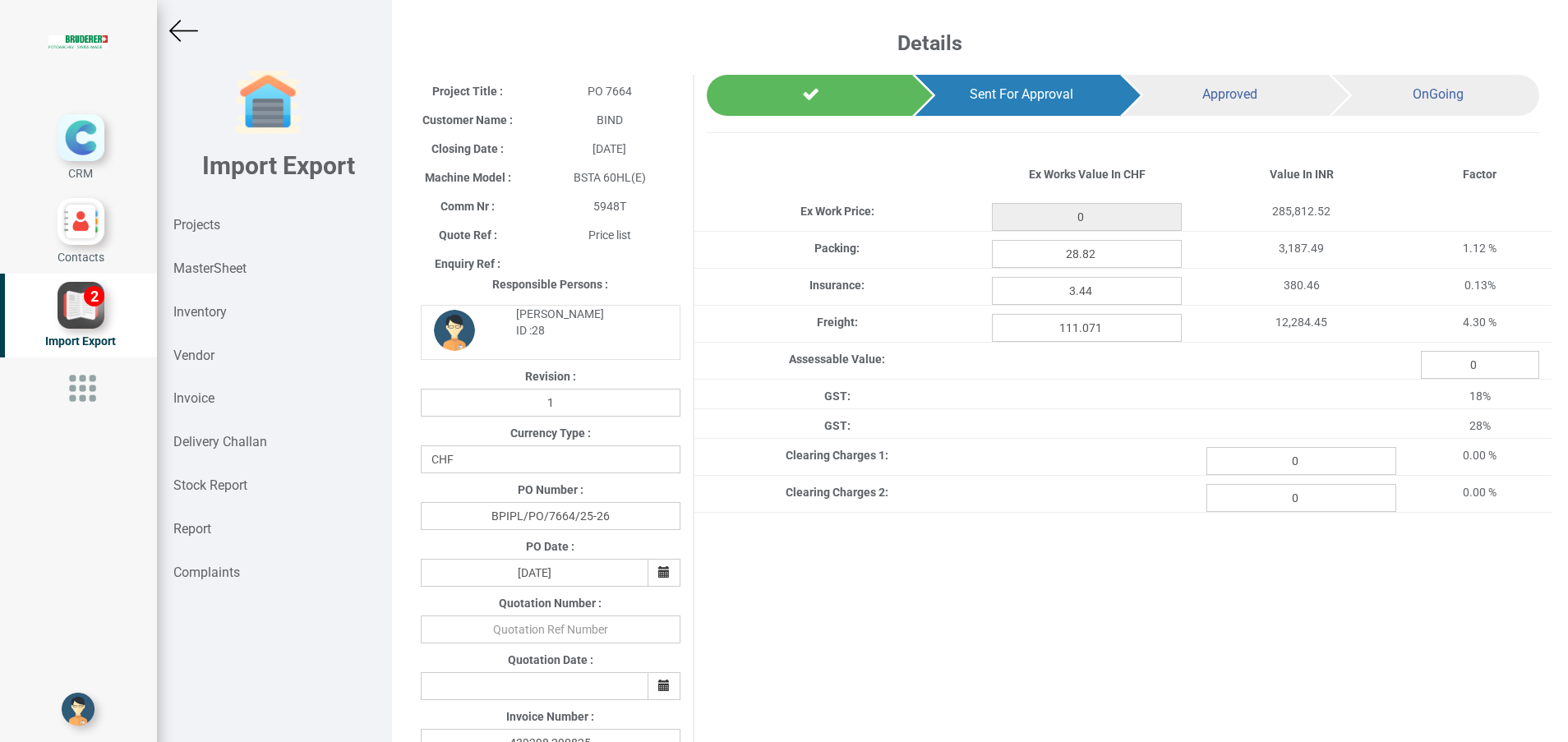
type input "2584.2"
drag, startPoint x: 1311, startPoint y: 465, endPoint x: 1208, endPoint y: 467, distance: 103.0
click at [1208, 467] on input "0" at bounding box center [1302, 460] width 190 height 28
paste input "5358.83"
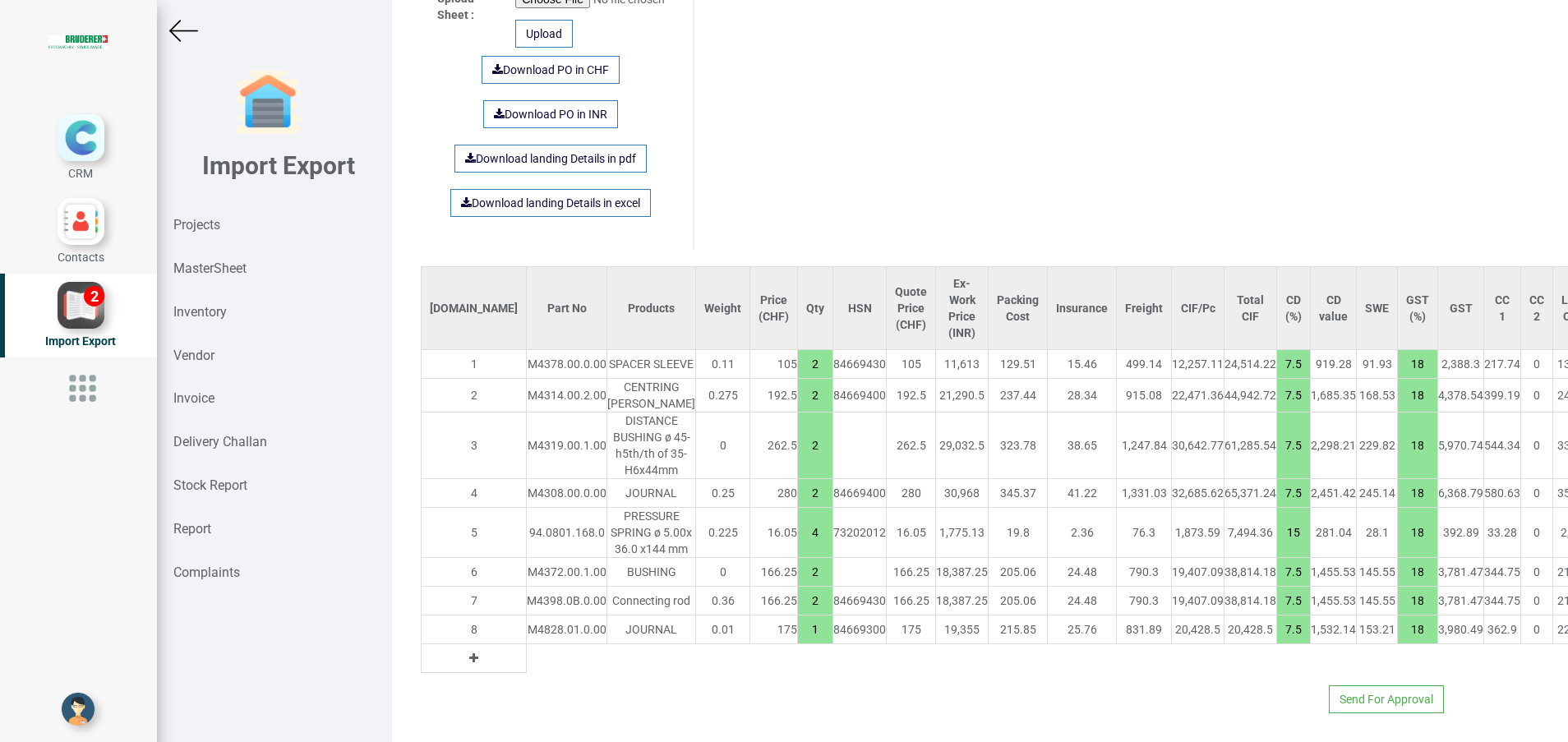
scroll to position [1032, 0]
type input "5358.83"
click at [1369, 695] on button "Send For Approval" at bounding box center [1386, 699] width 115 height 28
click at [1346, 659] on icon at bounding box center [1346, 654] width 12 height 12
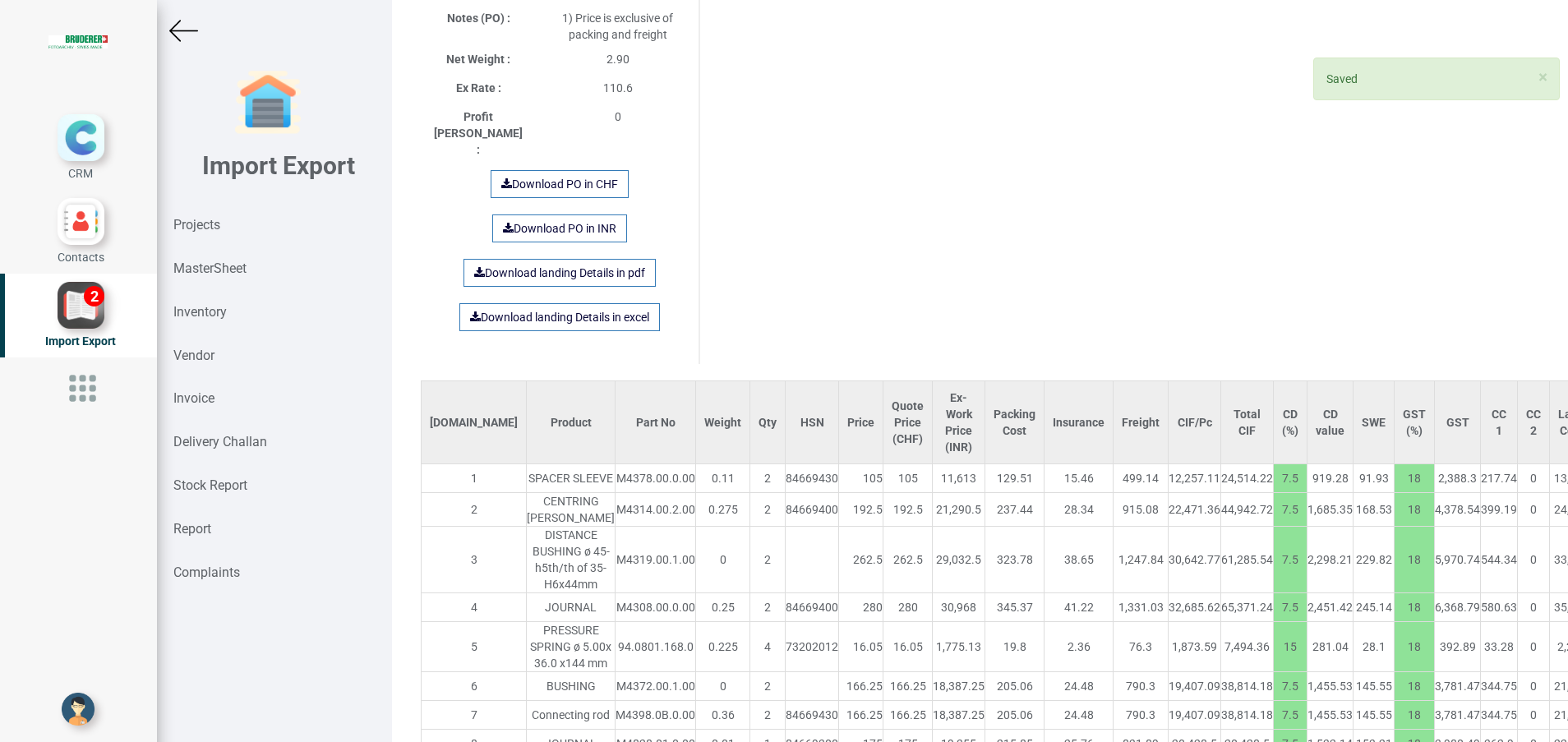
scroll to position [1123, 0]
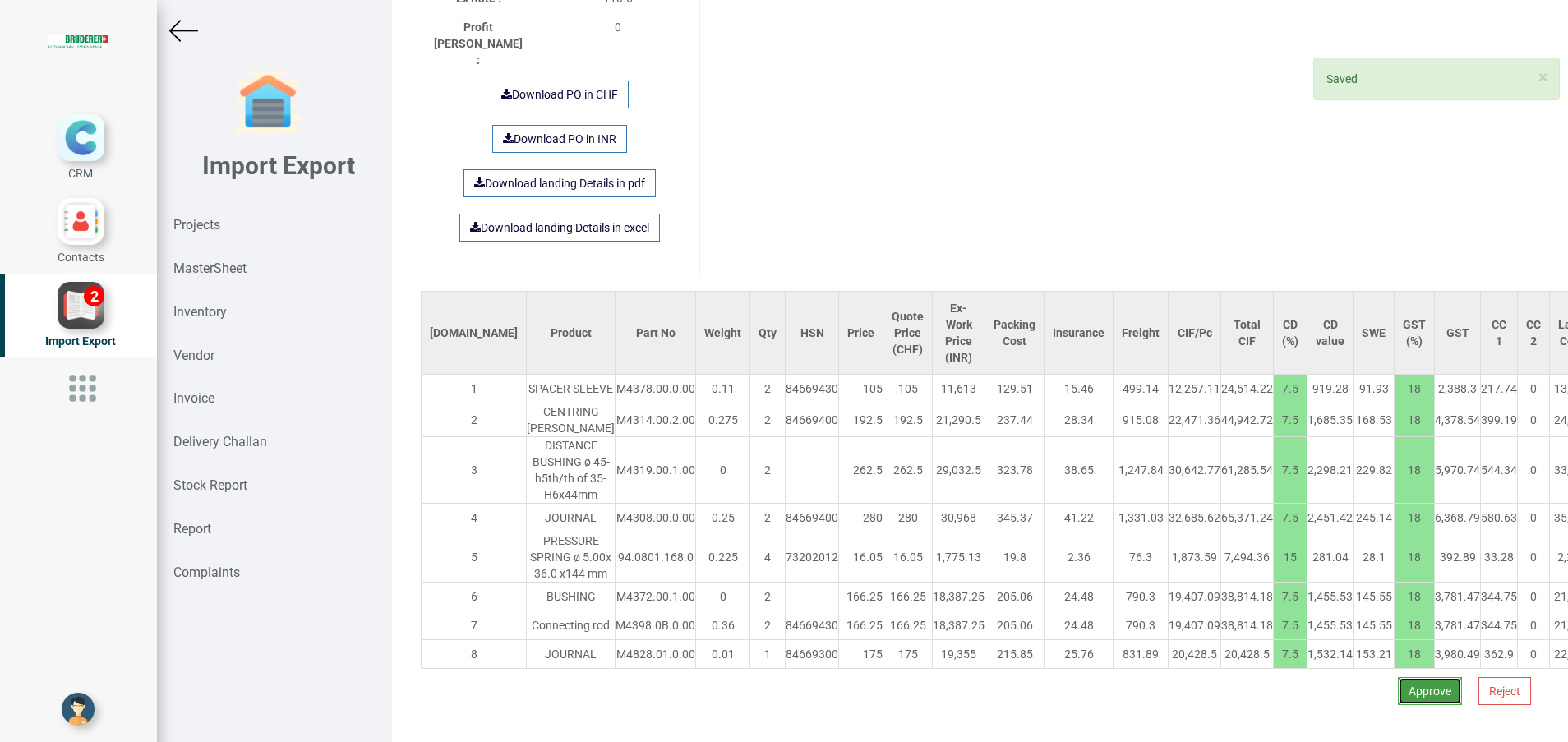
click at [1398, 682] on button "Approve" at bounding box center [1430, 691] width 64 height 28
click at [1367, 644] on button "Yes" at bounding box center [1378, 645] width 51 height 28
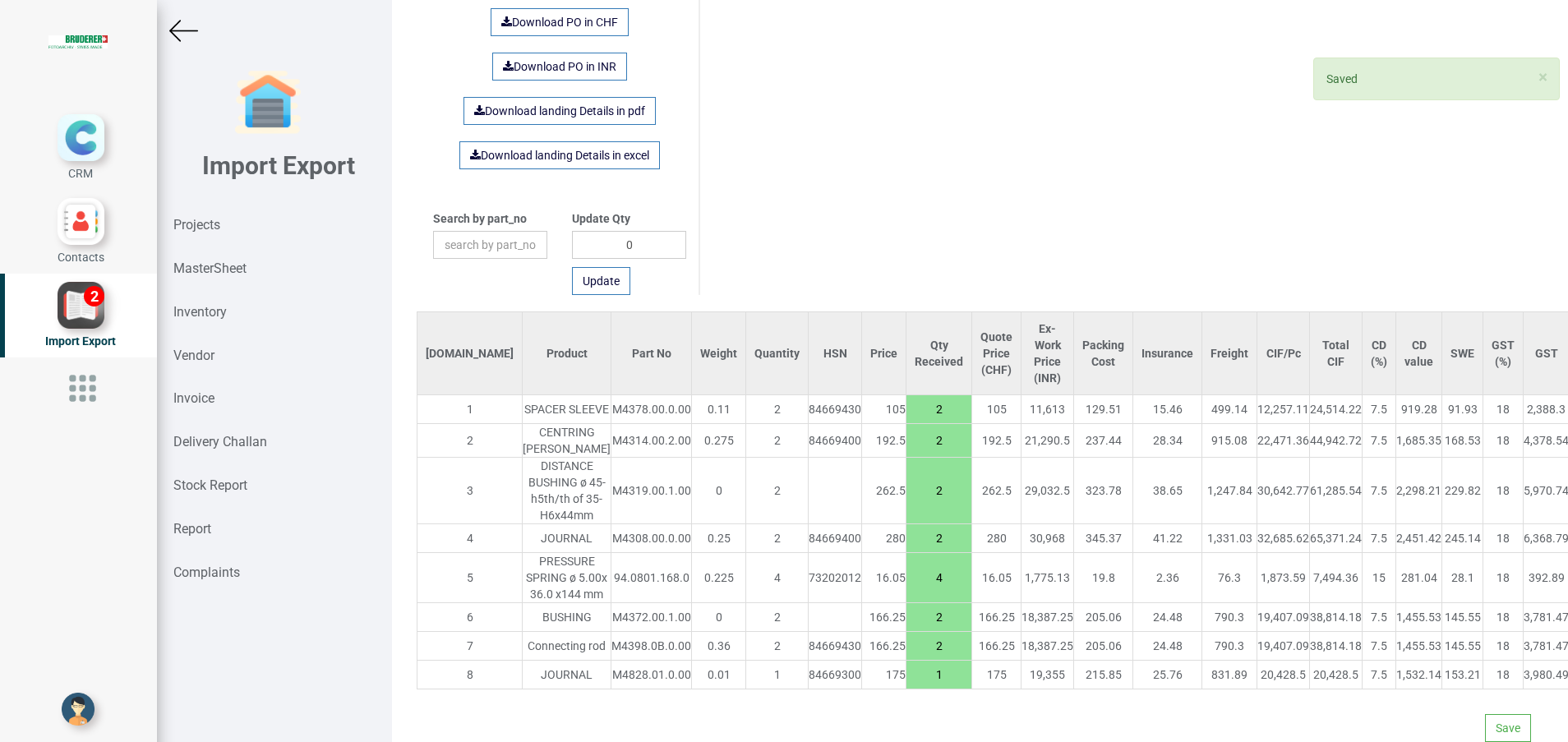
scroll to position [558, 0]
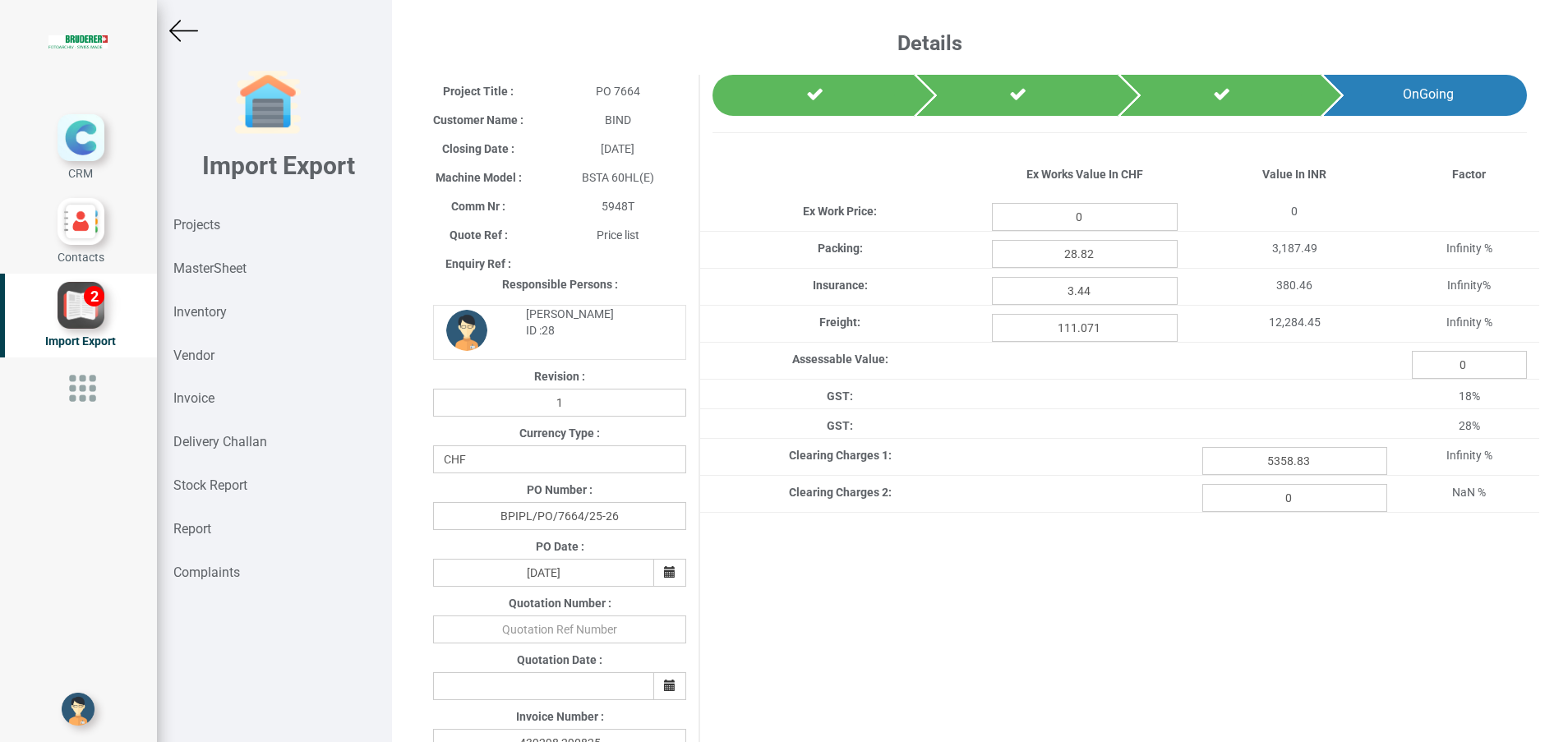
type input "2584.2"
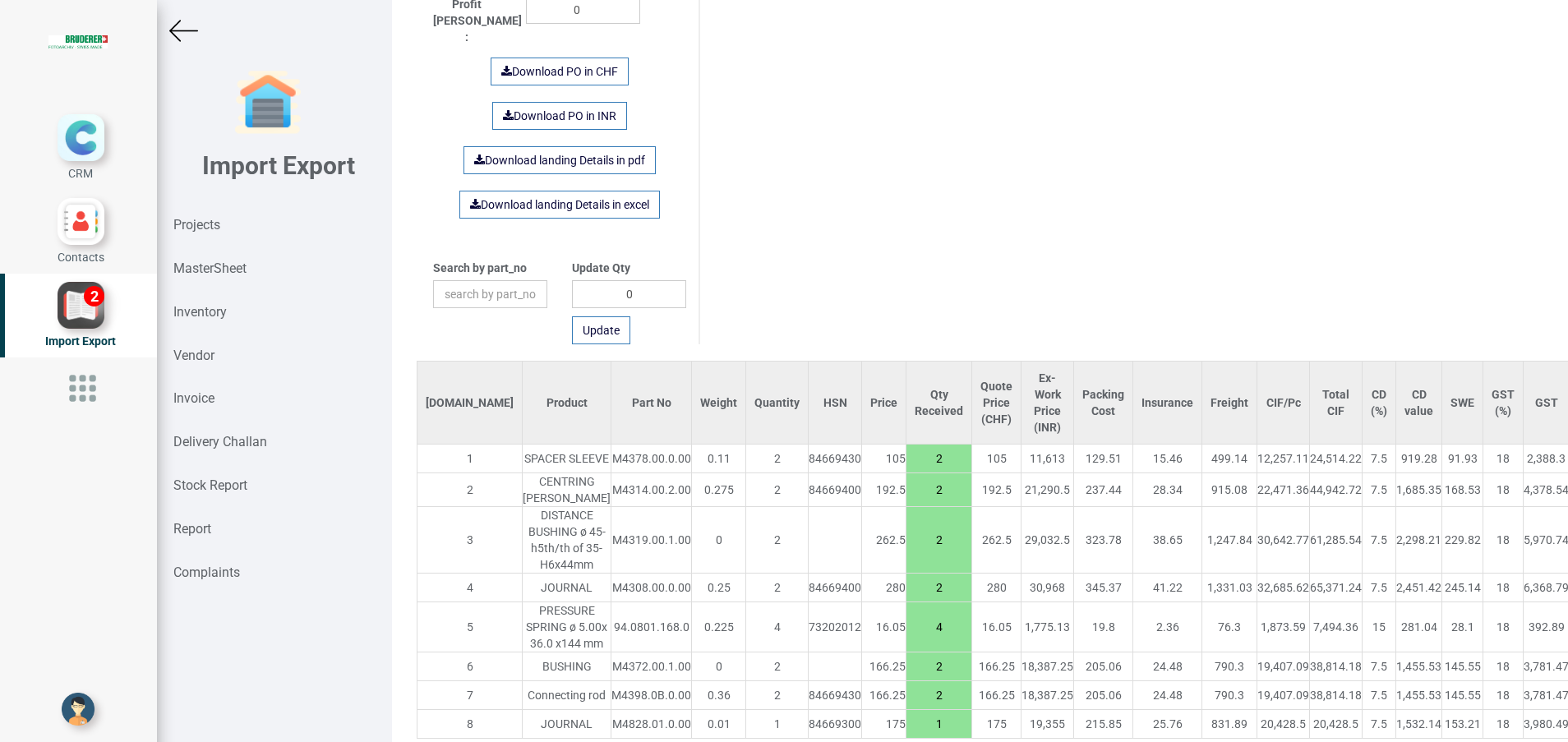
scroll to position [1037, 0]
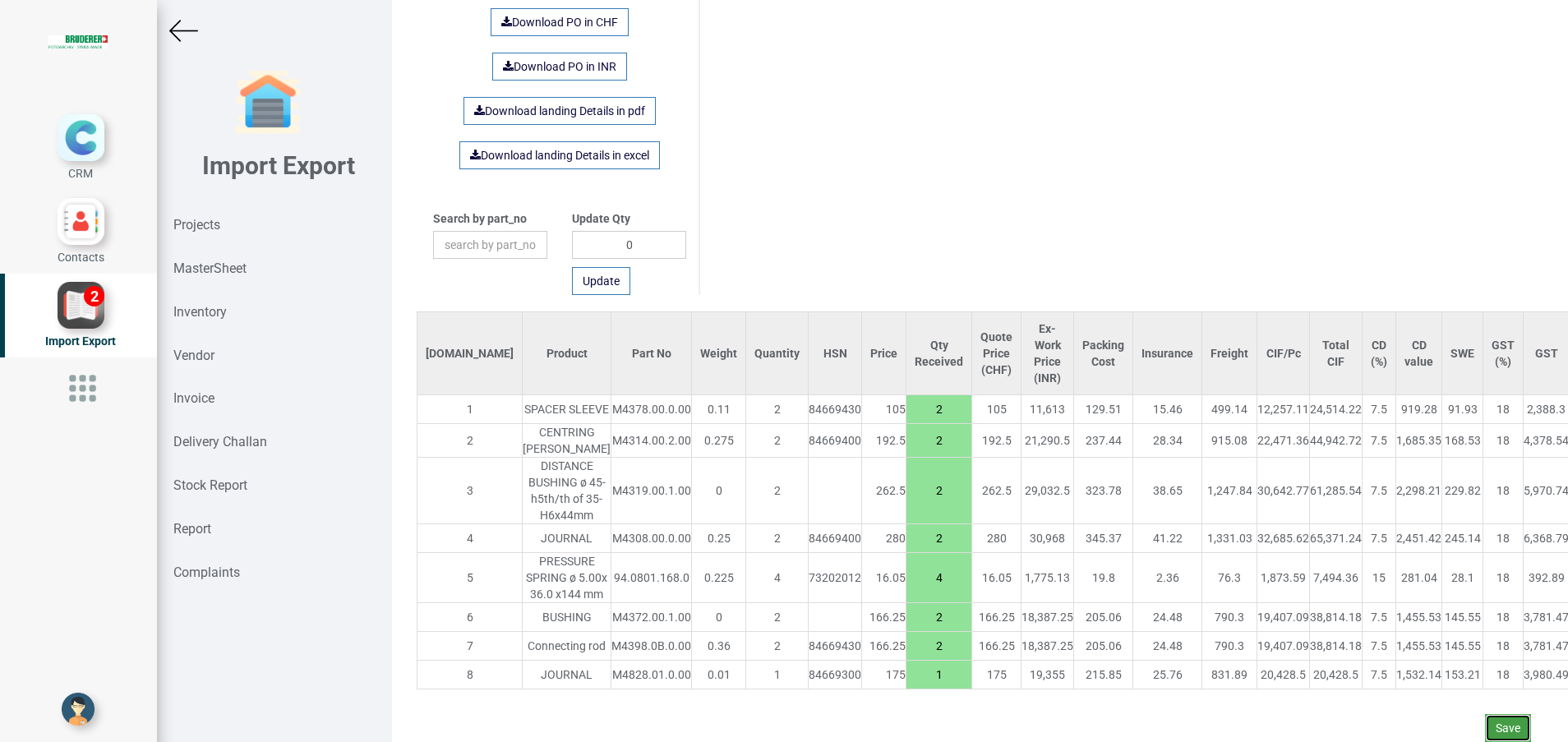
click at [1493, 714] on button "Save" at bounding box center [1507, 728] width 46 height 28
click at [1458, 668] on button "Yes" at bounding box center [1457, 663] width 51 height 28
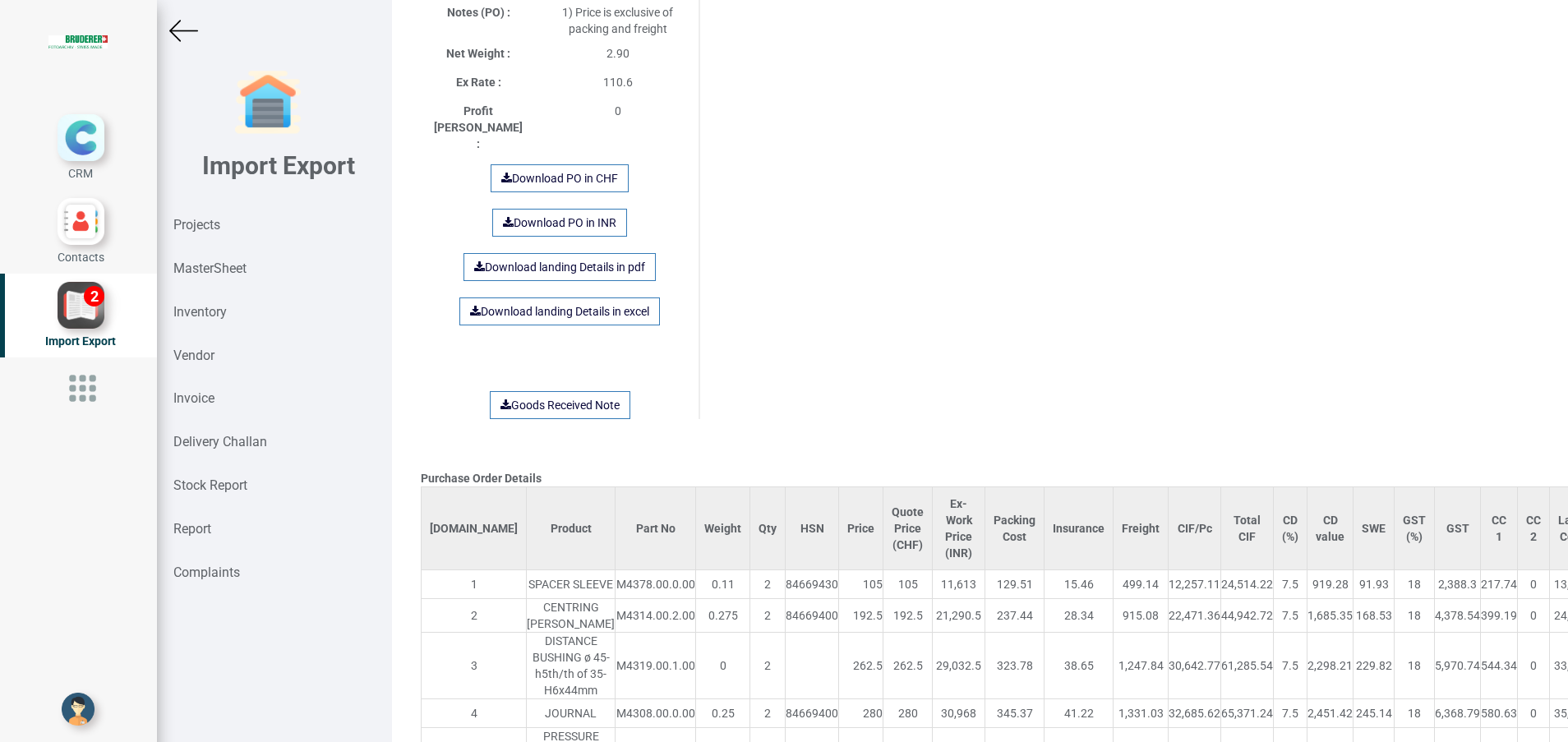
scroll to position [0, 0]
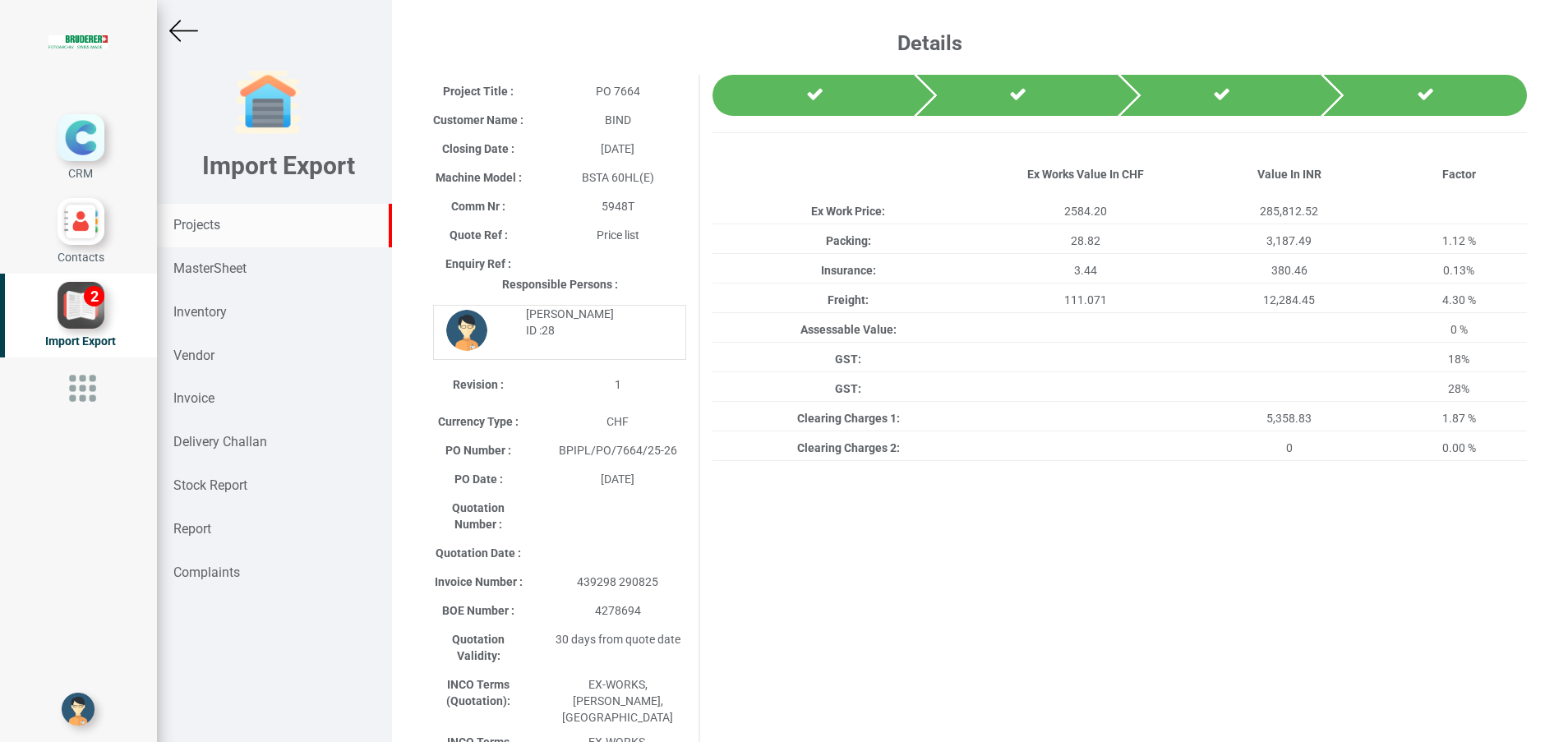
click at [204, 226] on strong "Projects" at bounding box center [197, 224] width 47 height 15
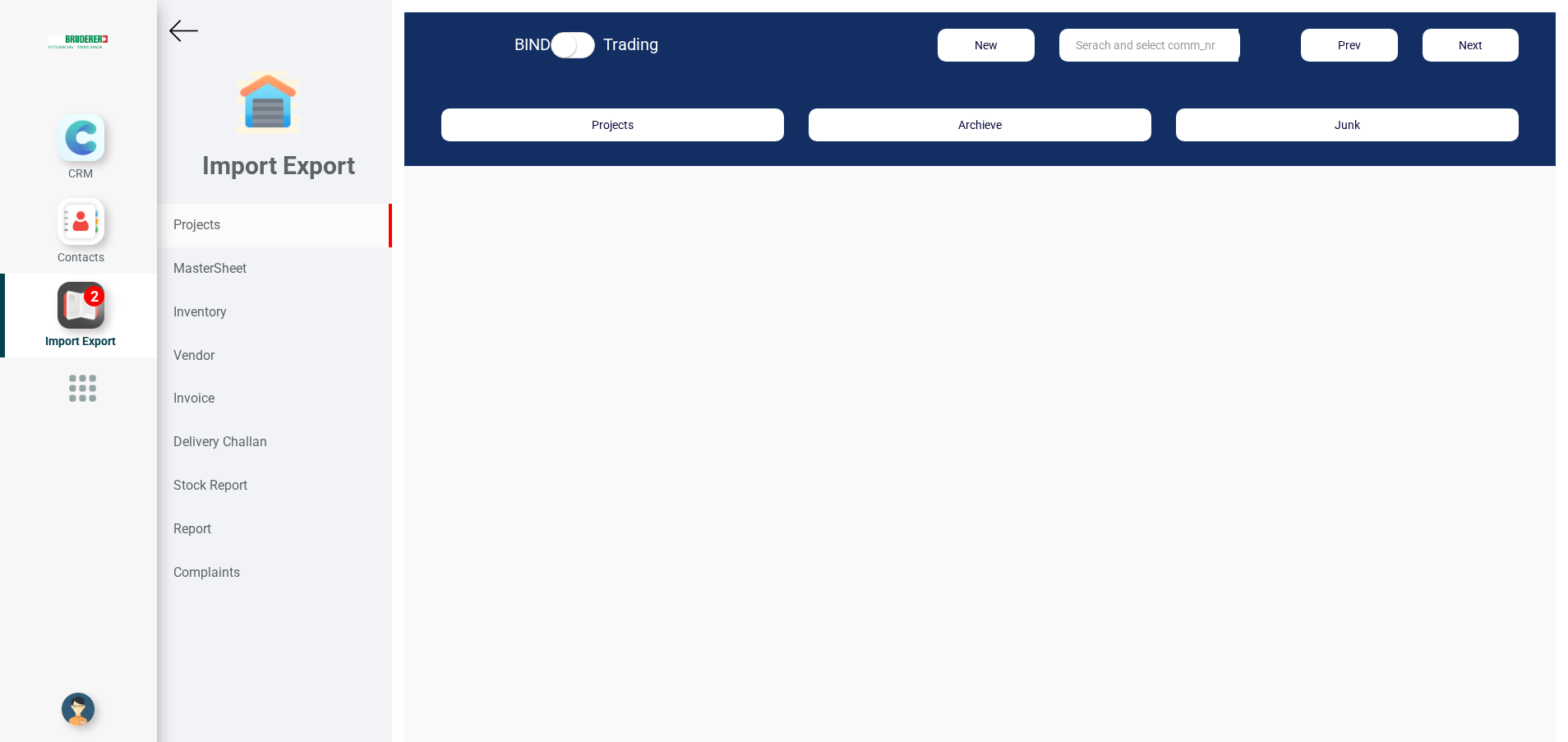
click at [1097, 55] on input "text" at bounding box center [1149, 45] width 179 height 32
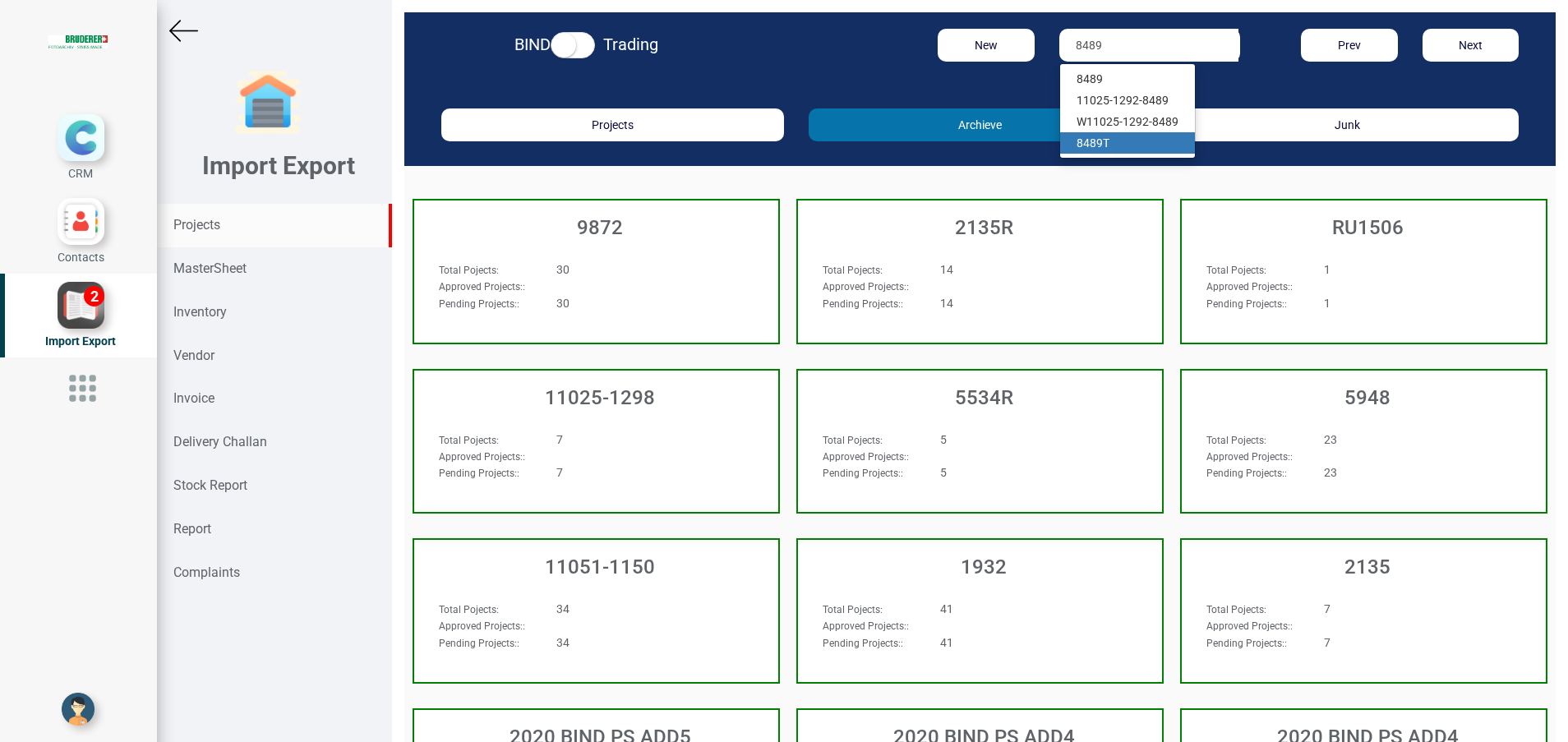
click at [1104, 136] on link "8489 T" at bounding box center [1127, 144] width 135 height 22
type input "8489 T"
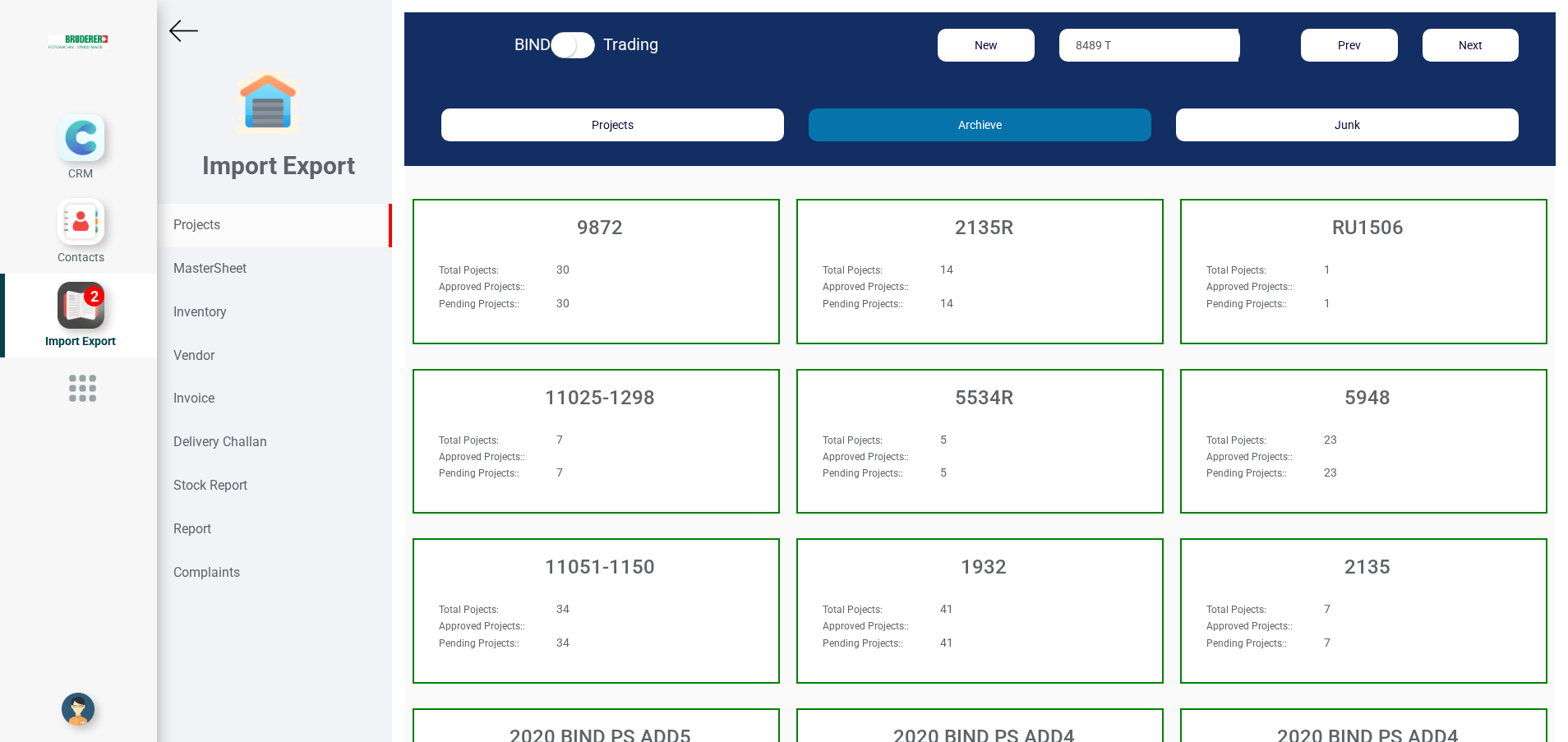
click at [1104, 136] on button "Archieve" at bounding box center [979, 125] width 342 height 32
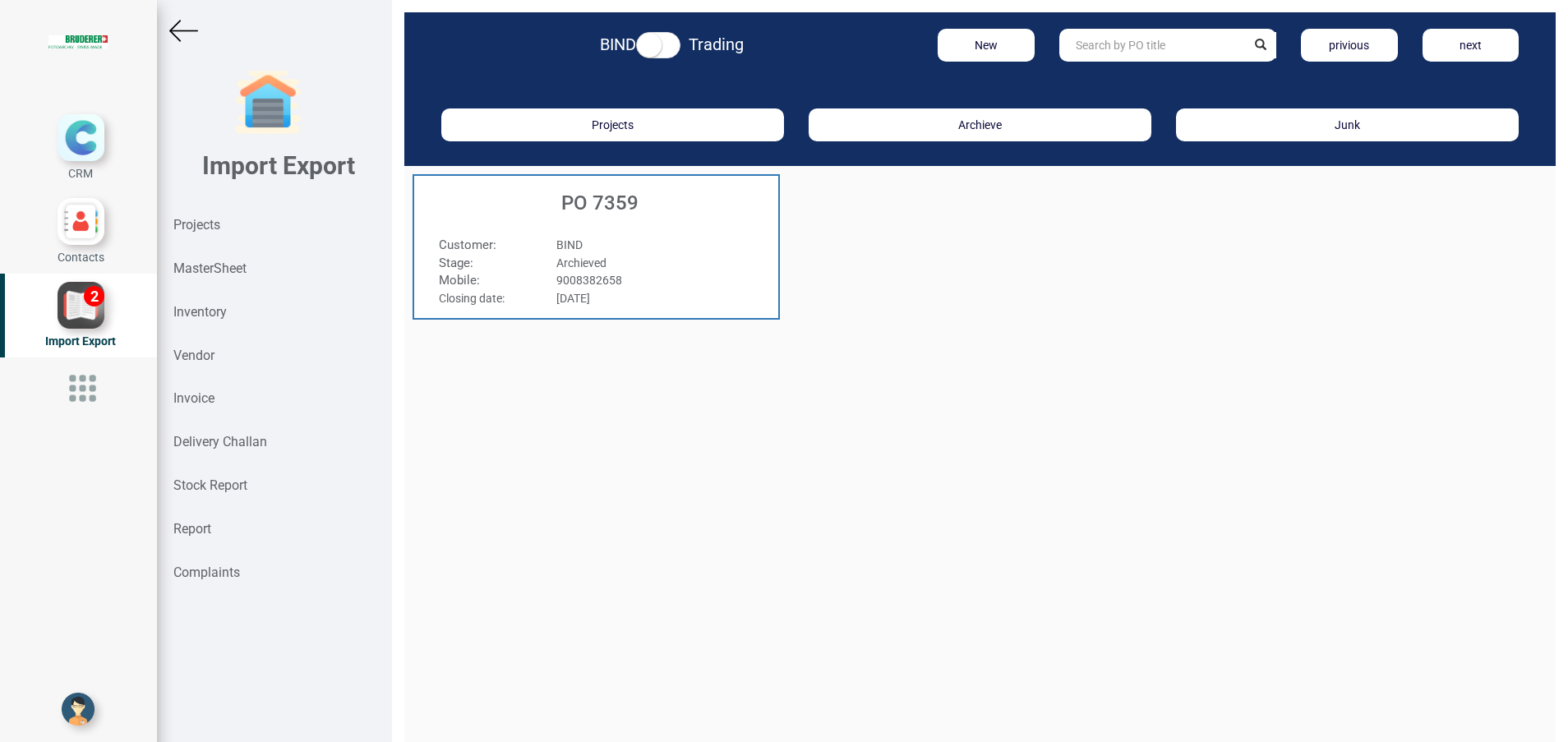
click at [632, 209] on h3 "PO 7359" at bounding box center [601, 203] width 356 height 22
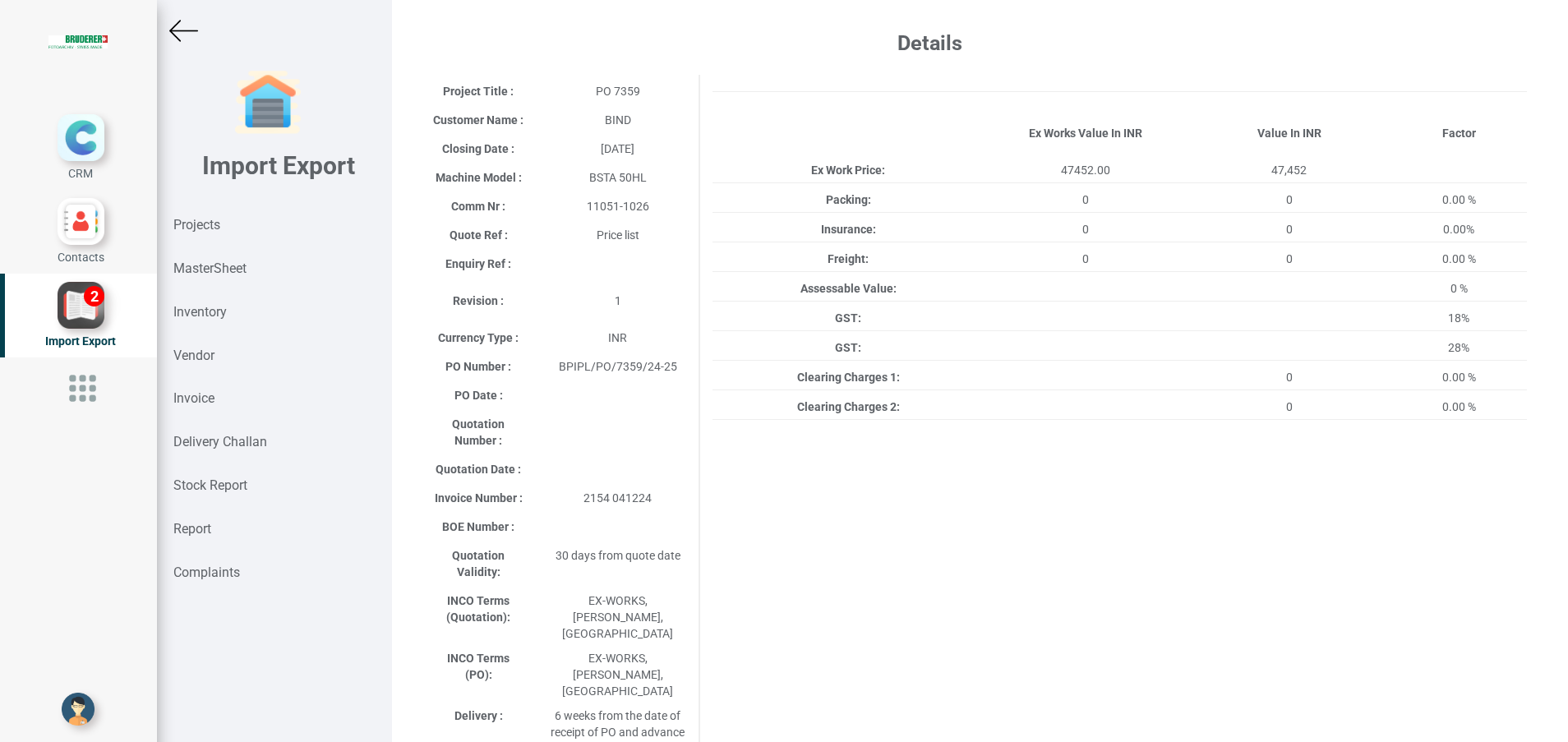
click at [185, 24] on img at bounding box center [183, 31] width 29 height 29
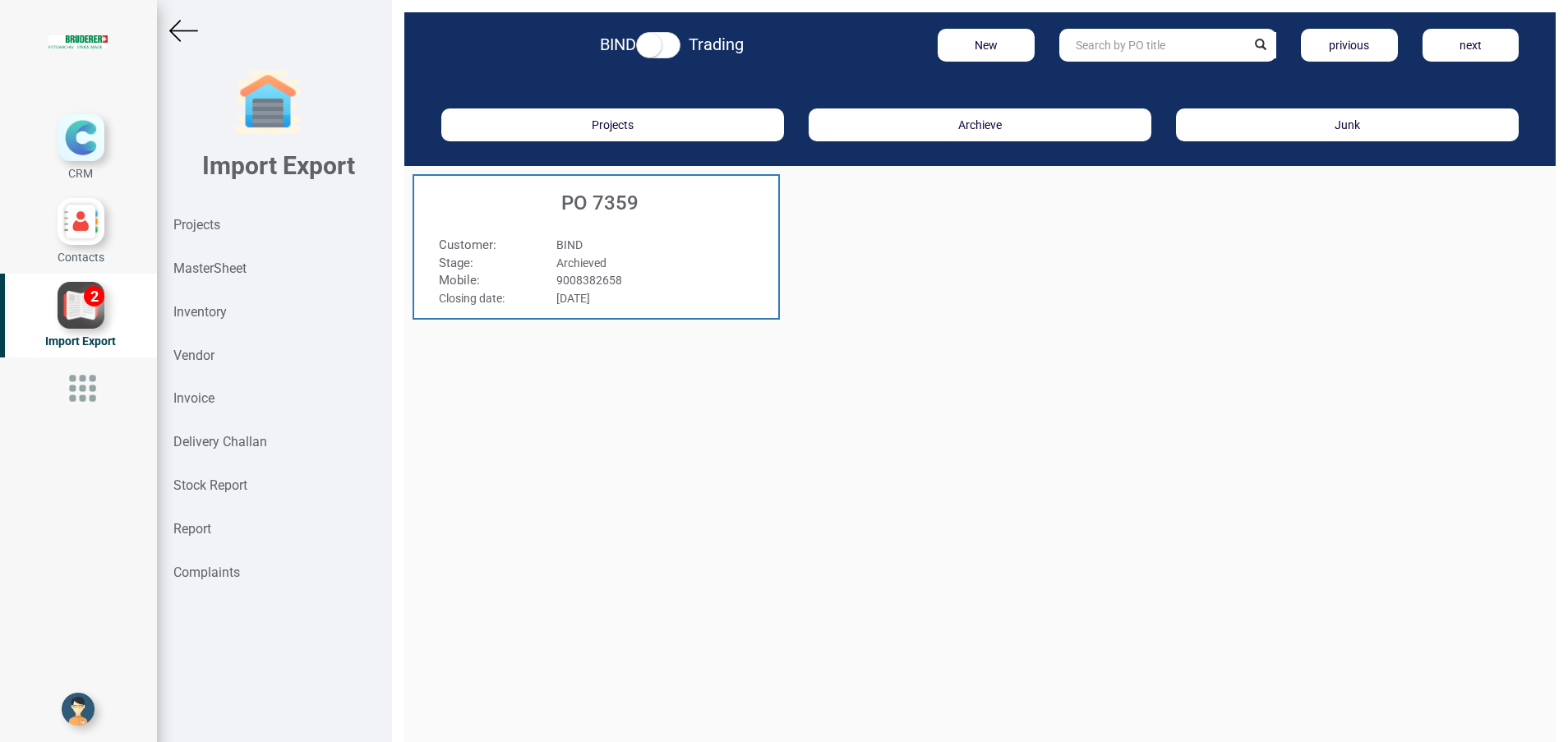
click at [192, 31] on img at bounding box center [183, 31] width 29 height 29
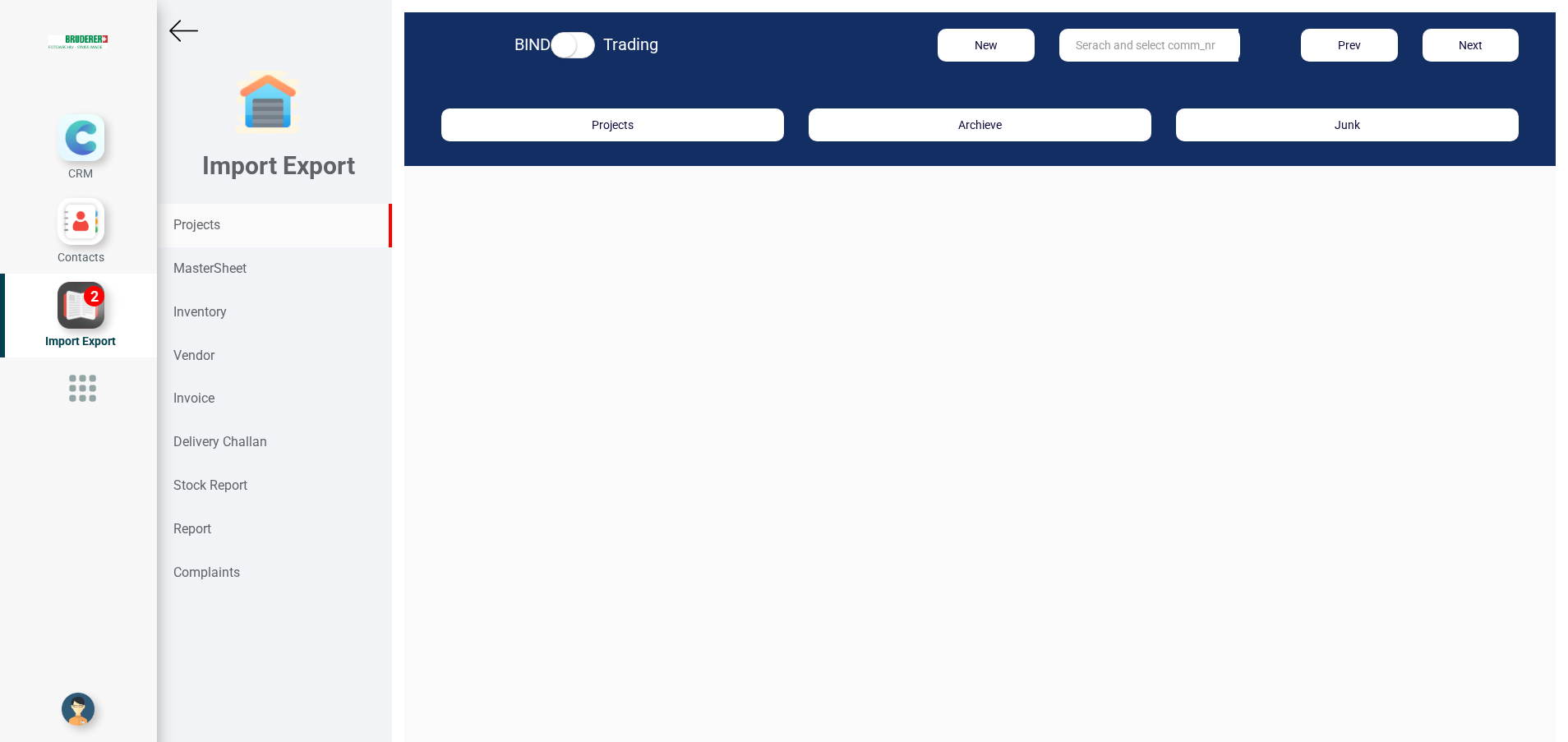
click at [1094, 51] on input "text" at bounding box center [1149, 45] width 179 height 32
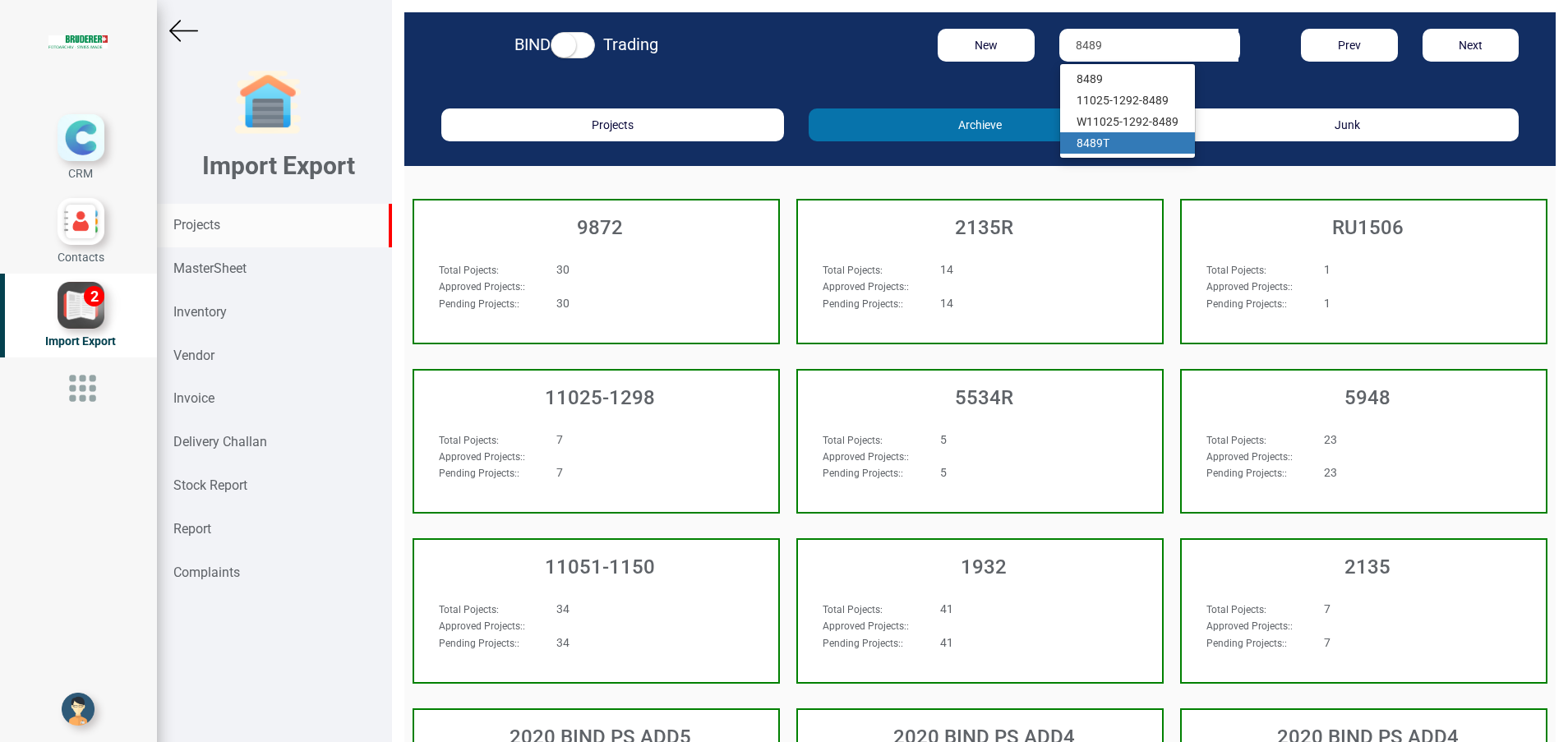
click at [1092, 140] on link "8489 T" at bounding box center [1127, 144] width 135 height 22
type input "8489 T"
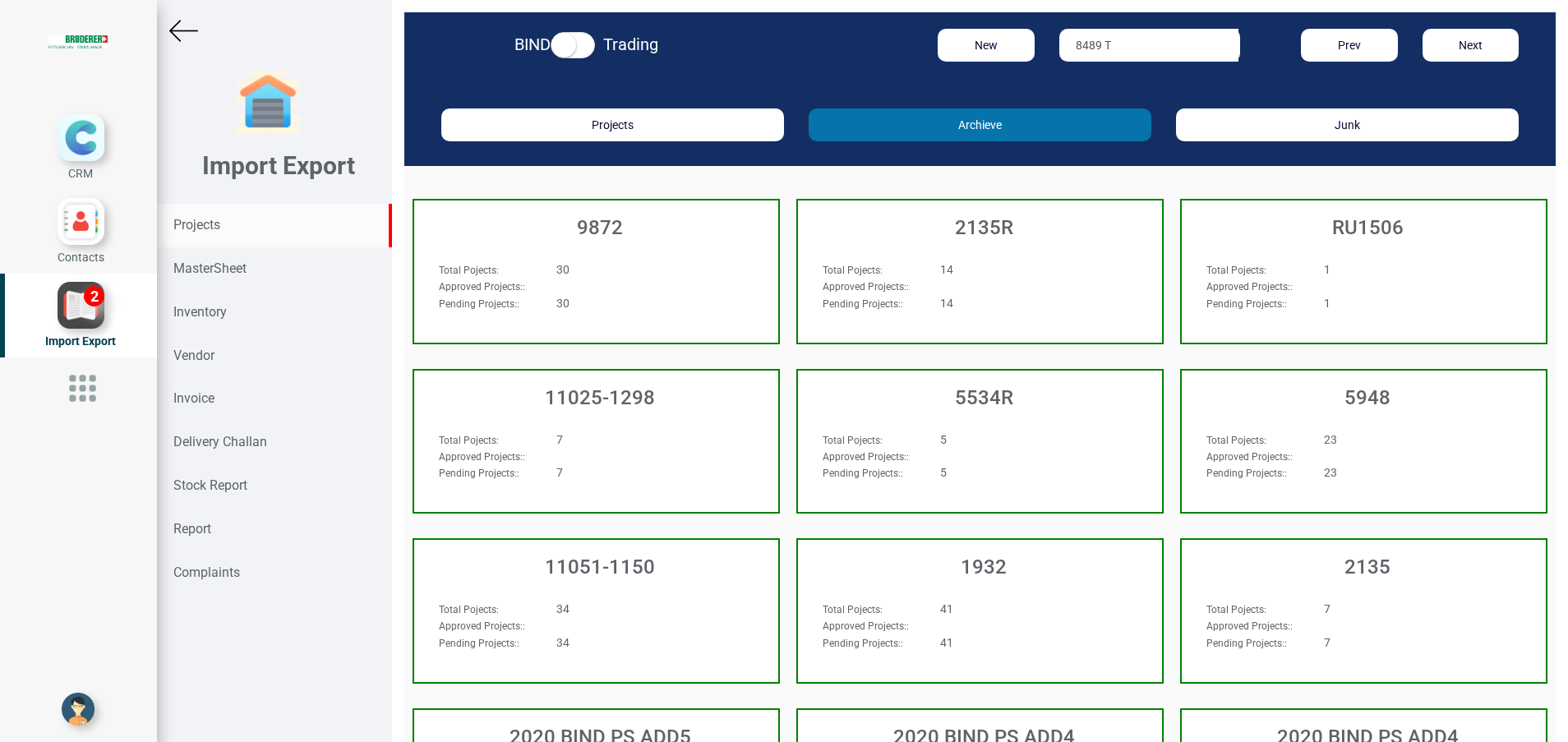
click at [1092, 140] on button "Archieve" at bounding box center [979, 125] width 342 height 32
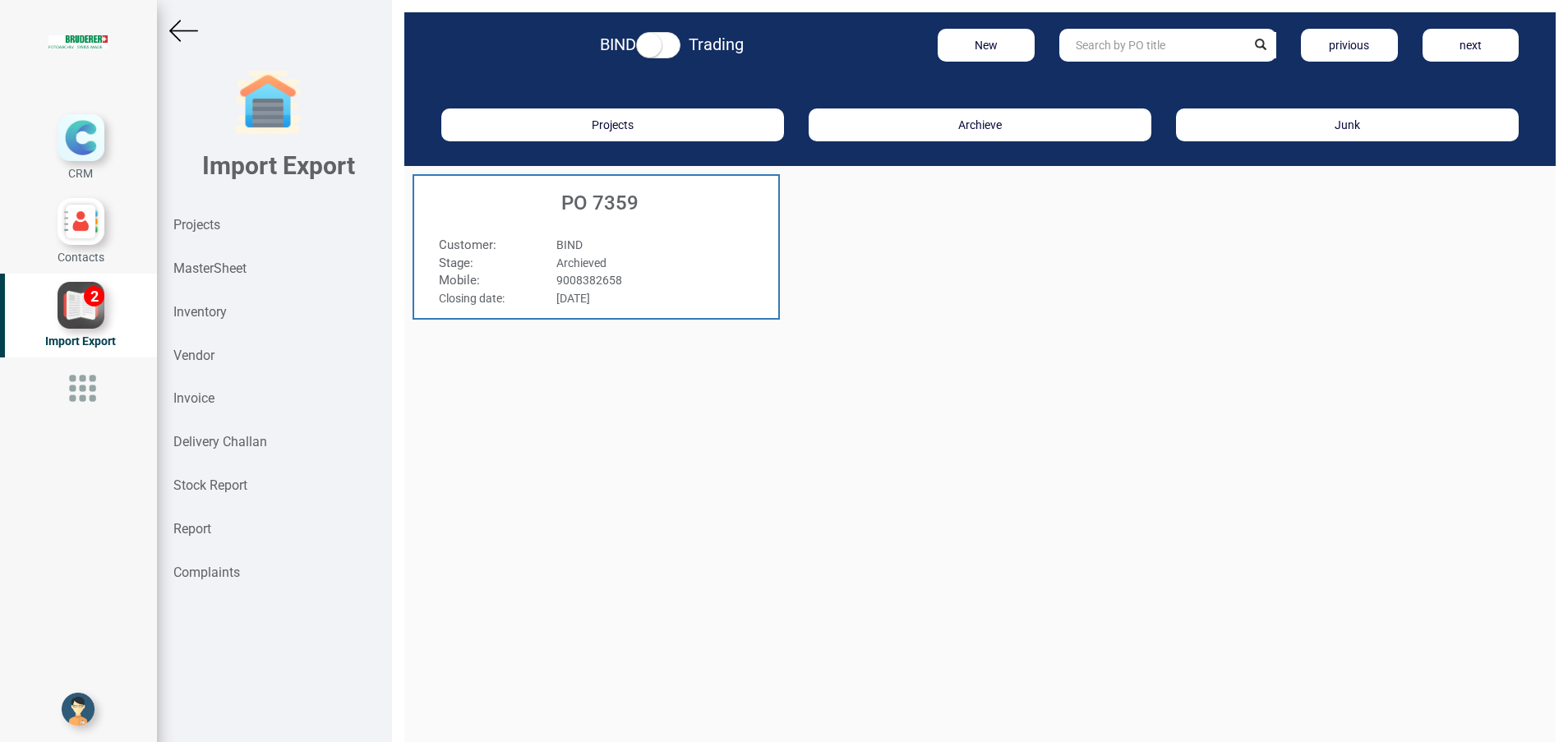
click at [610, 212] on h3 "PO 7359" at bounding box center [601, 203] width 356 height 22
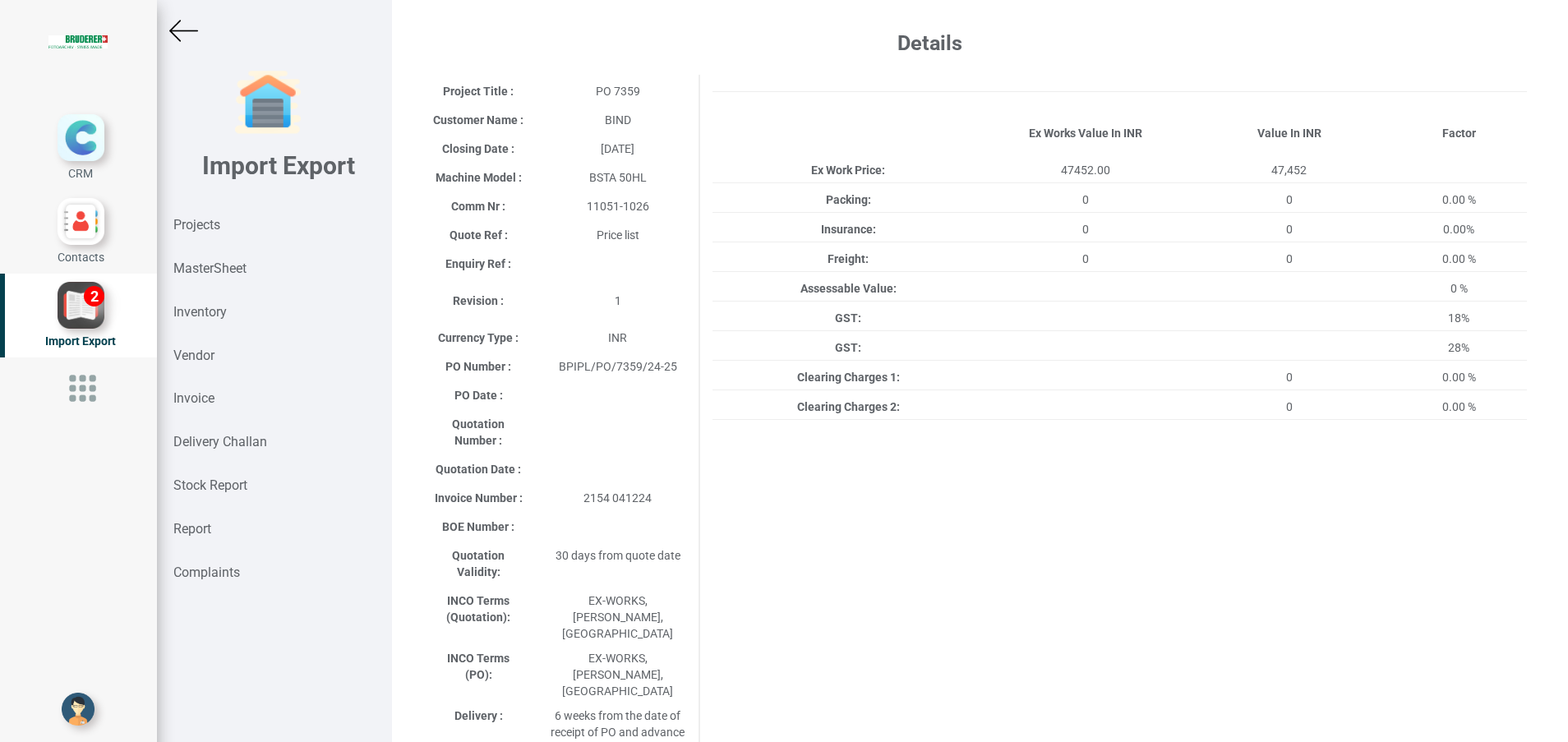
click at [175, 30] on img at bounding box center [183, 31] width 29 height 29
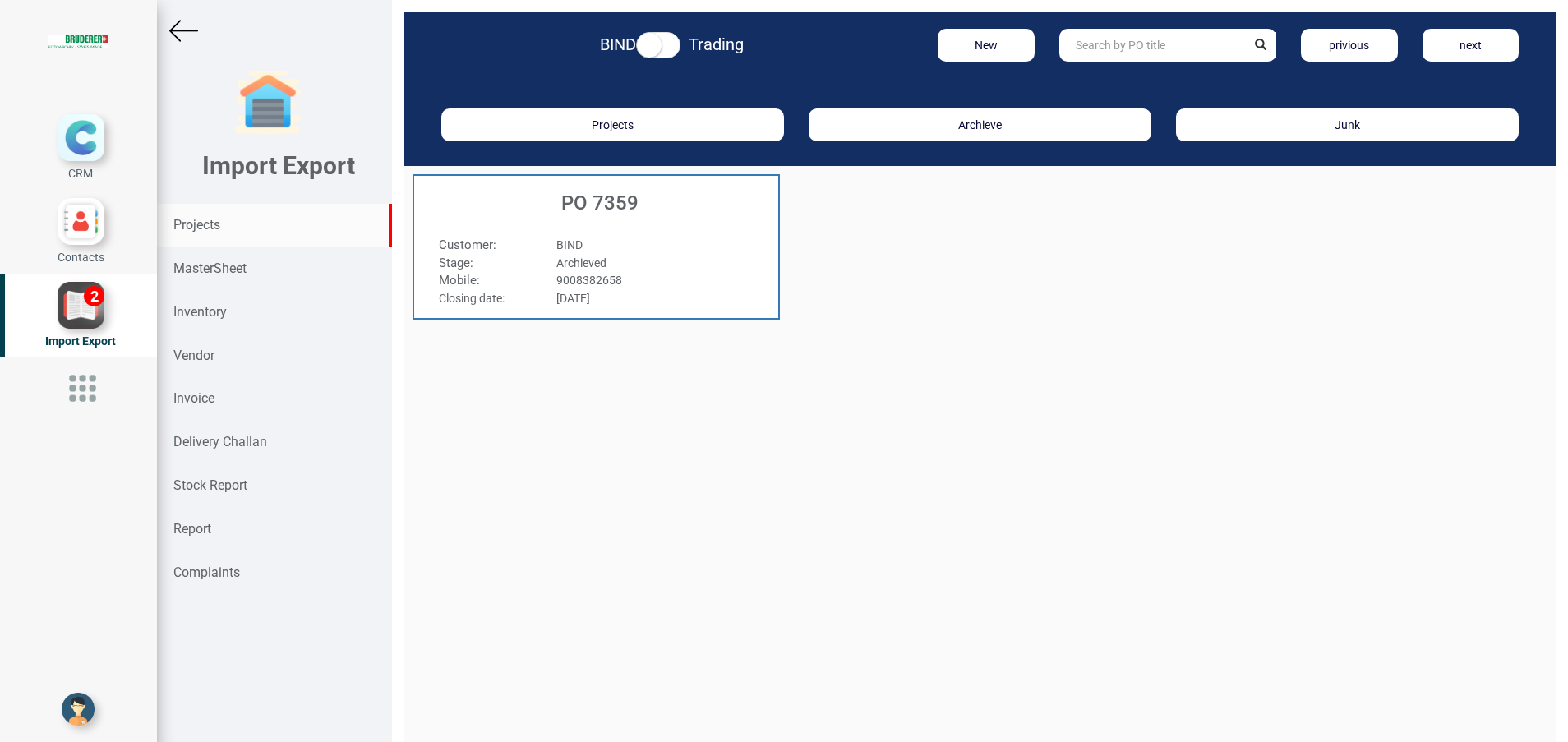
click at [242, 222] on div "Projects" at bounding box center [275, 226] width 235 height 43
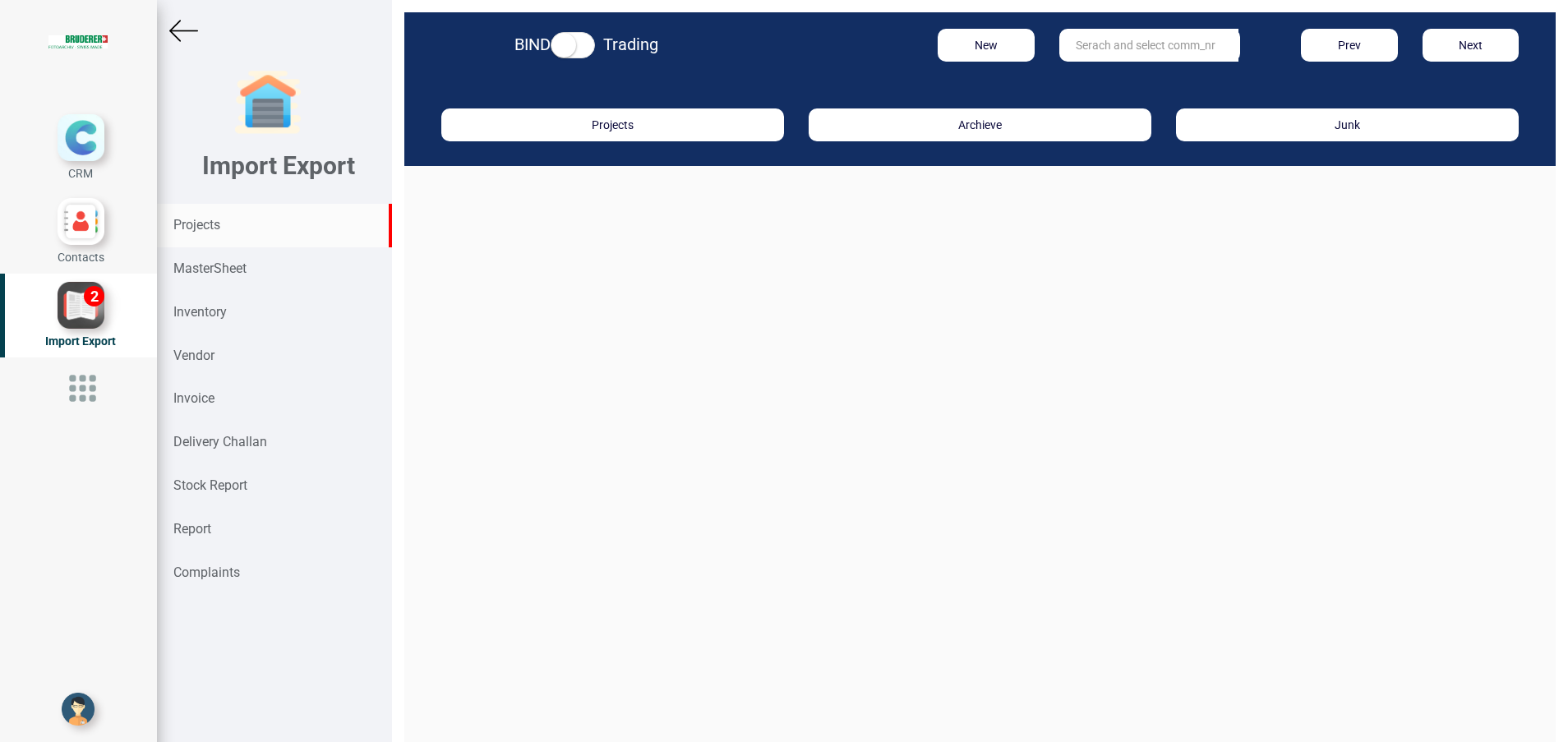
click at [1128, 34] on input "text" at bounding box center [1149, 45] width 179 height 32
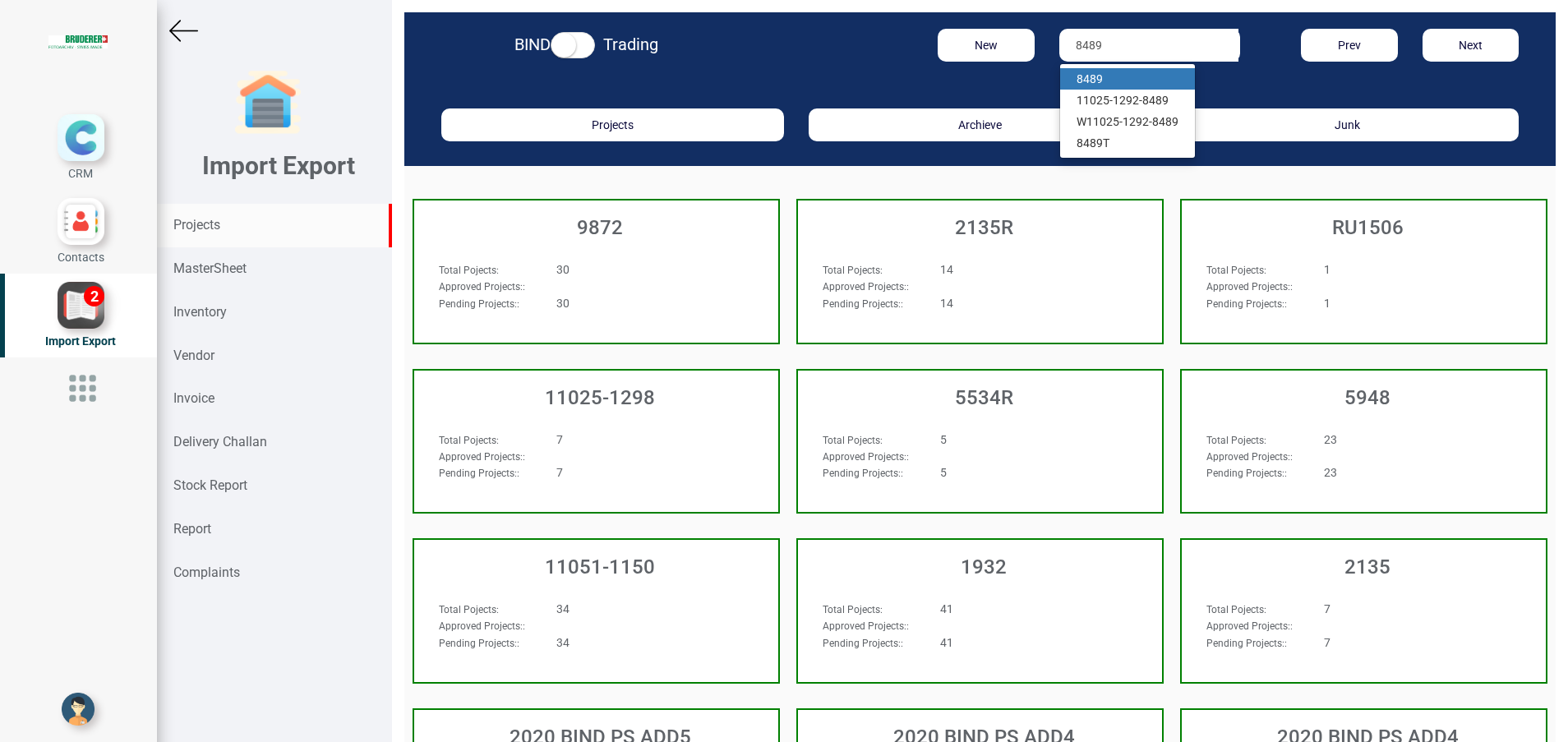
type input "8489"
click at [1107, 71] on link "8489" at bounding box center [1127, 79] width 135 height 22
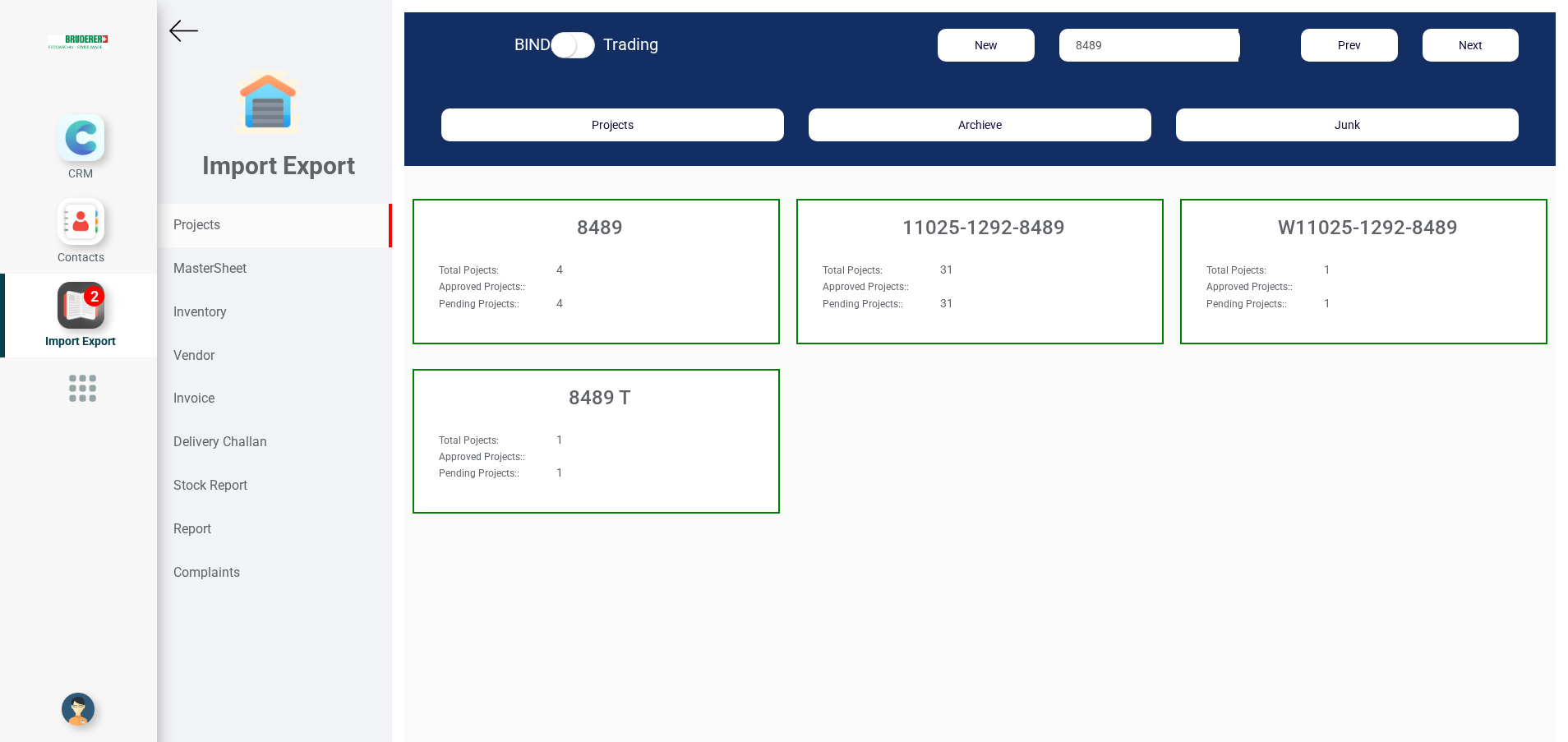
click at [604, 225] on h3 "8489" at bounding box center [601, 227] width 356 height 22
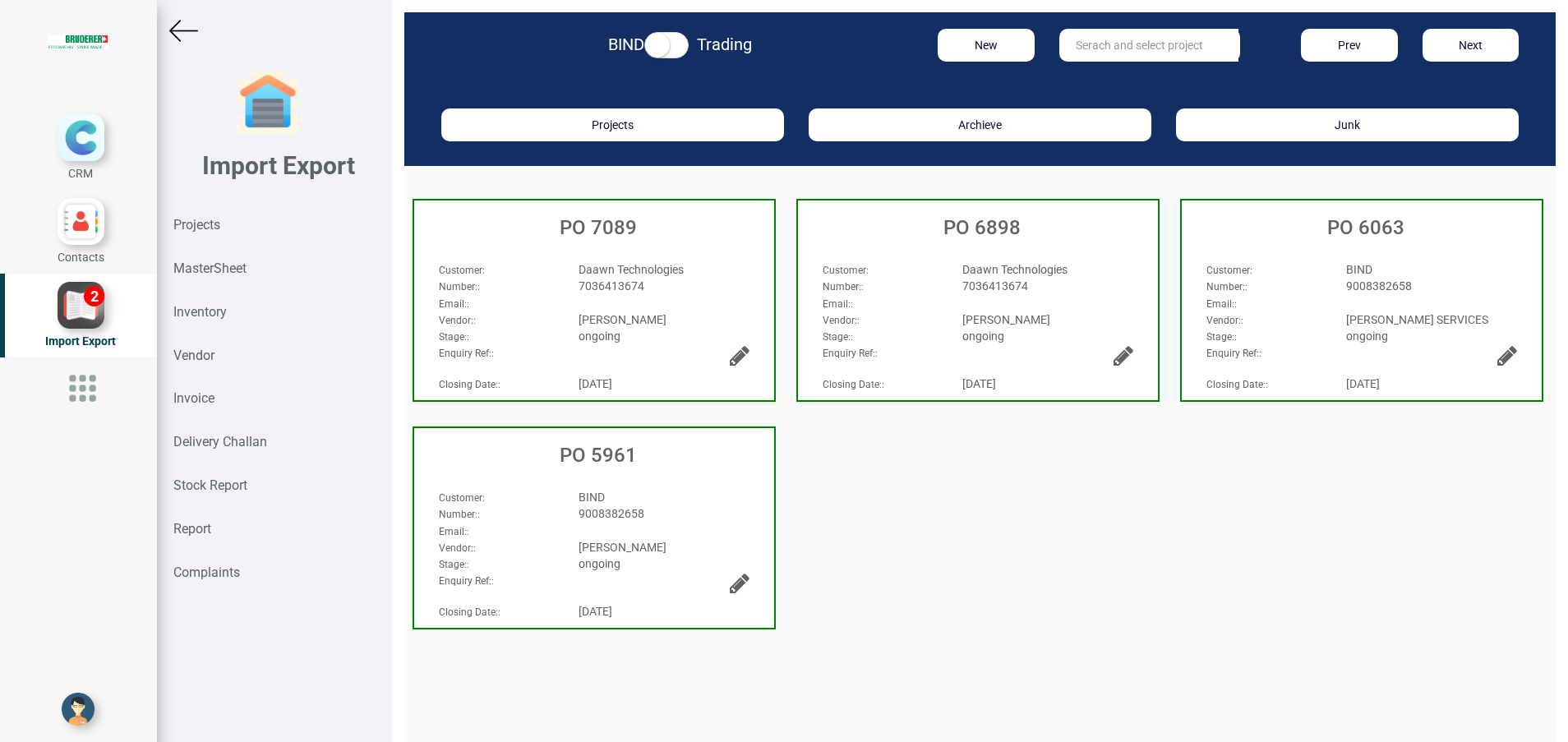
click at [180, 37] on img at bounding box center [183, 31] width 29 height 29
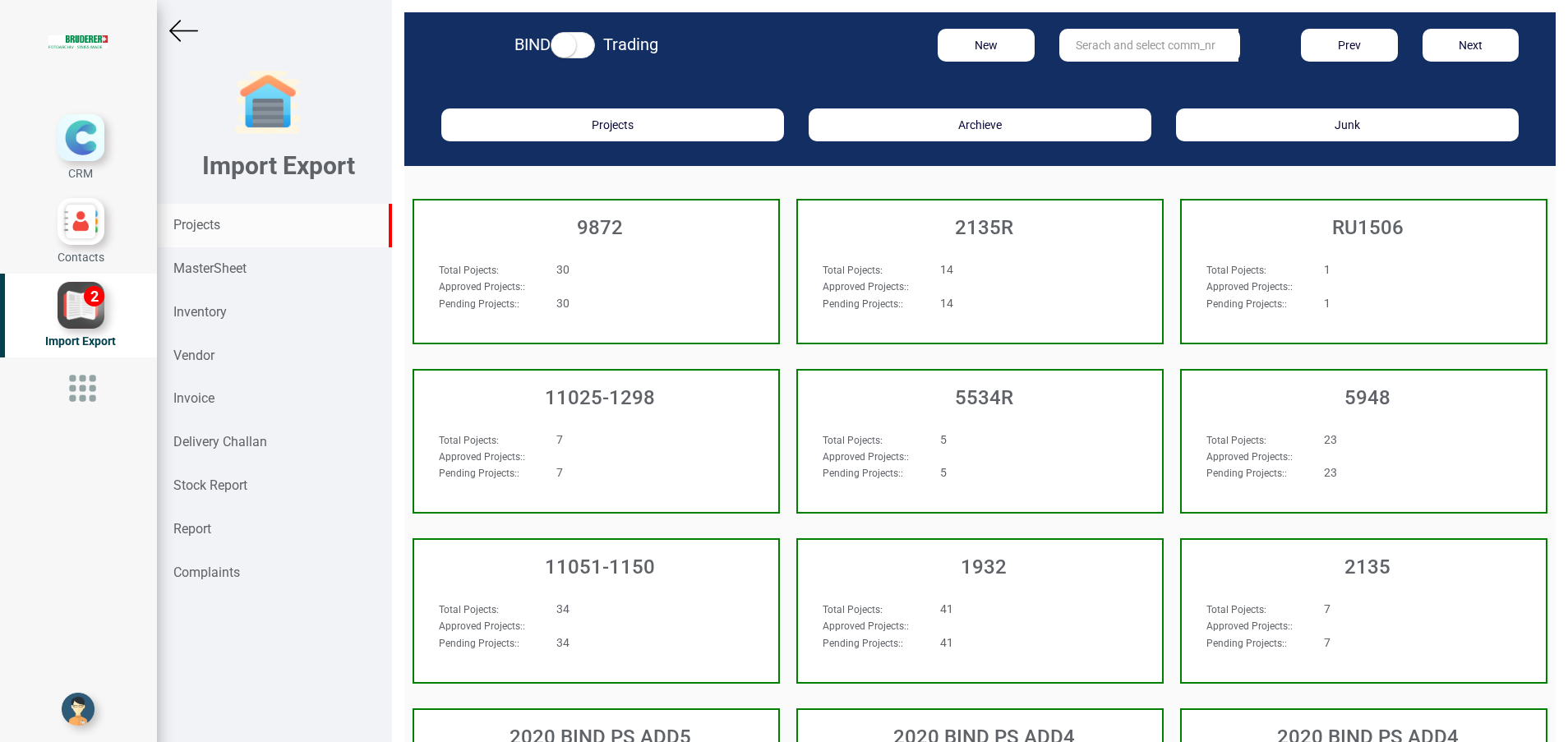
click at [1138, 42] on input "text" at bounding box center [1149, 45] width 179 height 32
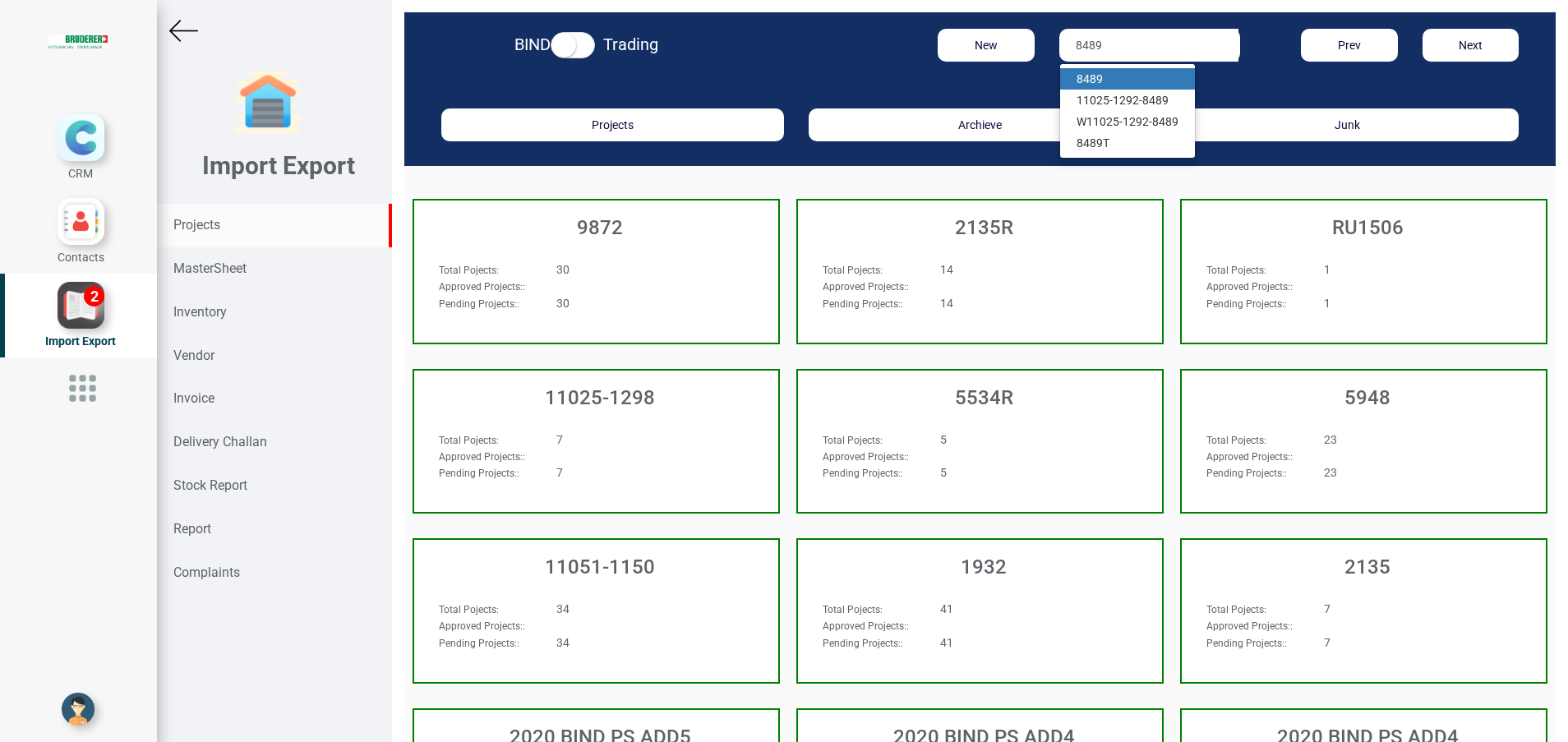
type input "8489"
click at [1098, 76] on link "8489" at bounding box center [1127, 79] width 135 height 22
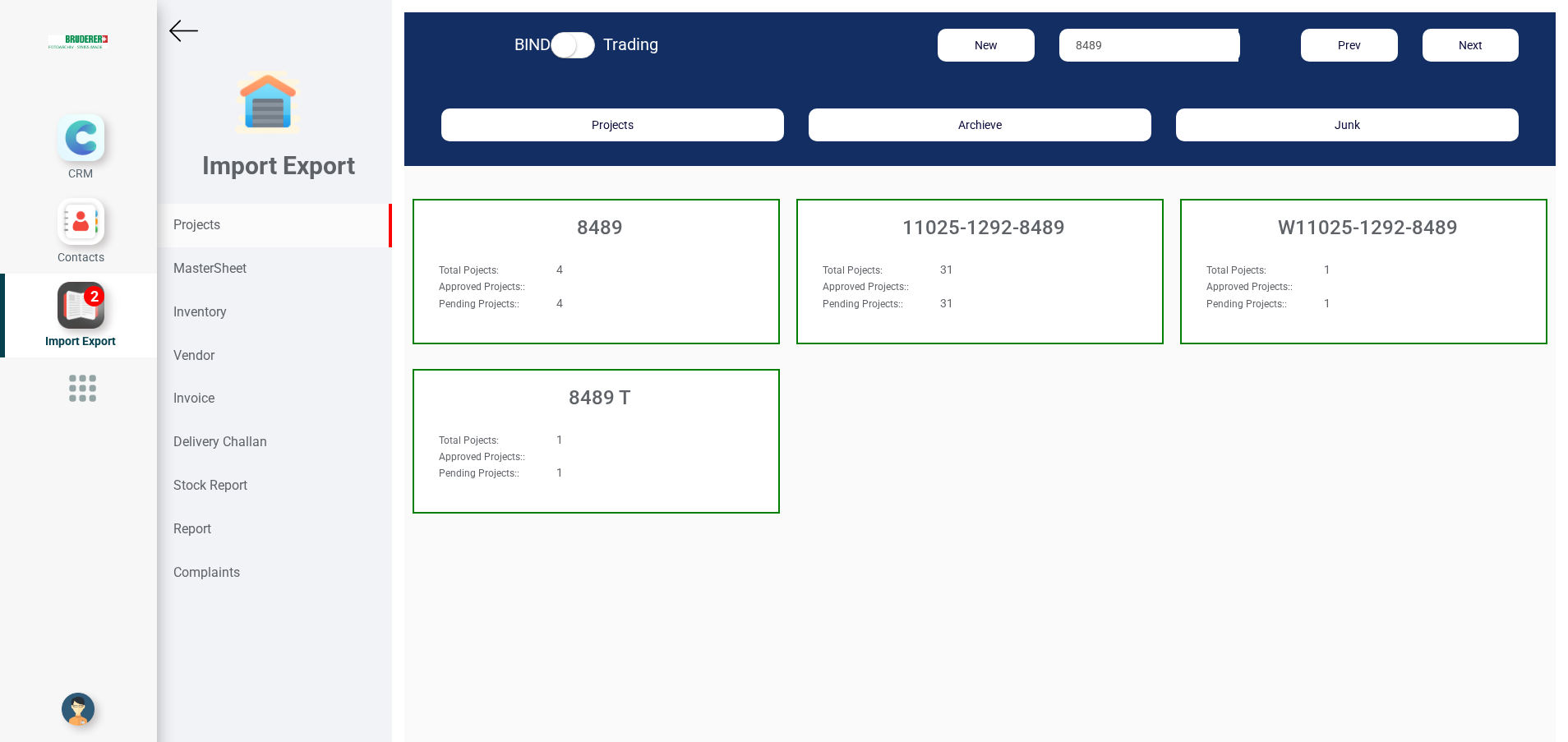
click at [619, 398] on h3 "8489 T" at bounding box center [601, 398] width 356 height 22
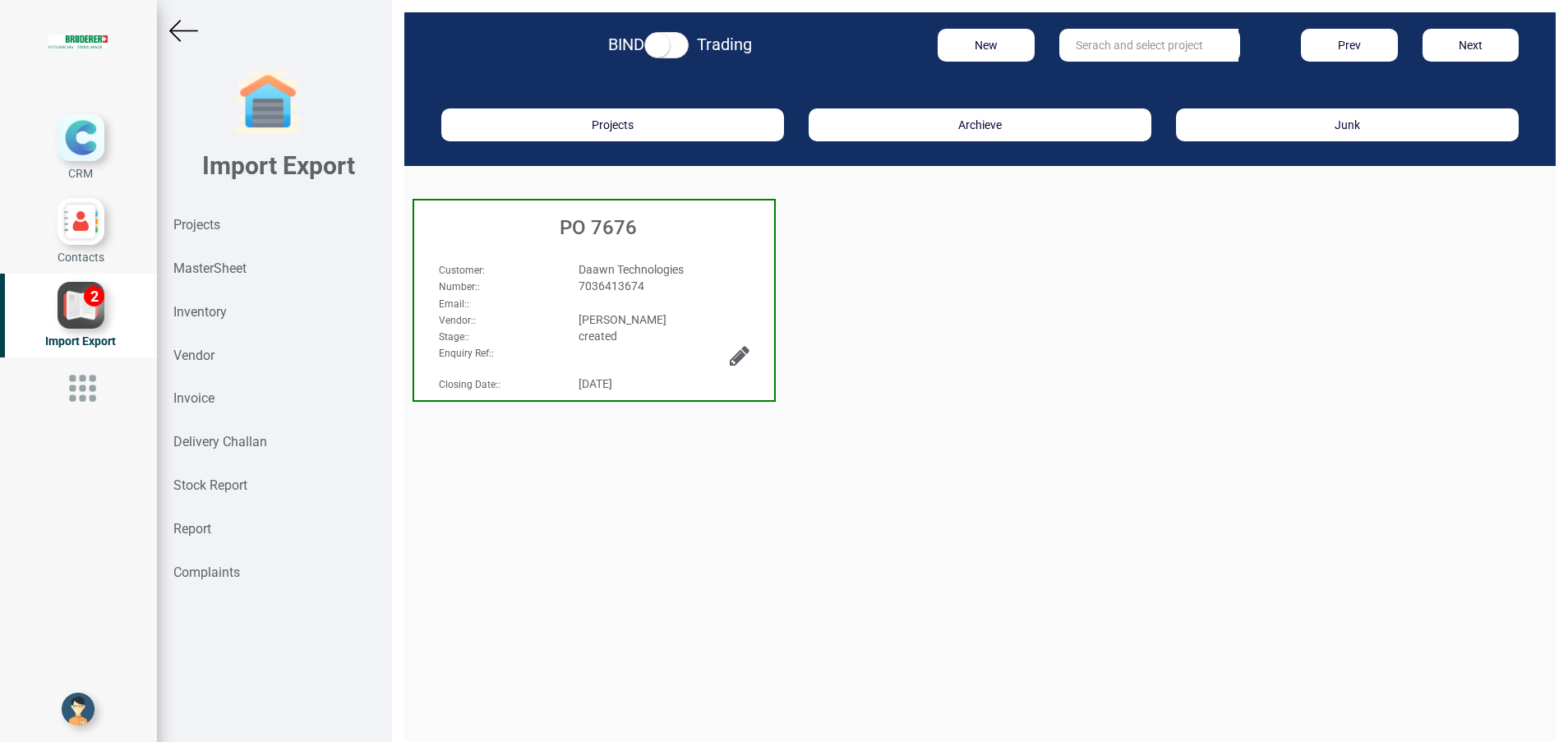
click at [621, 283] on span "7036413674" at bounding box center [611, 285] width 66 height 14
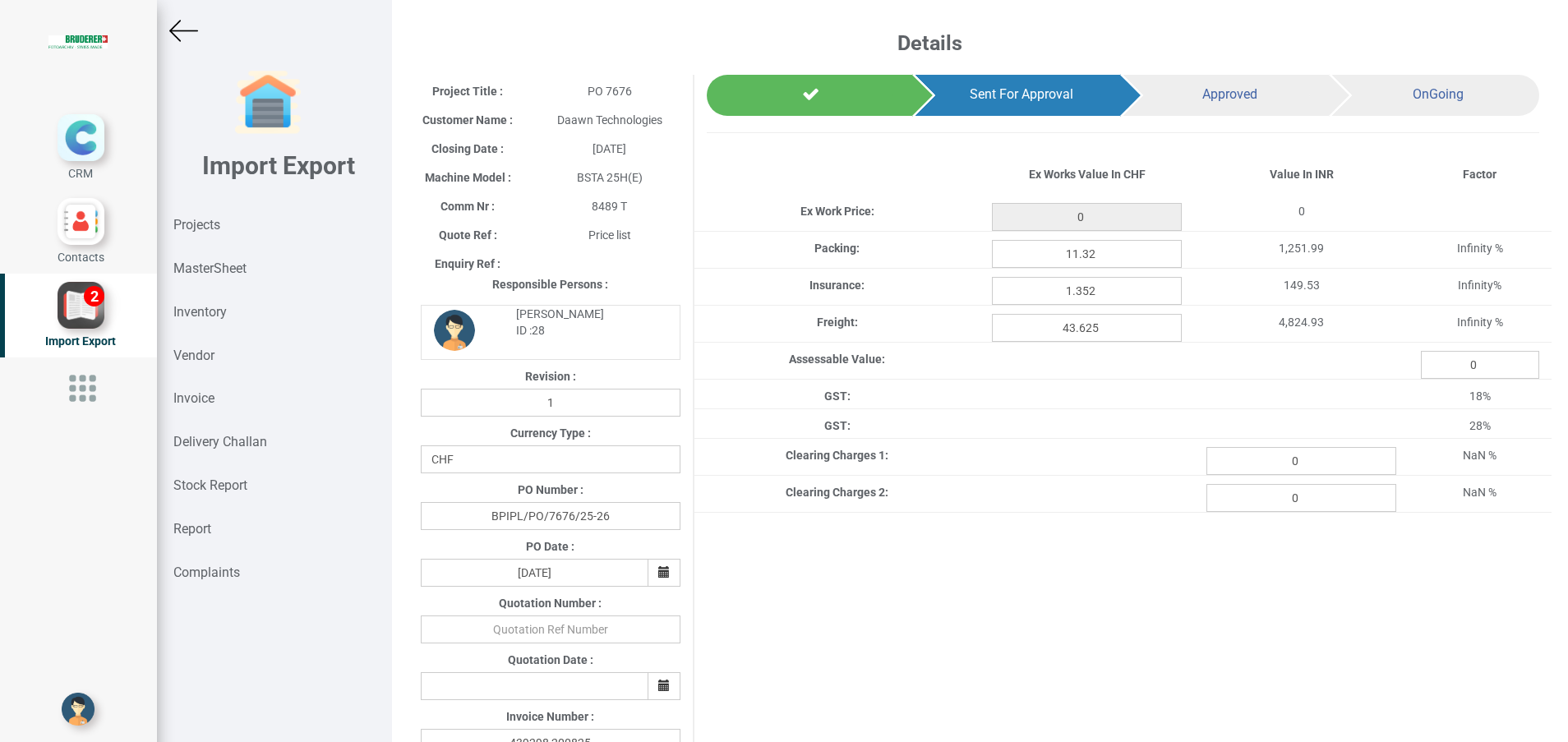
type input "1015"
drag, startPoint x: 1301, startPoint y: 465, endPoint x: 1183, endPoint y: 468, distance: 118.0
click at [1194, 468] on div "0" at bounding box center [1302, 460] width 215 height 28
paste input "2104.80"
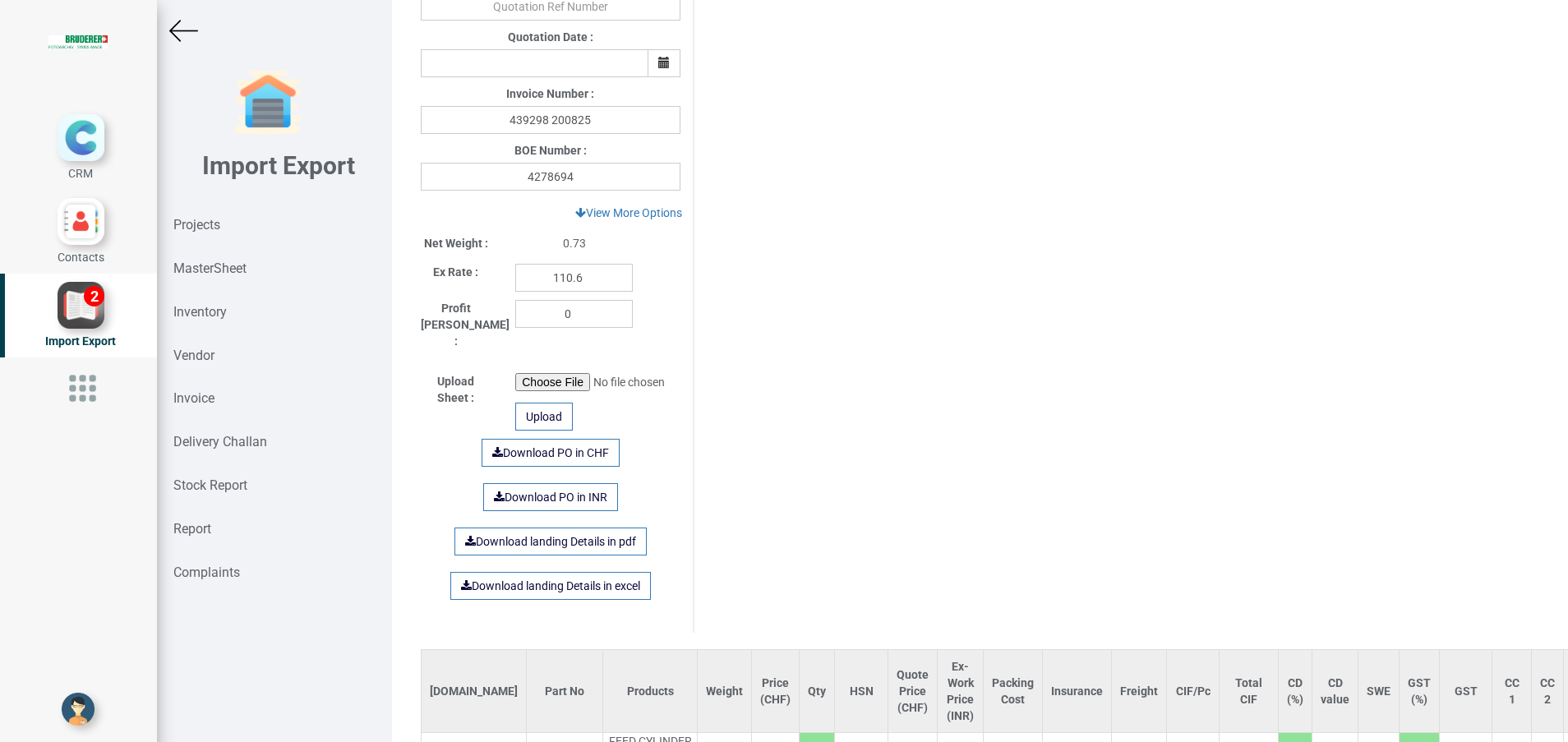
scroll to position [778, 0]
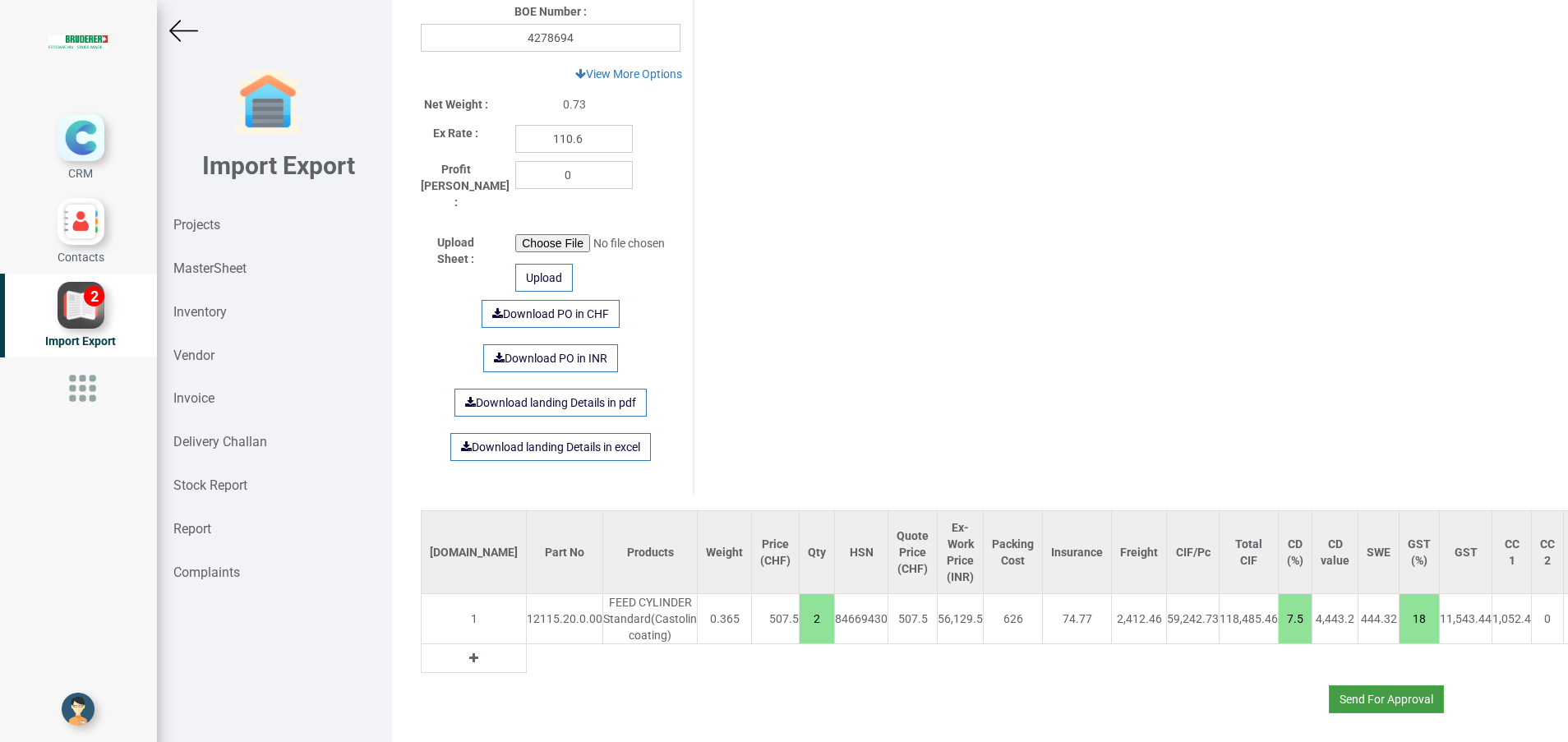
type input "2104.80"
click at [1377, 701] on button "Send For Approval" at bounding box center [1386, 699] width 115 height 28
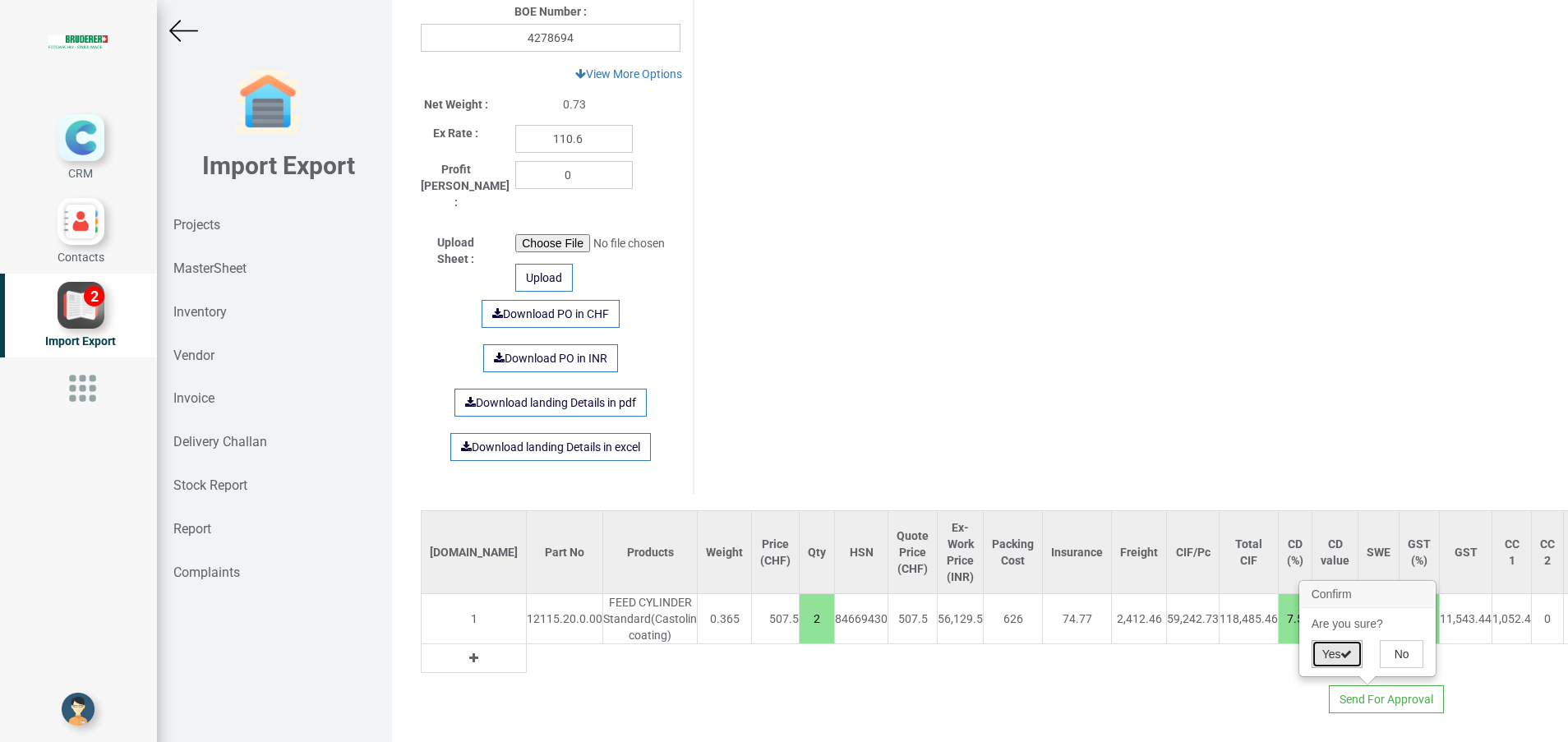
click at [1341, 653] on button "Yes" at bounding box center [1337, 654] width 51 height 28
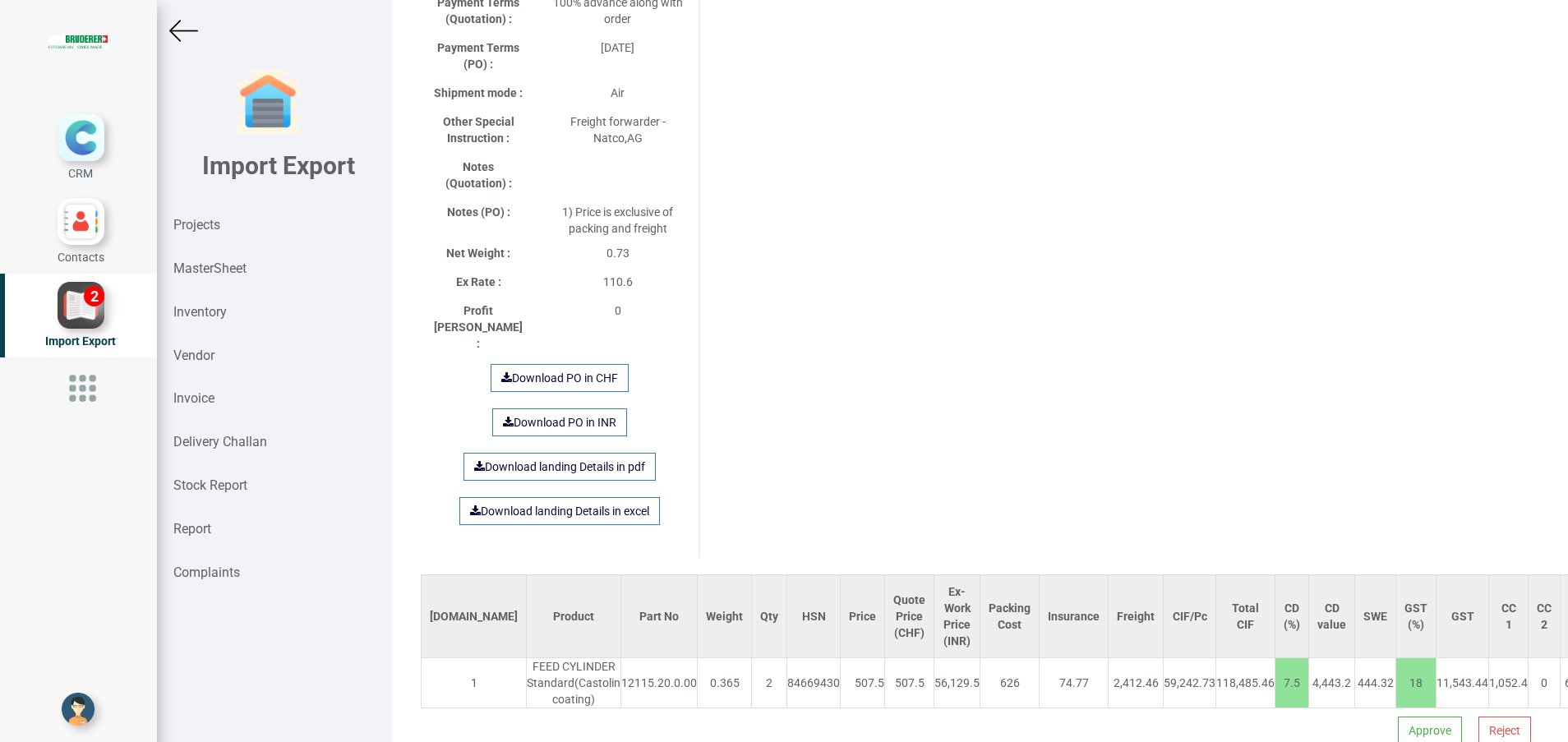
scroll to position [869, 0]
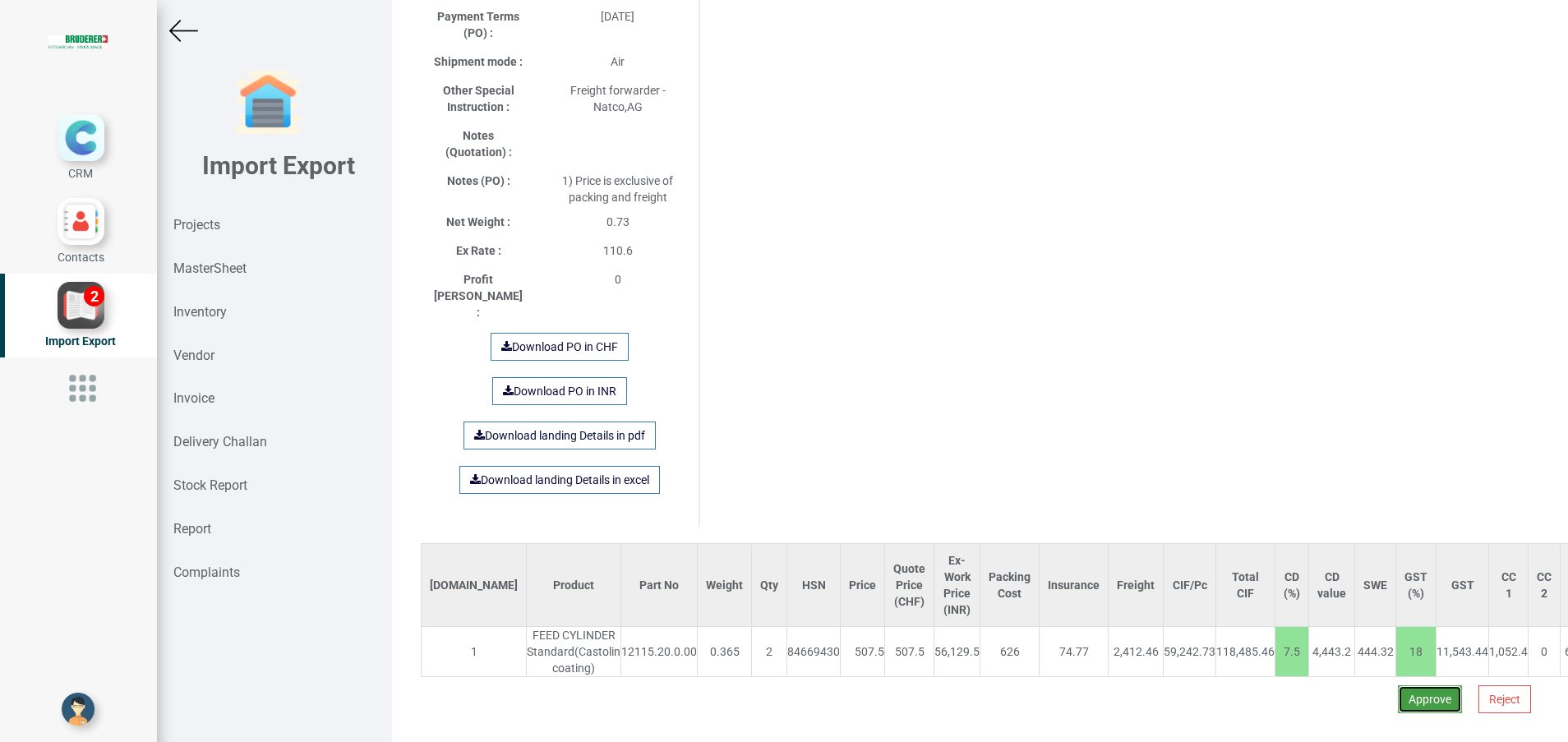
click at [1398, 685] on button "Approve" at bounding box center [1430, 699] width 64 height 28
click at [1375, 653] on button "Yes" at bounding box center [1378, 645] width 51 height 28
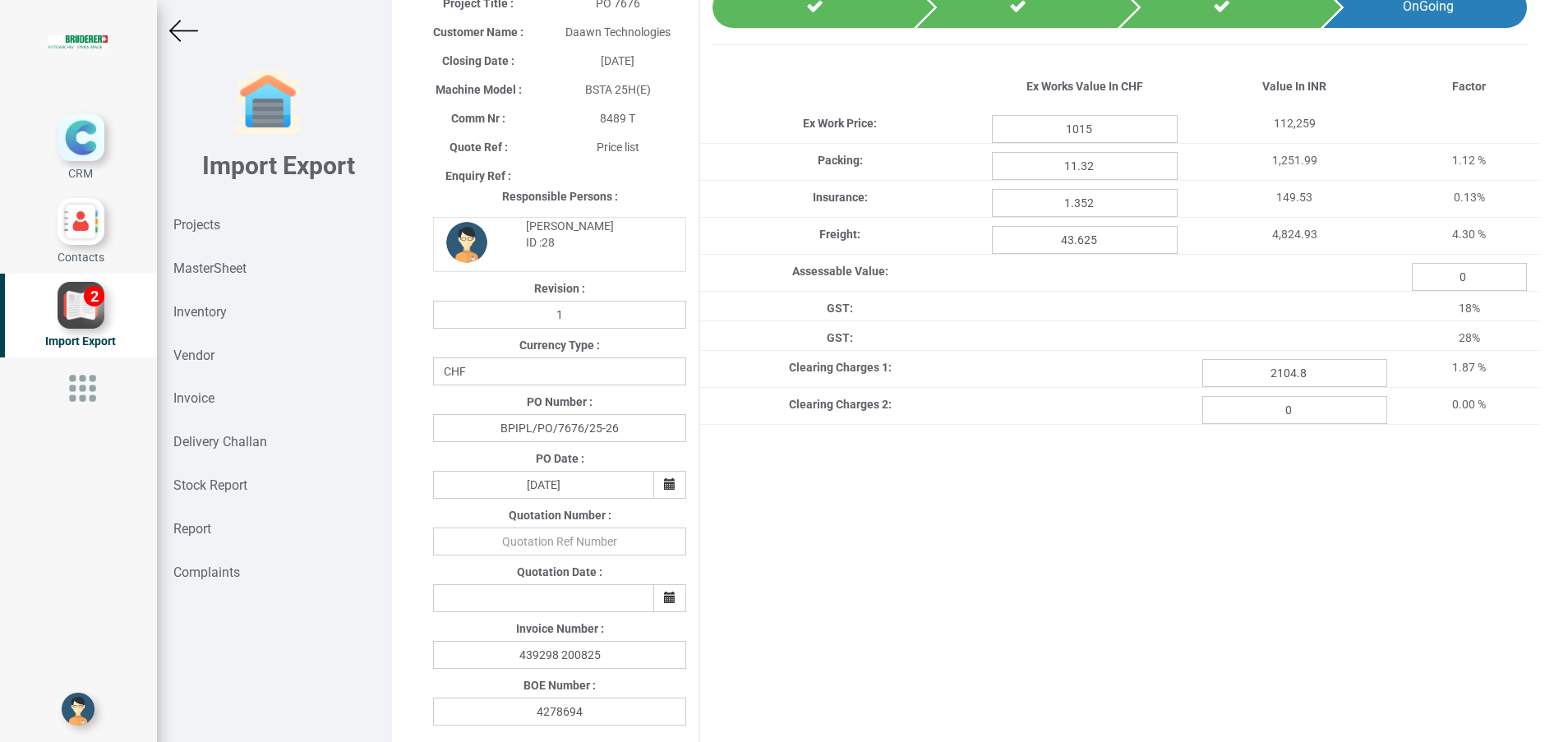
scroll to position [784, 0]
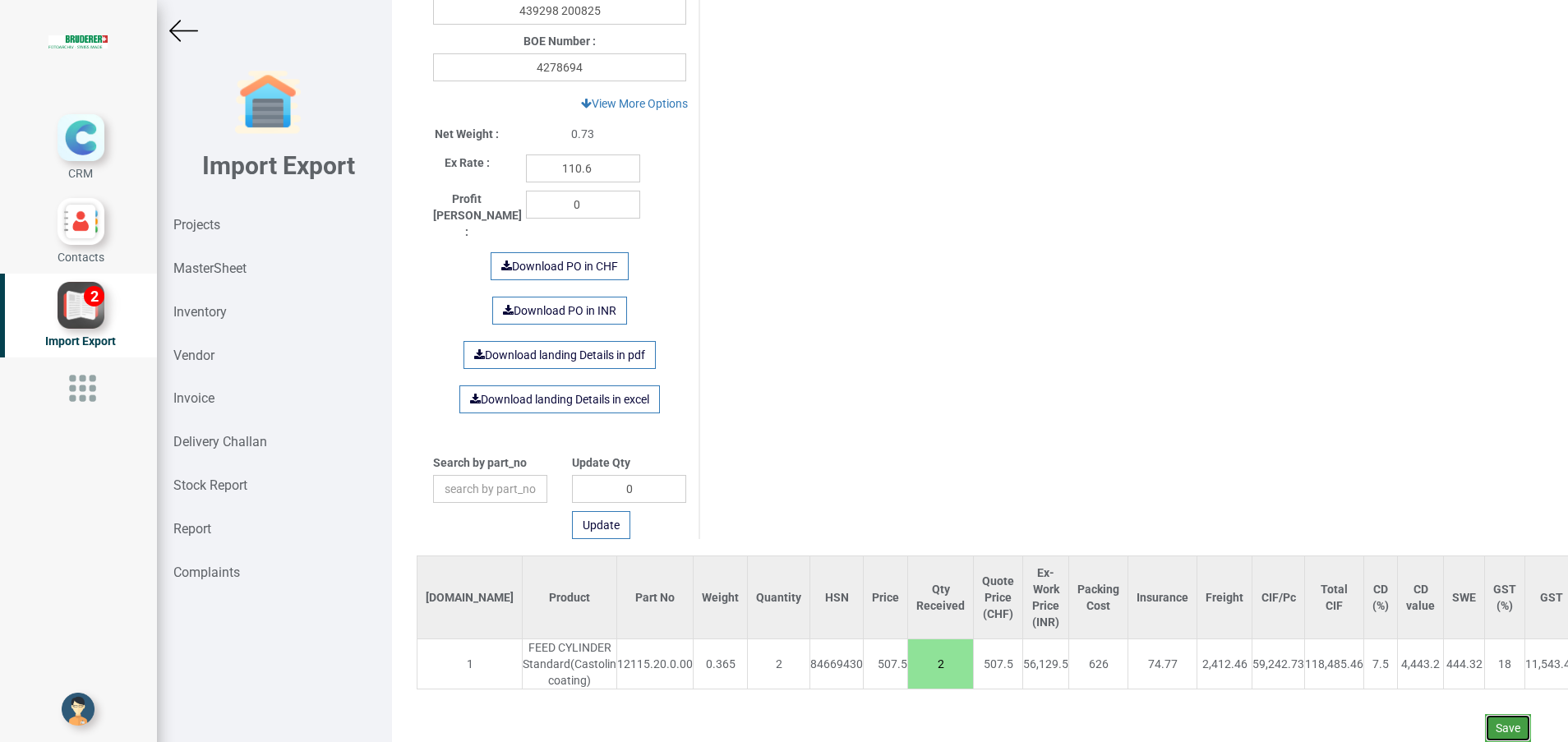
click at [1487, 714] on button "Save" at bounding box center [1507, 728] width 46 height 28
click at [1449, 660] on button "Yes" at bounding box center [1457, 663] width 51 height 28
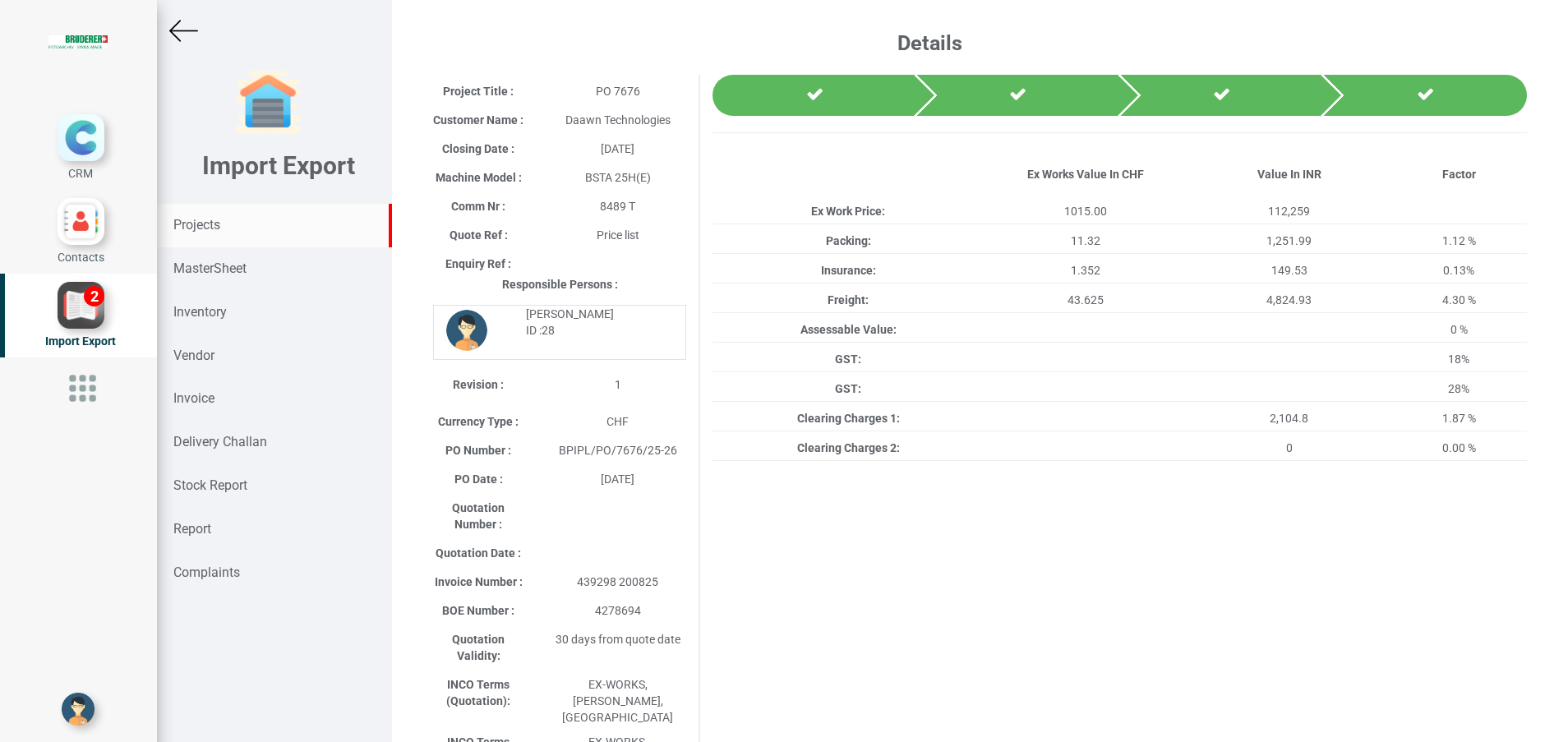
click at [196, 224] on strong "Projects" at bounding box center [197, 224] width 47 height 15
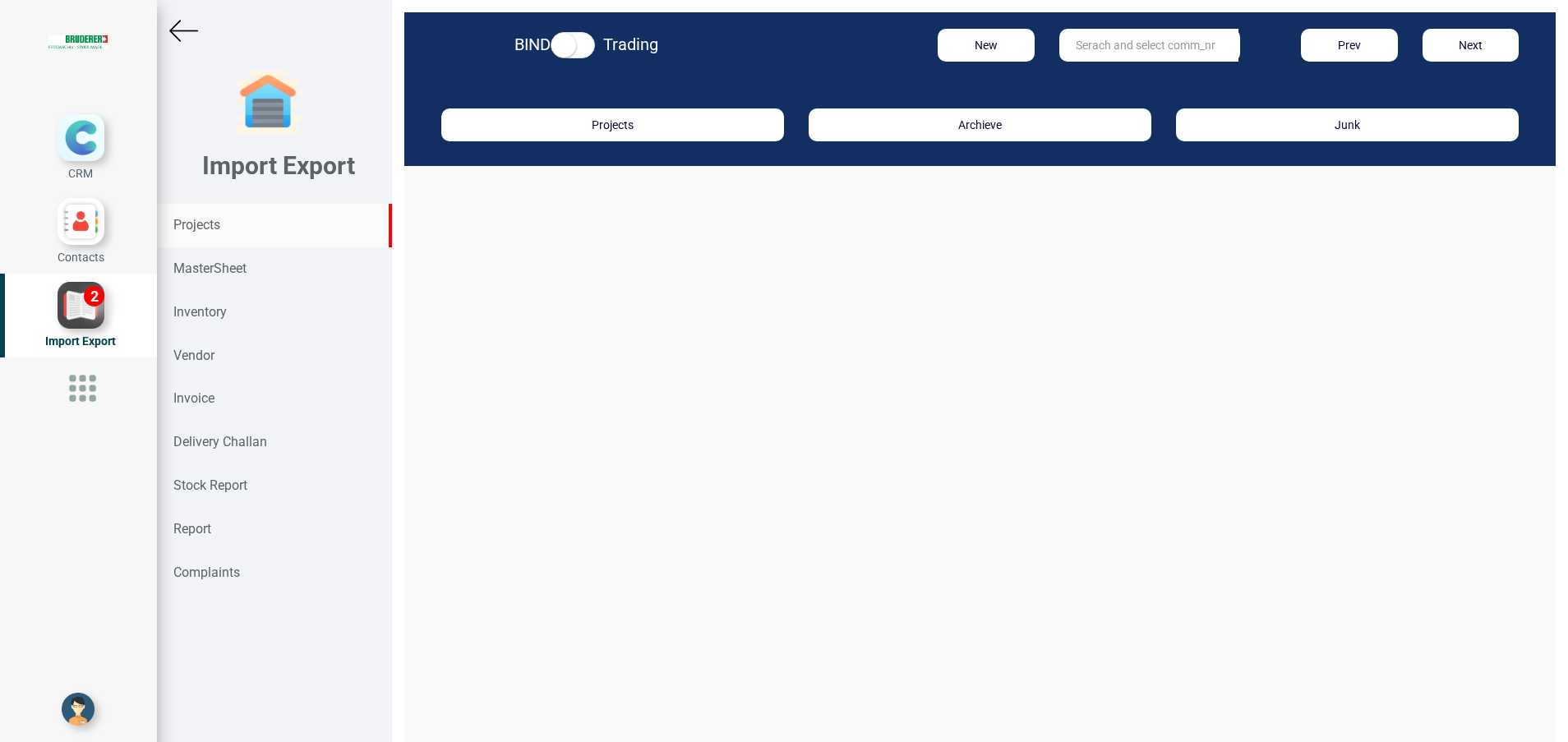
click at [1106, 33] on input "text" at bounding box center [1149, 45] width 179 height 32
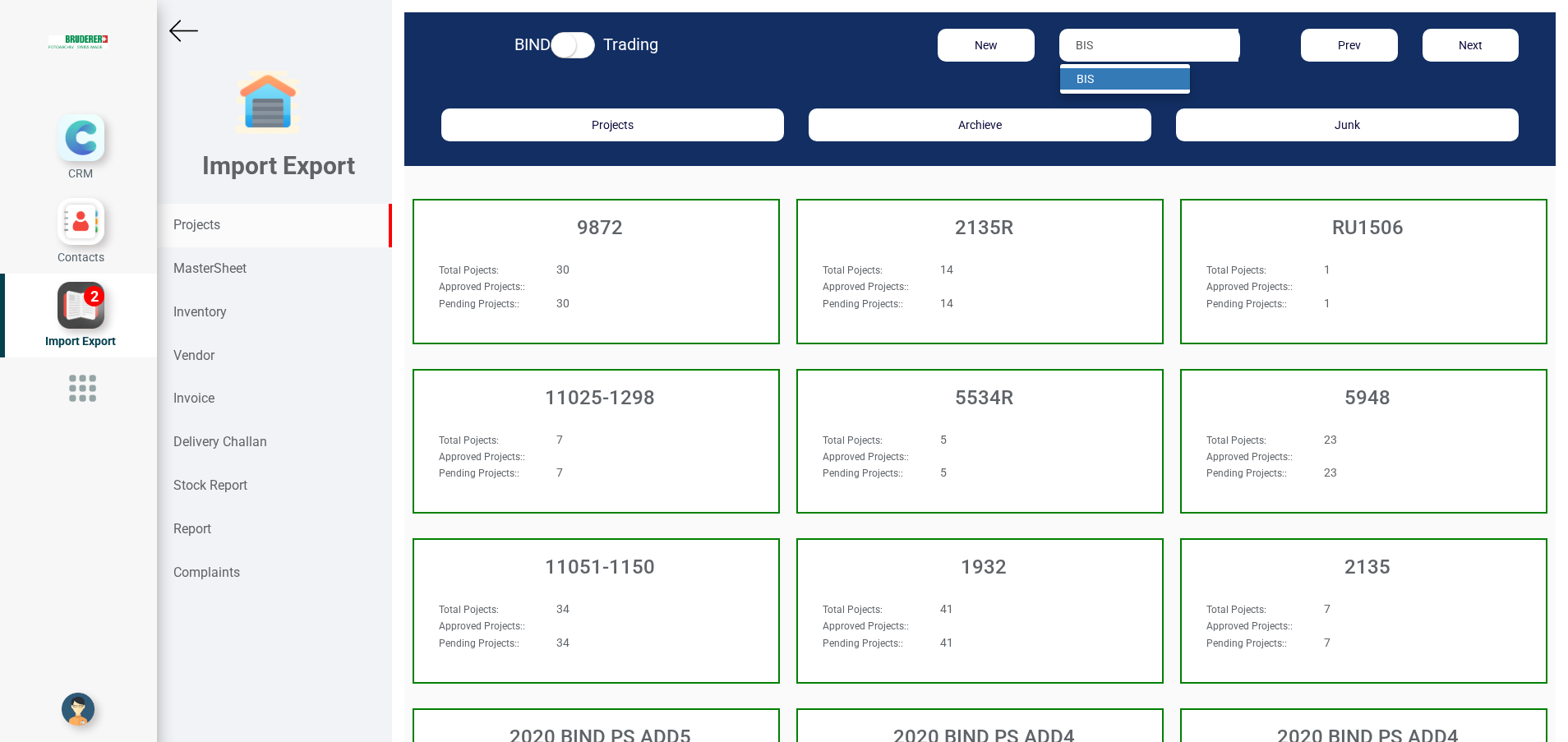
type input "BIS"
click at [1091, 83] on link "BIS" at bounding box center [1125, 79] width 130 height 22
click at [1091, 83] on div "BIND Trading New BIS Prev Next" at bounding box center [980, 48] width 1152 height 71
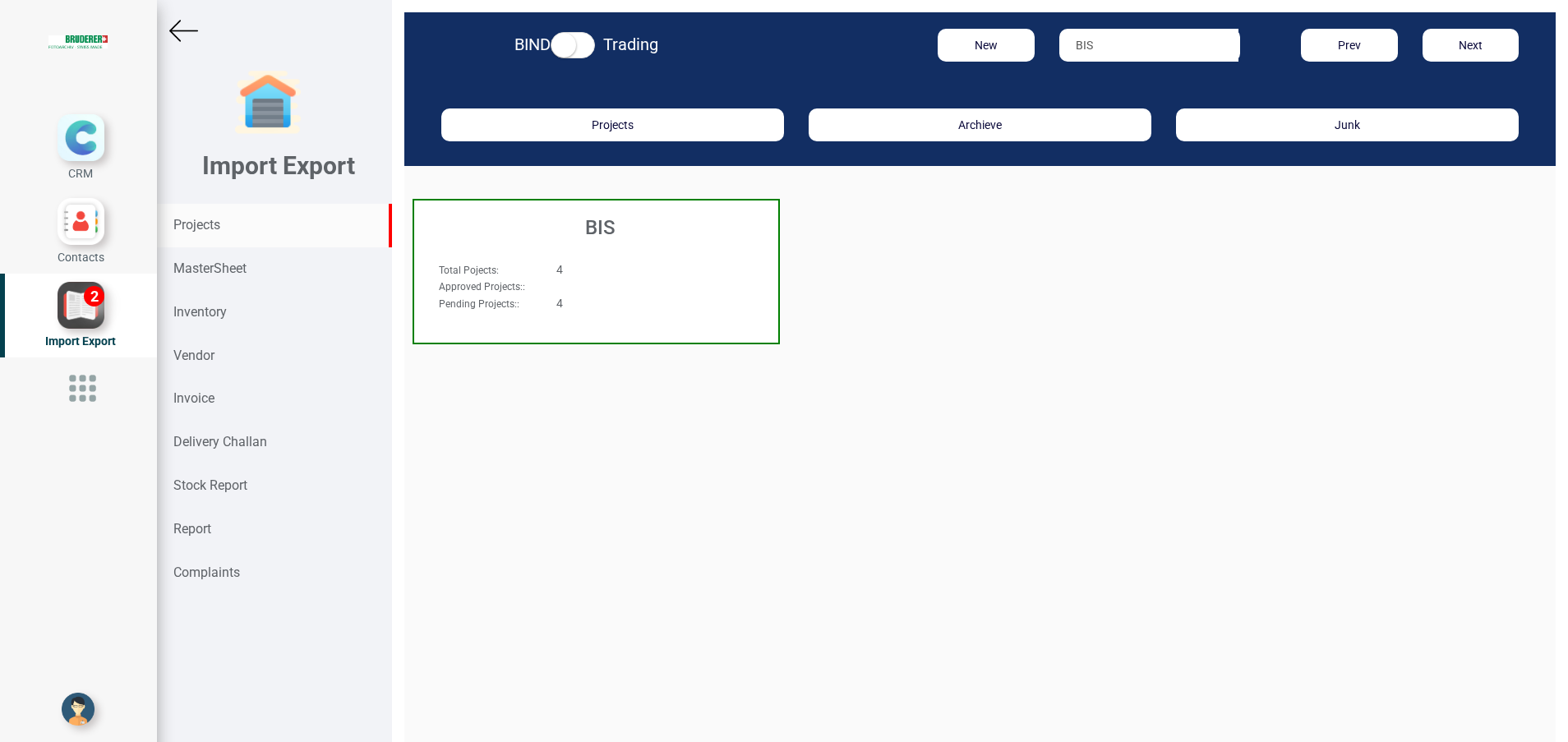
click at [610, 245] on div "BIS" at bounding box center [596, 223] width 364 height 46
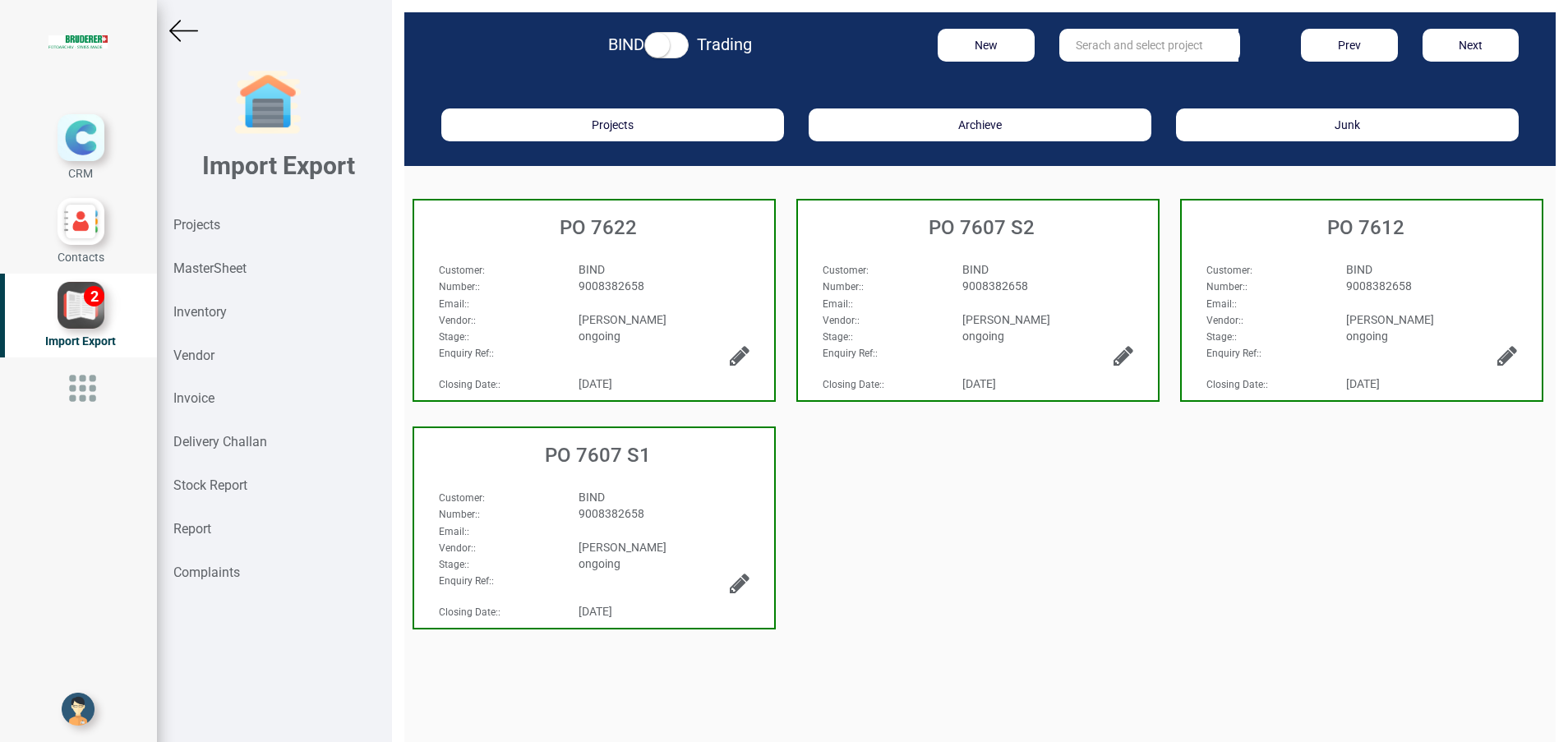
click at [966, 326] on div "[PERSON_NAME]" at bounding box center [1048, 320] width 196 height 16
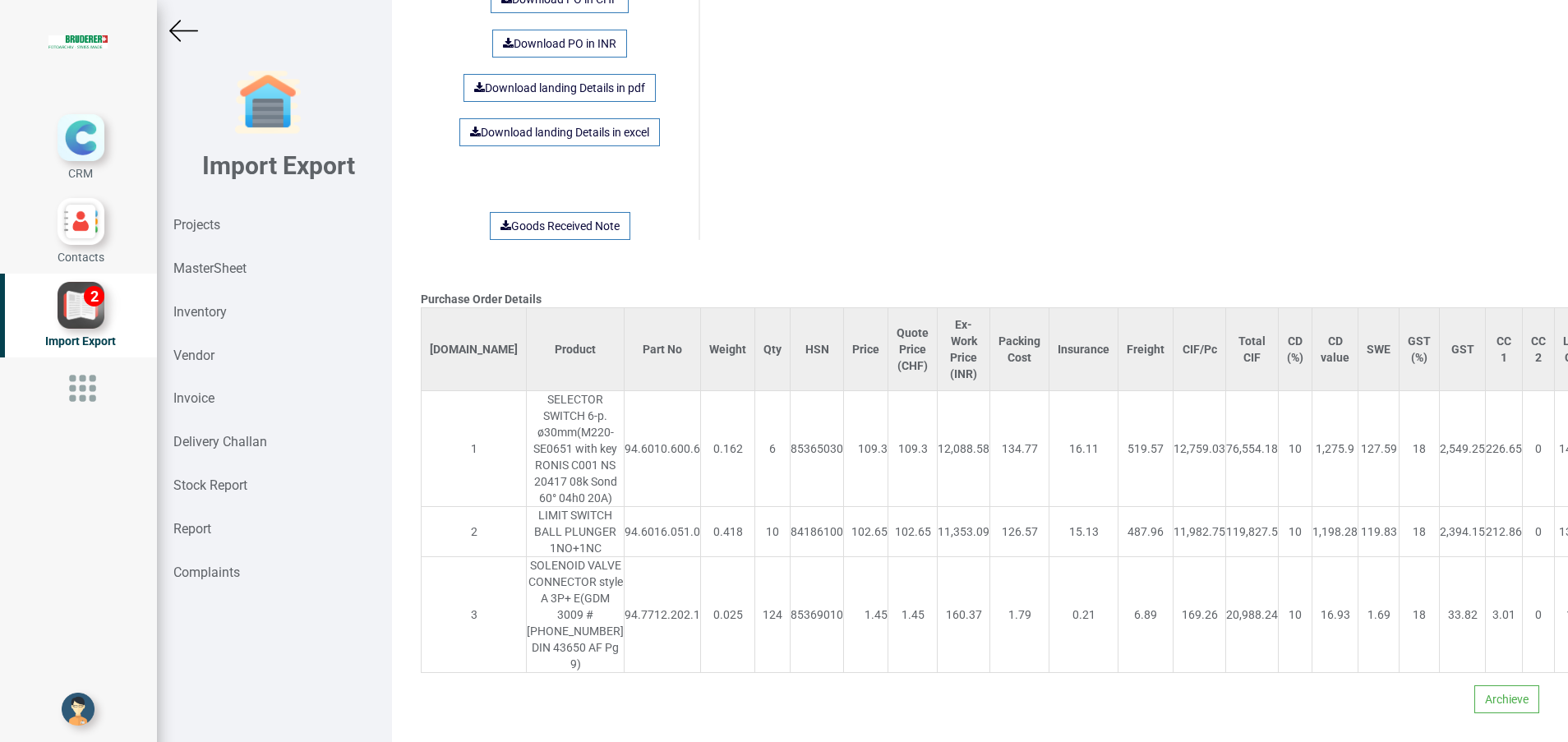
scroll to position [1152, 0]
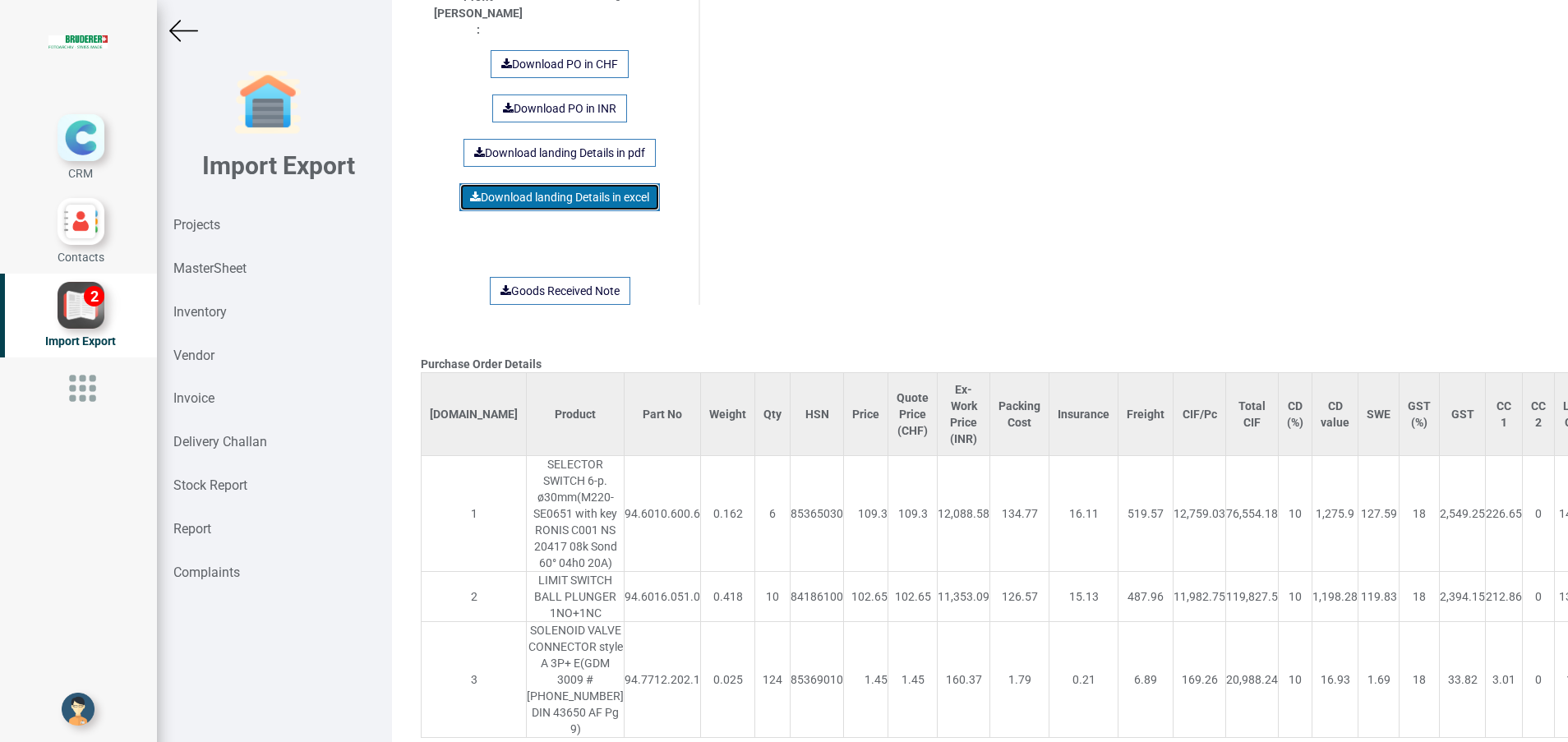
click at [574, 183] on link "Download landing Details in excel" at bounding box center [560, 197] width 201 height 28
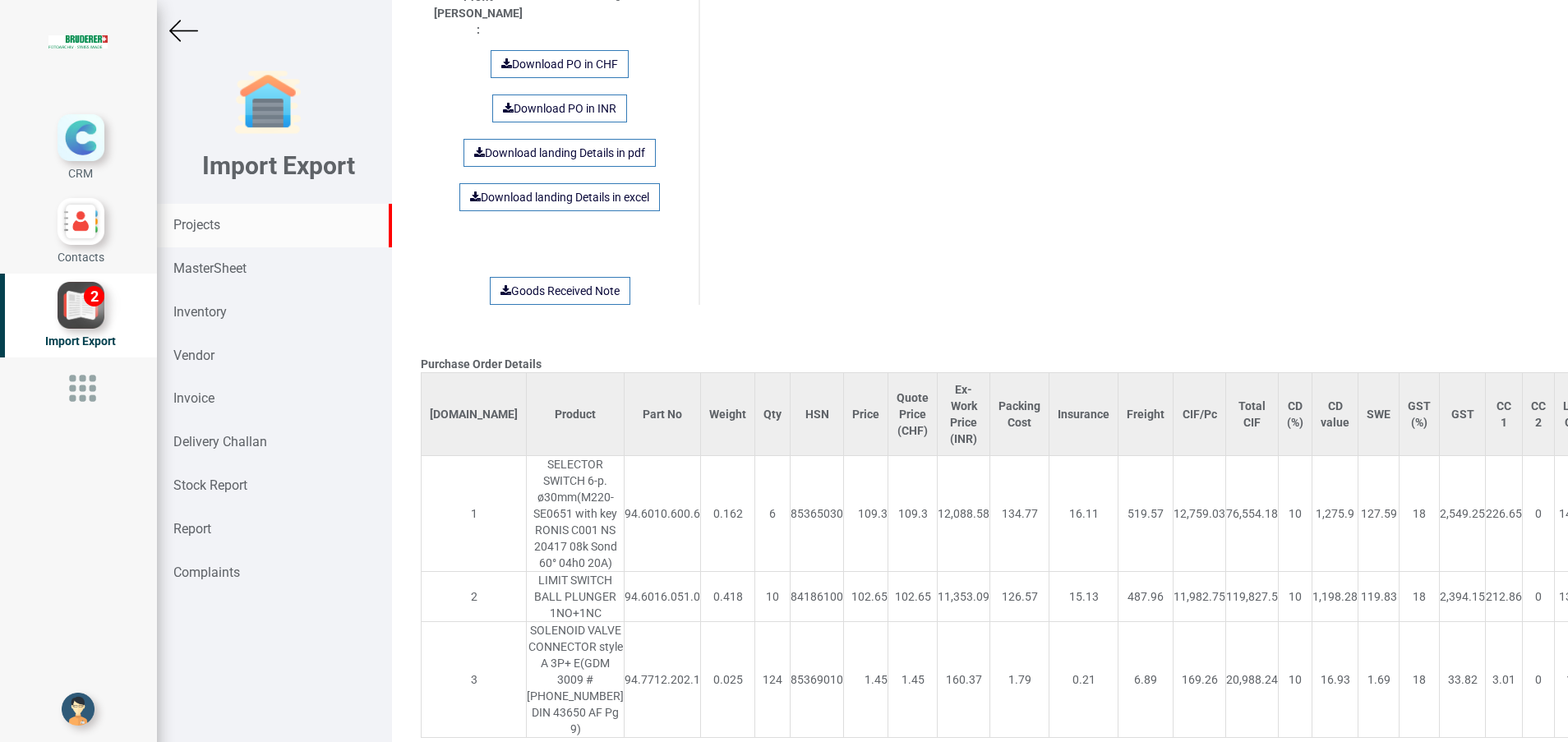
click at [216, 226] on strong "Projects" at bounding box center [197, 224] width 47 height 15
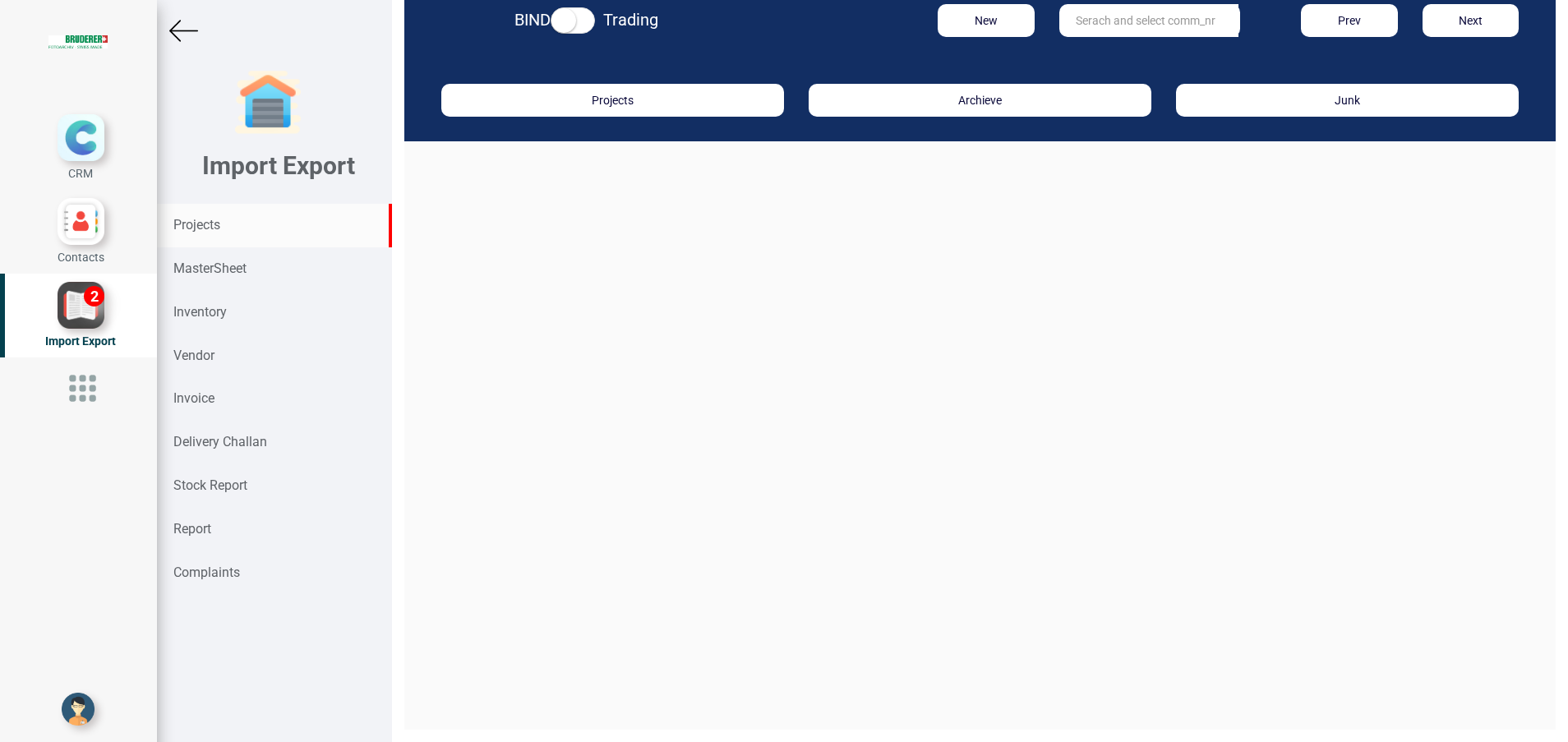
scroll to position [24, 0]
click at [1082, 34] on input "text" at bounding box center [1149, 21] width 179 height 32
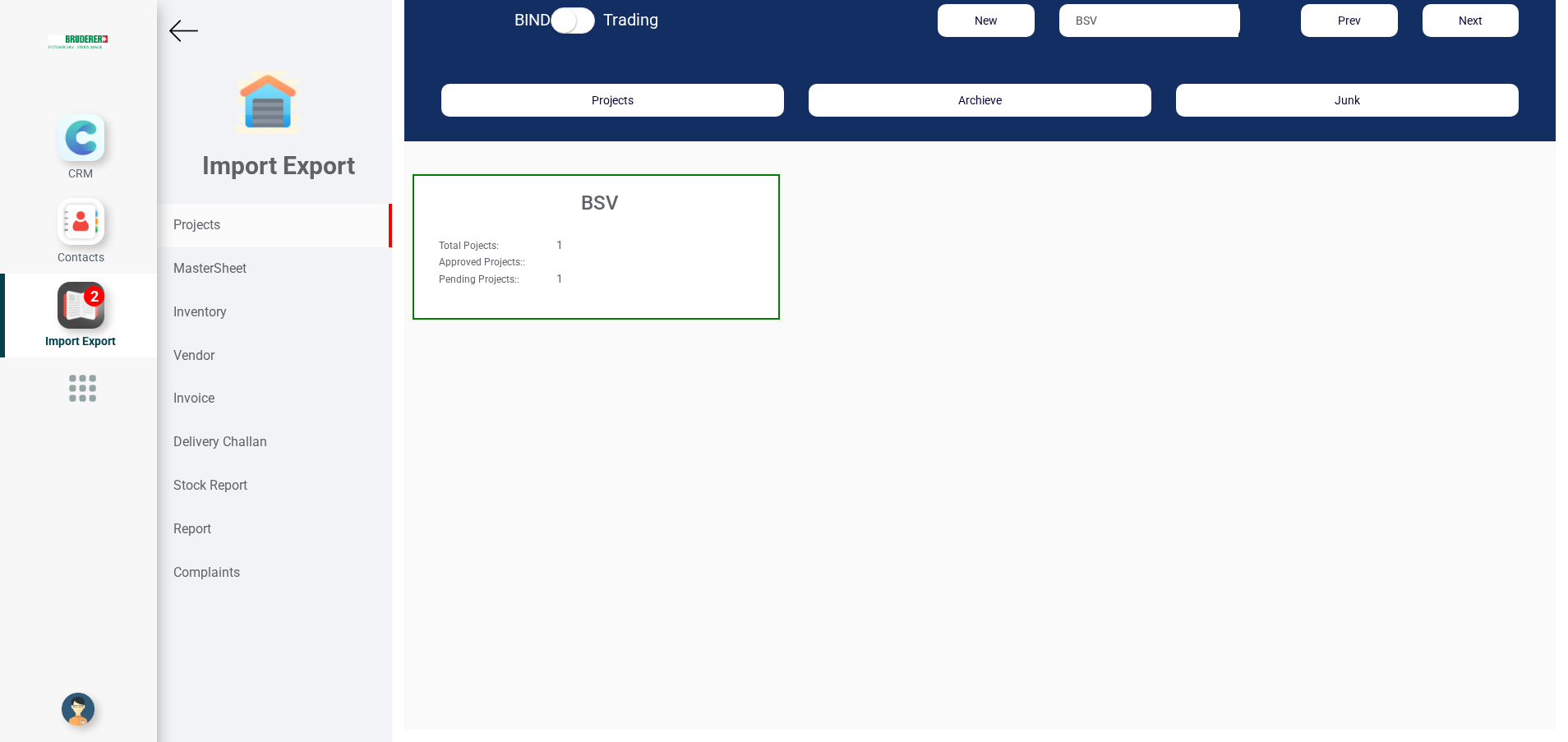
type input "BSV"
click at [613, 217] on div "BSV" at bounding box center [596, 199] width 364 height 46
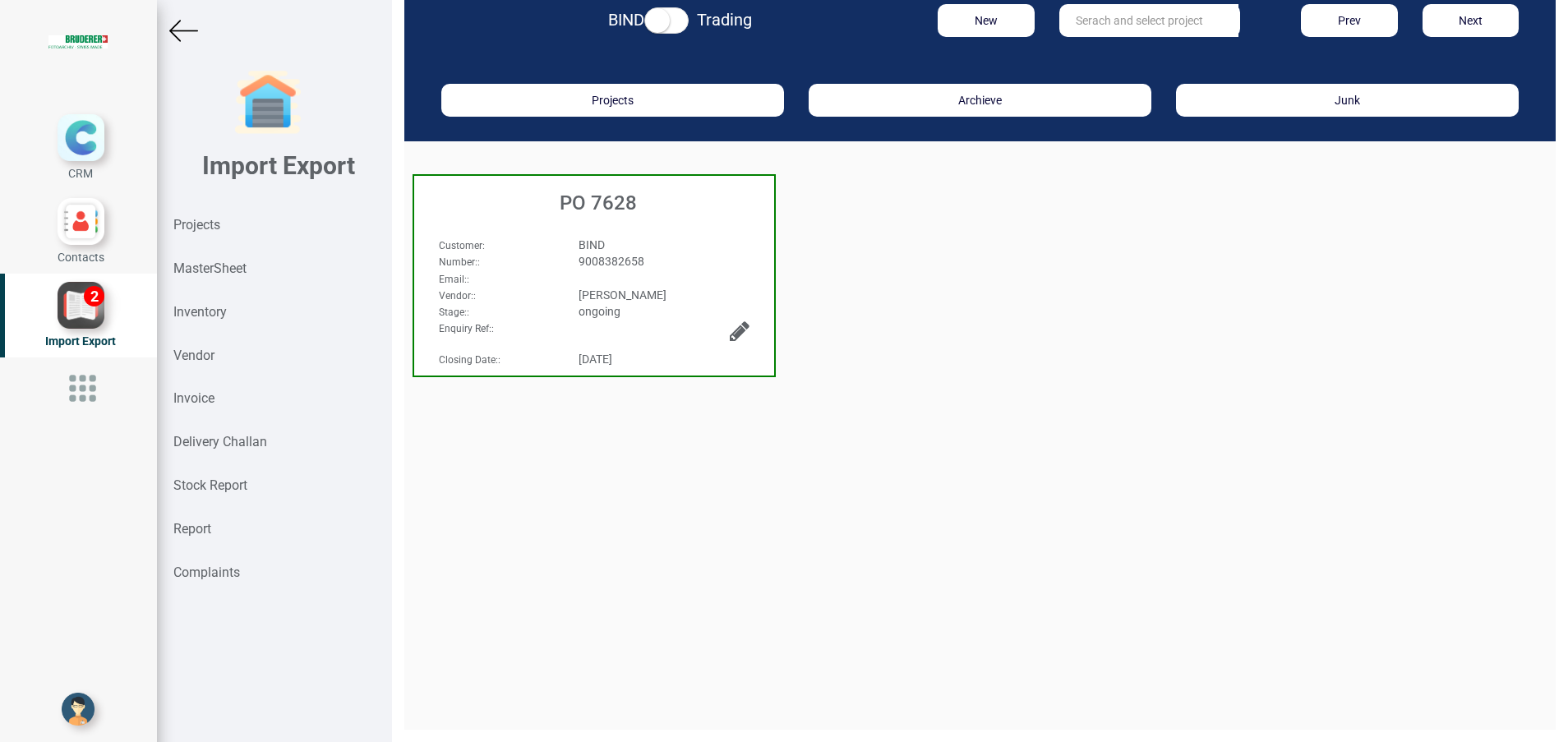
click at [613, 217] on div "PO 7628" at bounding box center [594, 199] width 360 height 46
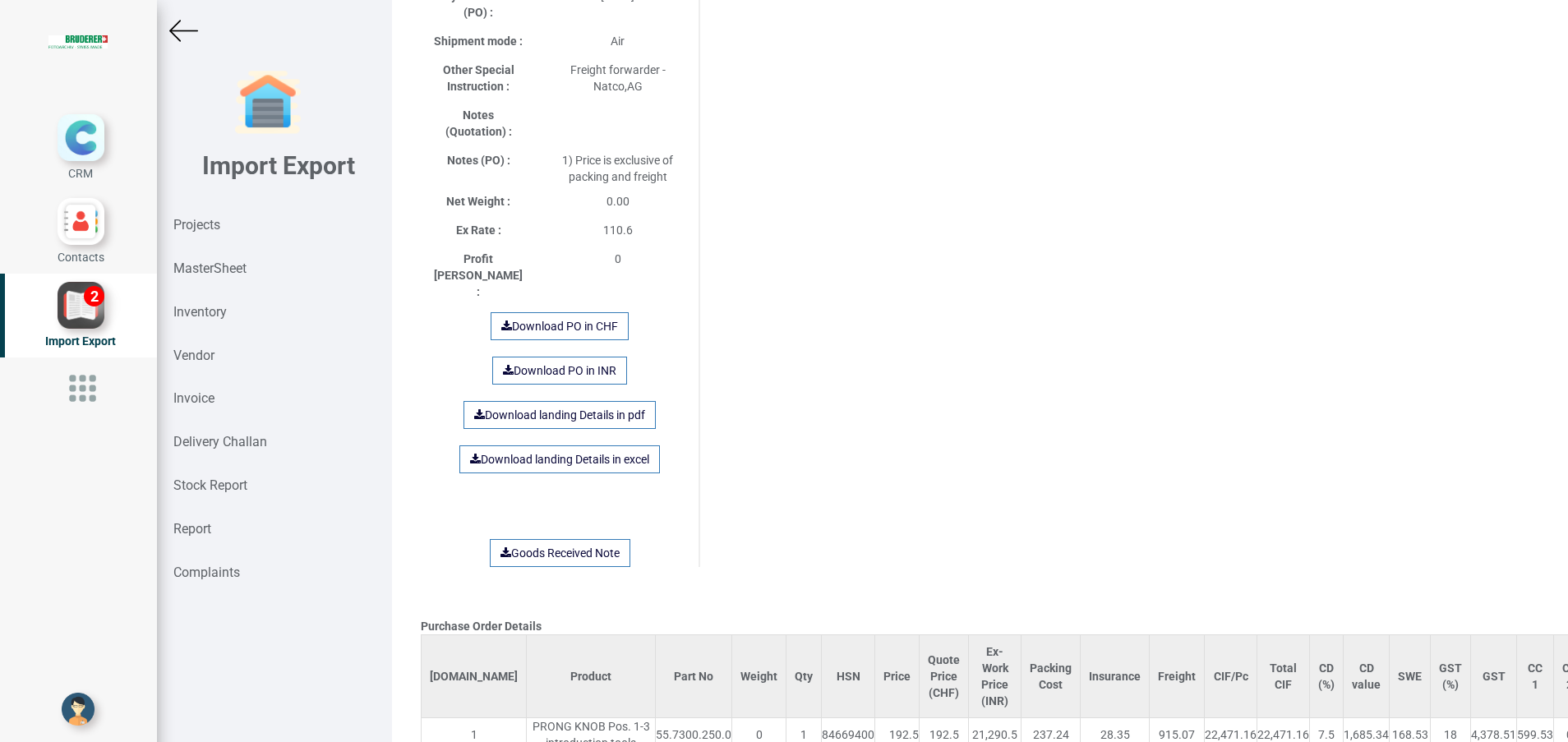
scroll to position [951, 0]
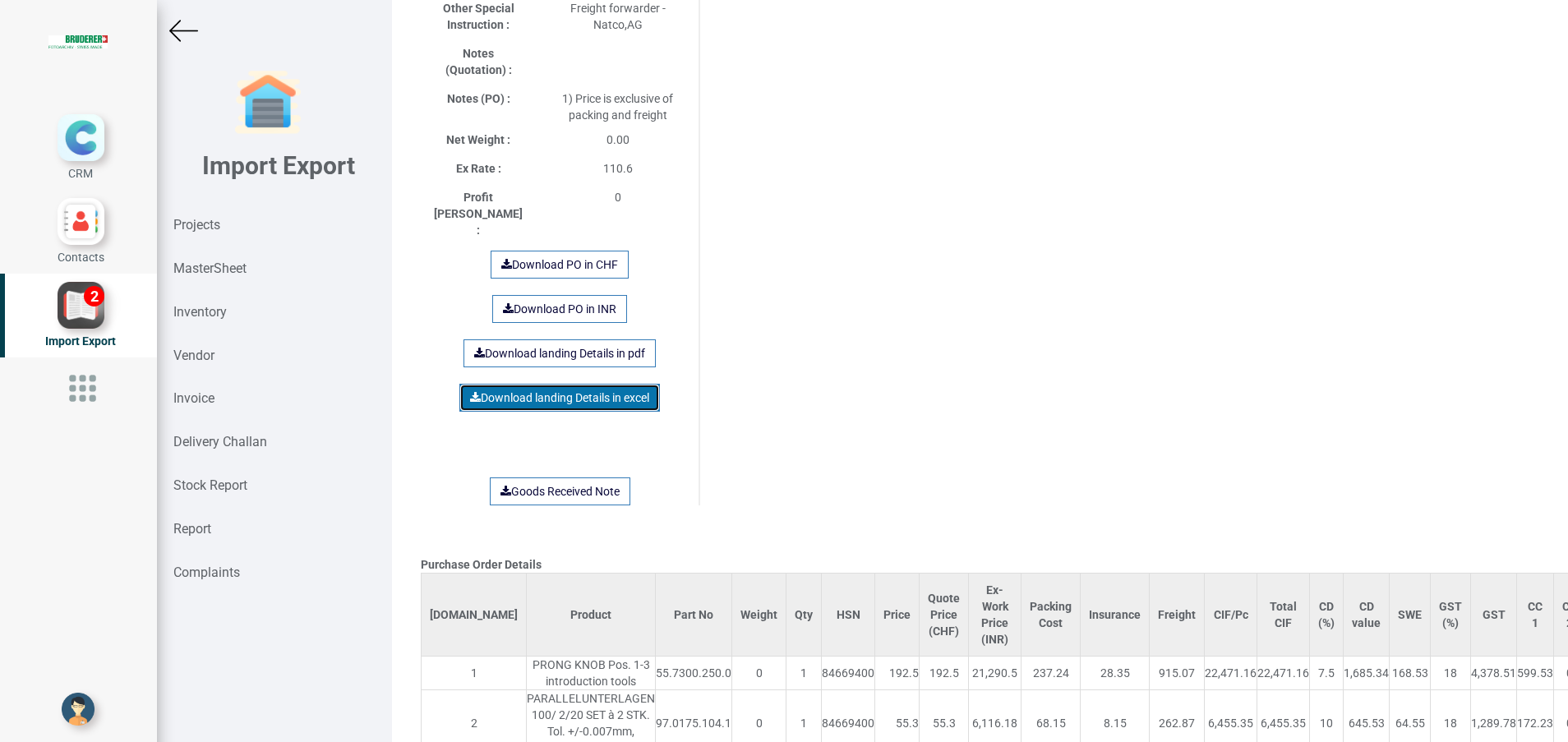
click at [572, 384] on link "Download landing Details in excel" at bounding box center [560, 397] width 201 height 28
click at [176, 218] on strong "Projects" at bounding box center [197, 224] width 47 height 15
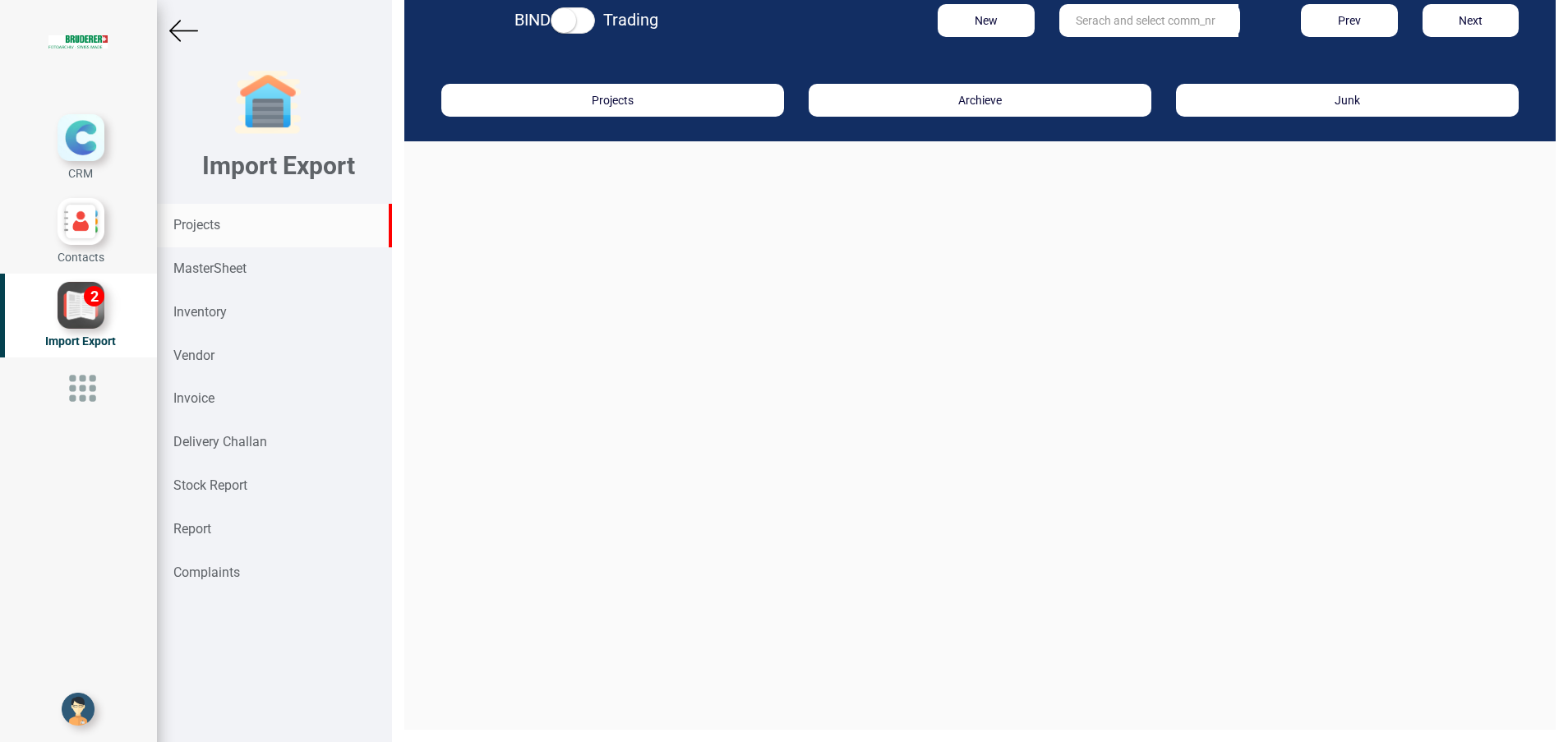
click at [1081, 32] on input "text" at bounding box center [1149, 21] width 179 height 32
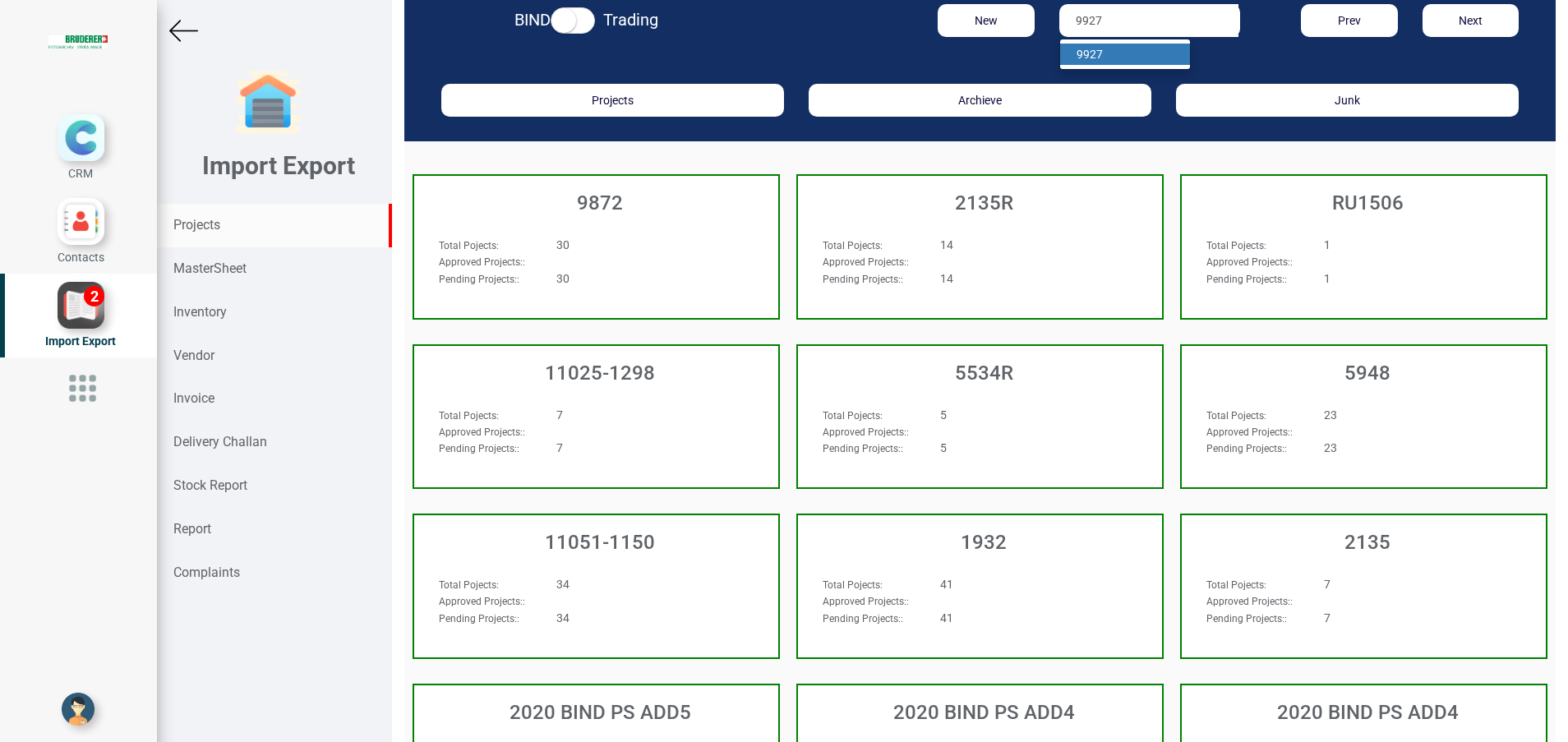
type input "9927"
click at [1087, 59] on strong "9927" at bounding box center [1089, 54] width 26 height 14
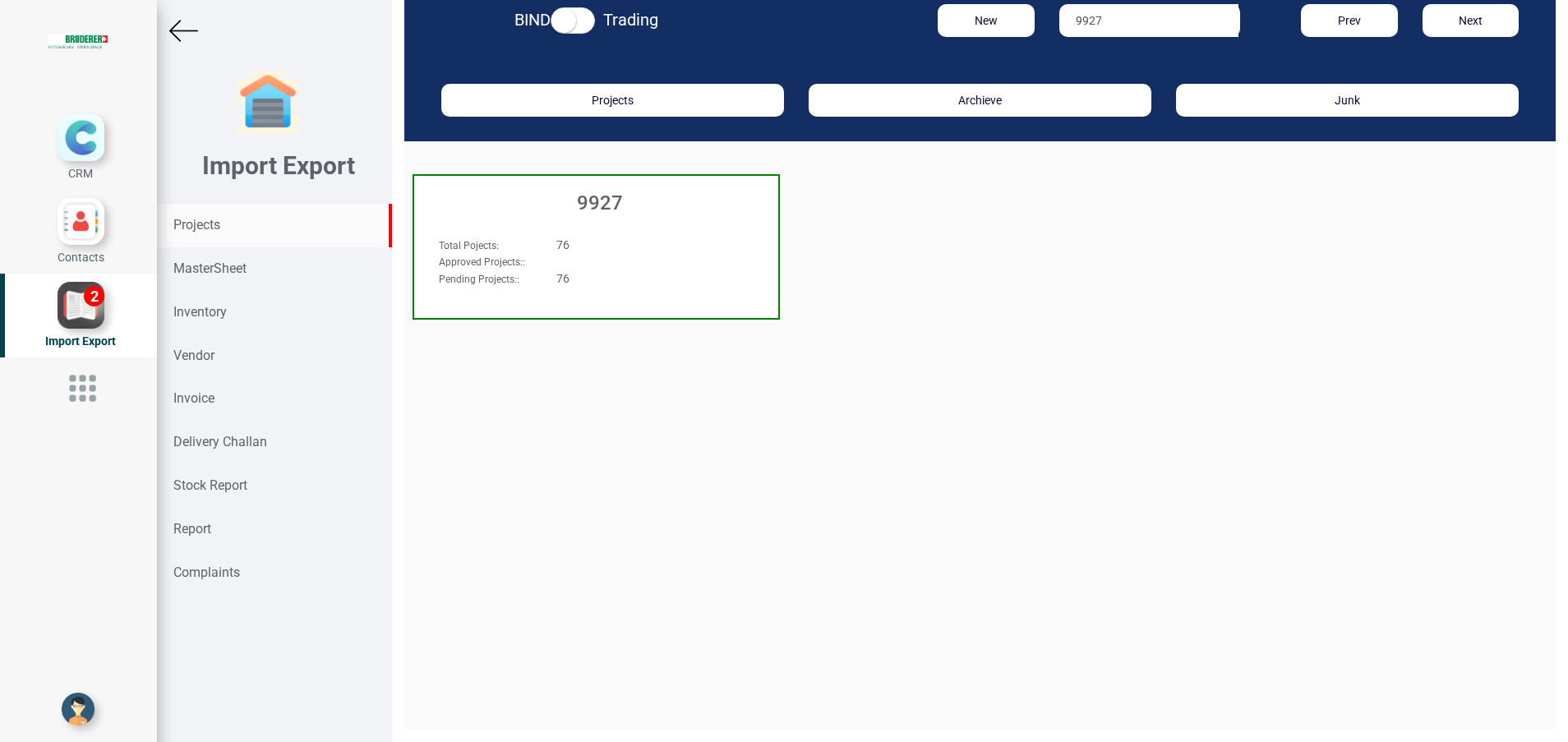
click at [603, 210] on h3 "9927" at bounding box center [601, 203] width 356 height 22
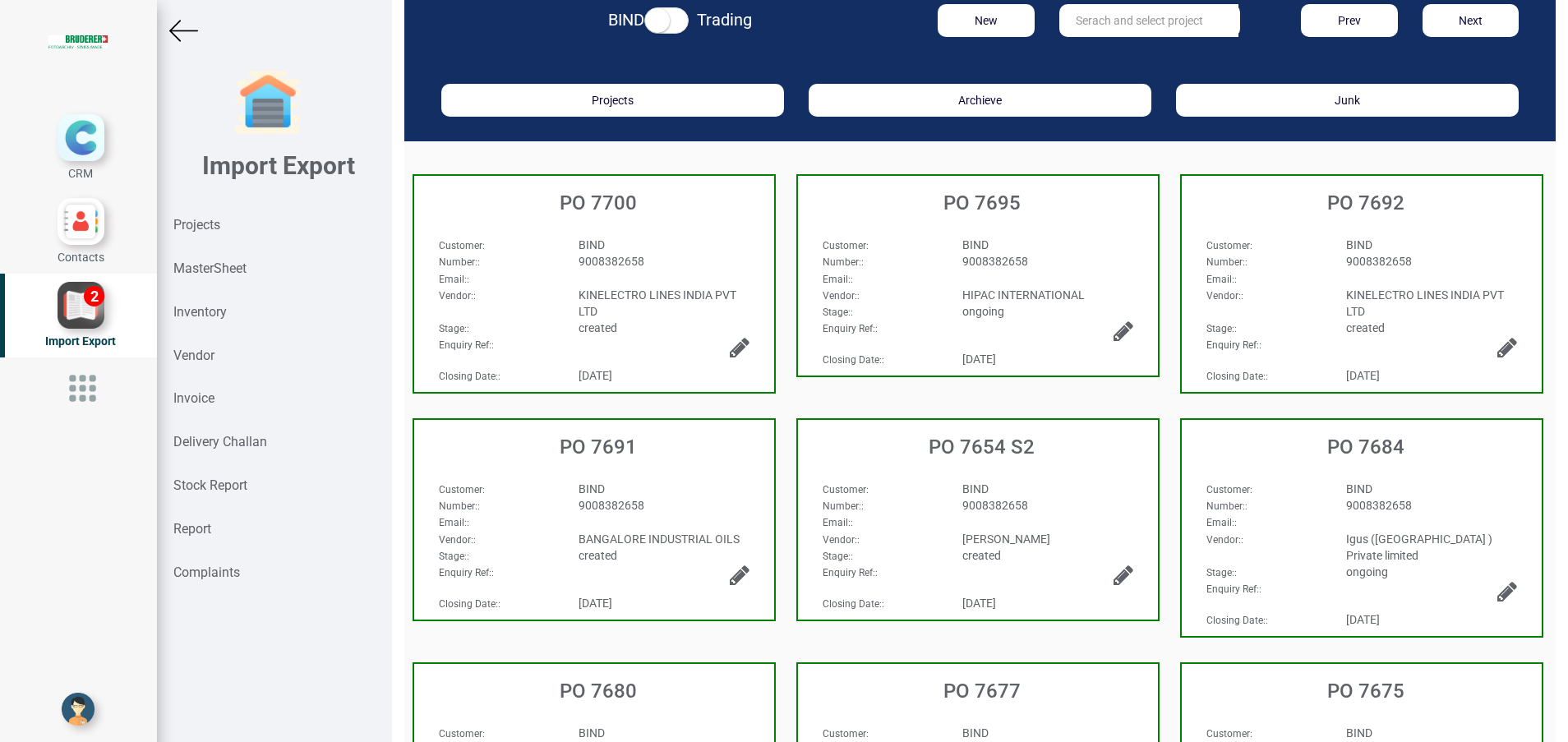
click at [1111, 30] on input "text" at bounding box center [1149, 21] width 179 height 32
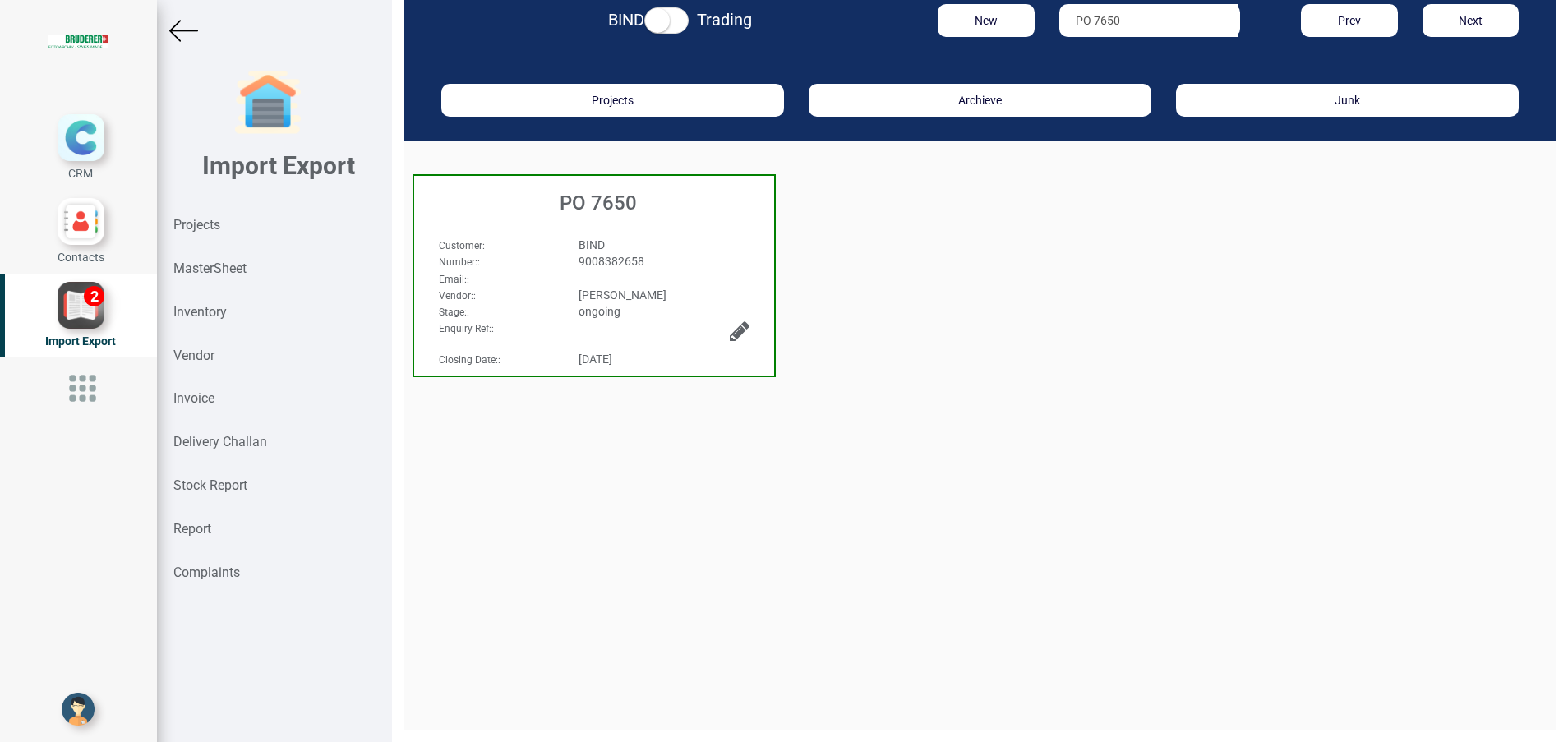
type input "PO 7650"
click at [633, 191] on div "PO 7650" at bounding box center [594, 199] width 360 height 46
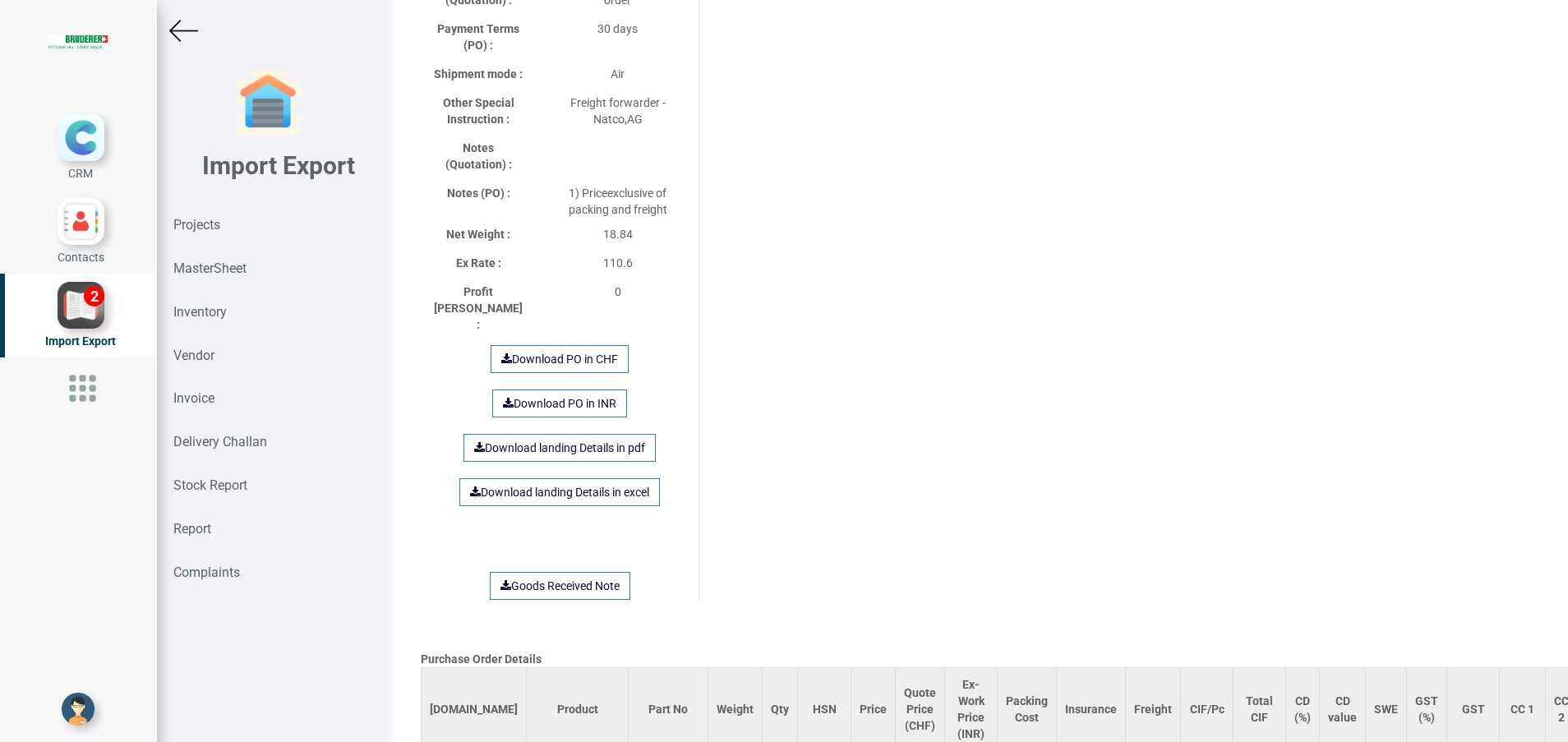
scroll to position [872, 0]
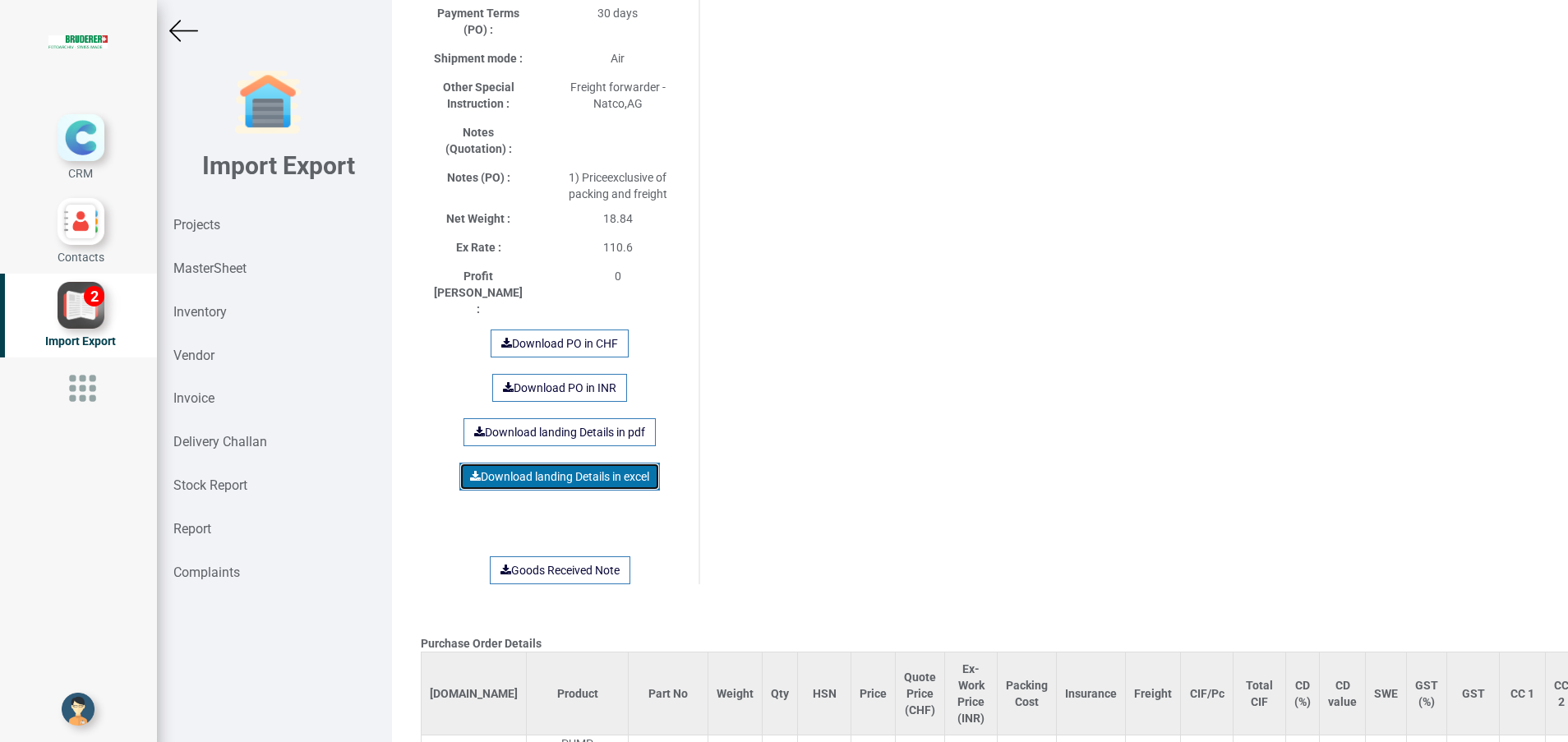
click at [606, 462] on link "Download landing Details in excel" at bounding box center [560, 476] width 201 height 28
click at [847, 438] on div "Purchase Order Details [DOMAIN_NAME] Product Part No Weight Qty HSN Price Quote…" at bounding box center [980, 375] width 1143 height 2345
click at [196, 26] on img at bounding box center [183, 31] width 29 height 29
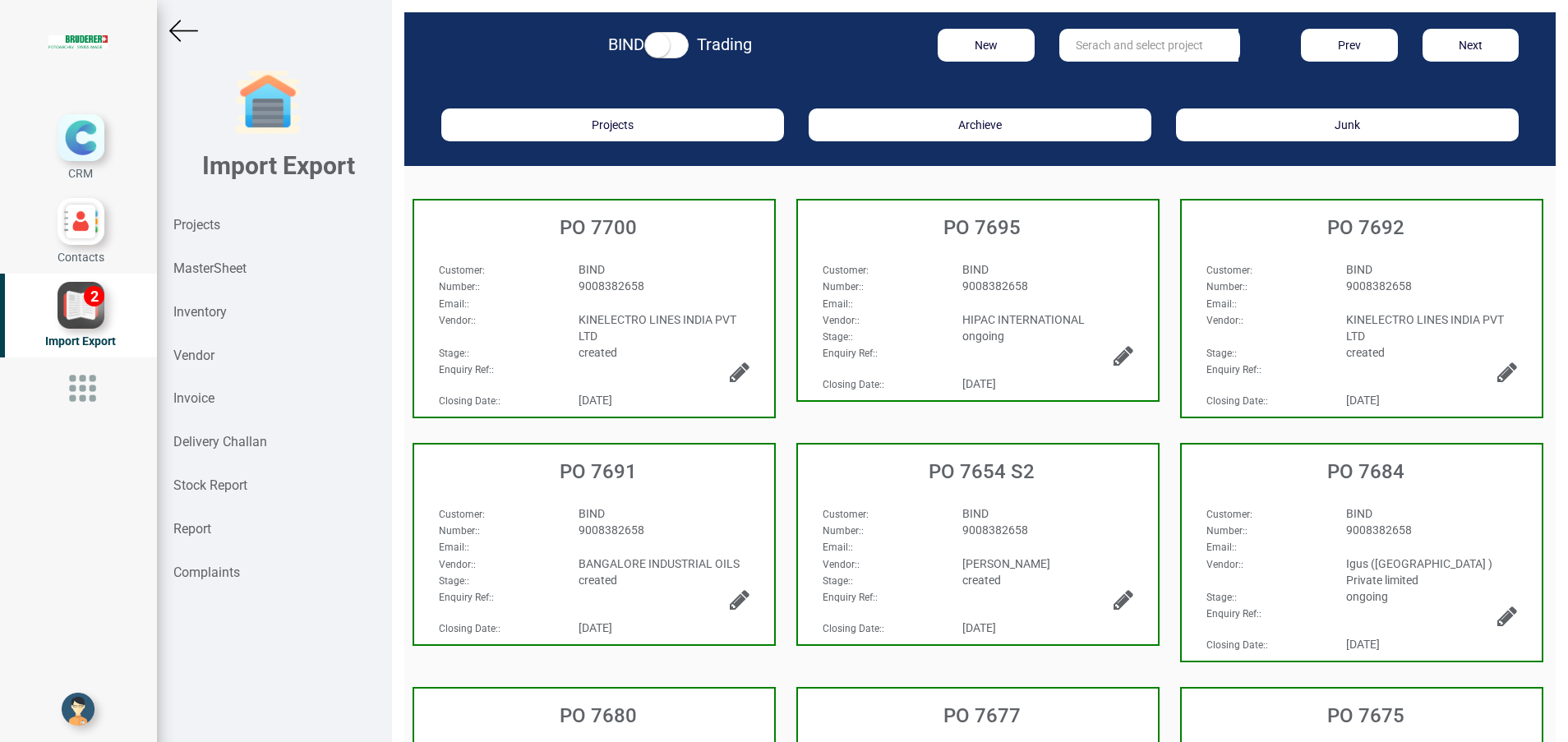
click at [1164, 42] on input "text" at bounding box center [1149, 45] width 179 height 32
type input "7"
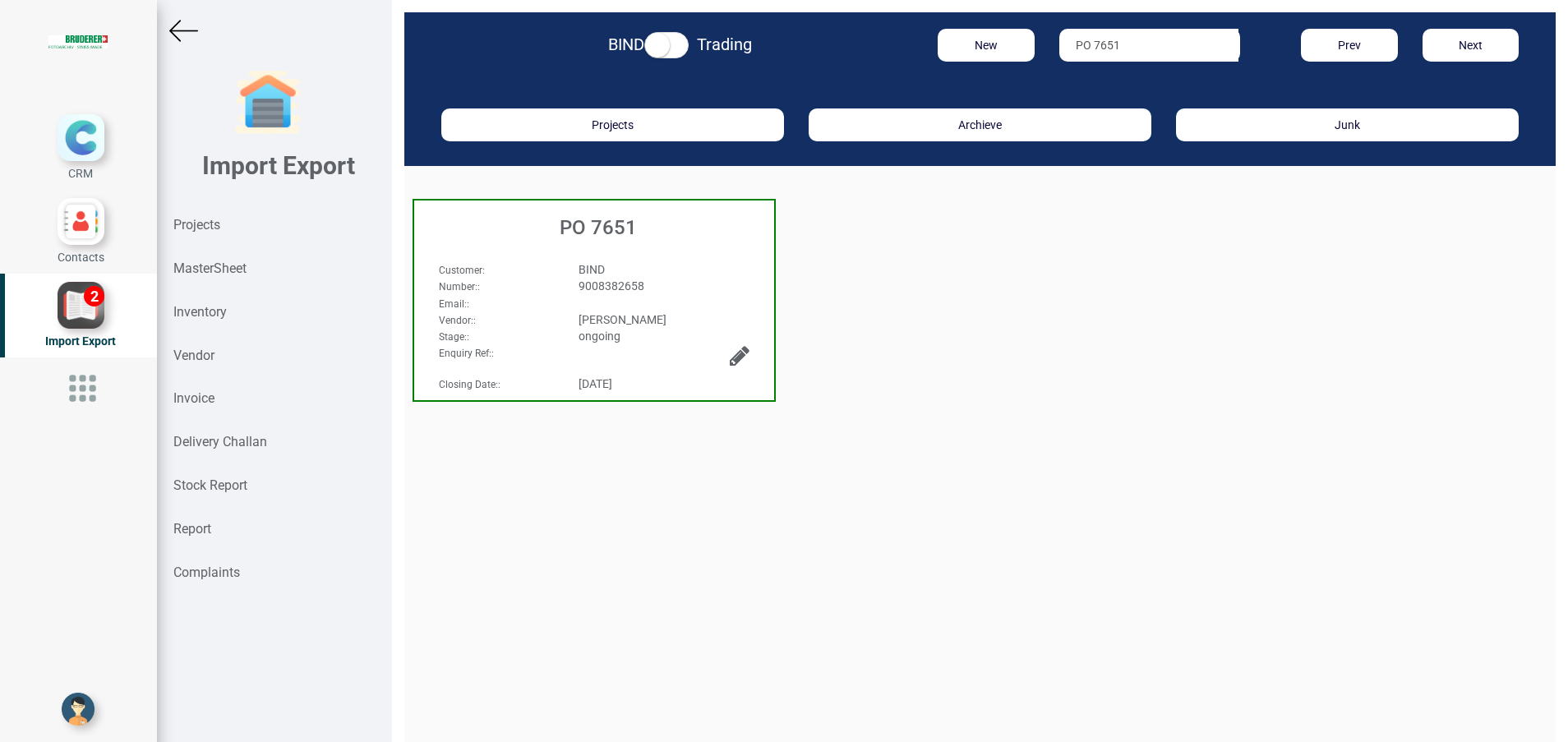
type input "PO 7651"
click at [591, 236] on h3 "PO 7651" at bounding box center [598, 227] width 351 height 22
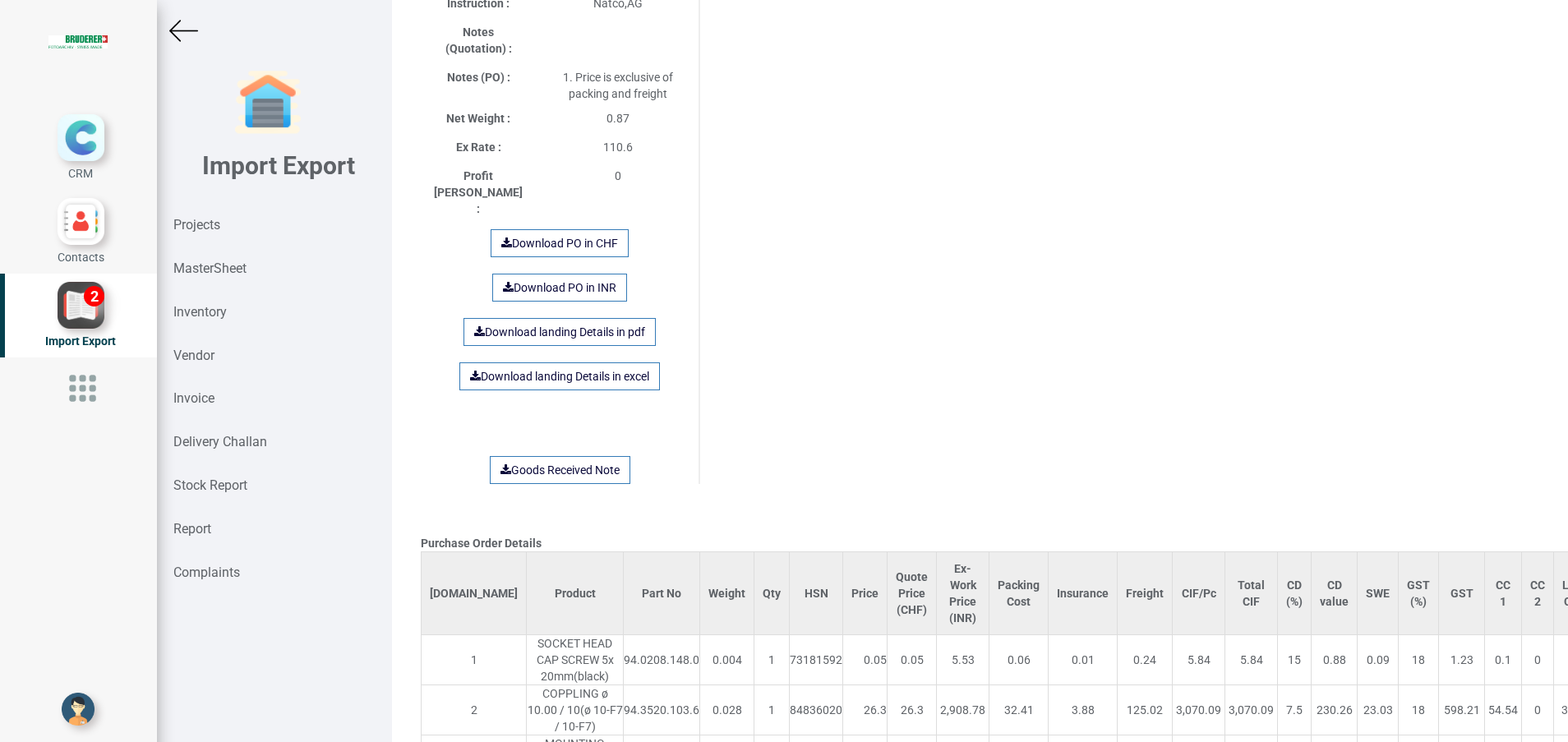
scroll to position [979, 0]
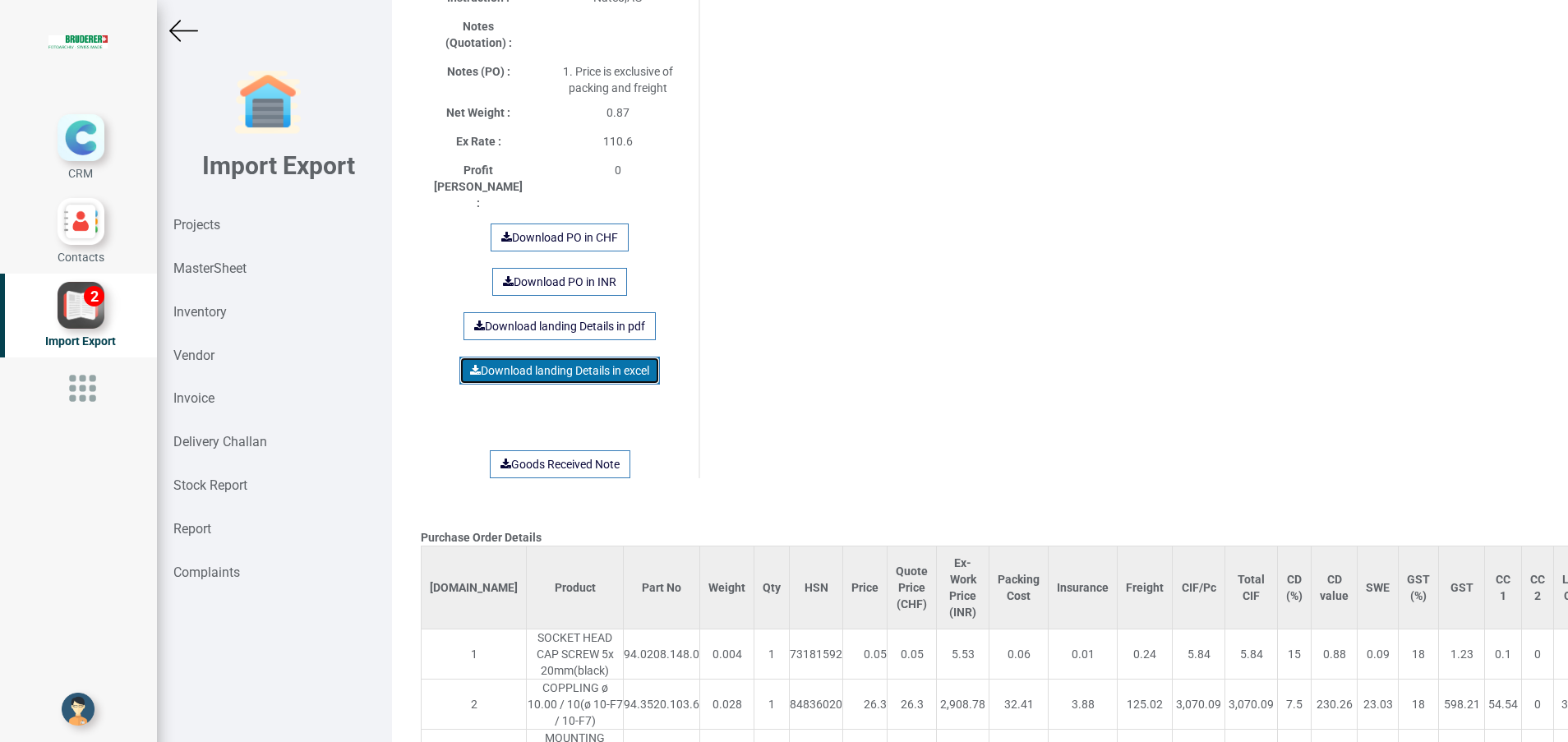
click at [553, 357] on link "Download landing Details in excel" at bounding box center [560, 370] width 201 height 28
click at [178, 35] on img at bounding box center [183, 31] width 29 height 29
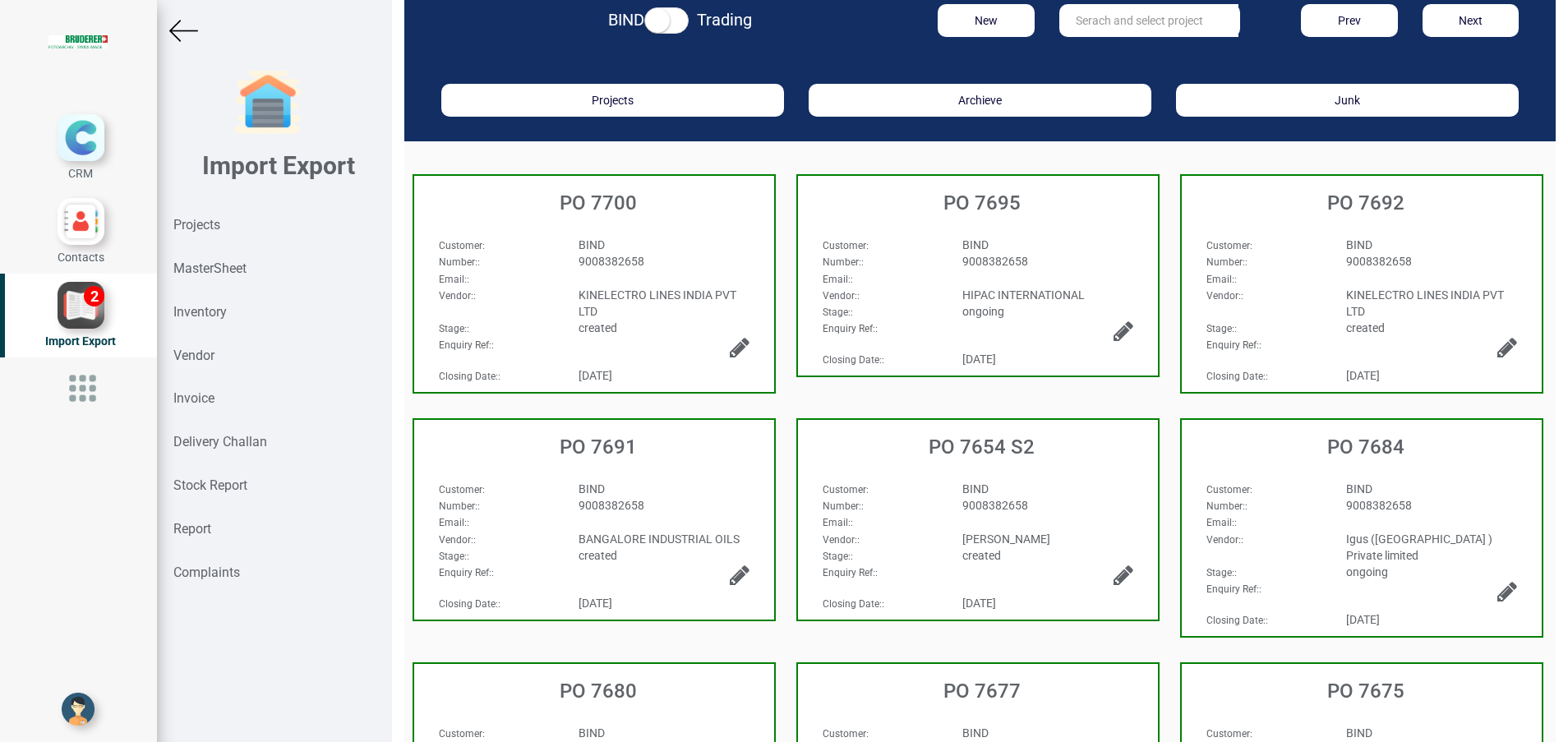
click at [1085, 23] on input "text" at bounding box center [1149, 21] width 179 height 32
click at [1095, 58] on strong "7652" at bounding box center [1105, 54] width 26 height 14
type input "PO 7652"
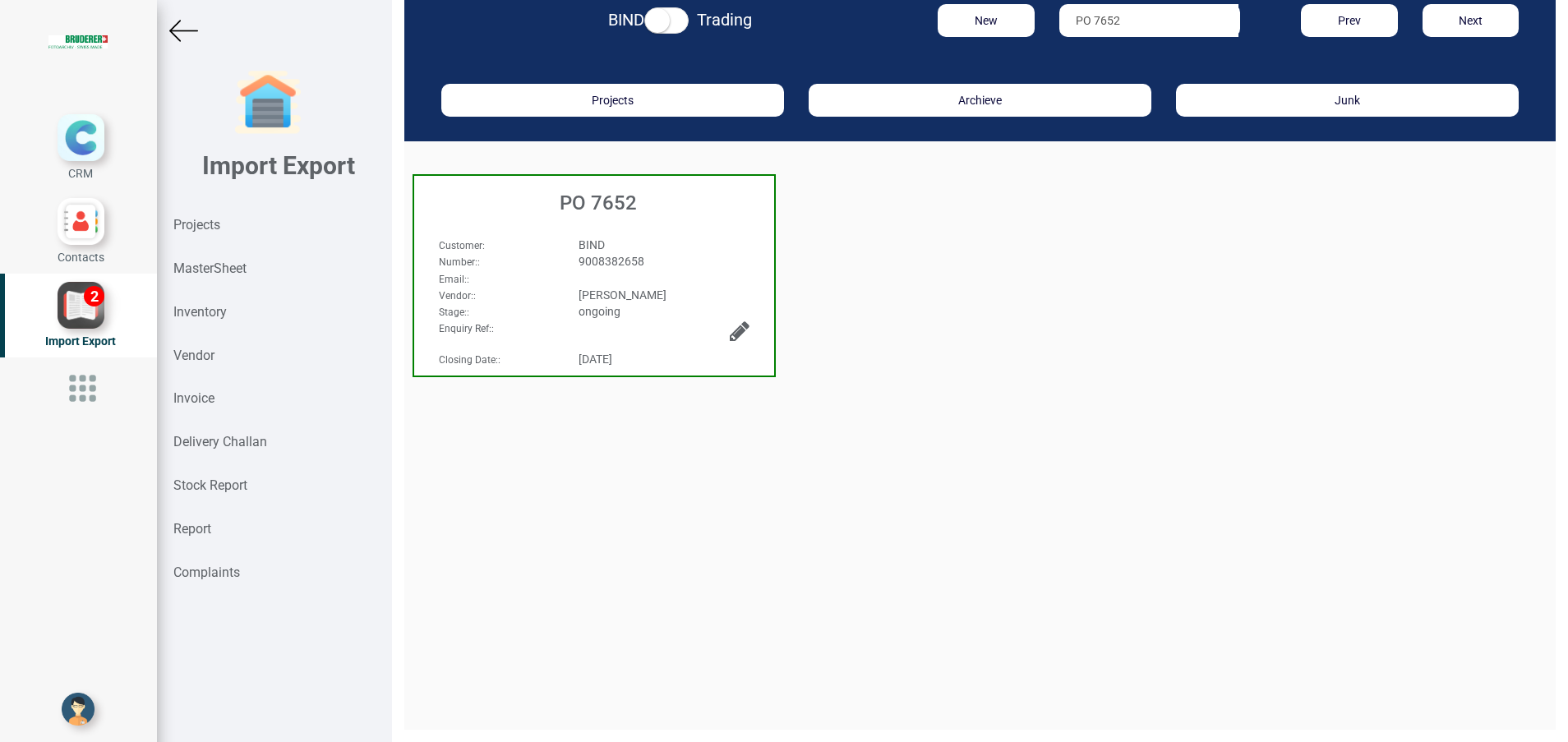
click at [573, 216] on div "PO 7652" at bounding box center [594, 199] width 360 height 46
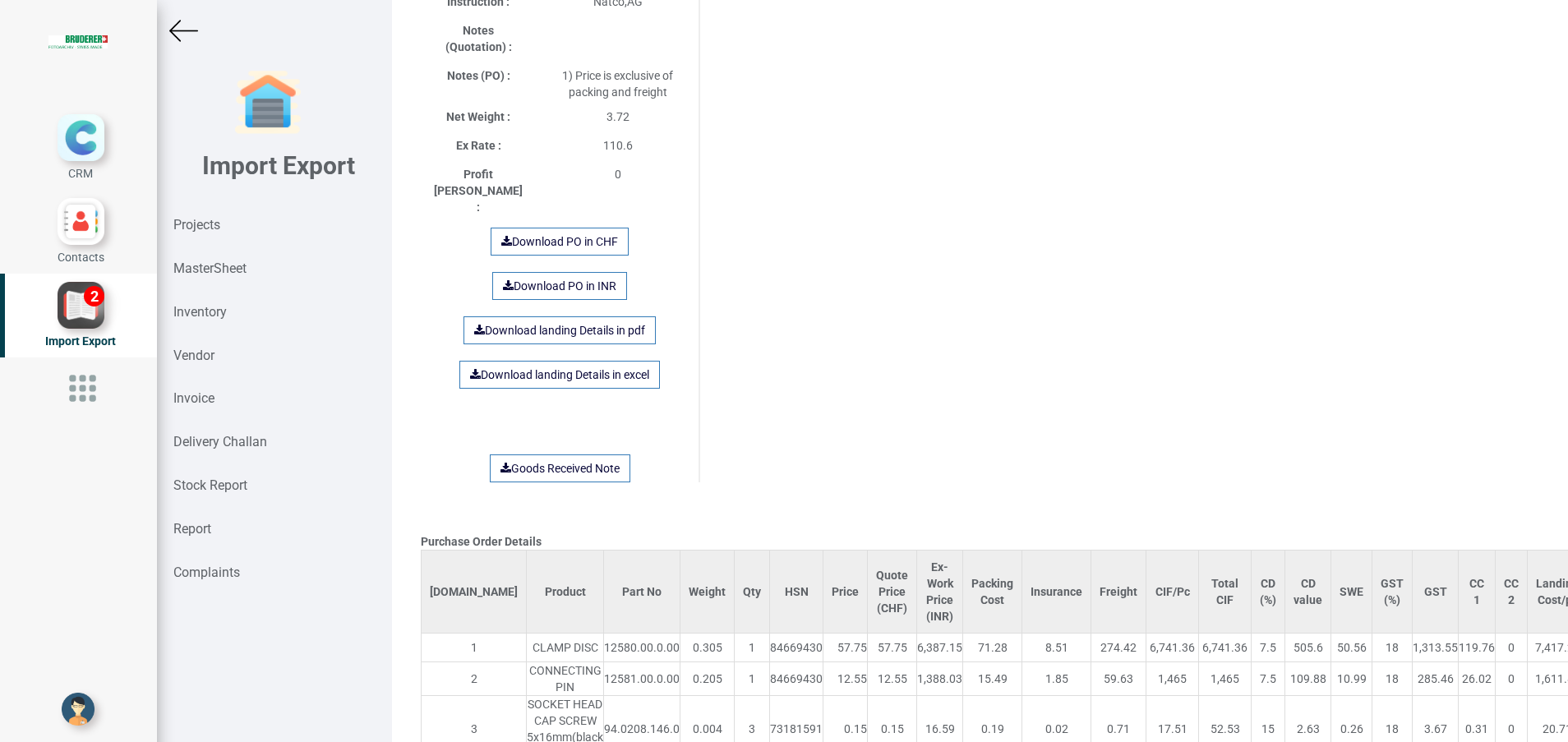
scroll to position [996, 0]
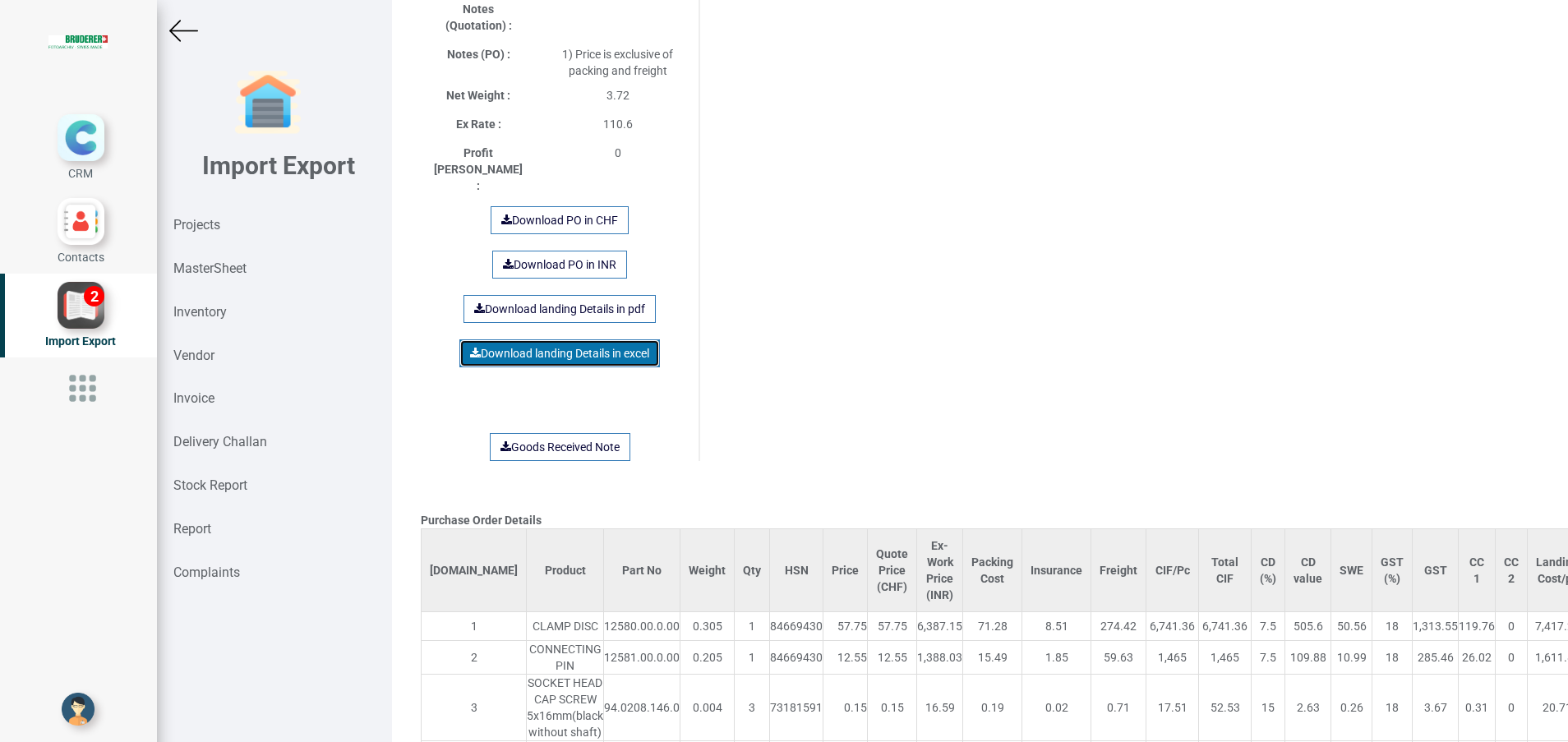
click at [542, 339] on link "Download landing Details in excel" at bounding box center [560, 353] width 201 height 28
click at [179, 23] on img at bounding box center [183, 31] width 29 height 29
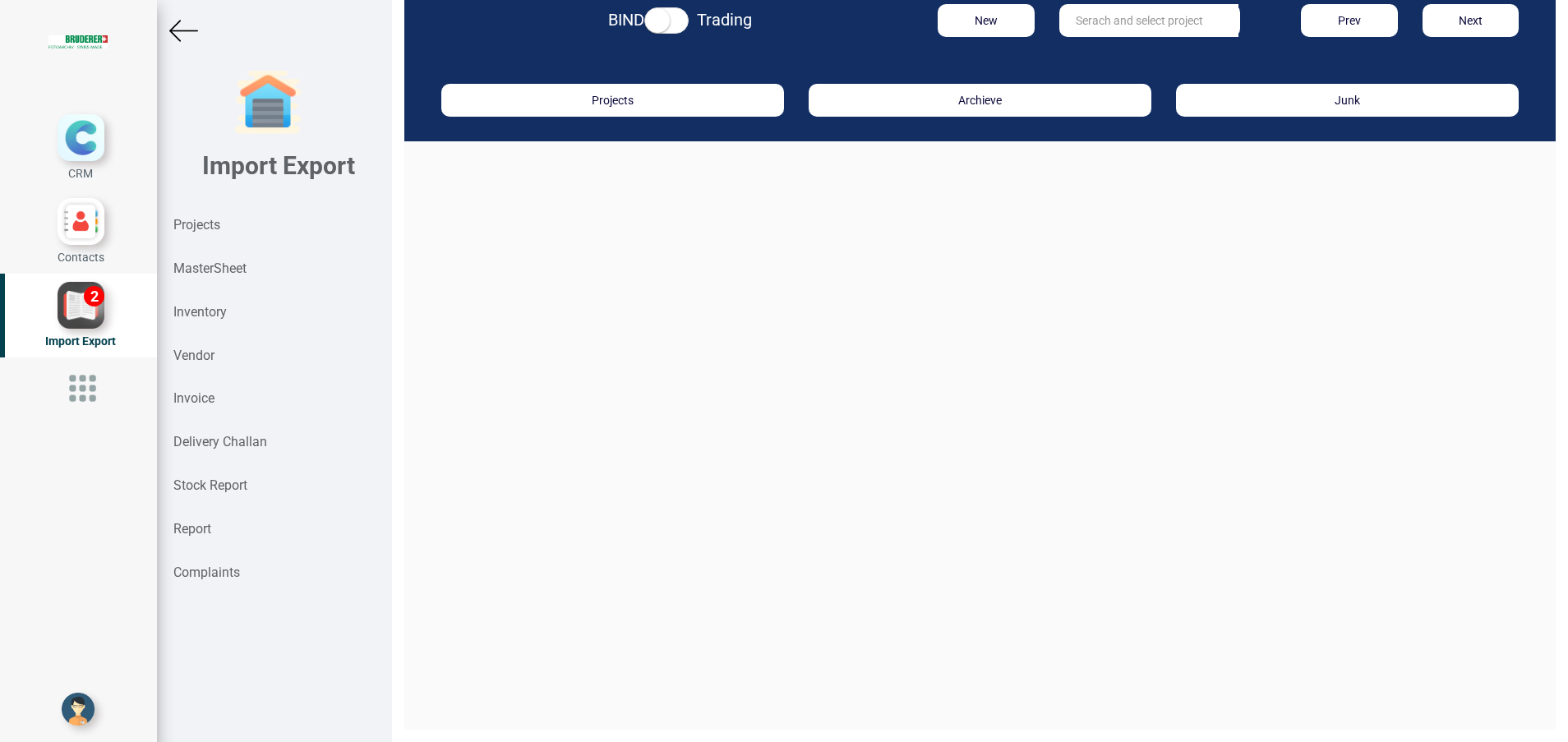
scroll to position [24, 0]
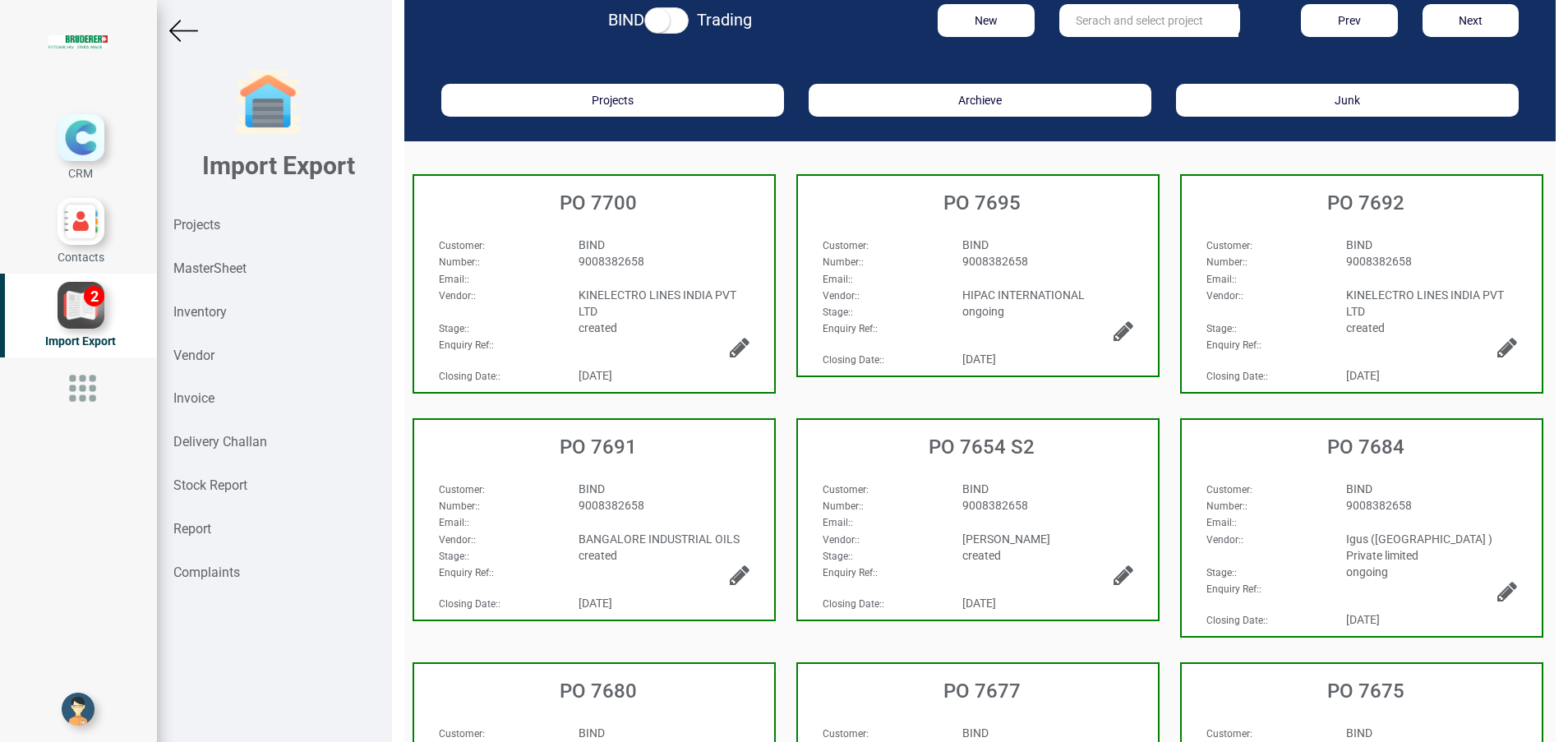
click at [1117, 29] on input "text" at bounding box center [1149, 21] width 179 height 32
click at [1115, 60] on link "PO 7653" at bounding box center [1125, 54] width 130 height 22
type input "PO 7653"
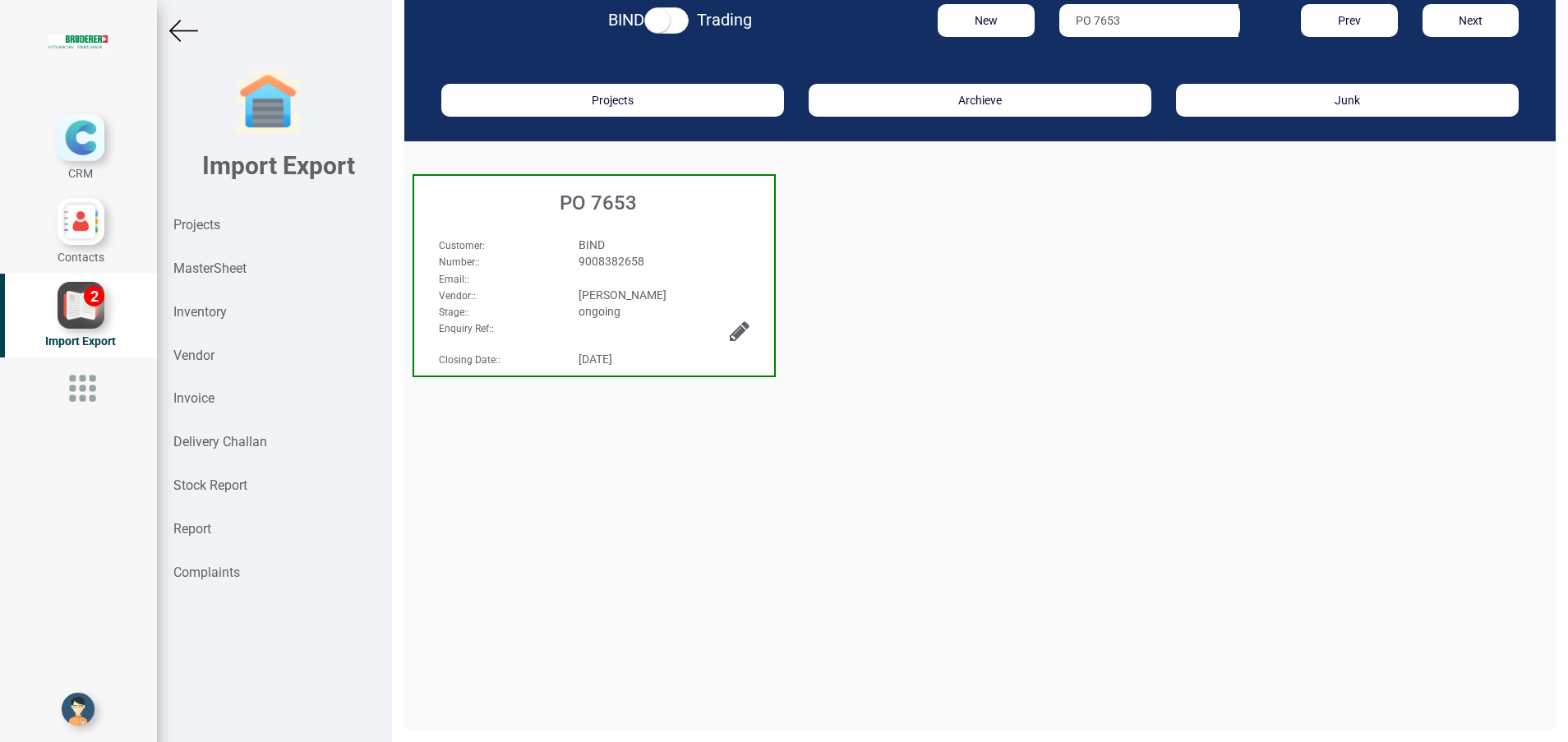
click at [626, 203] on h3 "PO 7653" at bounding box center [598, 203] width 351 height 22
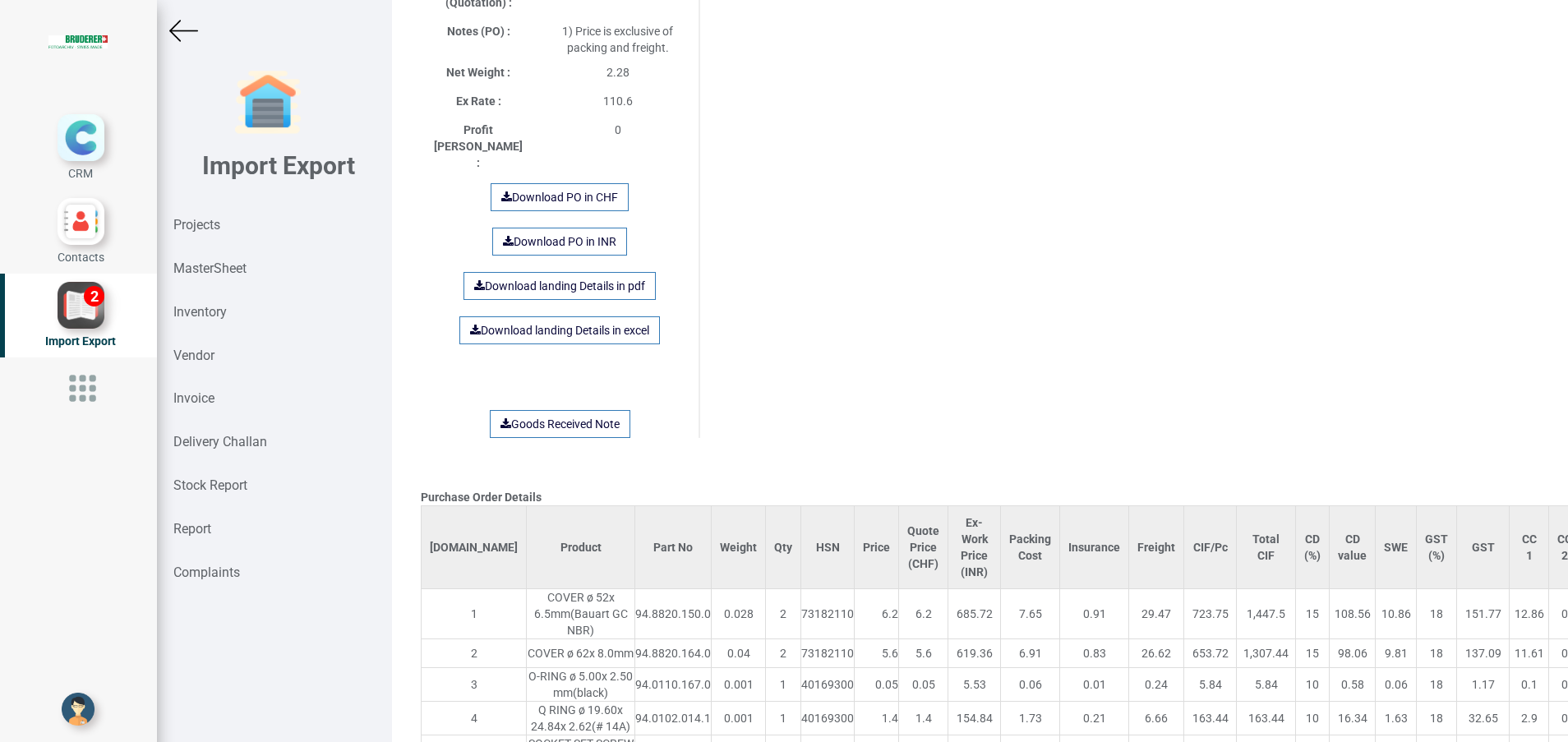
scroll to position [1027, 0]
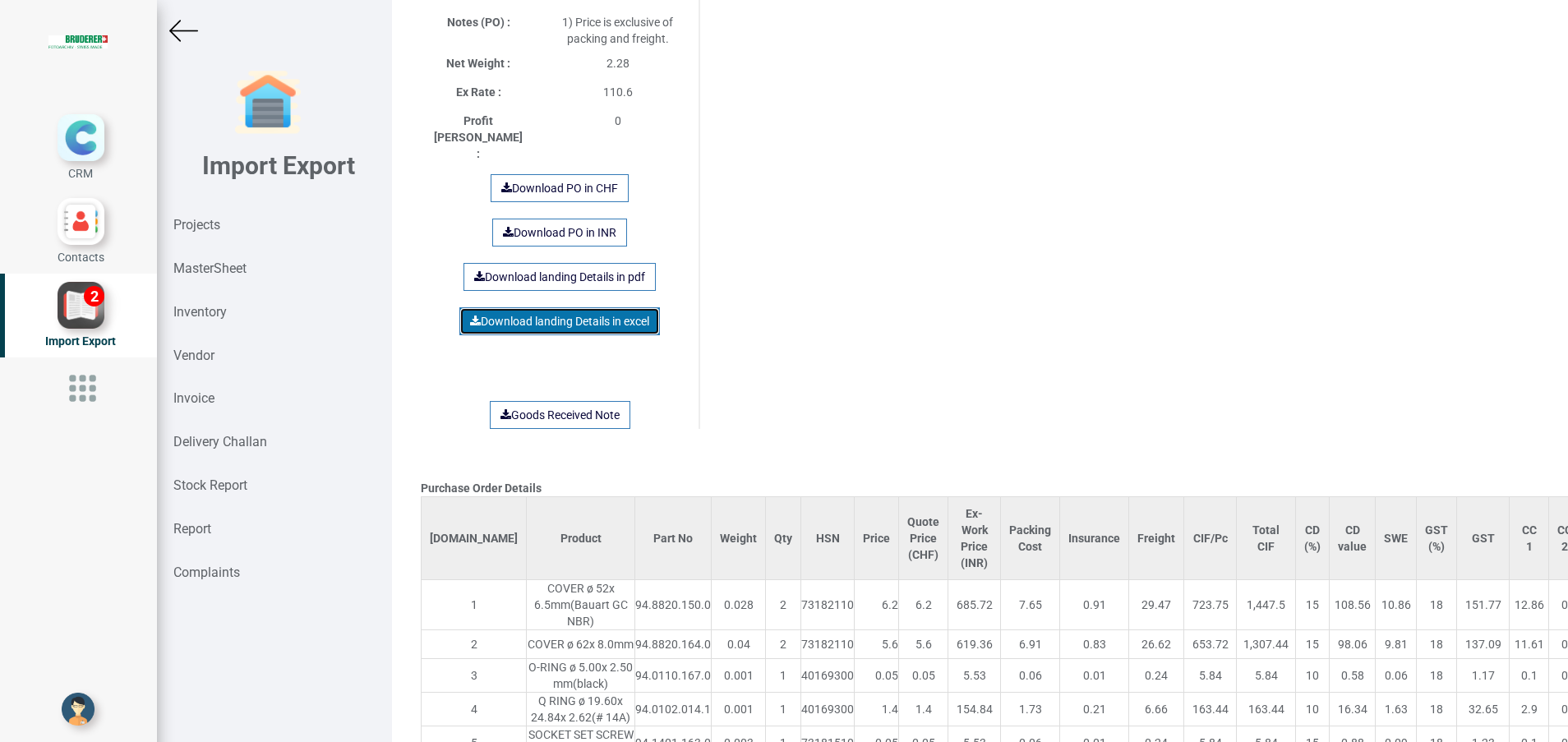
click at [590, 307] on link "Download landing Details in excel" at bounding box center [560, 320] width 201 height 28
click at [811, 406] on div "Purchase Order Details [DOMAIN_NAME] Product Part No Weight Qty HSN Price Quote…" at bounding box center [980, 617] width 1143 height 3140
click at [193, 34] on img at bounding box center [183, 31] width 29 height 29
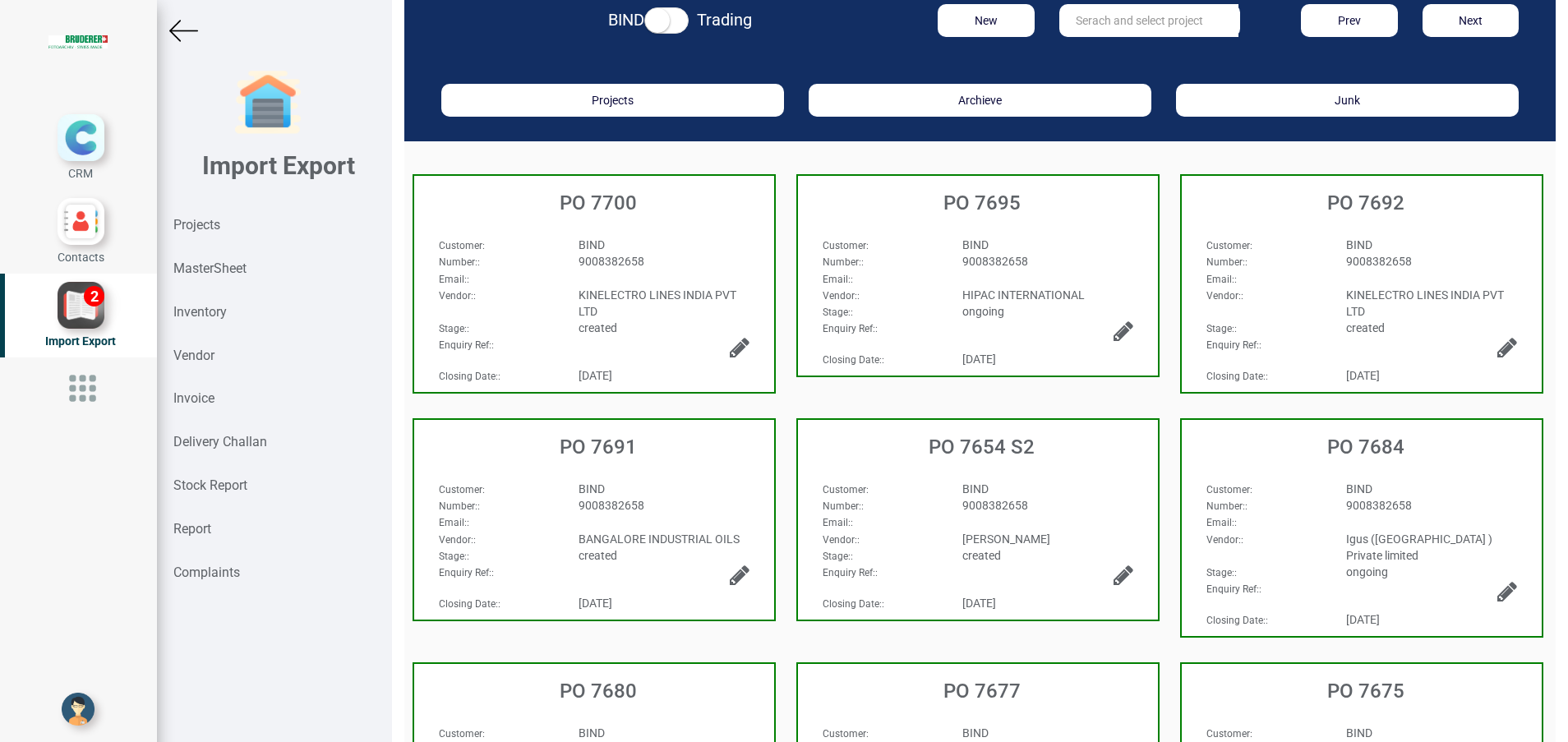
click at [1127, 32] on input "text" at bounding box center [1149, 21] width 179 height 32
click at [1111, 57] on link "PO 7654 S1" at bounding box center [1125, 54] width 130 height 22
type input "PO 7654 S1"
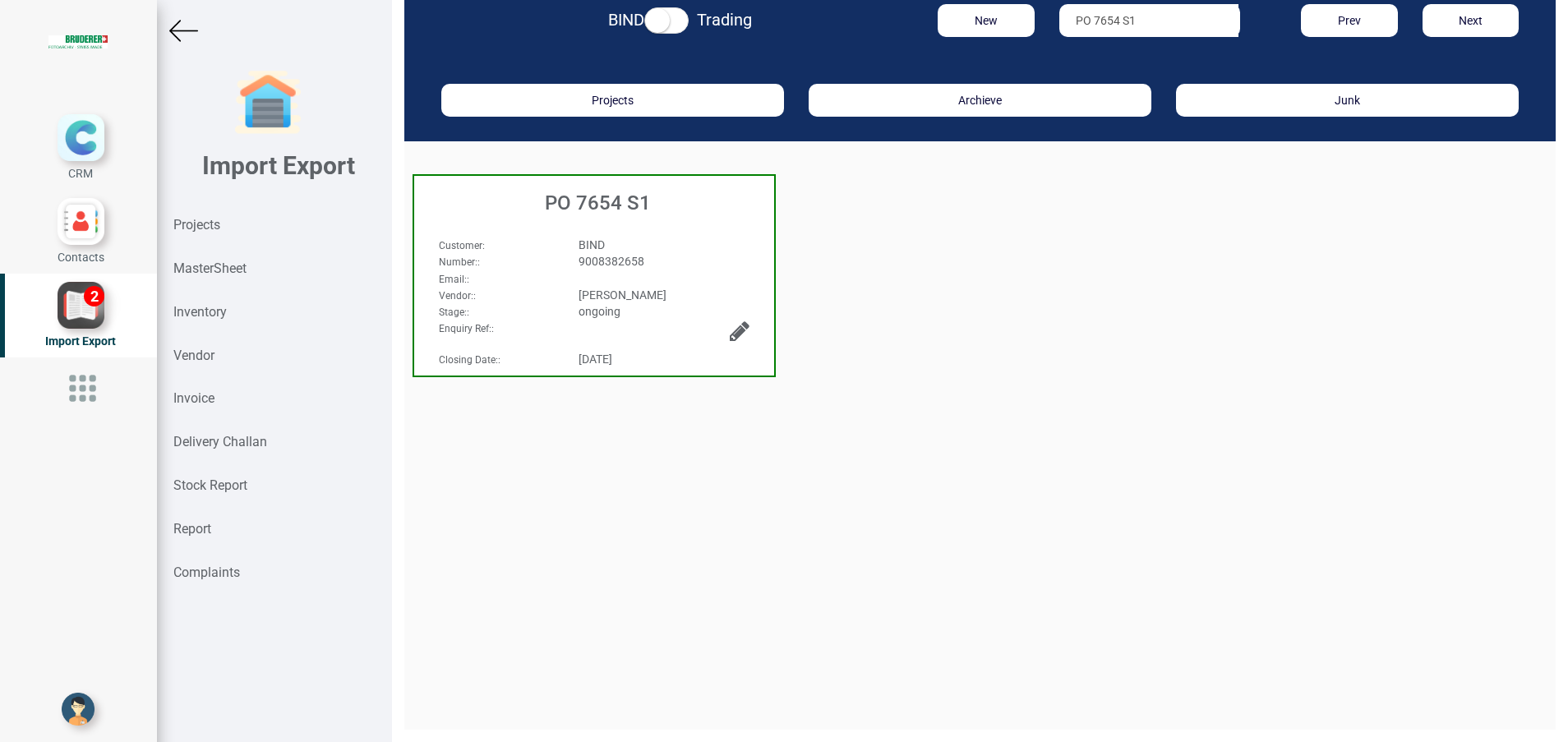
click at [619, 204] on h3 "PO 7654 S1" at bounding box center [598, 203] width 351 height 22
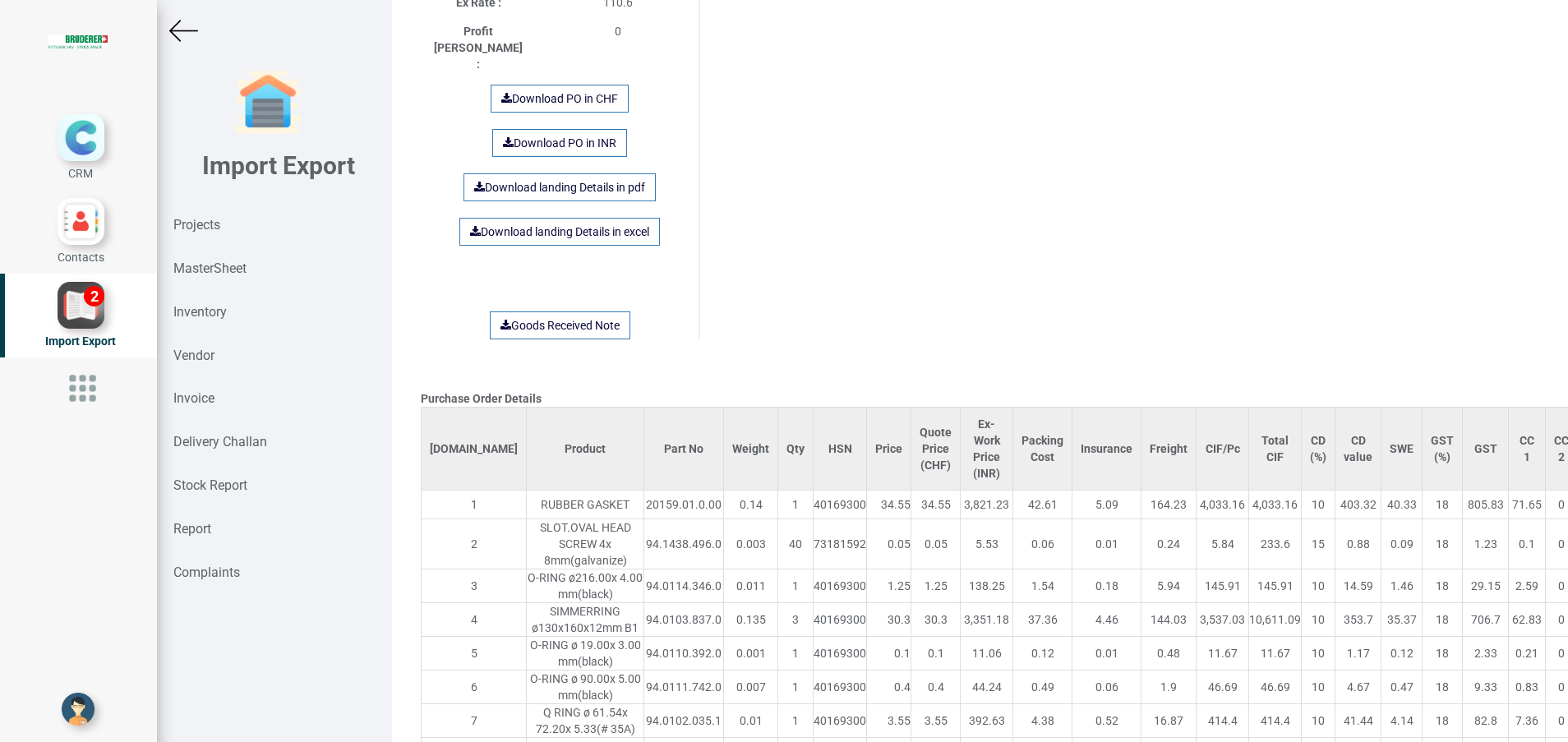
scroll to position [1122, 0]
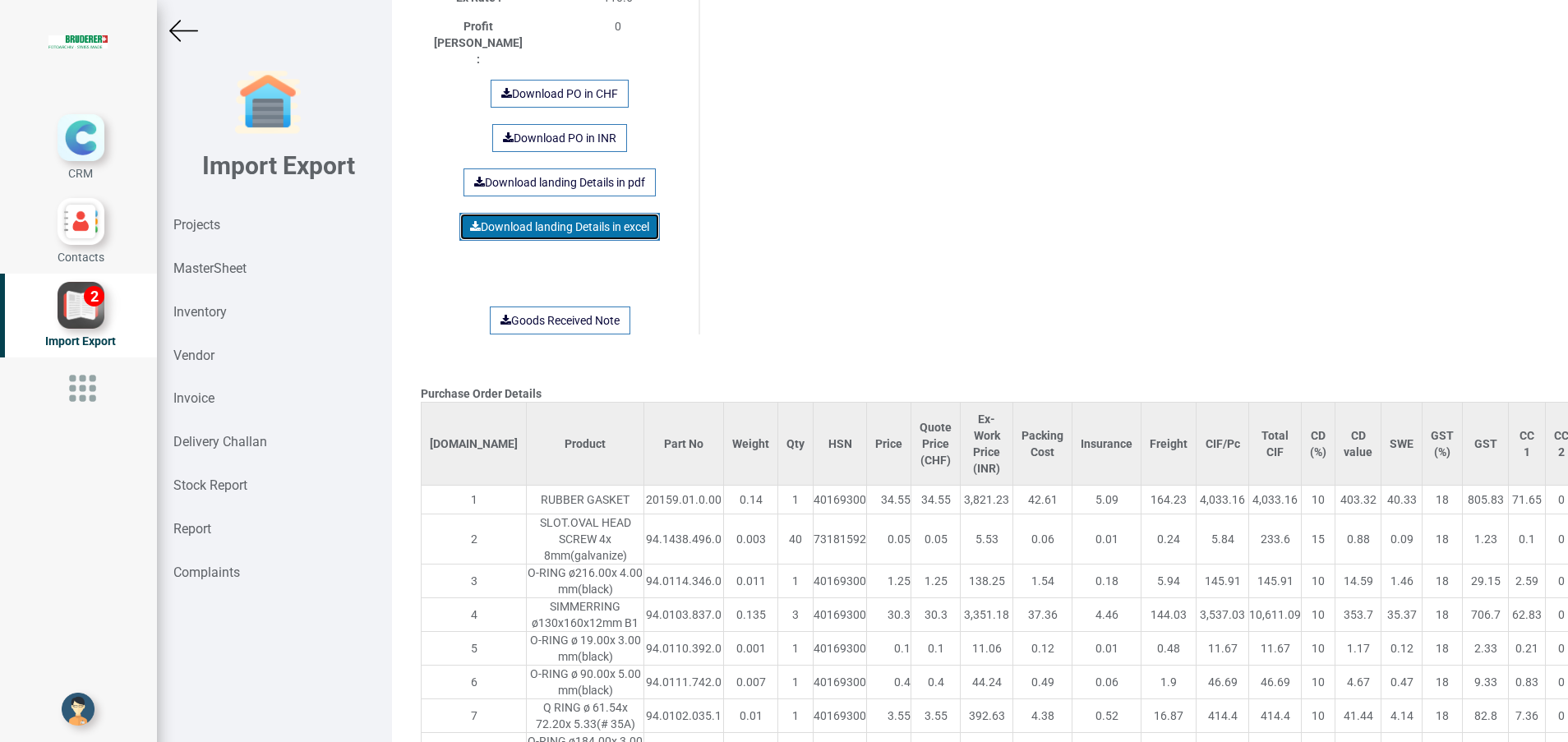
click at [573, 213] on link "Download landing Details in excel" at bounding box center [560, 227] width 201 height 28
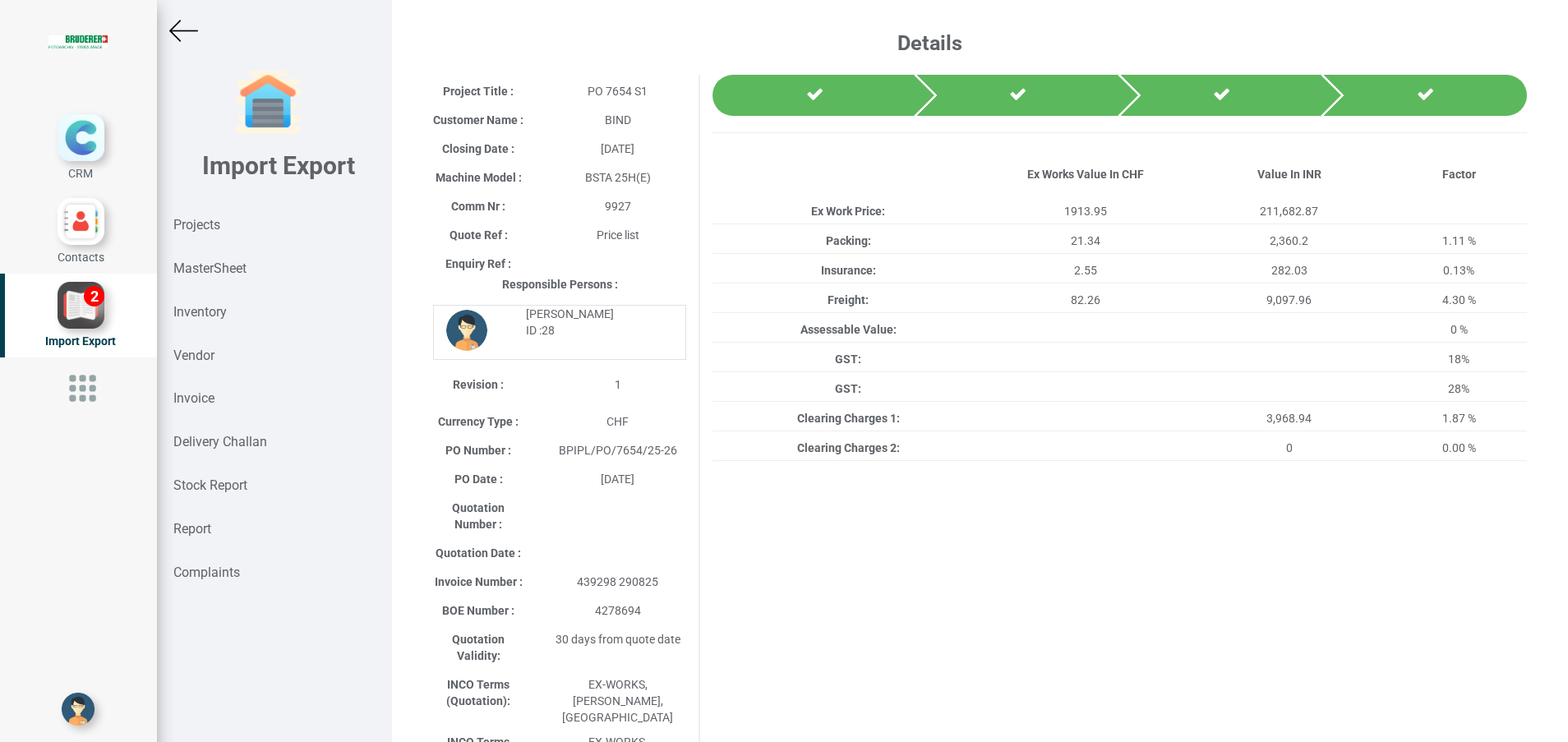
click at [178, 35] on img at bounding box center [183, 31] width 29 height 29
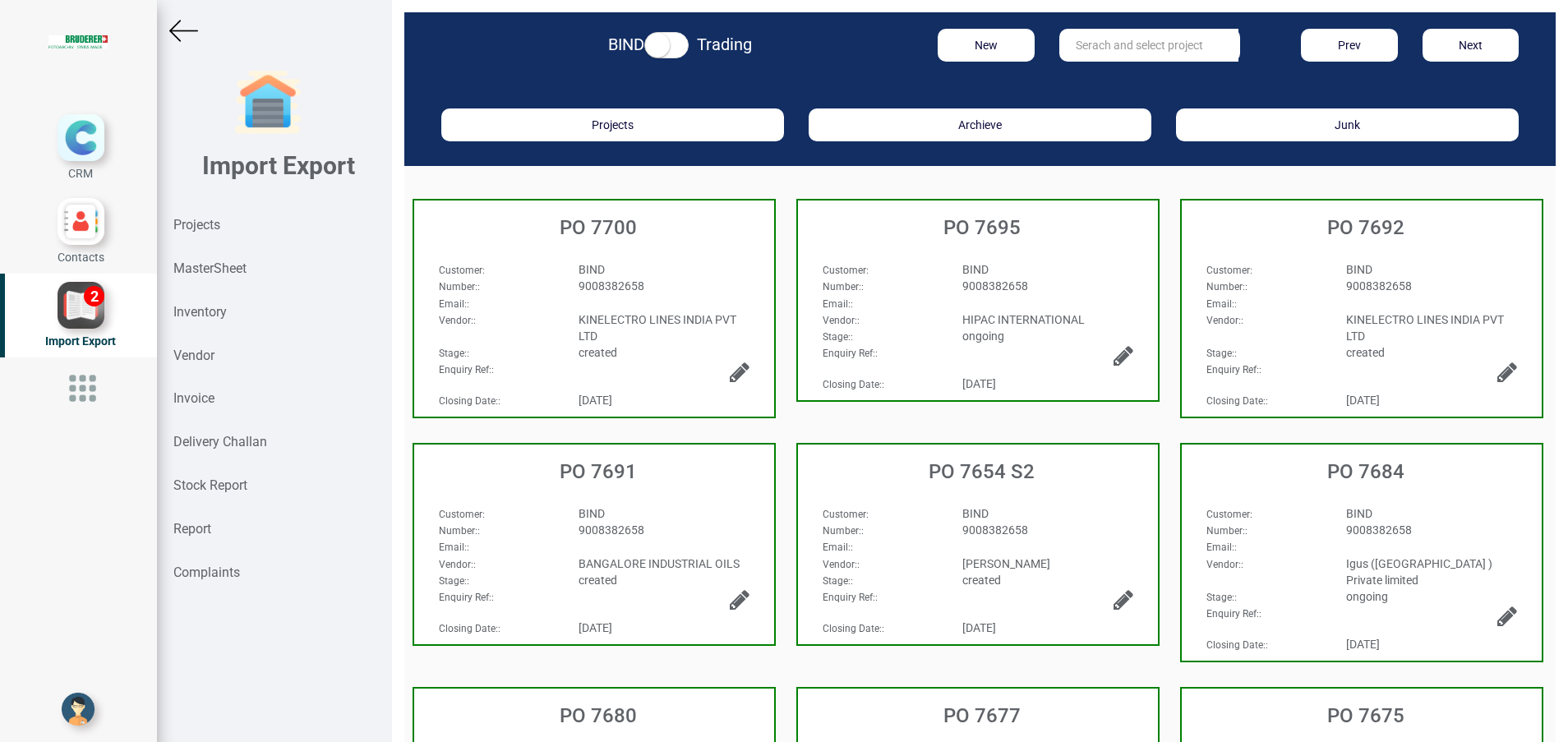
click at [1125, 57] on input "text" at bounding box center [1149, 45] width 179 height 32
click at [1116, 73] on link "PO 7657" at bounding box center [1125, 79] width 130 height 22
type input "PO 7657"
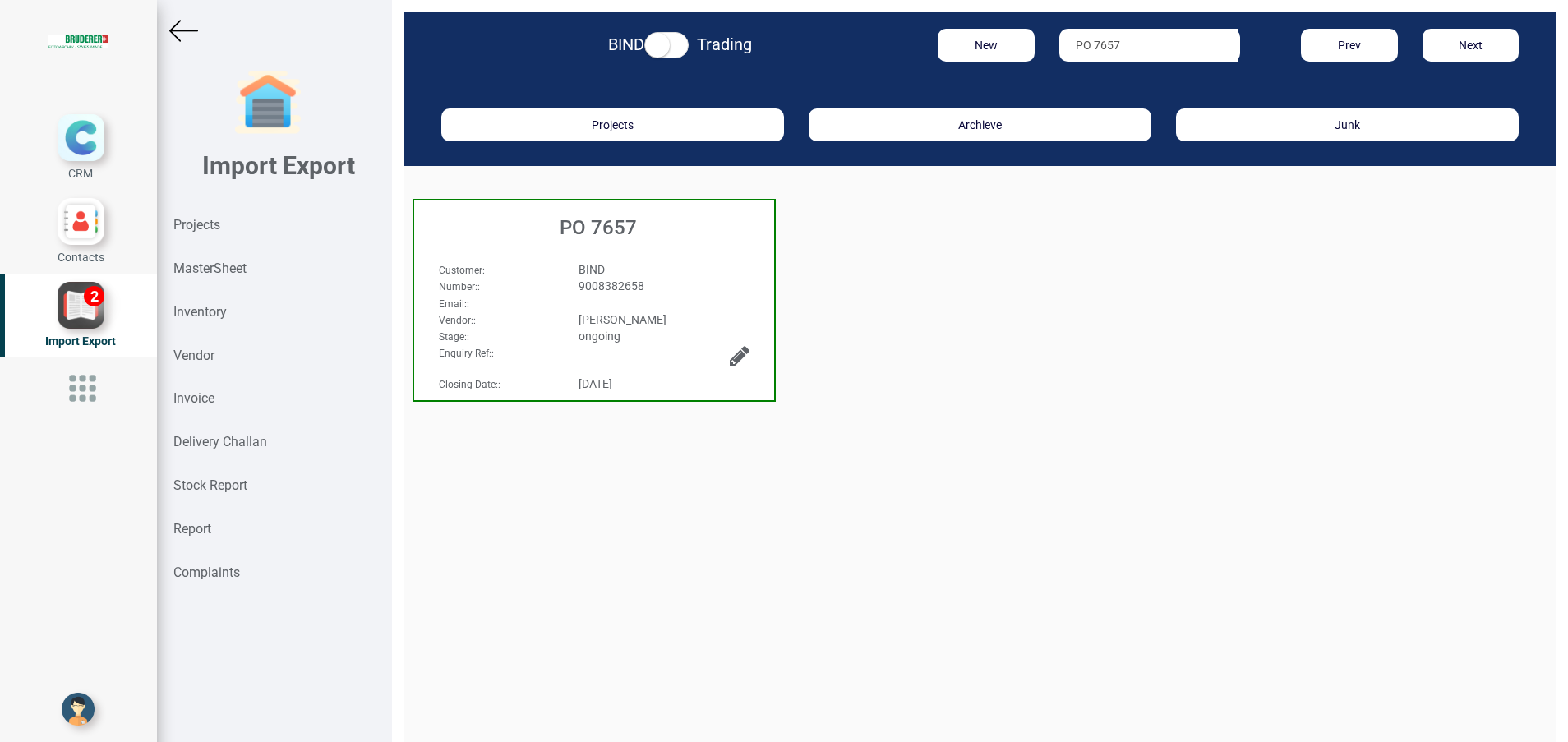
click at [547, 237] on h3 "PO 7657" at bounding box center [598, 227] width 351 height 22
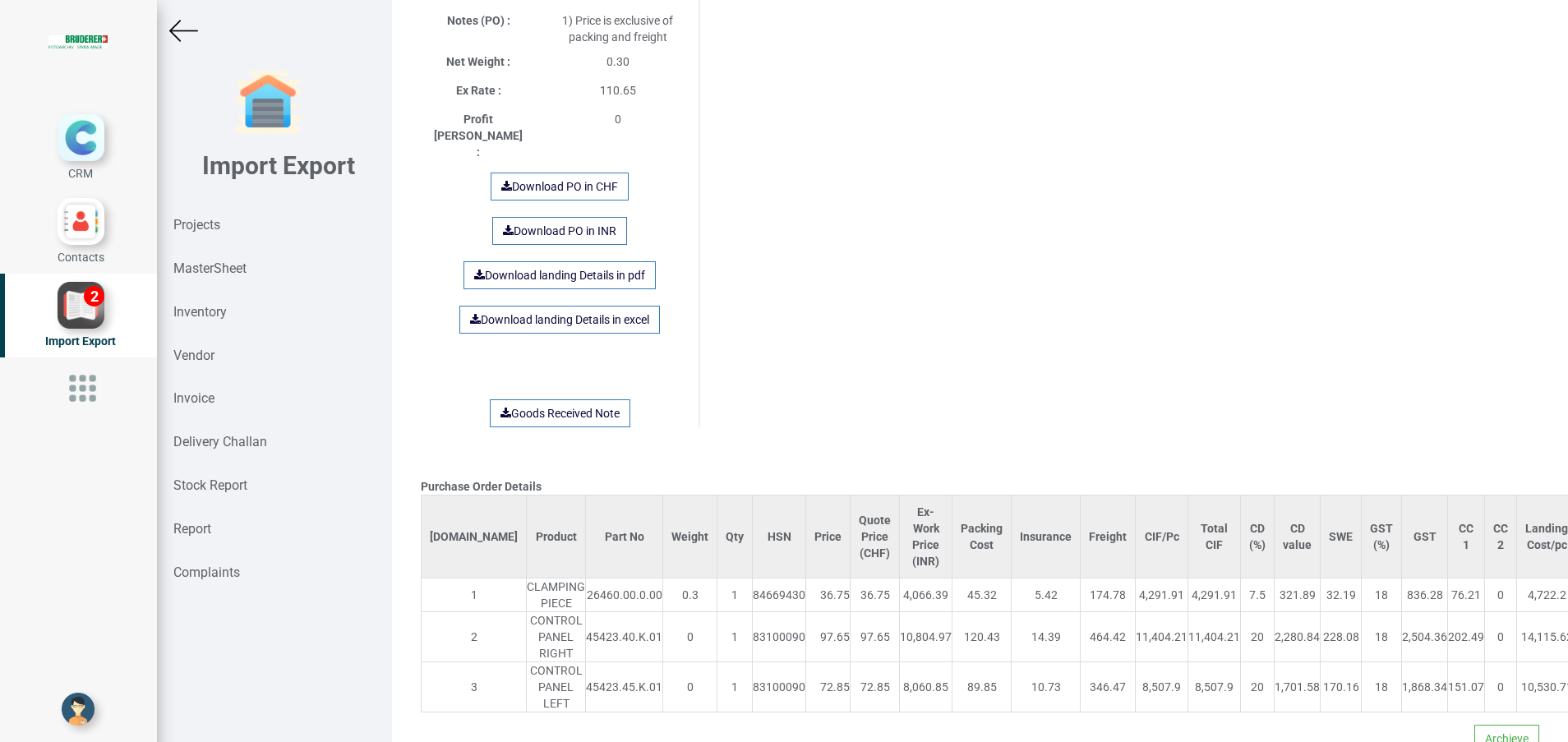
scroll to position [1031, 0]
click at [579, 304] on link "Download landing Details in excel" at bounding box center [560, 318] width 201 height 28
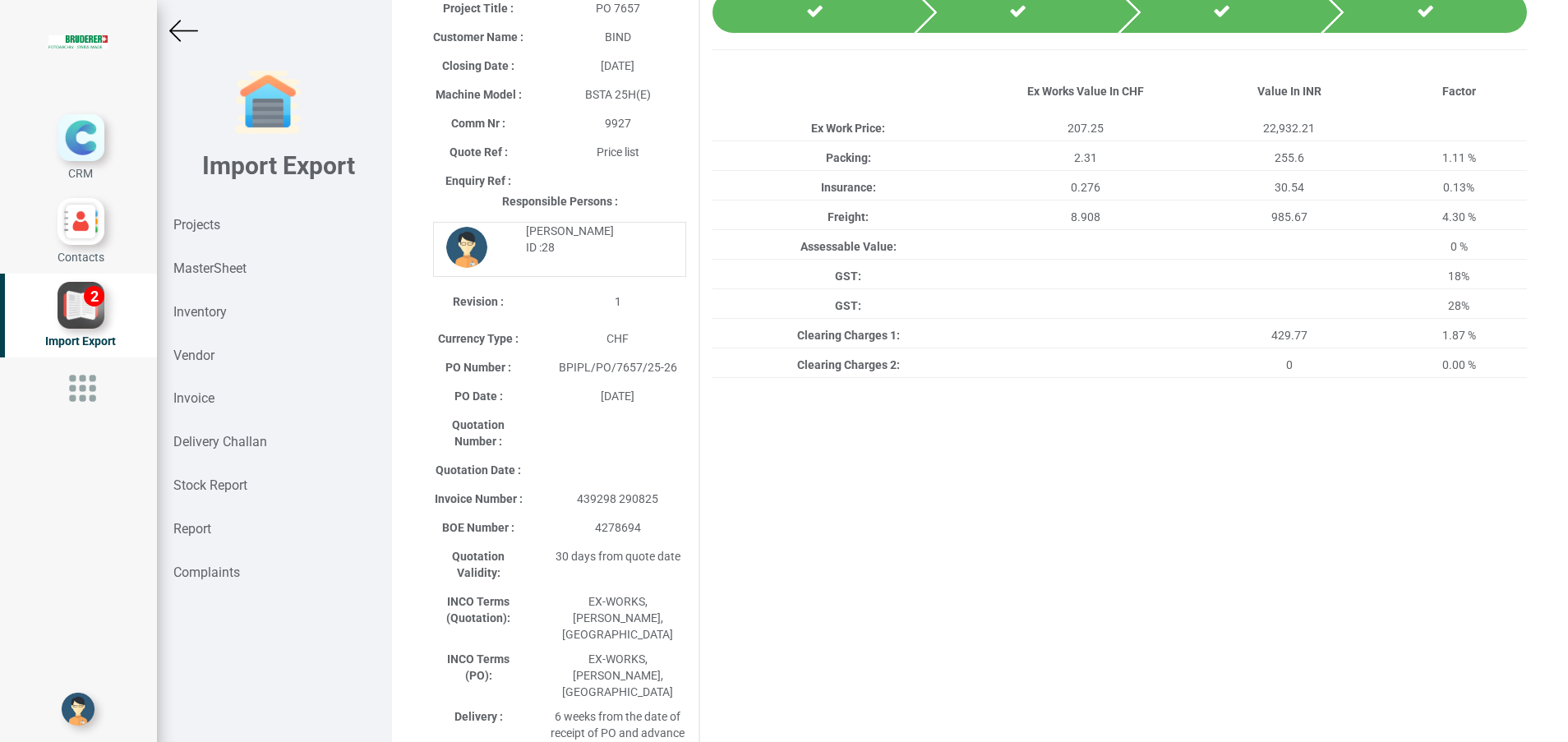
scroll to position [0, 0]
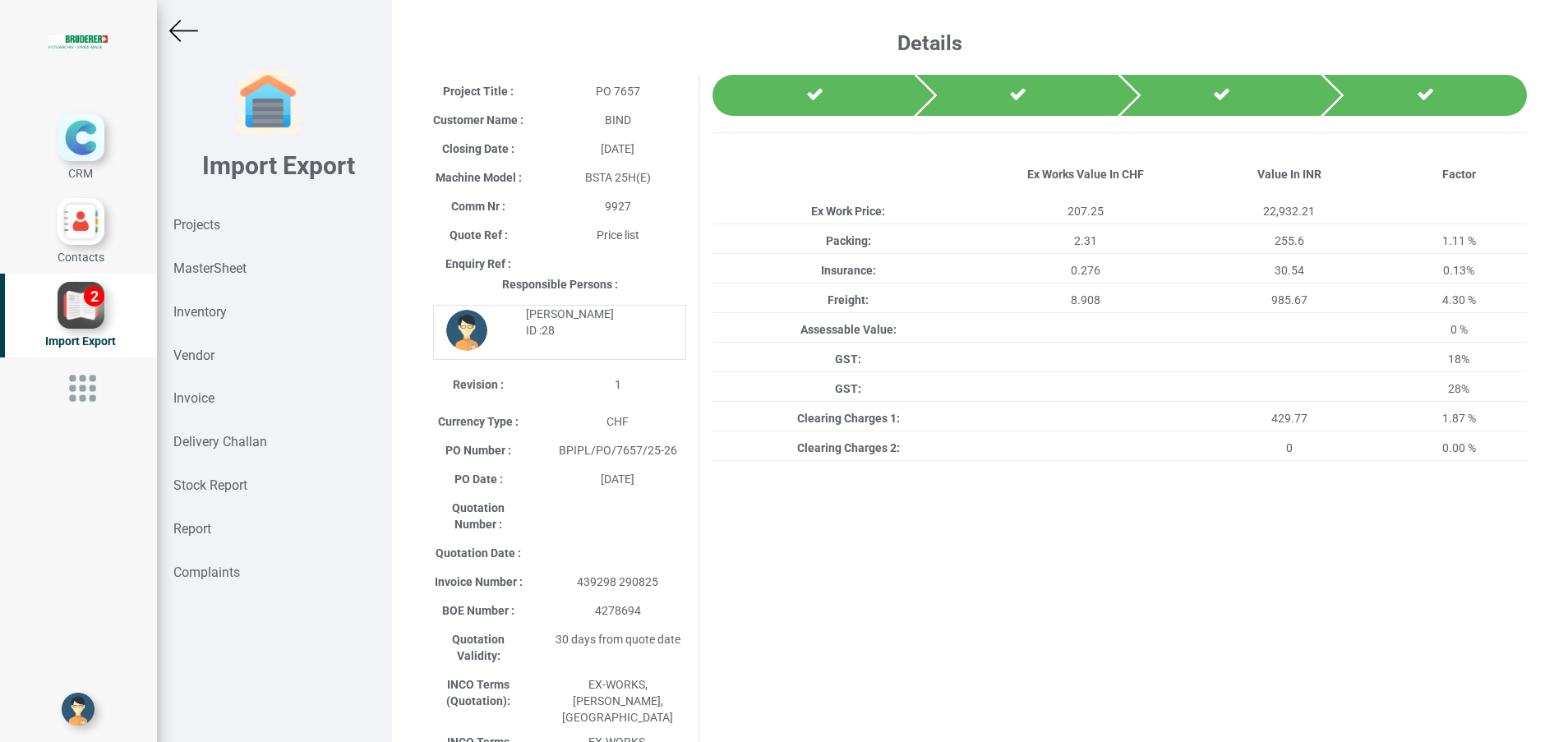
click at [193, 28] on img at bounding box center [183, 31] width 29 height 29
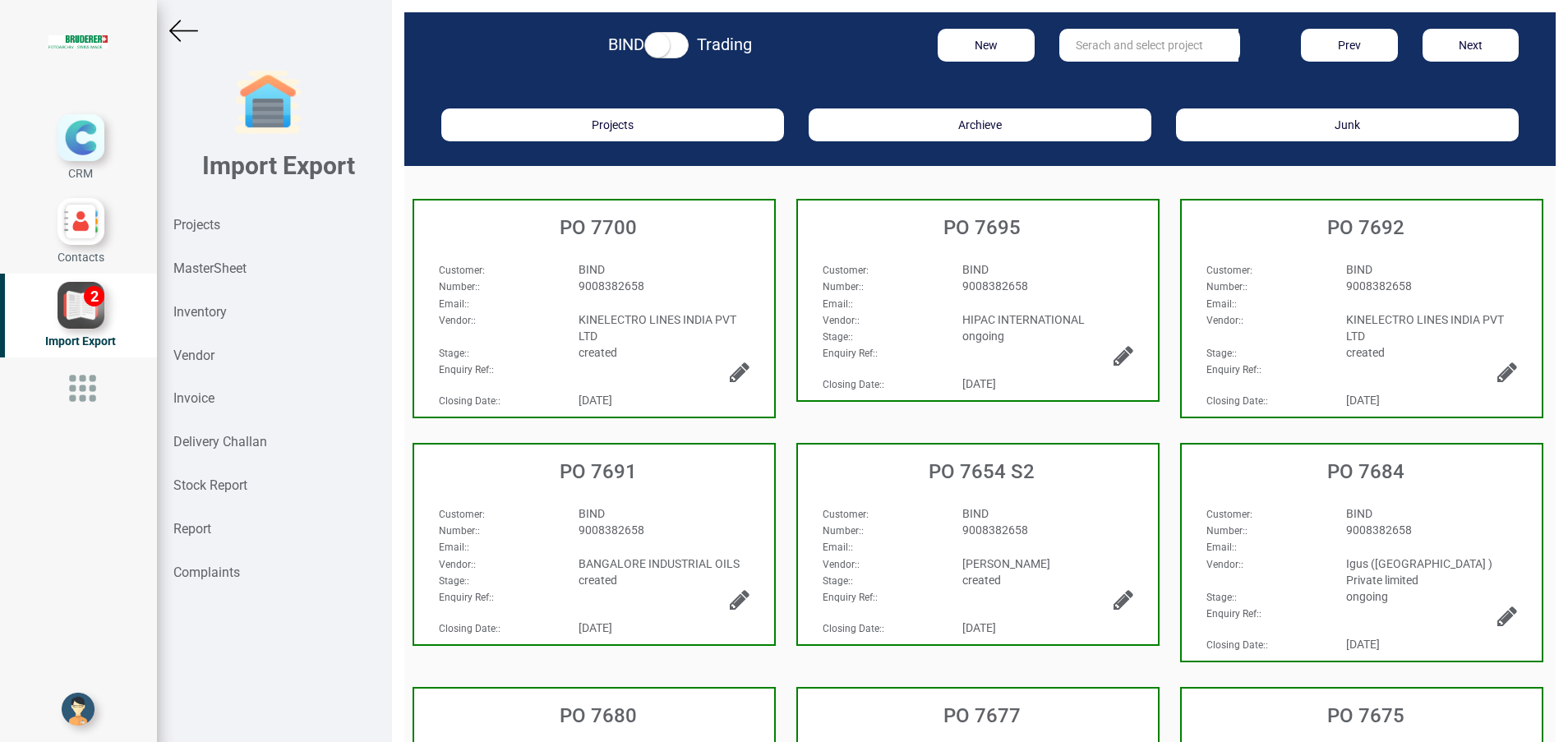
click at [1089, 54] on input "text" at bounding box center [1149, 45] width 179 height 32
click at [1096, 78] on strong "7677" at bounding box center [1105, 79] width 26 height 14
type input "PO 7677"
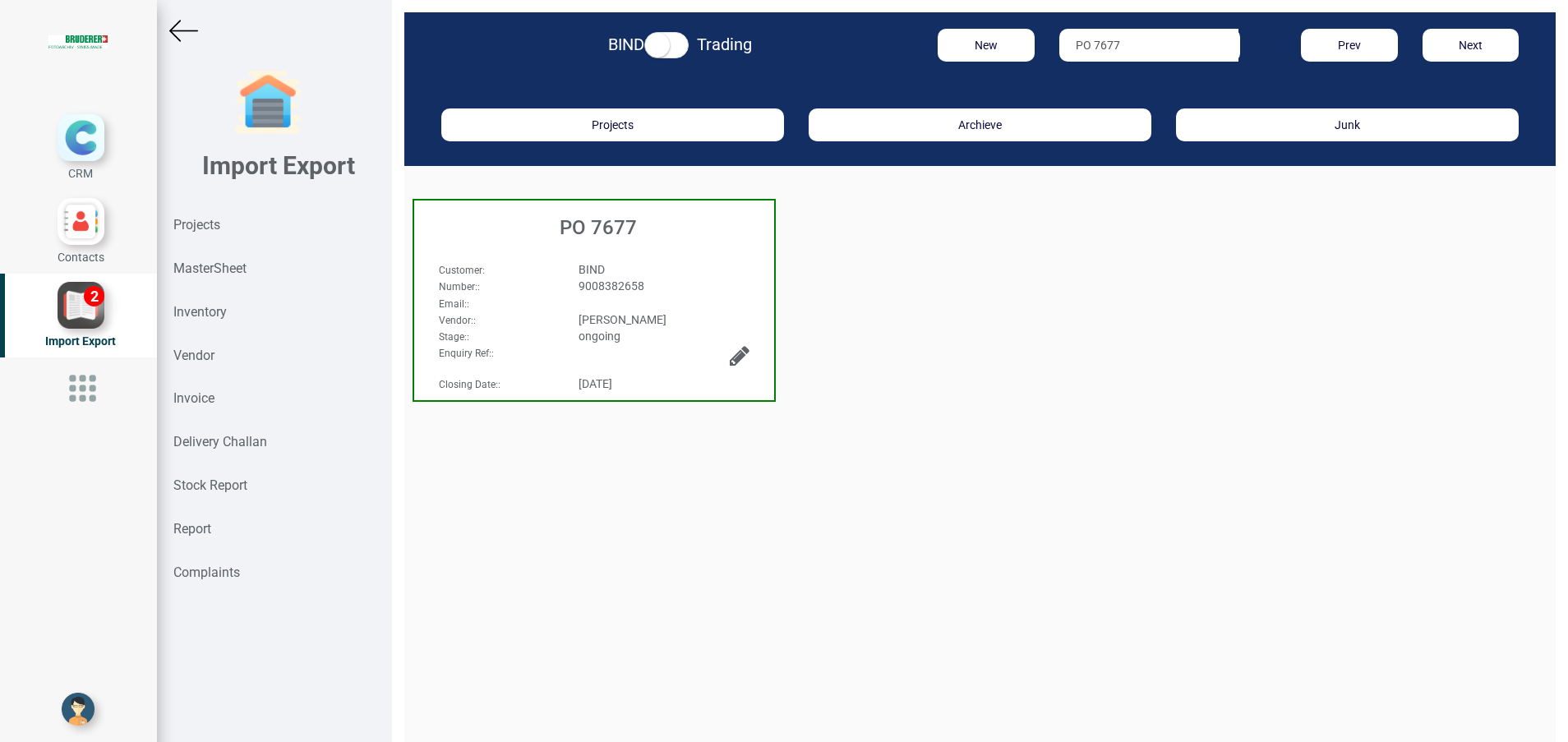
click at [615, 224] on h3 "PO 7677" at bounding box center [598, 227] width 351 height 22
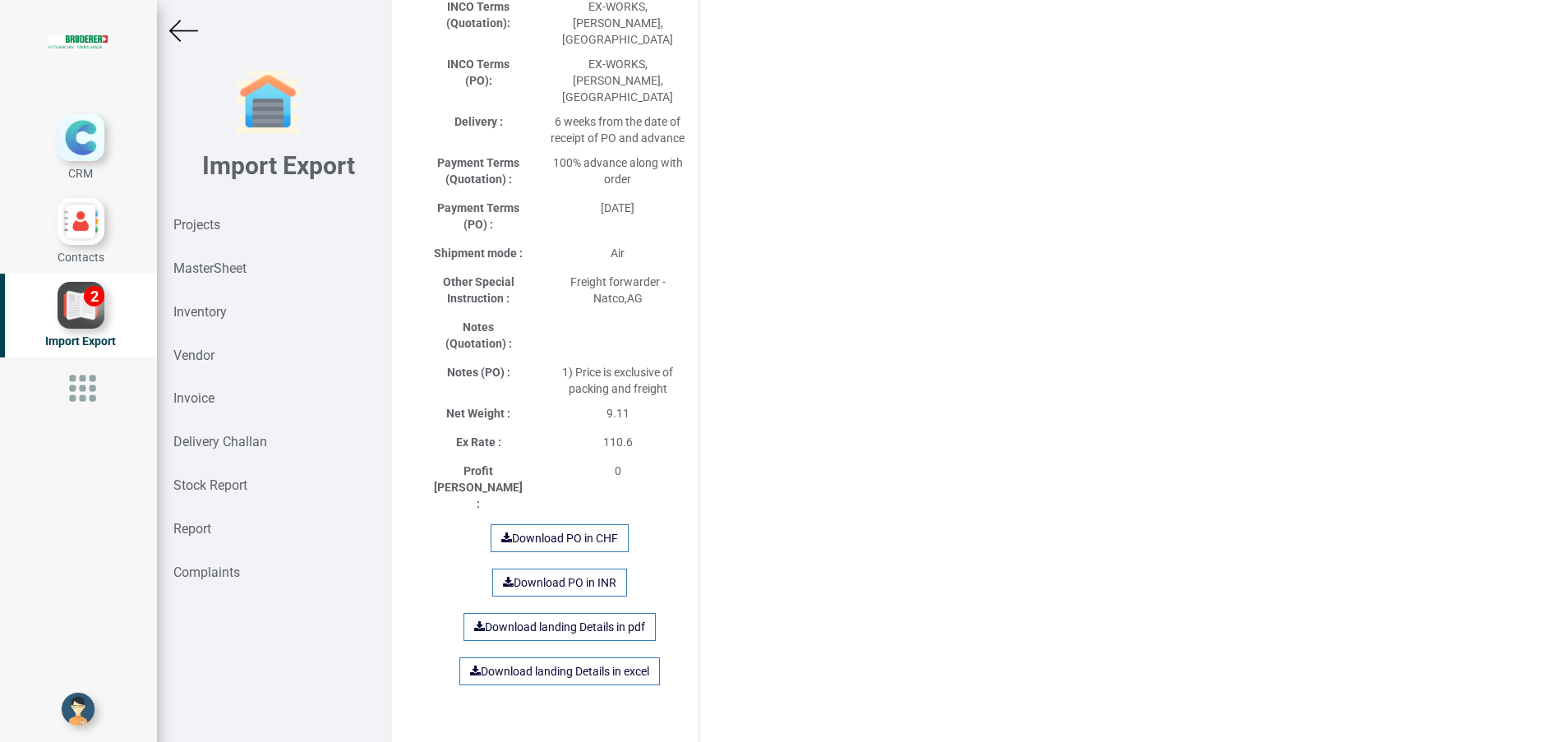
scroll to position [1025, 0]
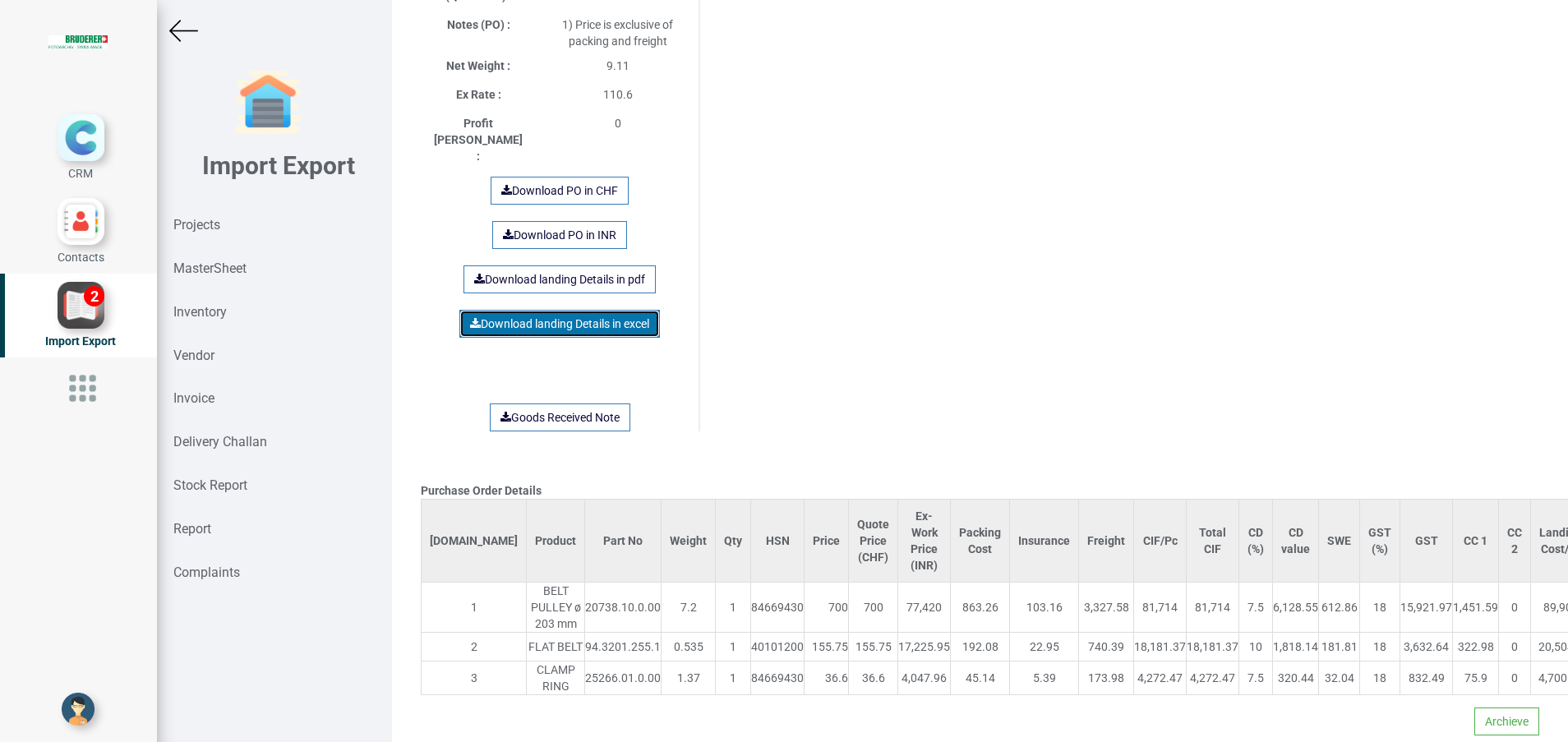
click at [571, 310] on link "Download landing Details in excel" at bounding box center [560, 323] width 201 height 28
click at [203, 226] on strong "Projects" at bounding box center [197, 224] width 47 height 15
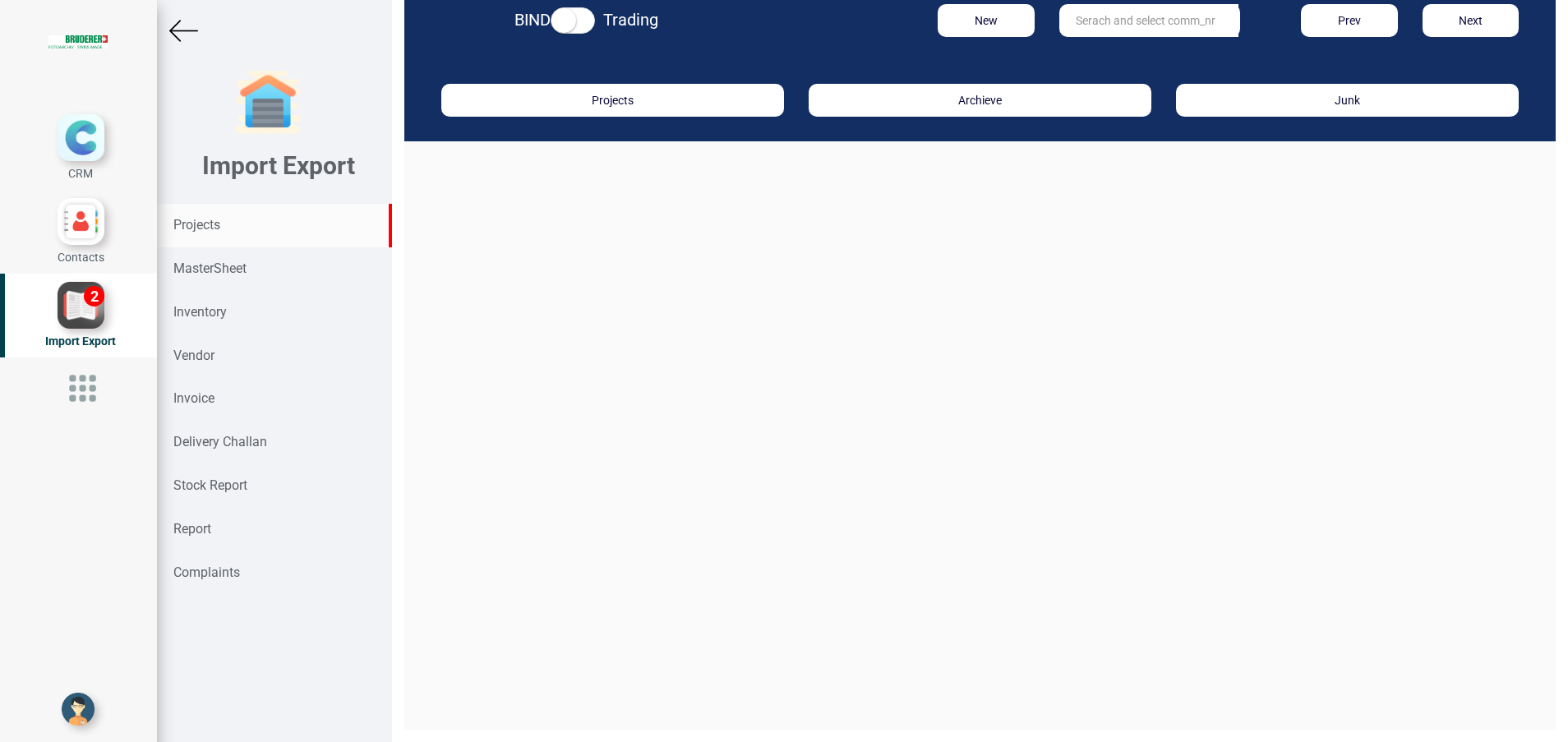
scroll to position [24, 0]
click at [1069, 20] on input "text" at bounding box center [1149, 21] width 179 height 32
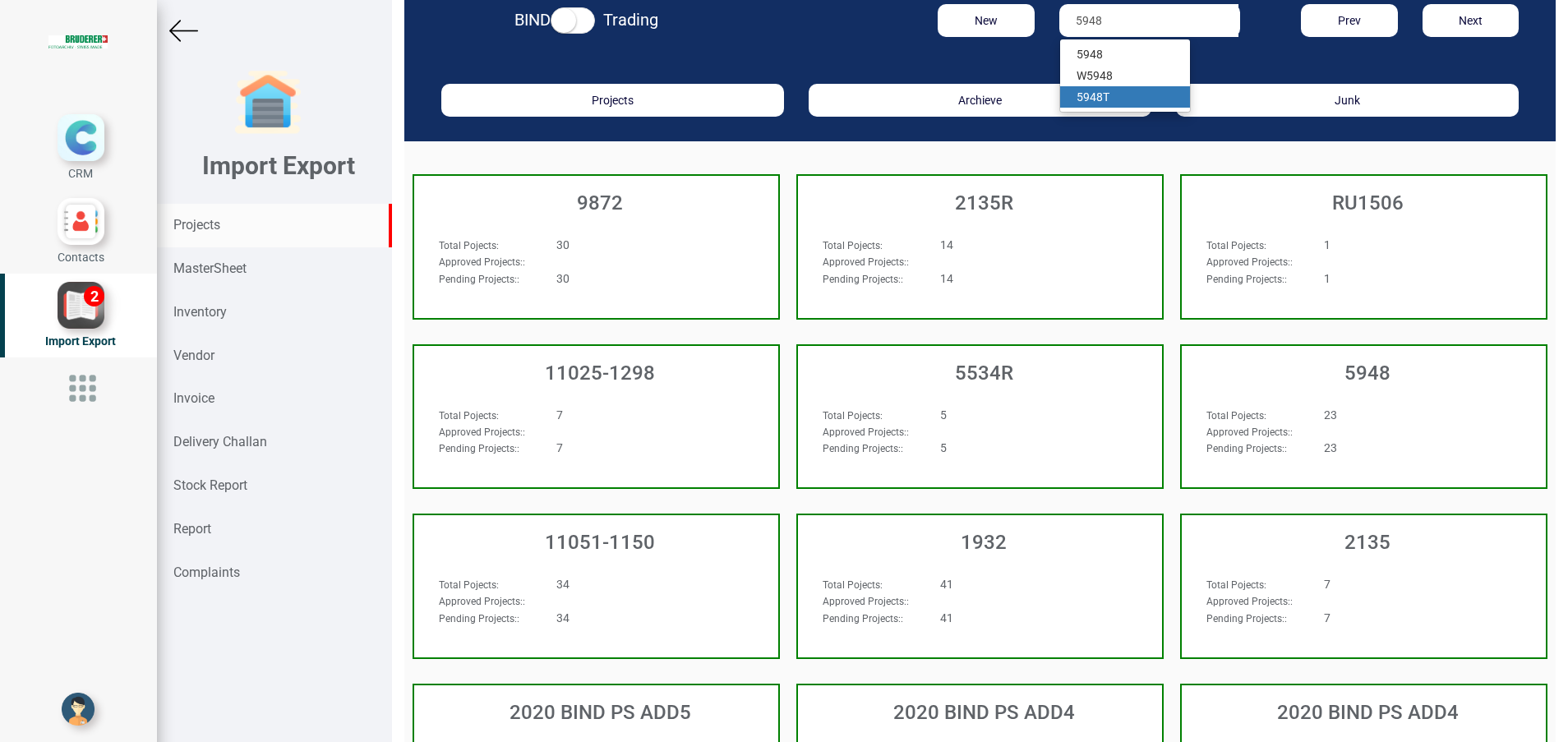
click at [1091, 93] on strong "5948" at bounding box center [1089, 97] width 26 height 14
type input "5948T"
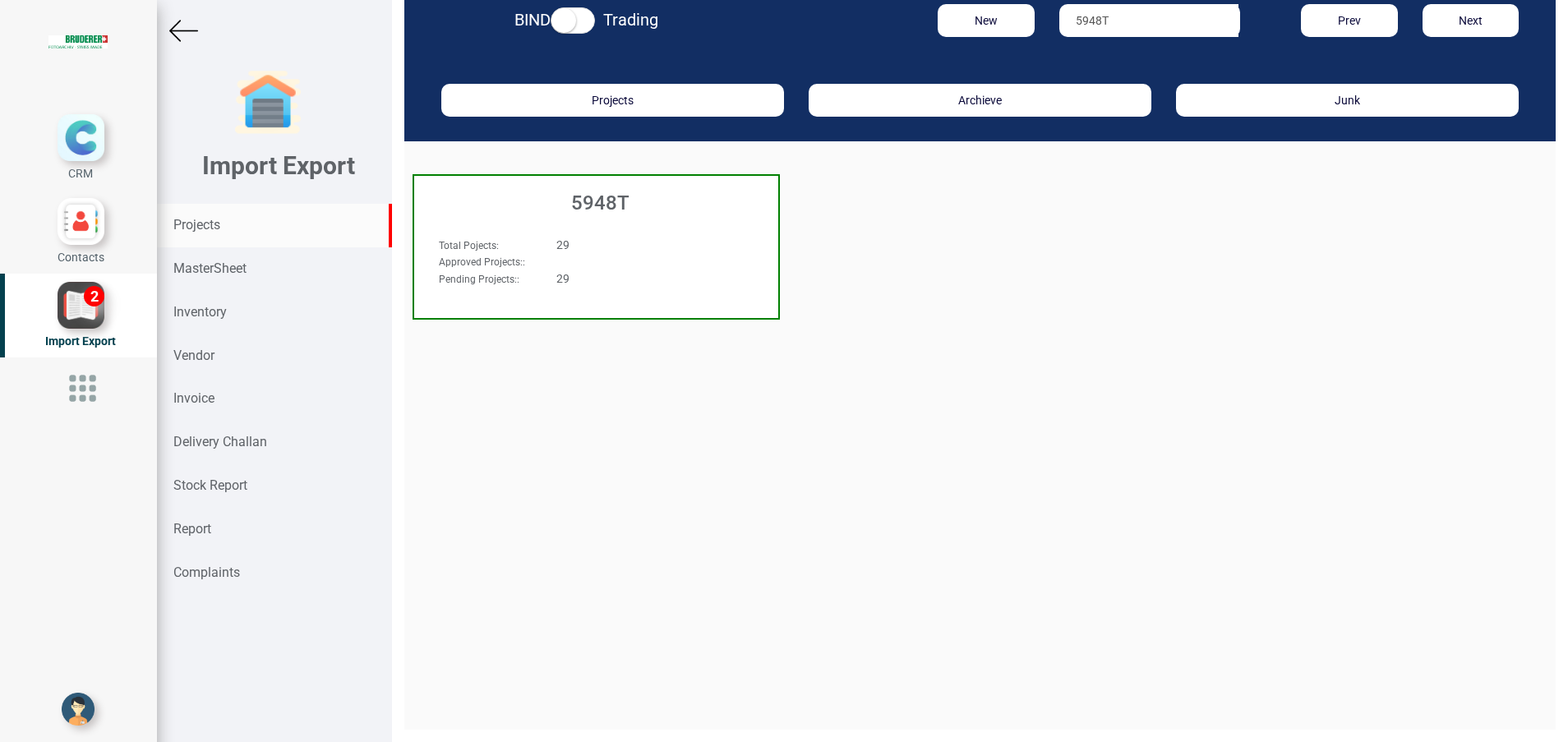
click at [616, 195] on h3 "5948T" at bounding box center [601, 203] width 356 height 22
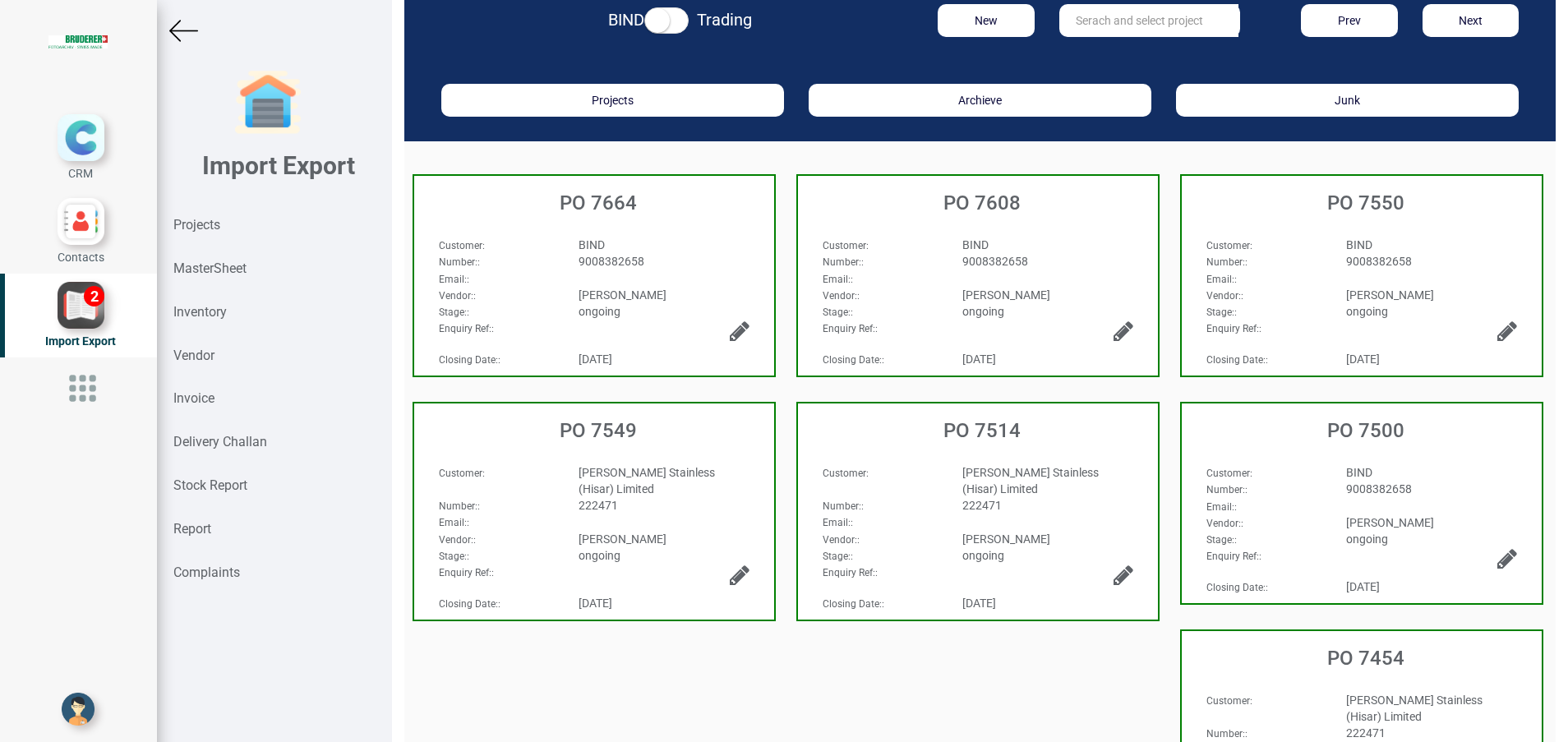
click at [709, 242] on div "BIND" at bounding box center [664, 245] width 196 height 16
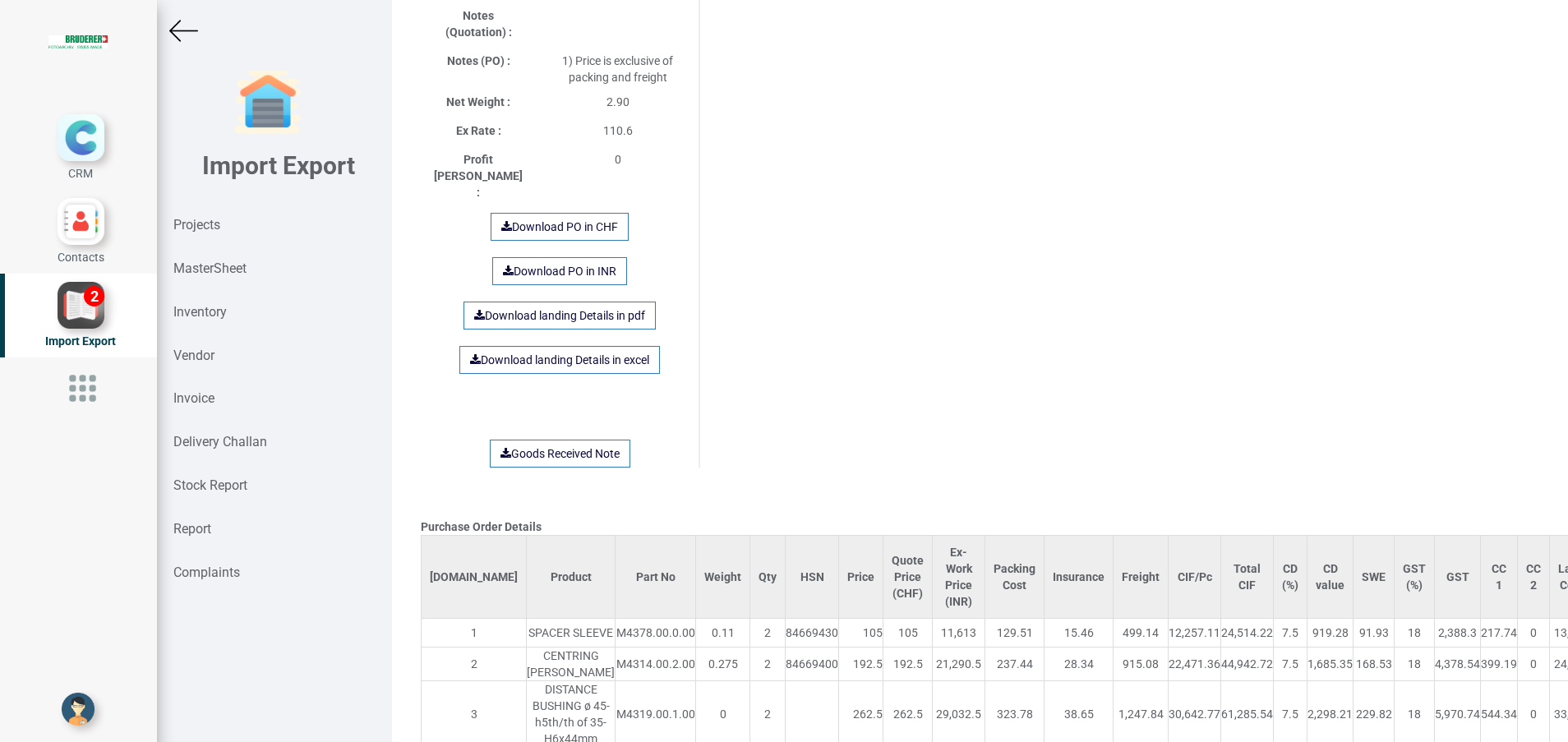
scroll to position [1249, 0]
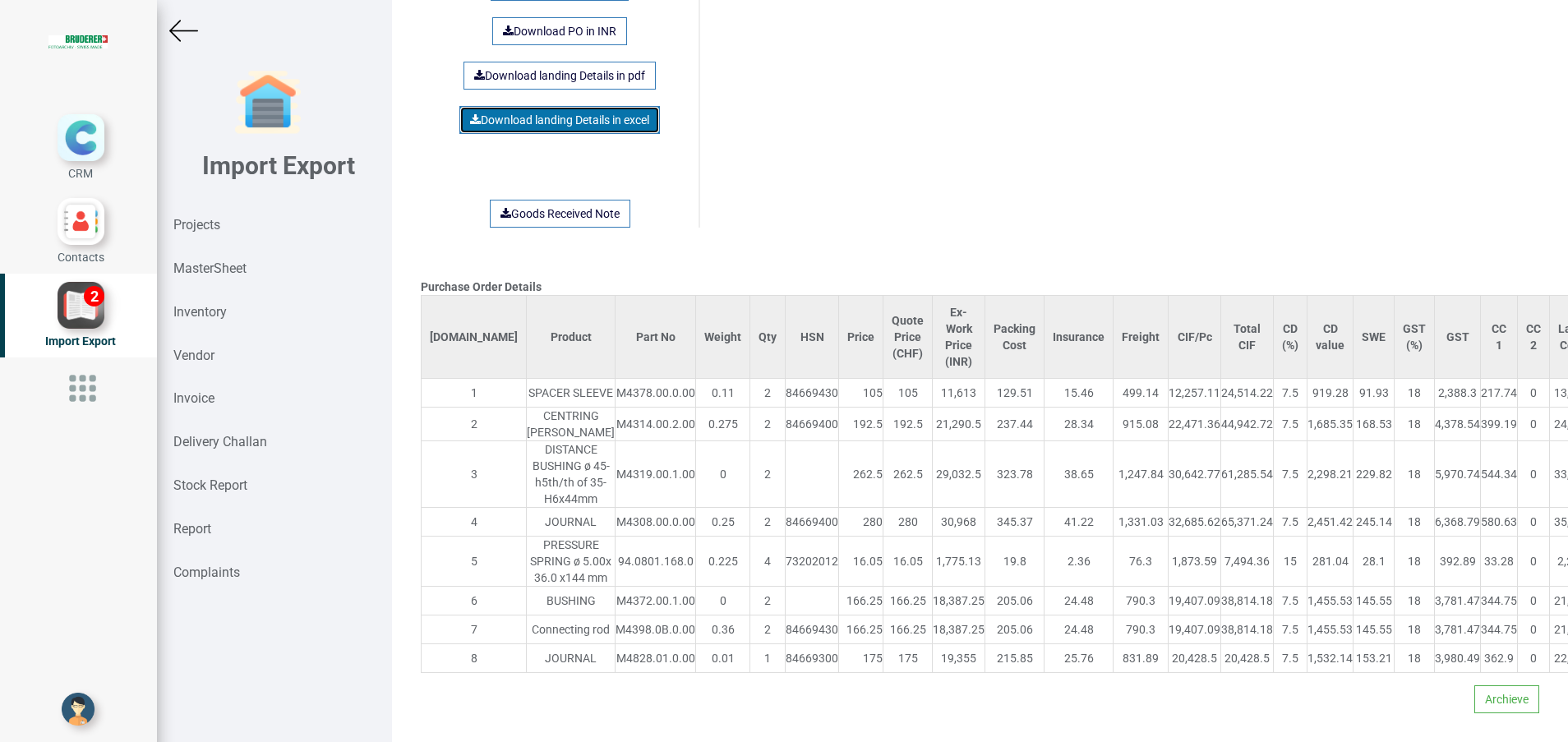
click at [534, 106] on link "Download landing Details in excel" at bounding box center [560, 119] width 201 height 28
click at [187, 23] on img at bounding box center [183, 31] width 29 height 29
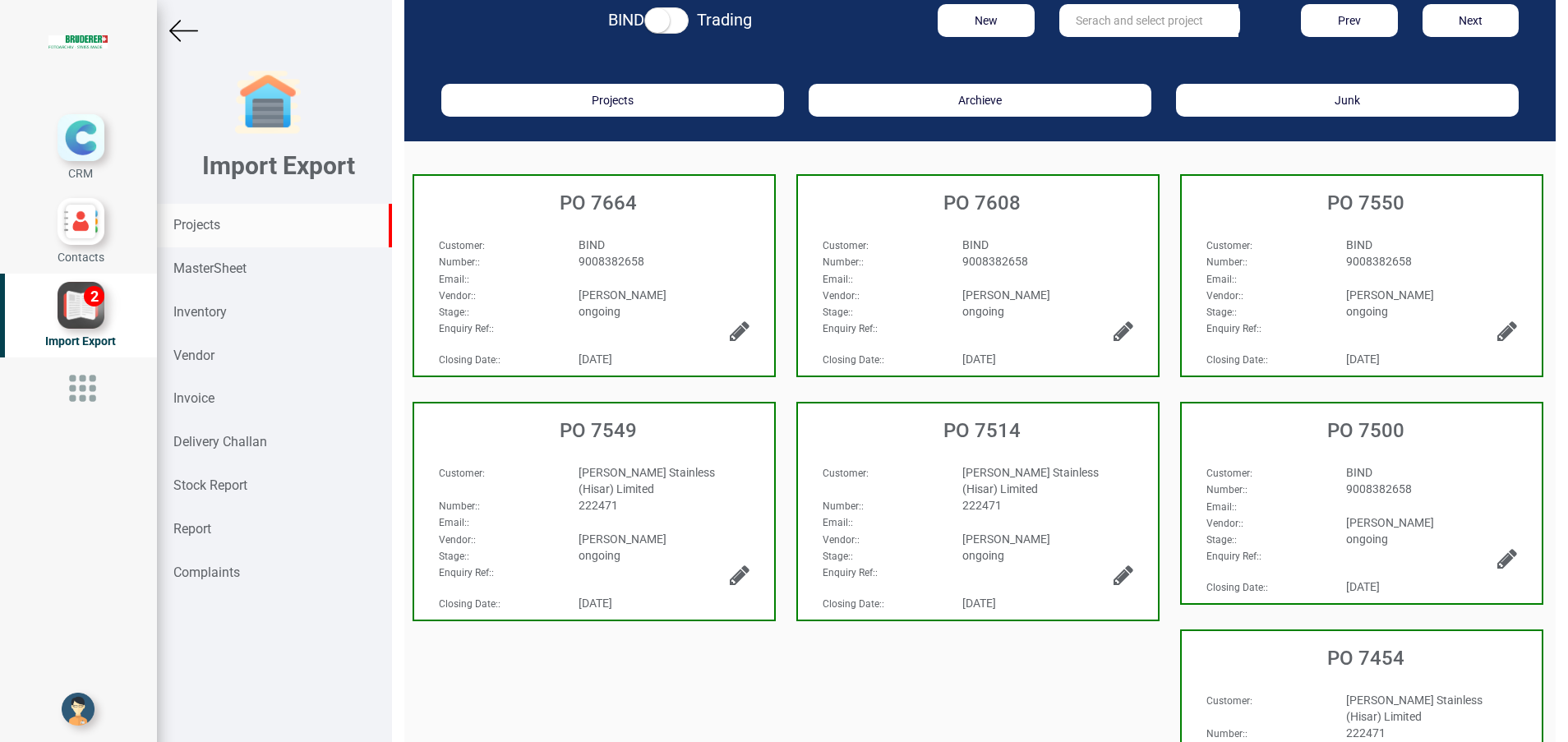
click at [226, 231] on div "Projects" at bounding box center [275, 226] width 235 height 43
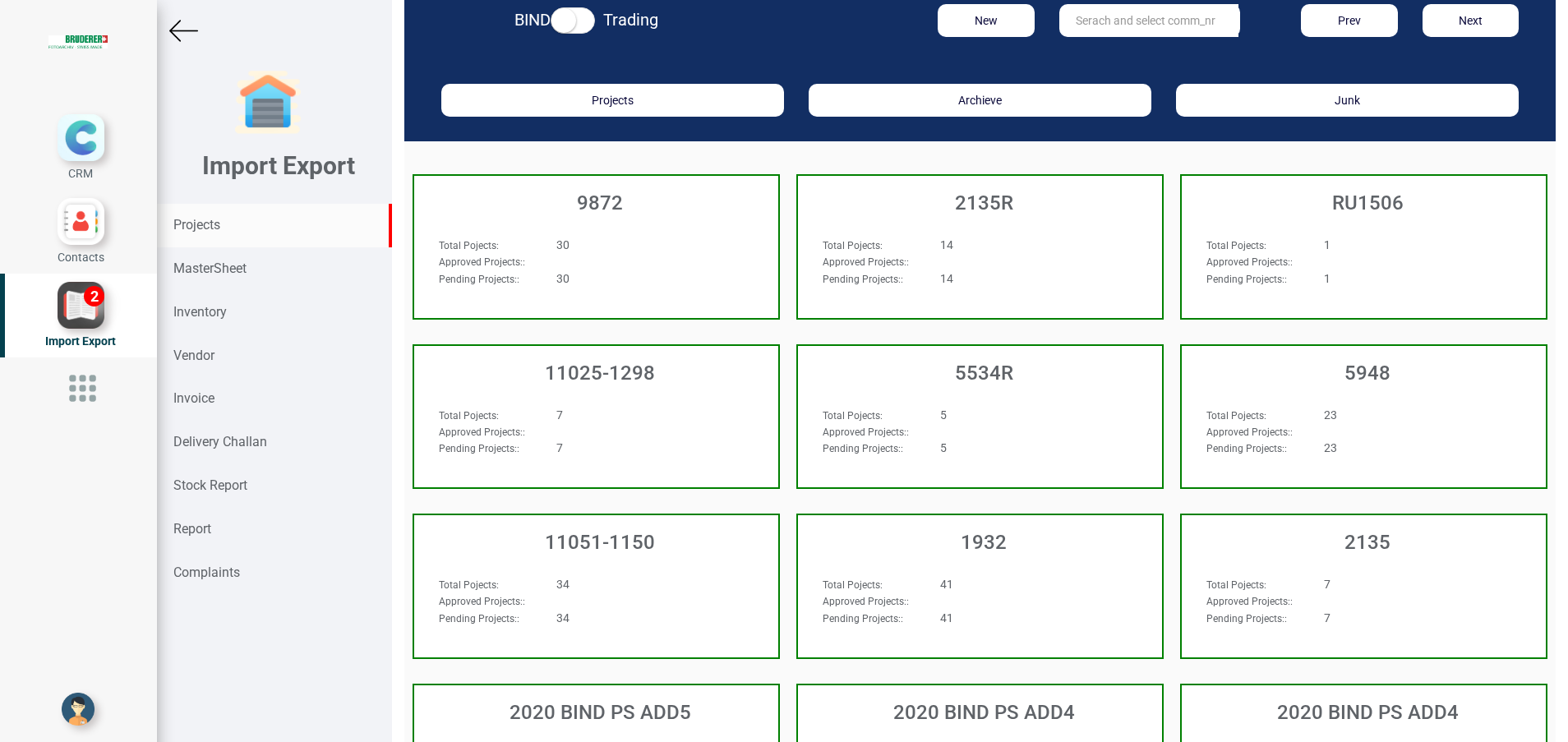
click at [1086, 32] on input "text" at bounding box center [1149, 21] width 179 height 32
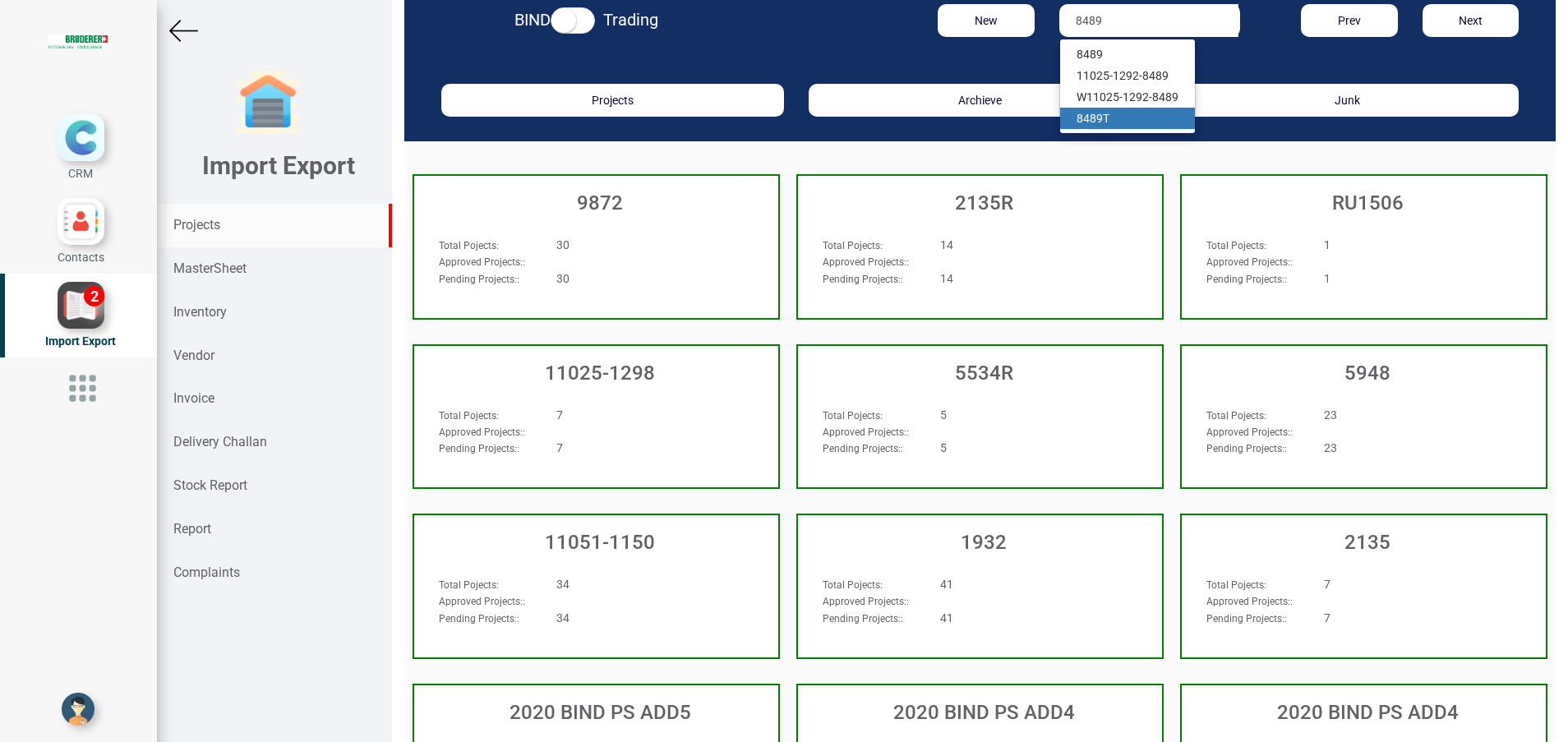
click at [1079, 115] on strong "8489" at bounding box center [1089, 118] width 26 height 14
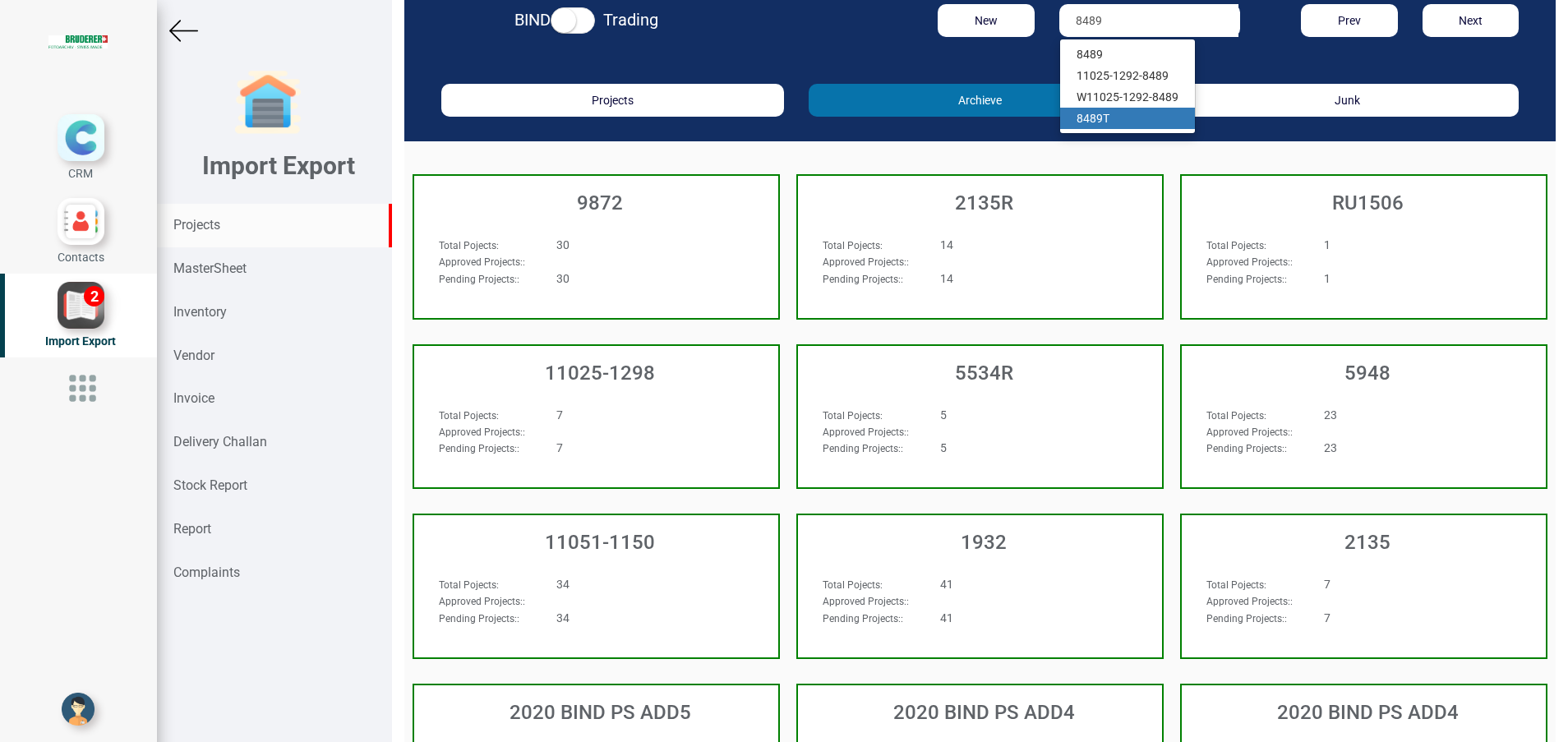
type input "8489 T"
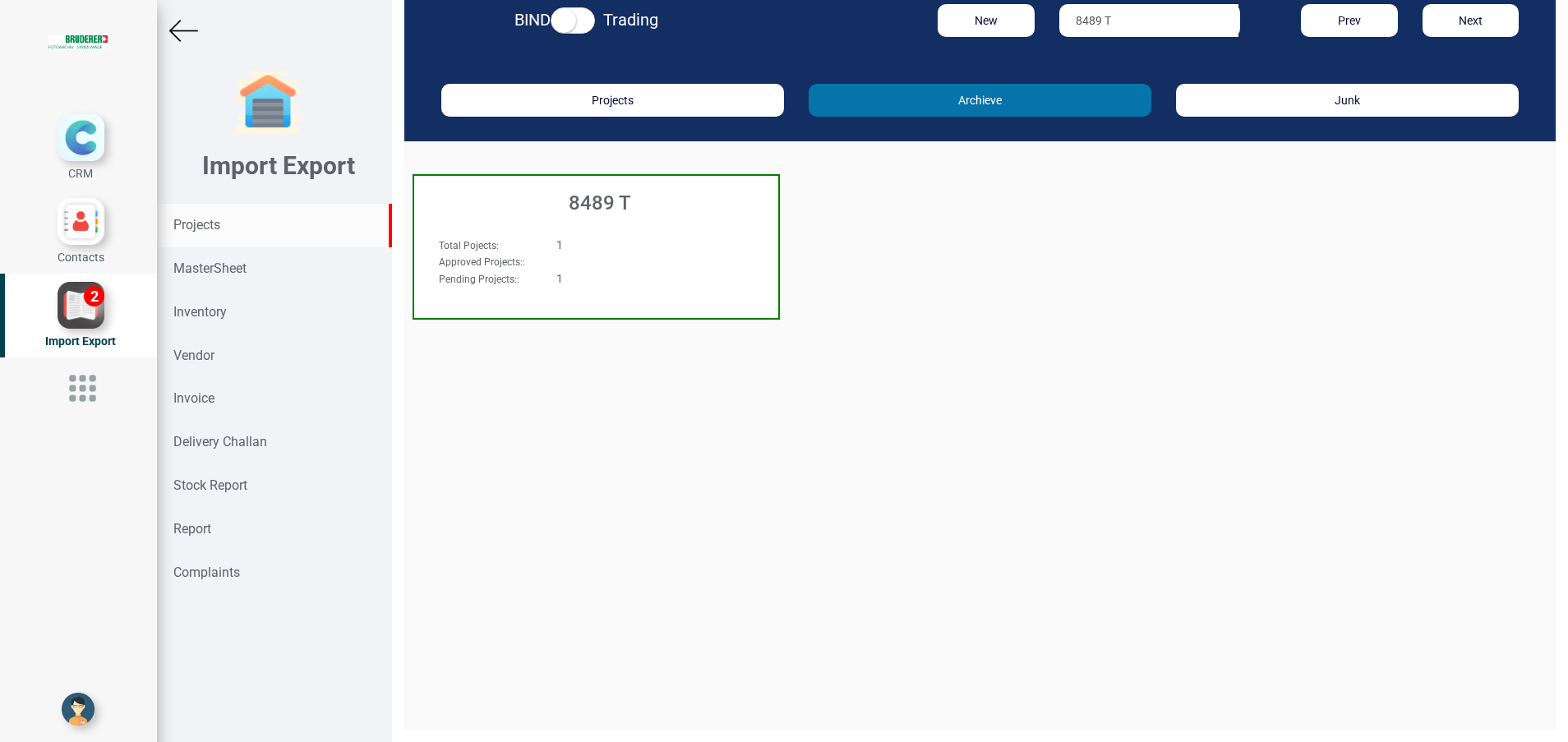
click at [1079, 115] on button "Archieve" at bounding box center [979, 100] width 342 height 32
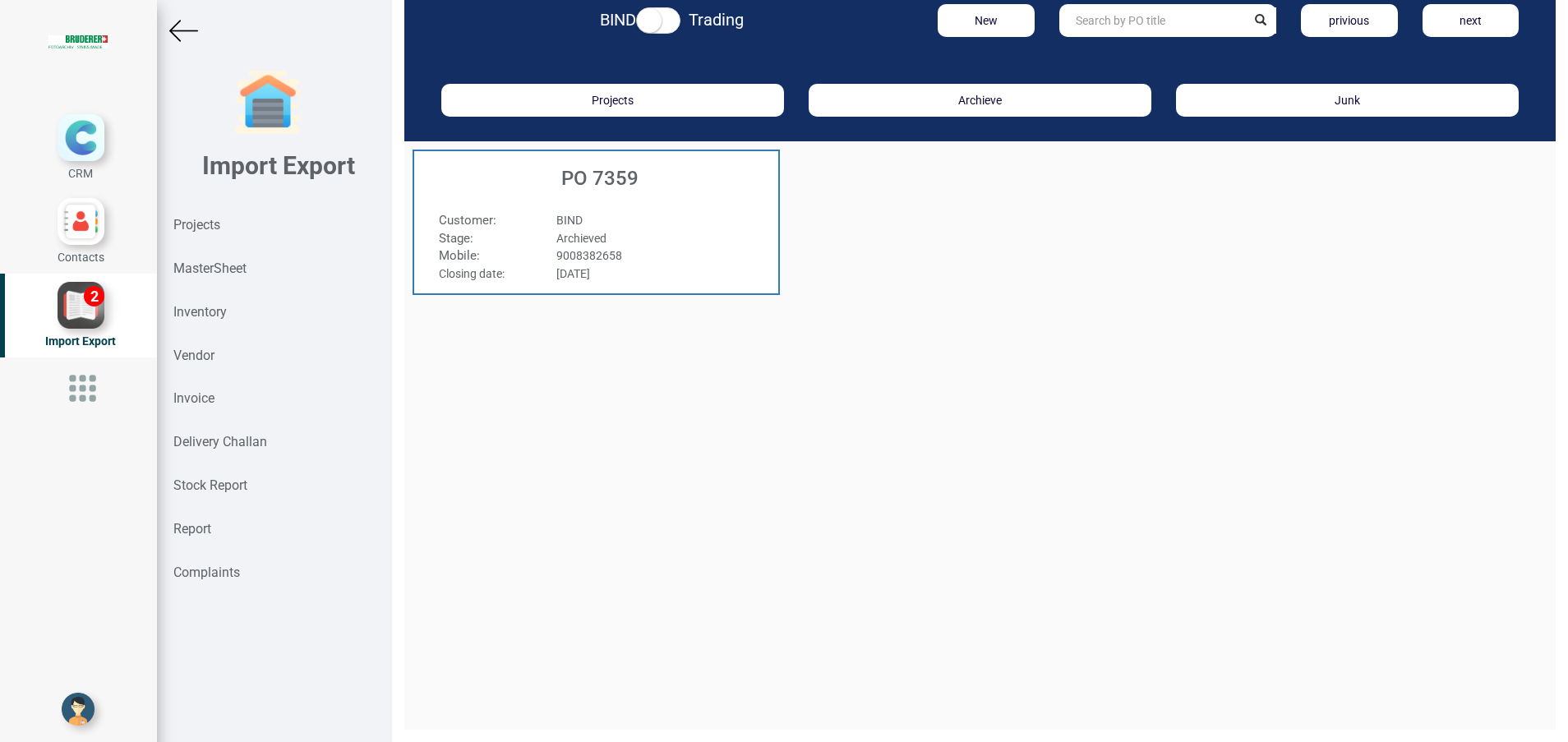
click at [615, 190] on div "PO 7359" at bounding box center [596, 173] width 364 height 46
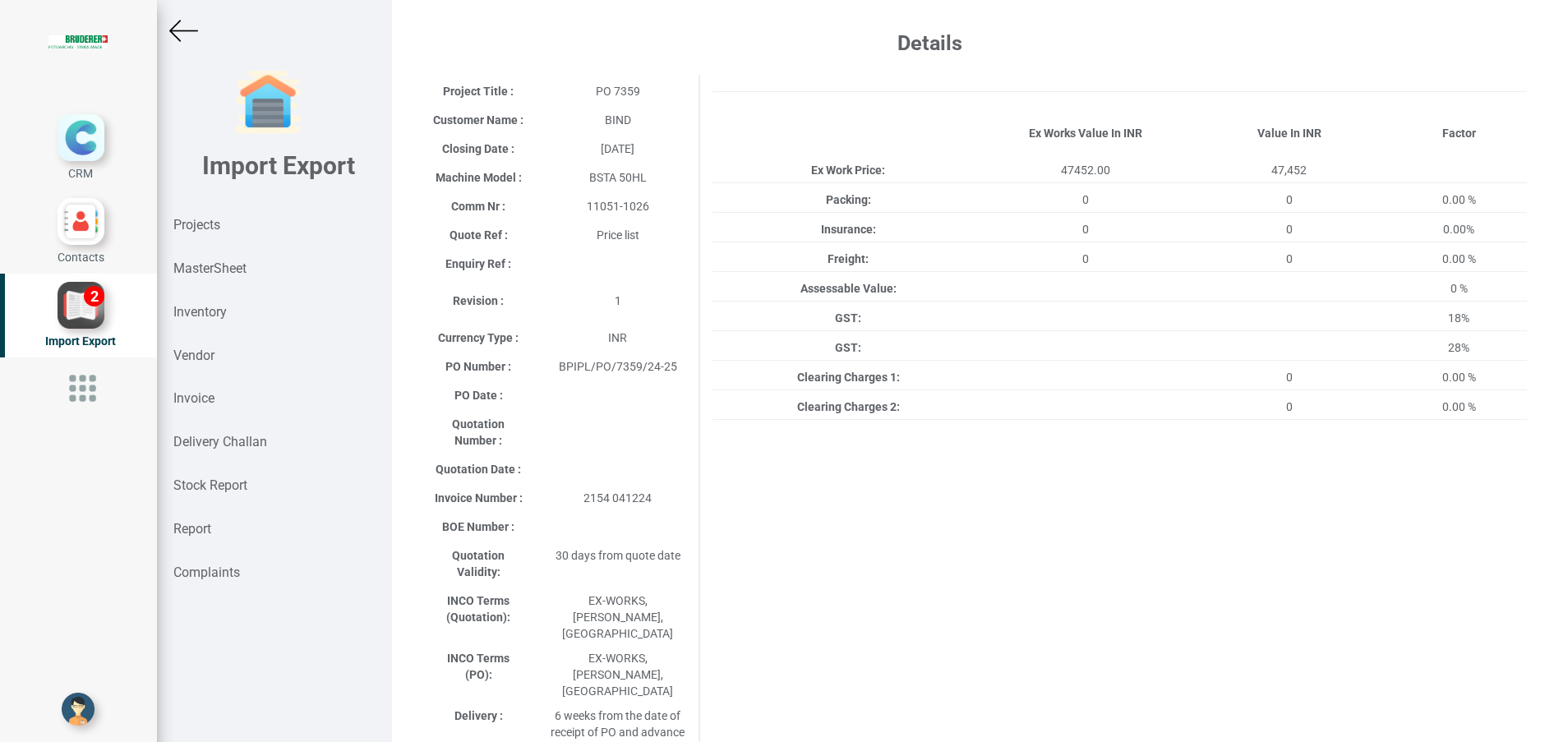
click at [179, 30] on img at bounding box center [183, 31] width 29 height 29
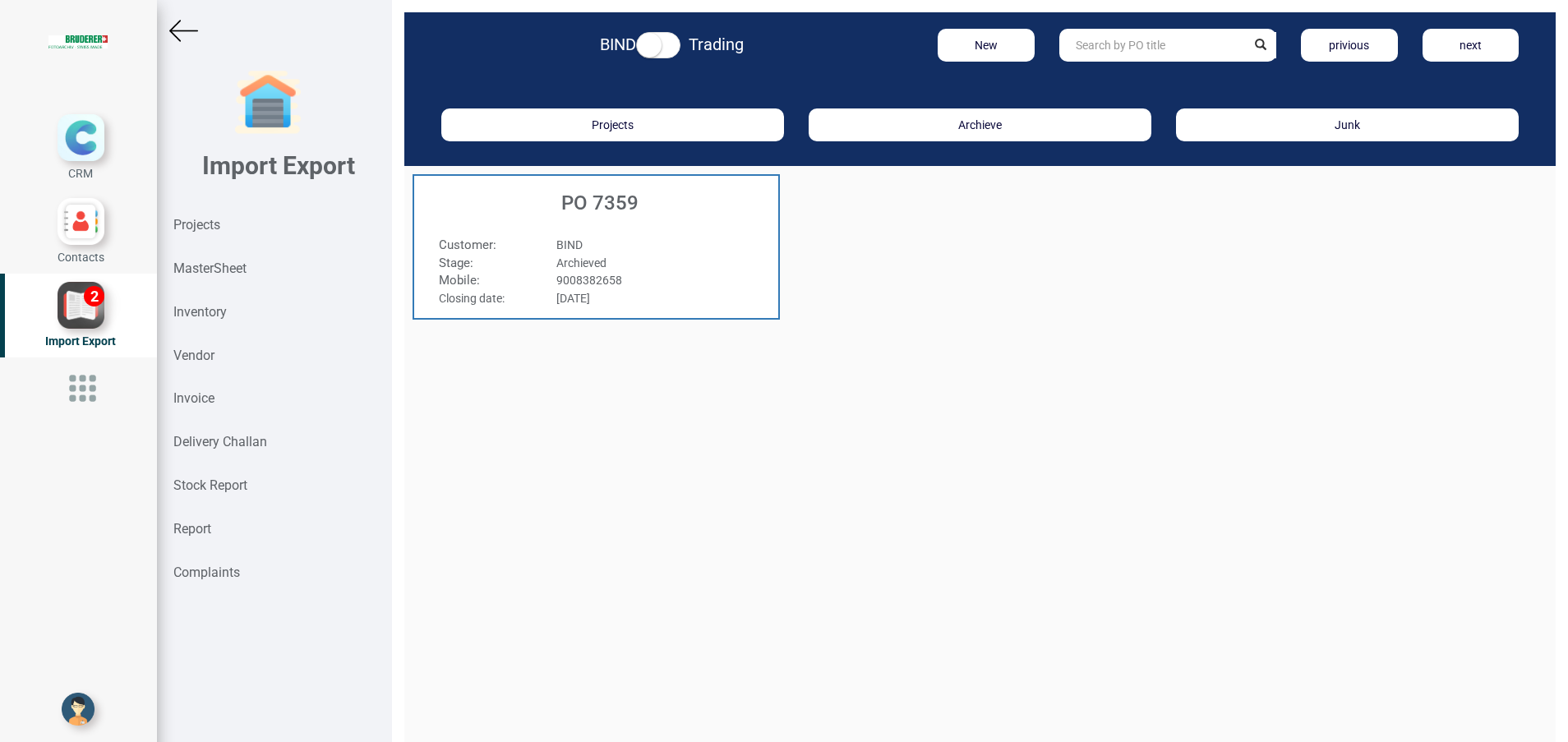
click at [190, 32] on img at bounding box center [183, 31] width 29 height 29
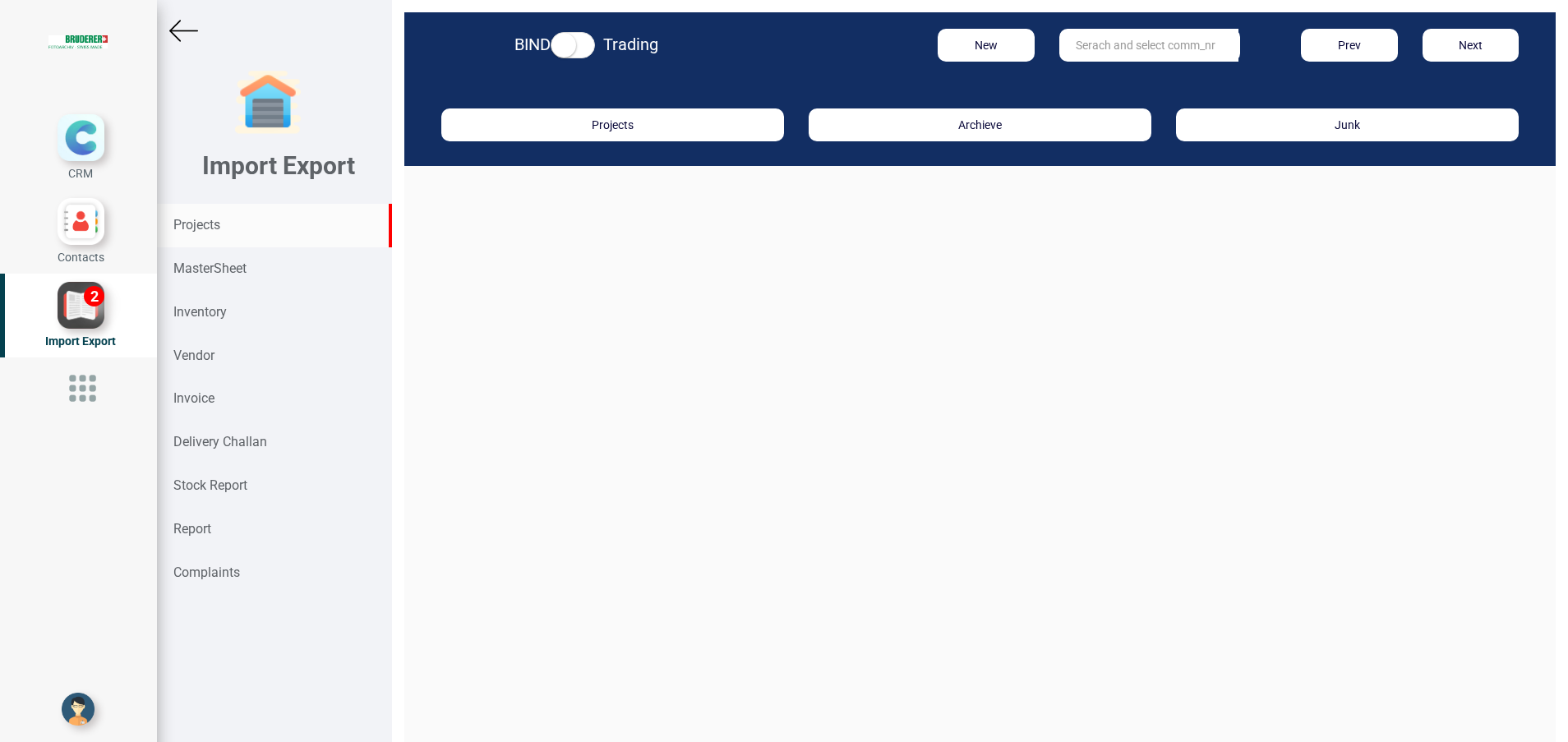
click at [1132, 45] on input "text" at bounding box center [1149, 45] width 179 height 32
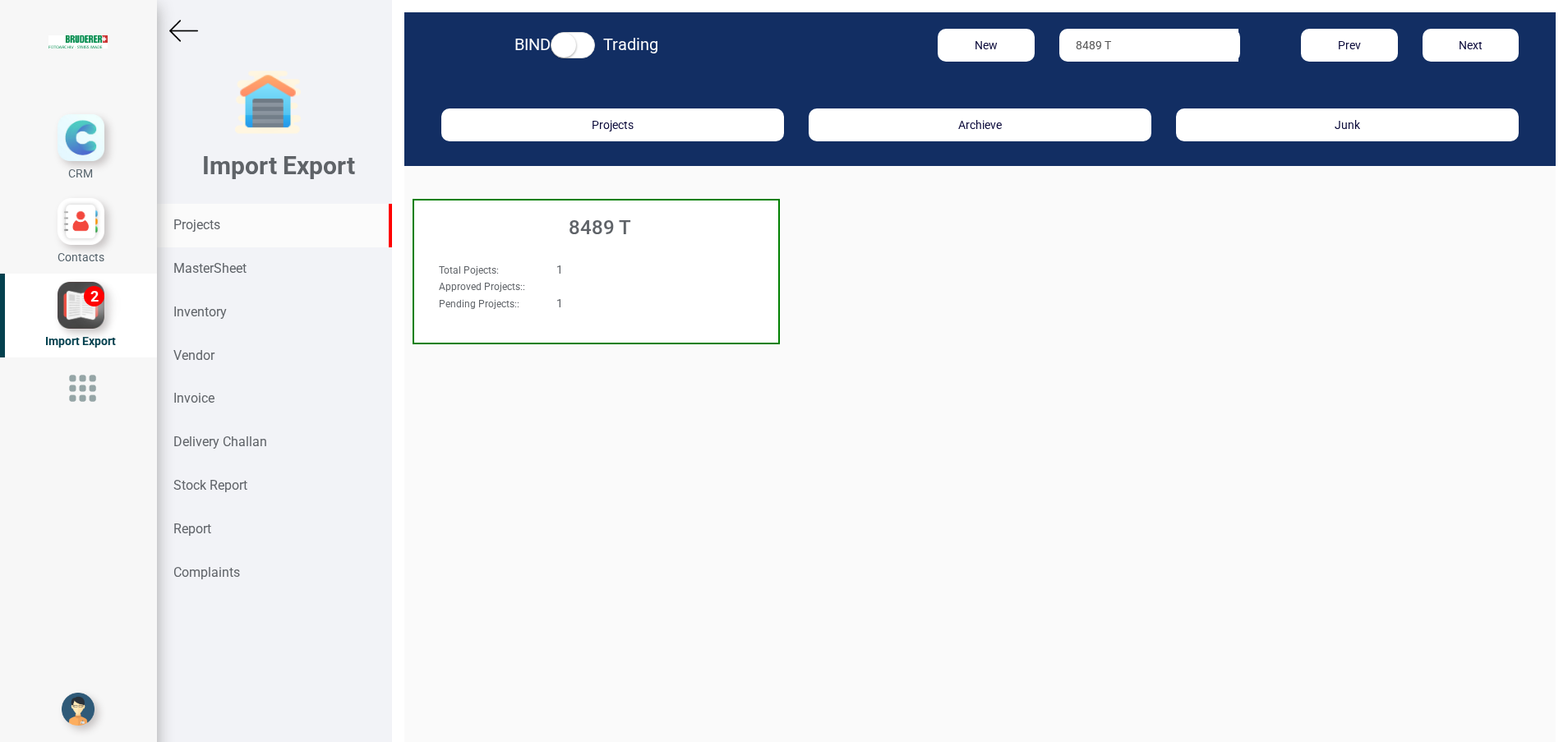
type input "8489 T"
click at [607, 239] on div "8489 T" at bounding box center [596, 223] width 364 height 46
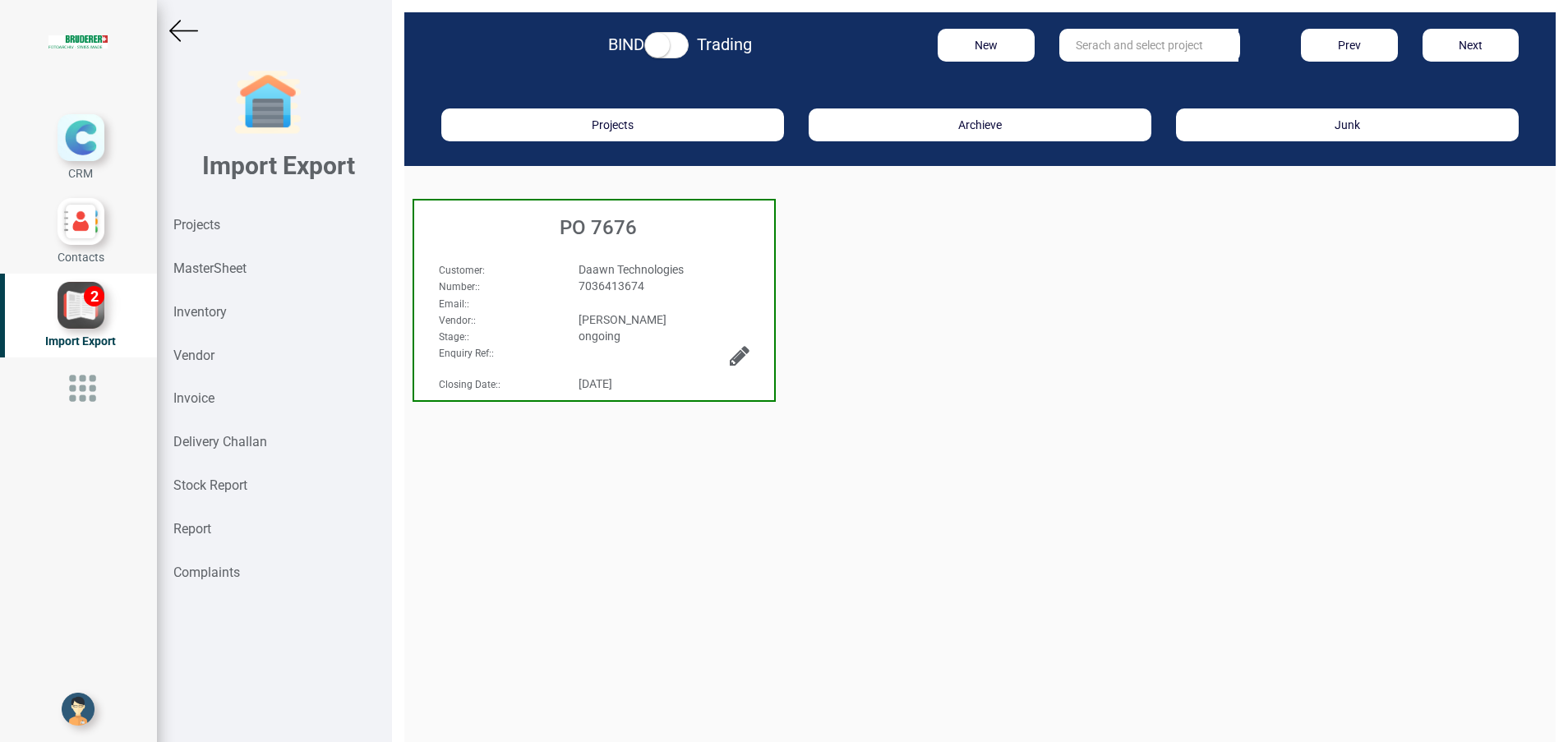
click at [607, 239] on div "PO 7676" at bounding box center [594, 223] width 360 height 46
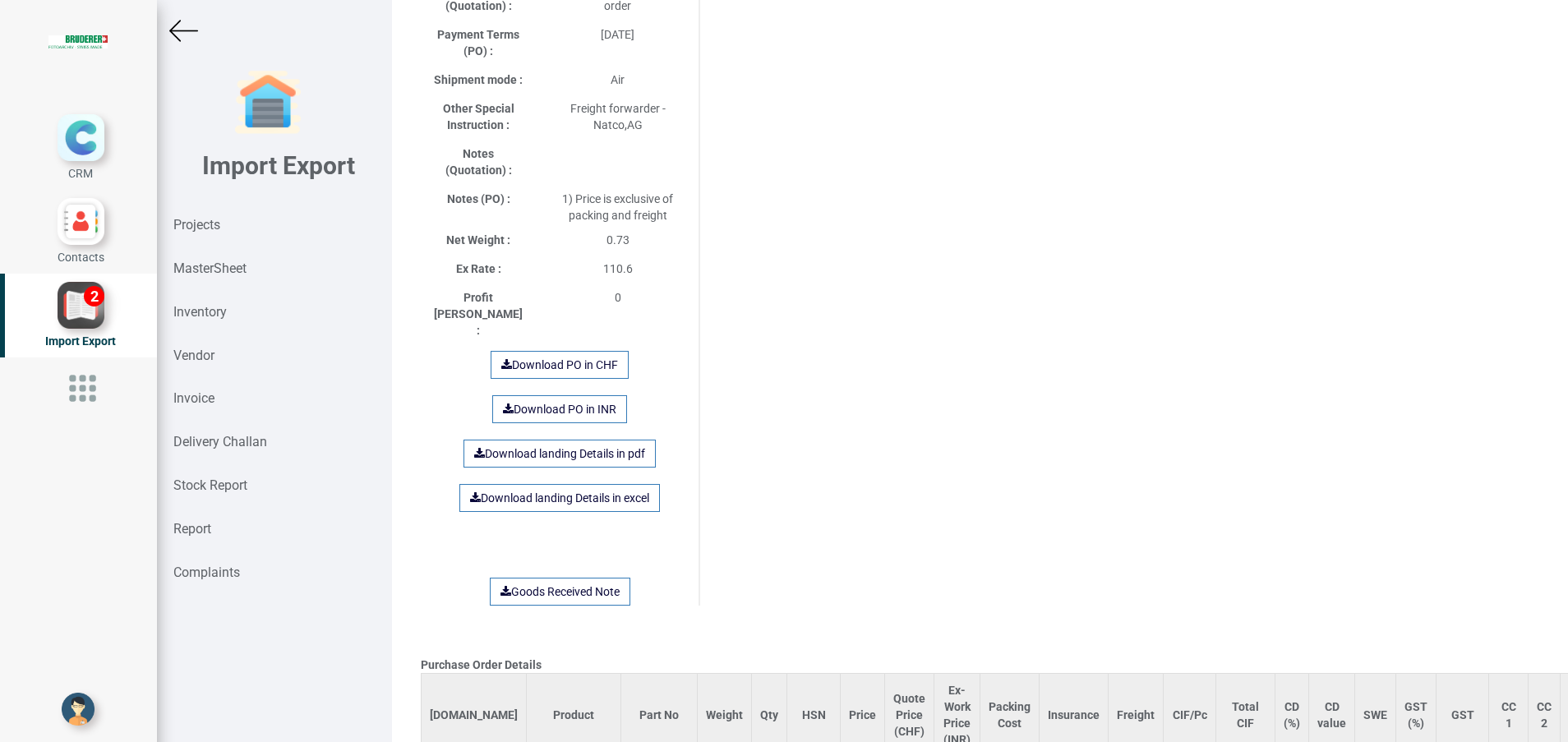
scroll to position [986, 0]
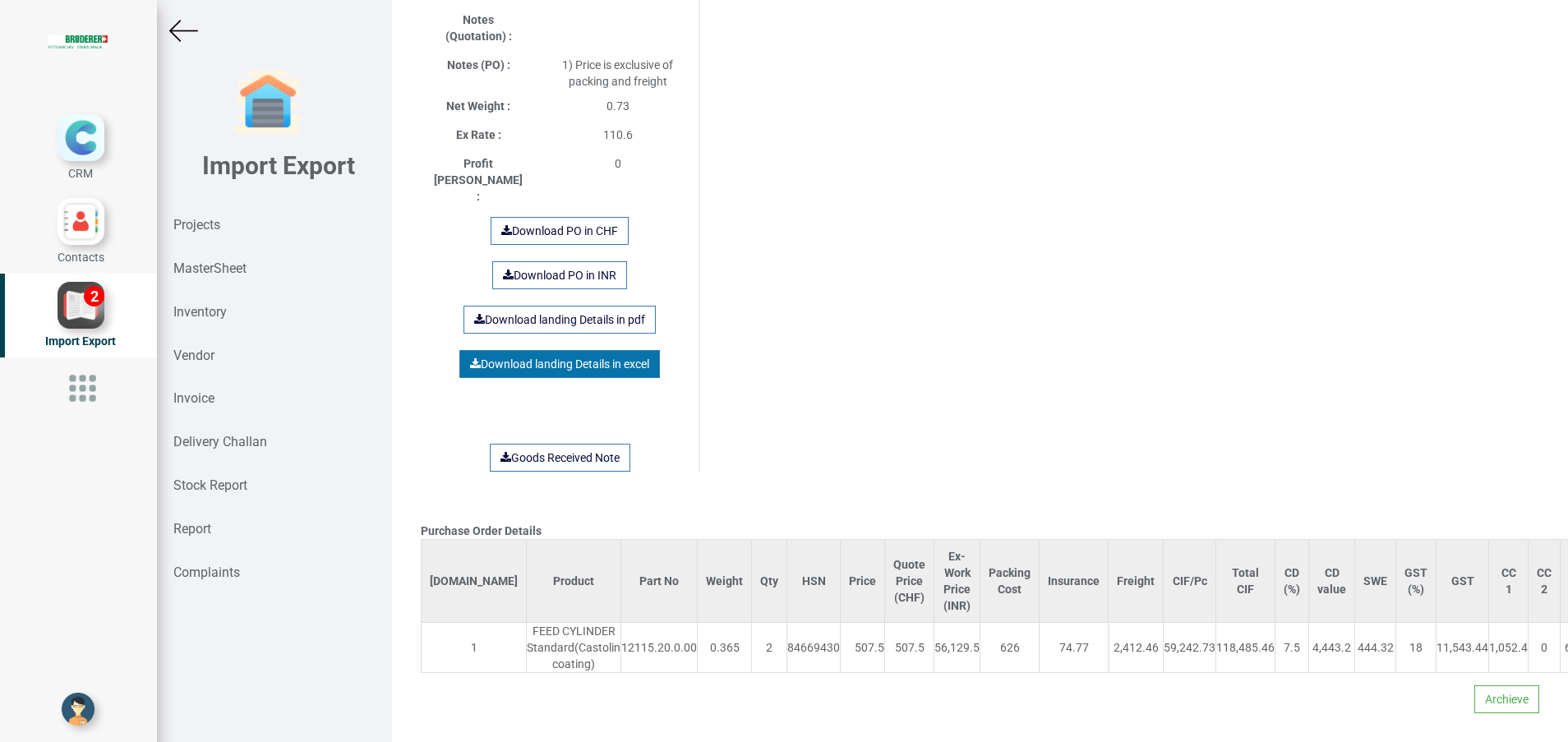
click at [598, 336] on div "Download PO in CHF Download PO in INR Download landing Details in pdf Download …" at bounding box center [559, 344] width 225 height 255
click at [604, 350] on link "Download landing Details in excel" at bounding box center [560, 364] width 201 height 28
